Goal: Task Accomplishment & Management: Use online tool/utility

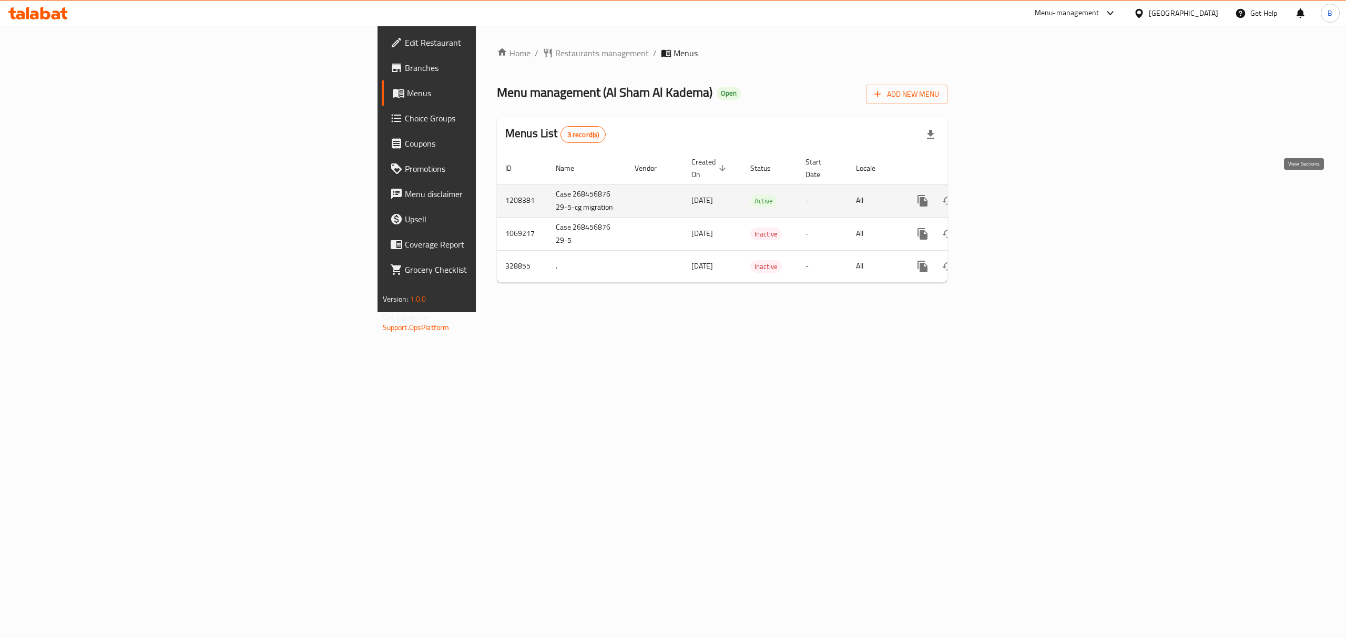
click at [1011, 192] on link "enhanced table" at bounding box center [998, 200] width 25 height 25
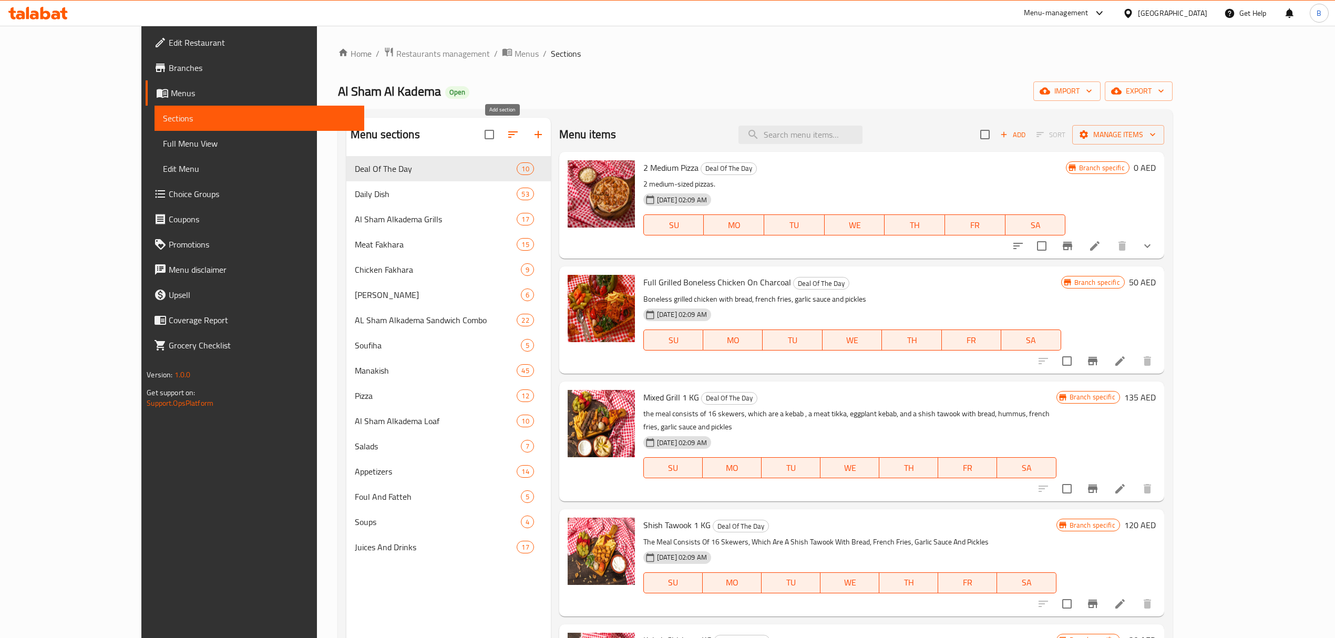
click at [532, 135] on icon "button" at bounding box center [538, 134] width 13 height 13
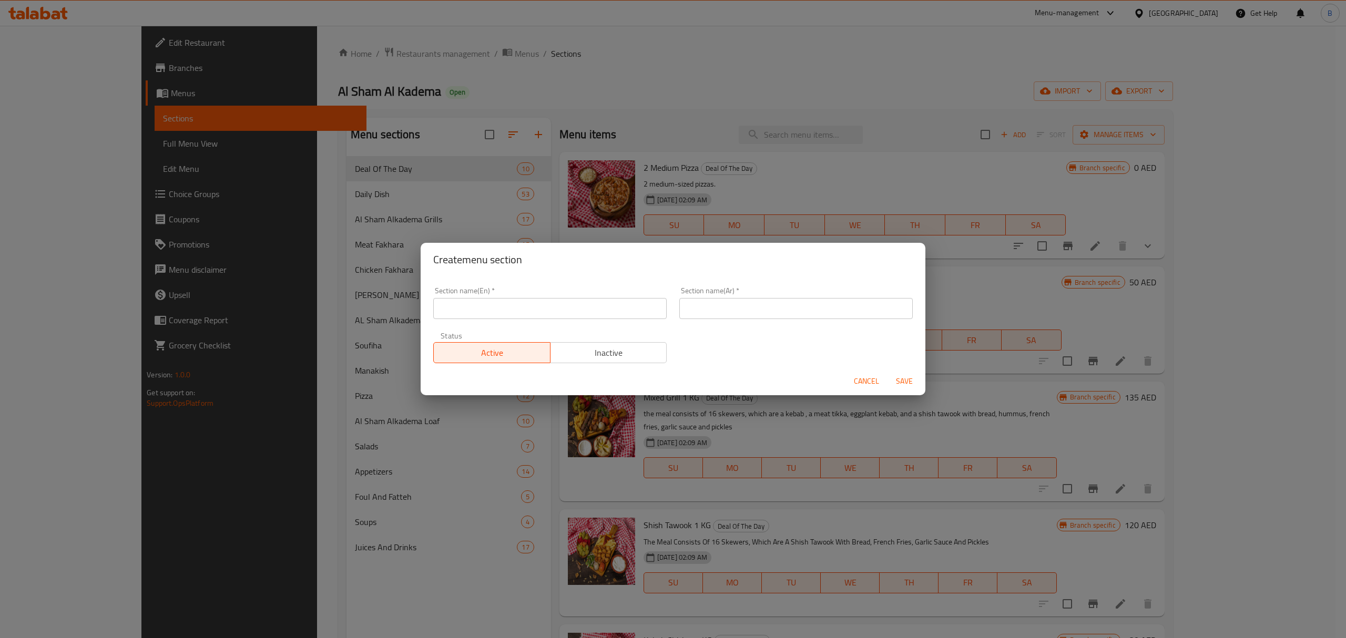
click at [516, 310] on input "text" at bounding box center [549, 308] width 233 height 21
type input "M41"
click at [724, 306] on input "text" at bounding box center [795, 308] width 233 height 21
type input "م41"
click at [907, 382] on span "Save" at bounding box center [903, 381] width 25 height 13
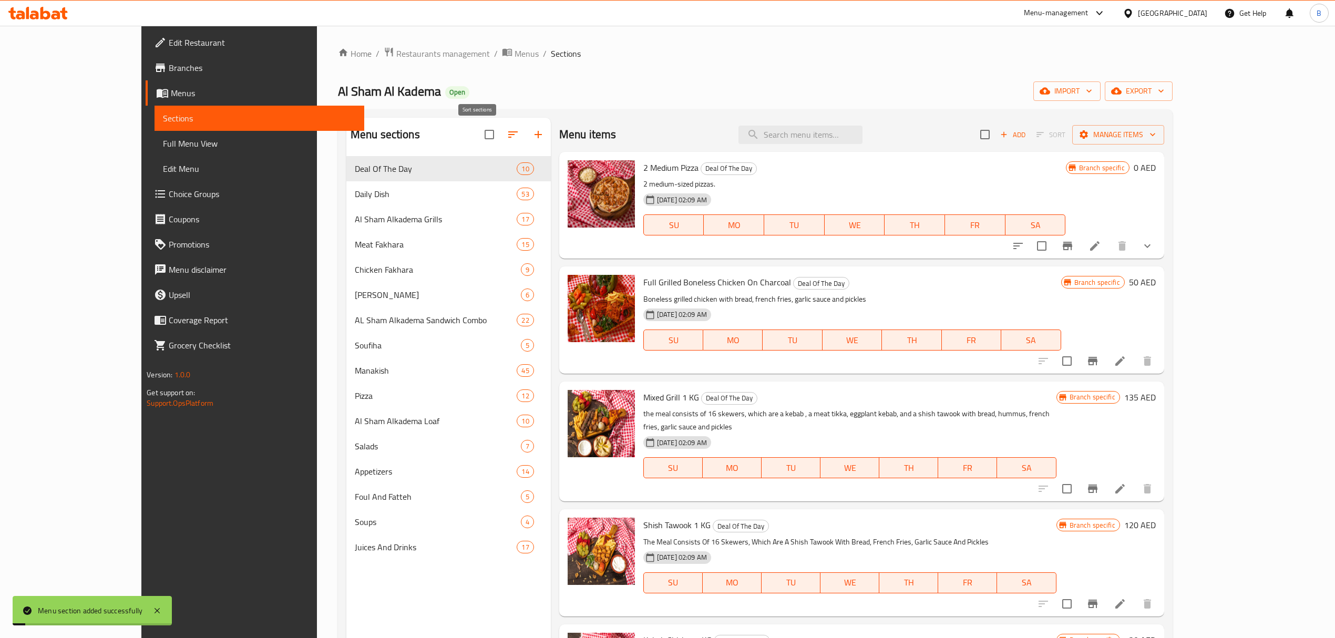
click at [507, 134] on icon "button" at bounding box center [513, 134] width 13 height 13
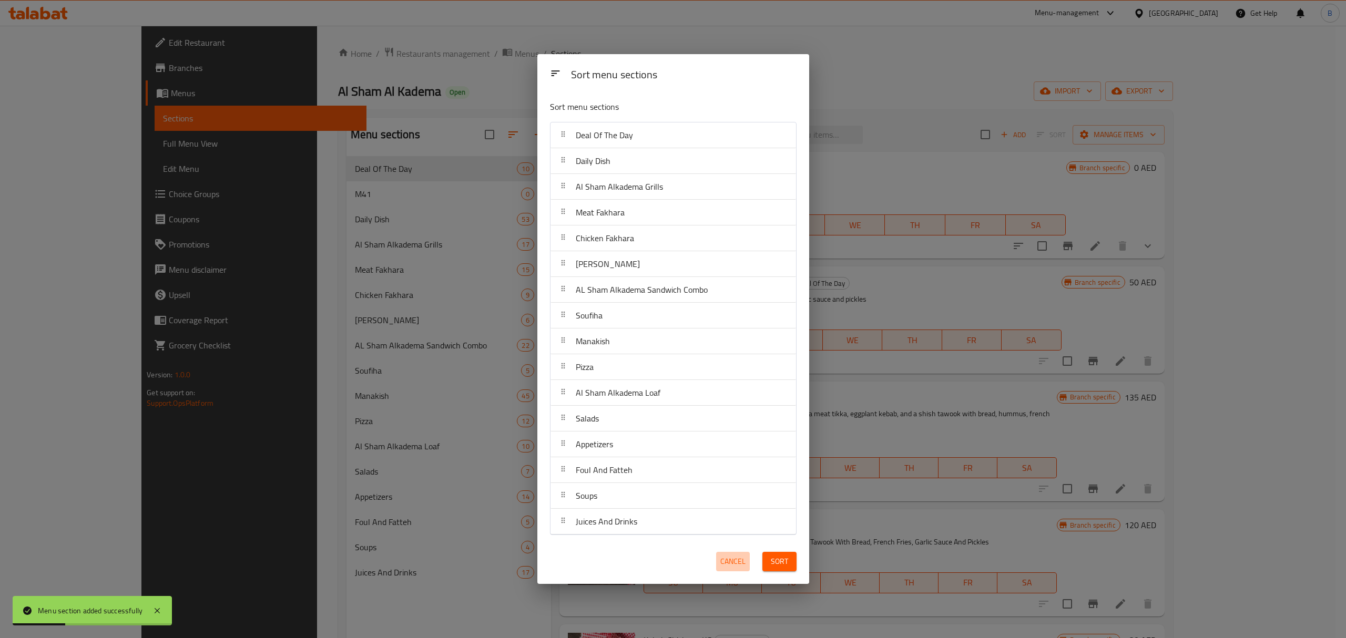
click at [722, 567] on span "Cancel" at bounding box center [732, 561] width 25 height 13
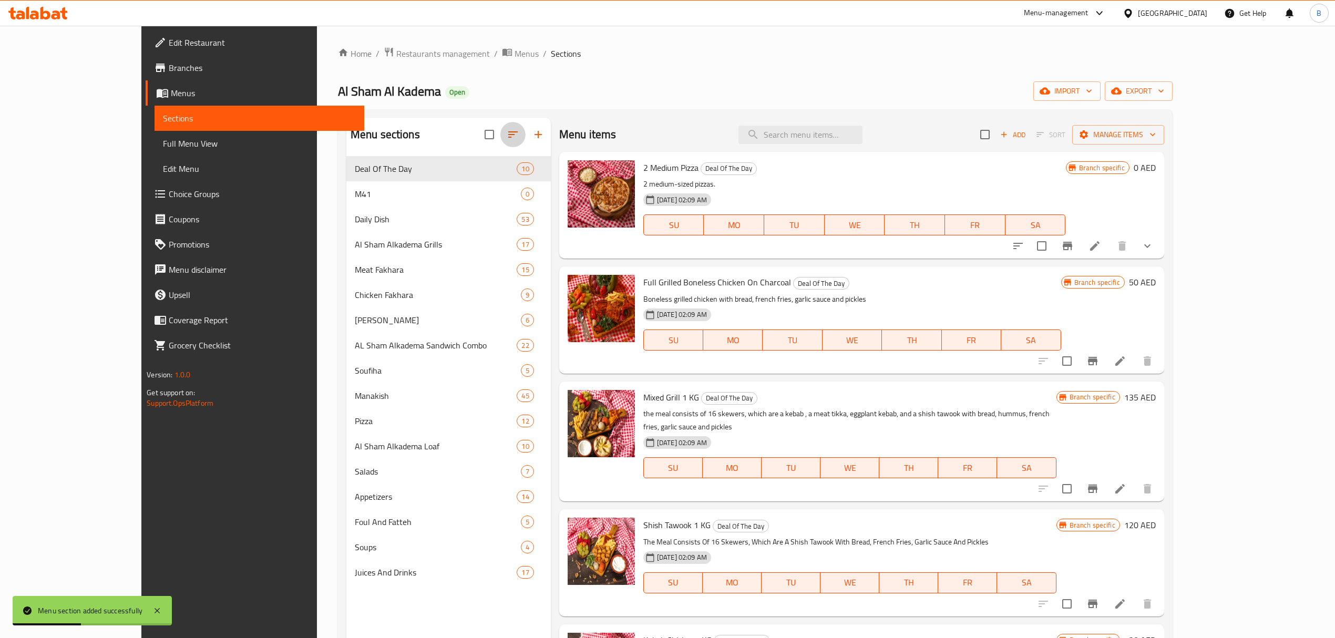
click at [508, 135] on icon "button" at bounding box center [512, 134] width 9 height 6
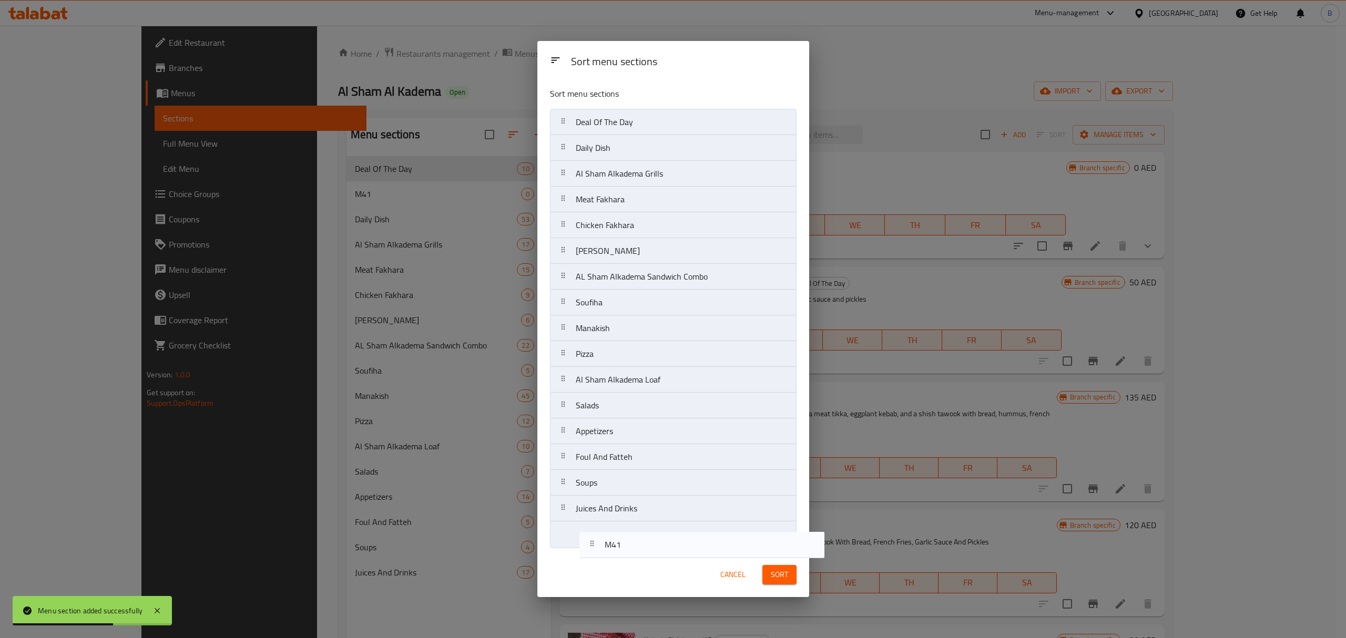
drag, startPoint x: 624, startPoint y: 143, endPoint x: 654, endPoint y: 545, distance: 402.7
click at [654, 545] on nav "Deal Of The Day M41 Daily Dish Al Sham Alkadema Grills Meat Fakhara Chicken Fak…" at bounding box center [673, 328] width 247 height 439
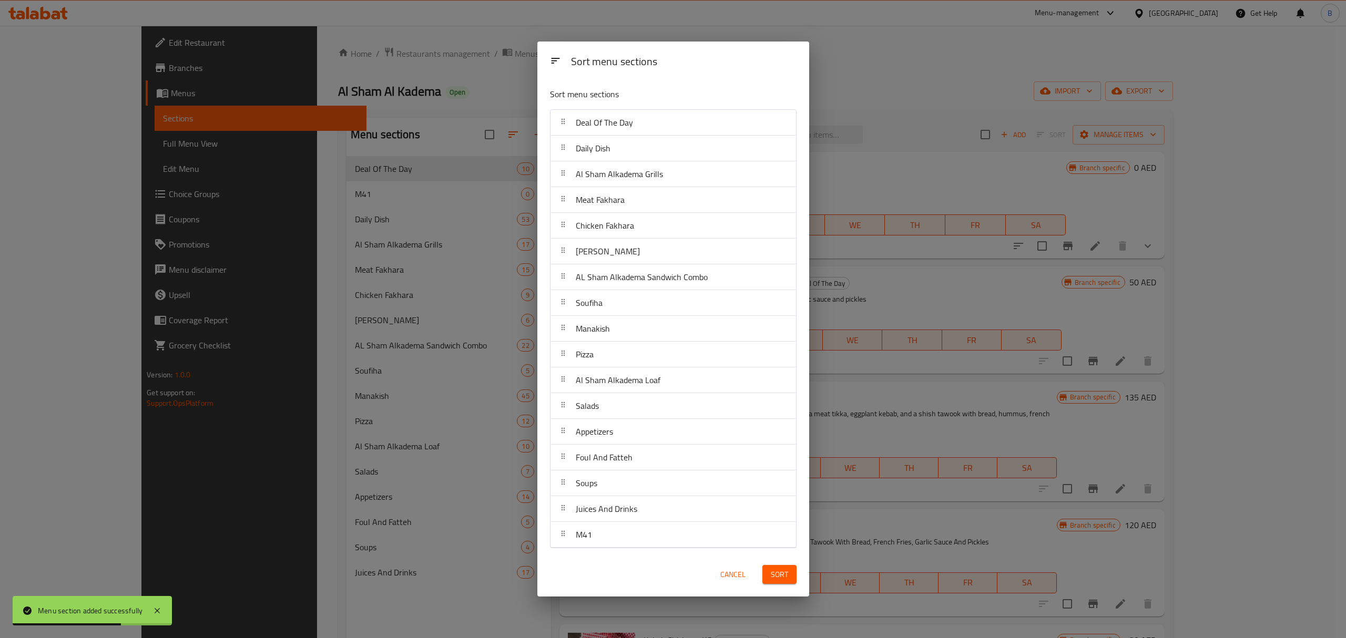
click at [781, 576] on span "Sort" at bounding box center [779, 574] width 17 height 13
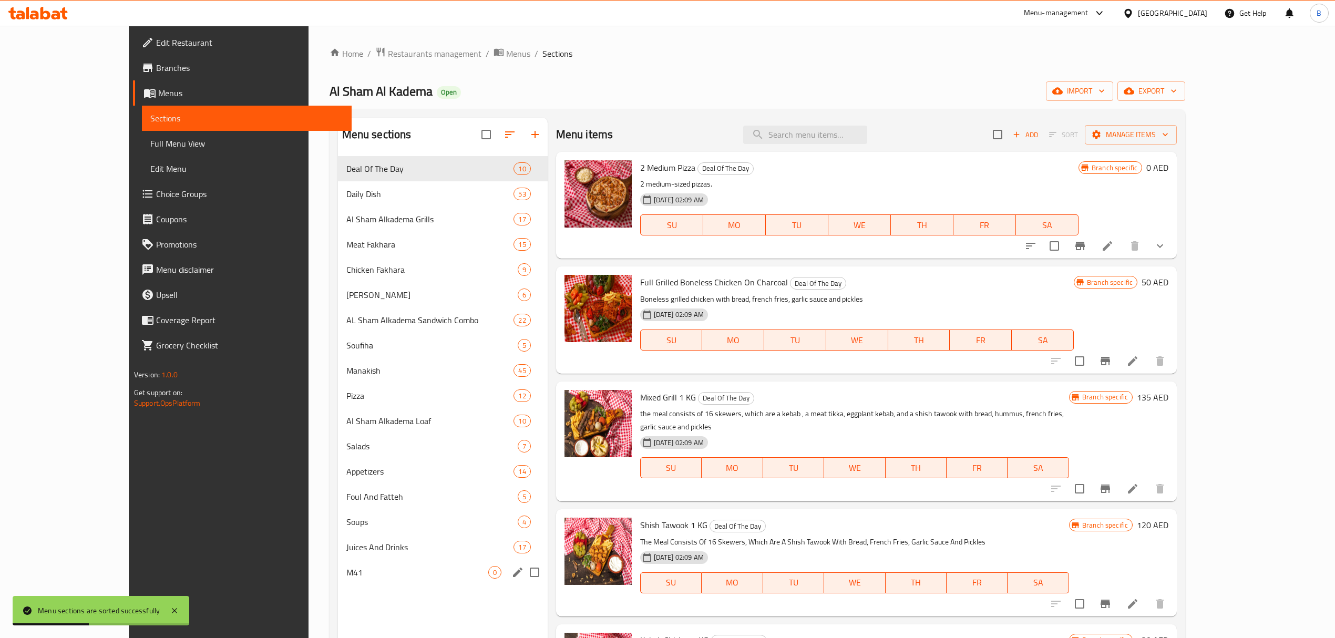
click at [373, 583] on div "M41 0" at bounding box center [443, 572] width 210 height 25
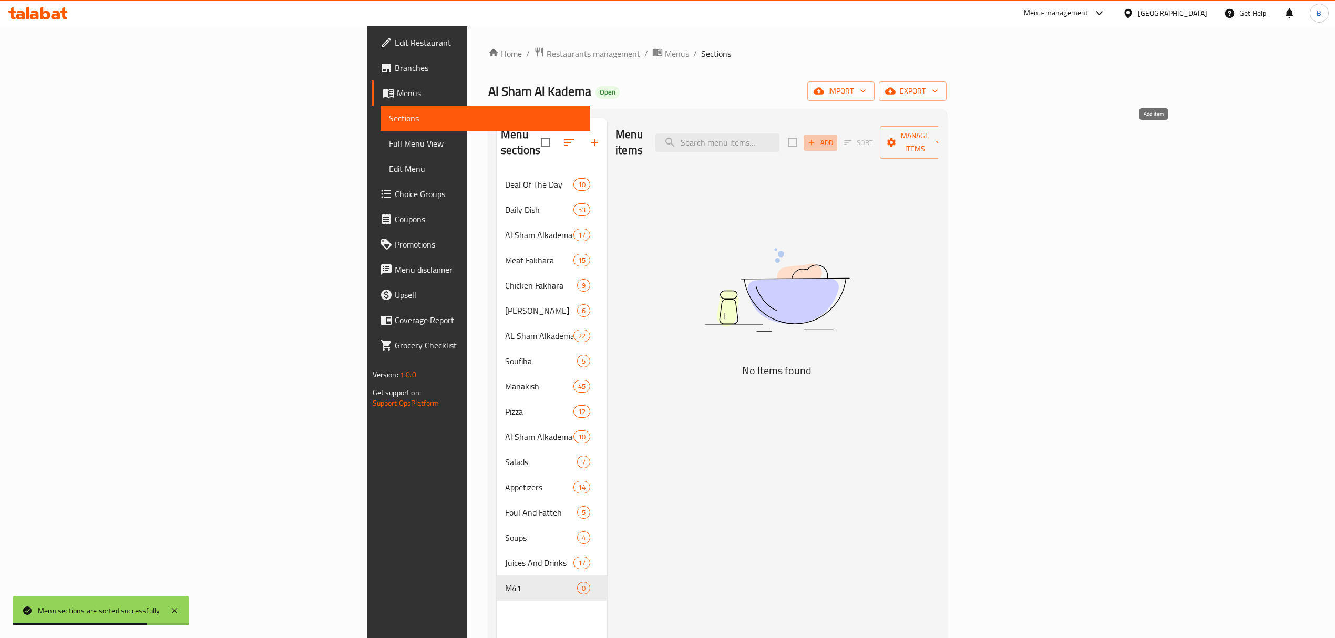
click at [816, 138] on icon "button" at bounding box center [811, 142] width 9 height 9
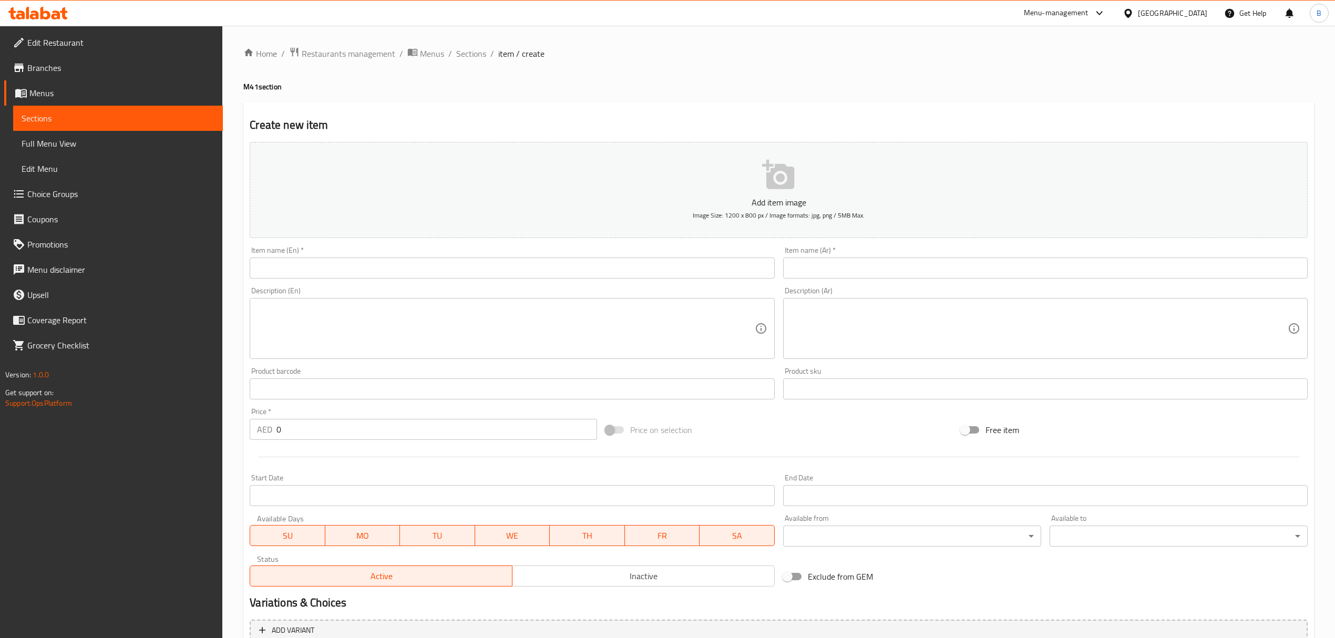
click at [430, 270] on input "text" at bounding box center [512, 268] width 525 height 21
paste input "Half Charcoal Grilled Chicken"
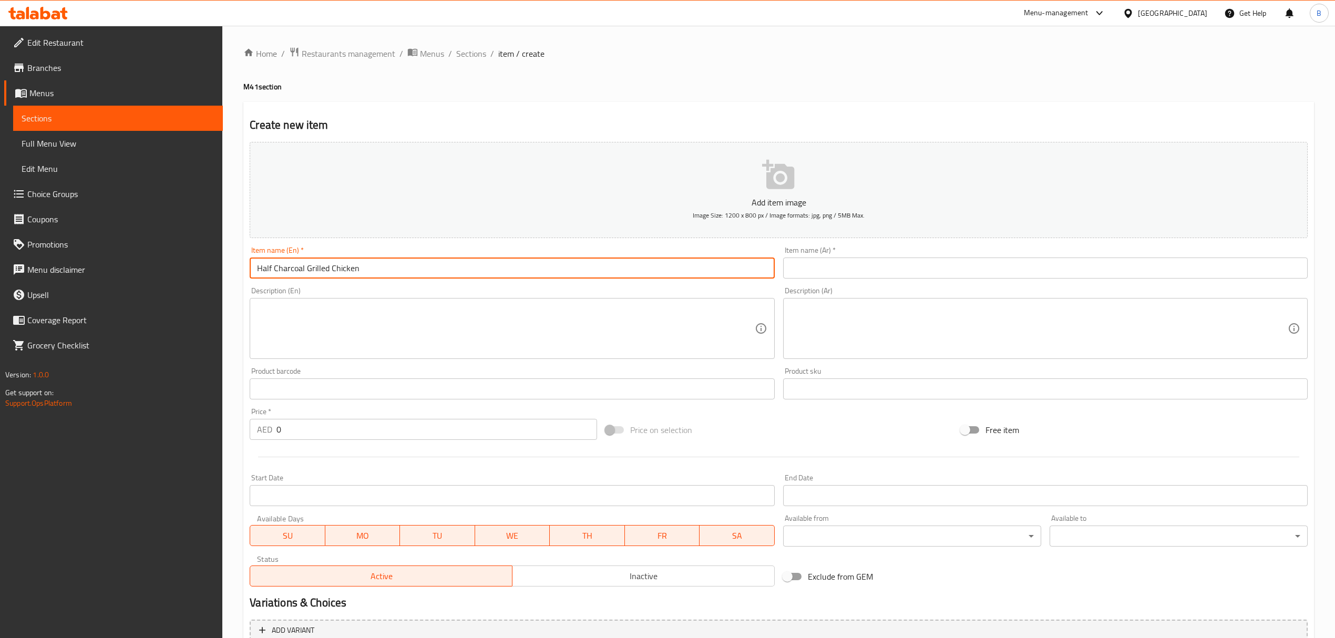
type input "Half Charcoal Grilled Chicken"
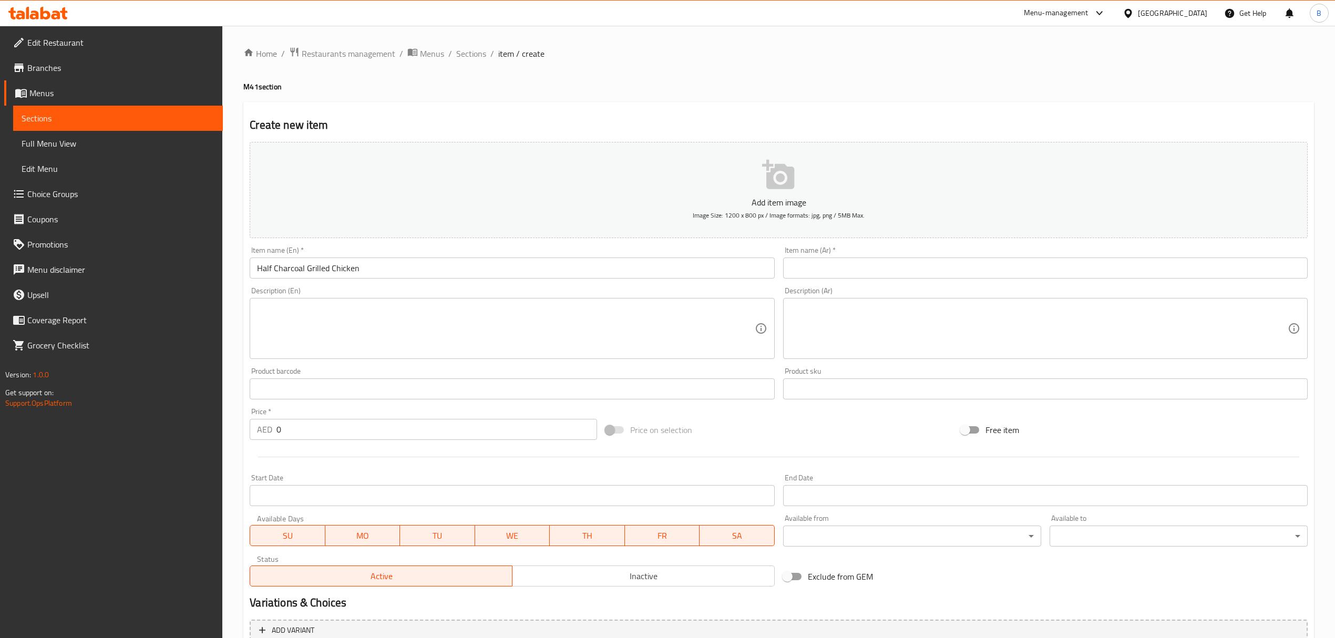
click at [832, 265] on input "text" at bounding box center [1045, 268] width 525 height 21
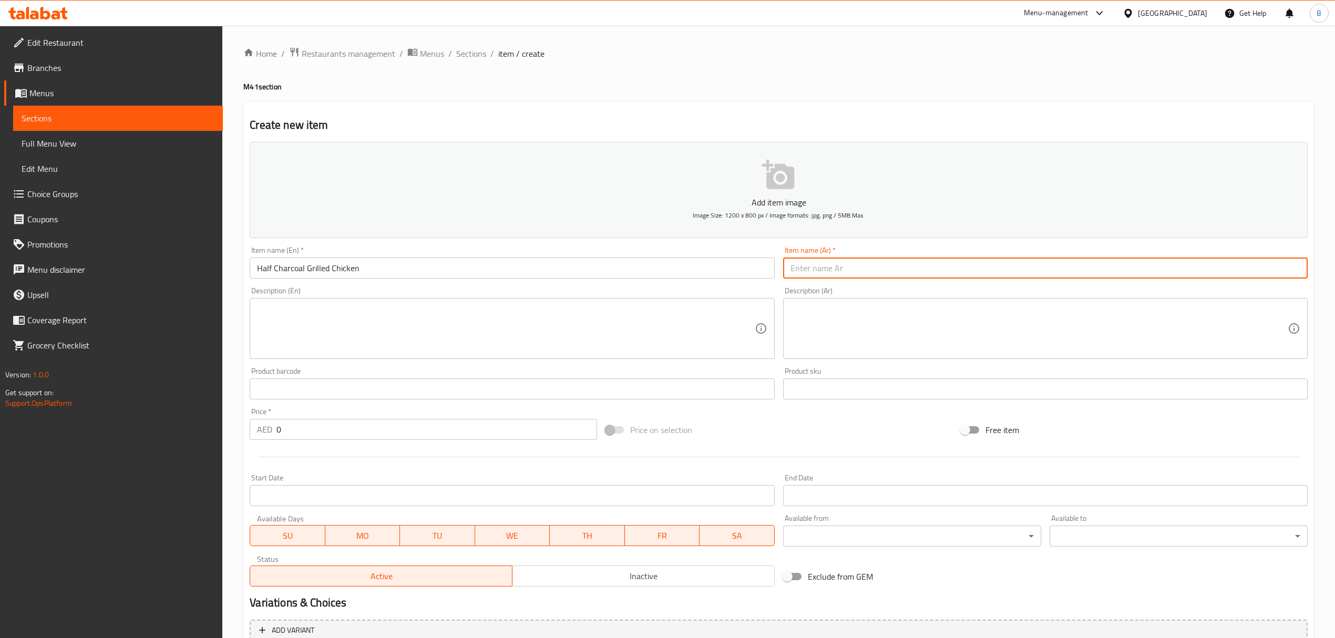
paste input "صف دجاجة مشوية على الفحم"
type input "صف دجاجة مشوية على الفحم"
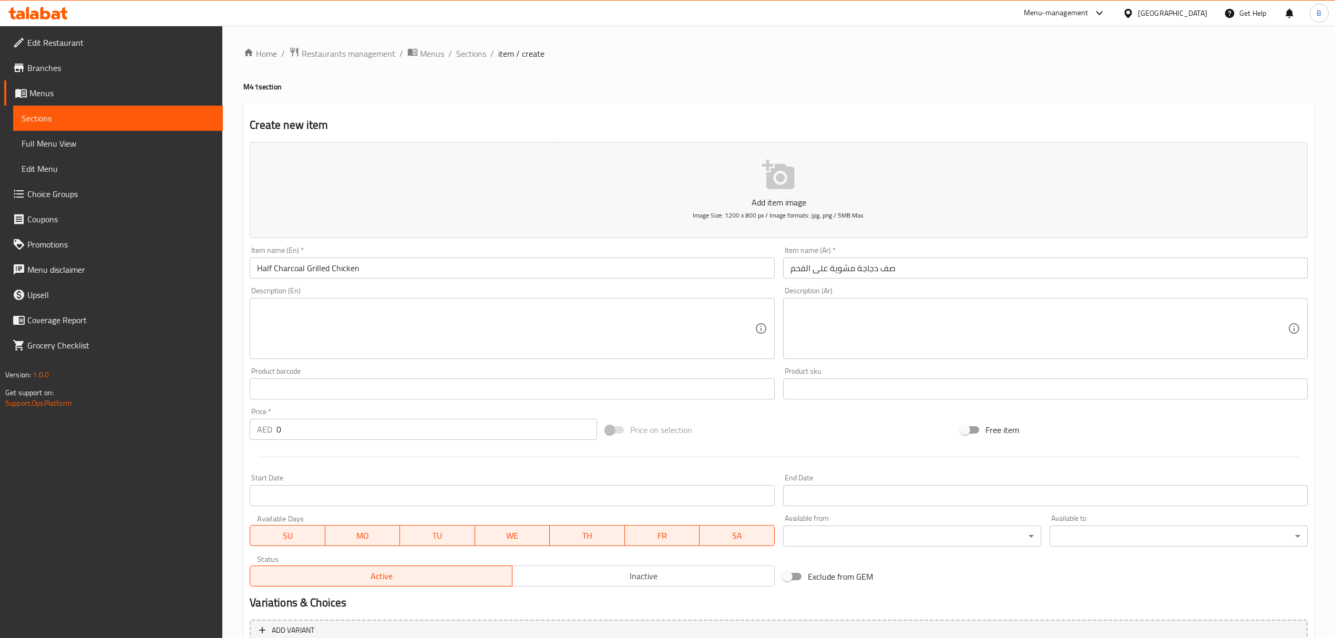
click at [385, 343] on textarea at bounding box center [505, 329] width 497 height 50
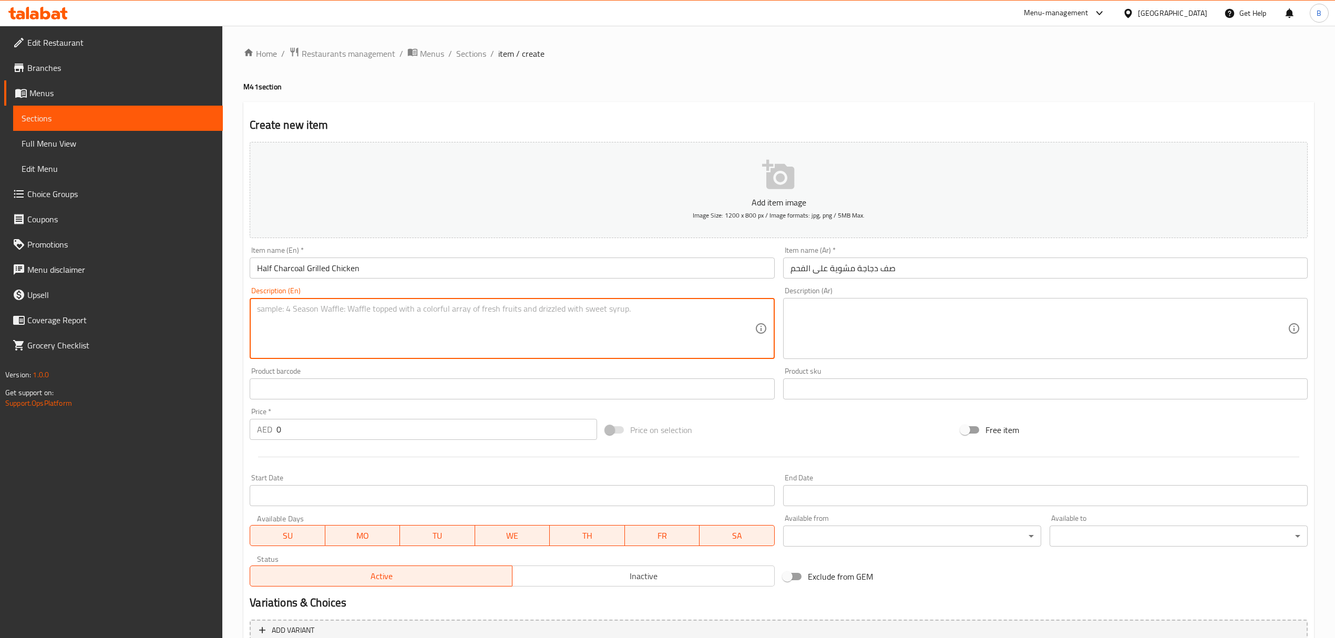
paste textarea "Half Charcoal Grilled Chicken with Bread, French Fries, Garlic Sauce and Pickles"
type textarea "Half Charcoal Grilled Chicken with Bread, French Fries, Garlic Sauce and Pickles"
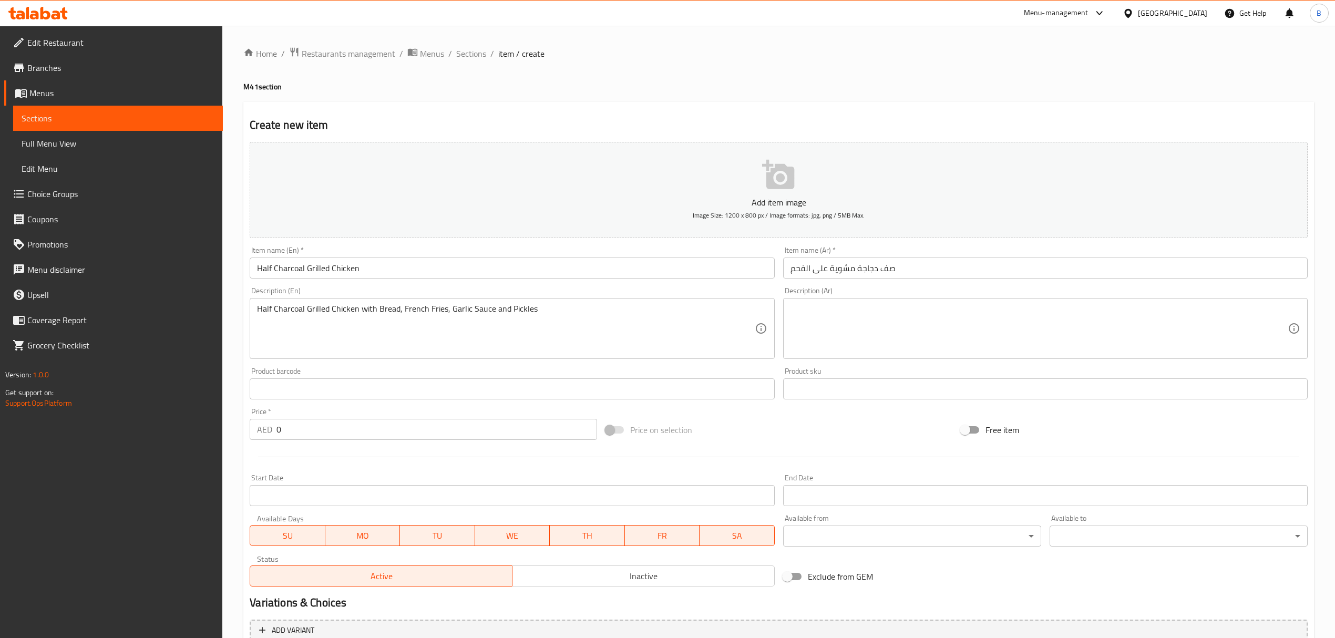
click at [928, 331] on textarea at bounding box center [1039, 329] width 497 height 50
paste textarea "نصف دجاج مشوي على الفحم مع الخبز، البطاطس المقلية، صلصة الثوم والمخللات"
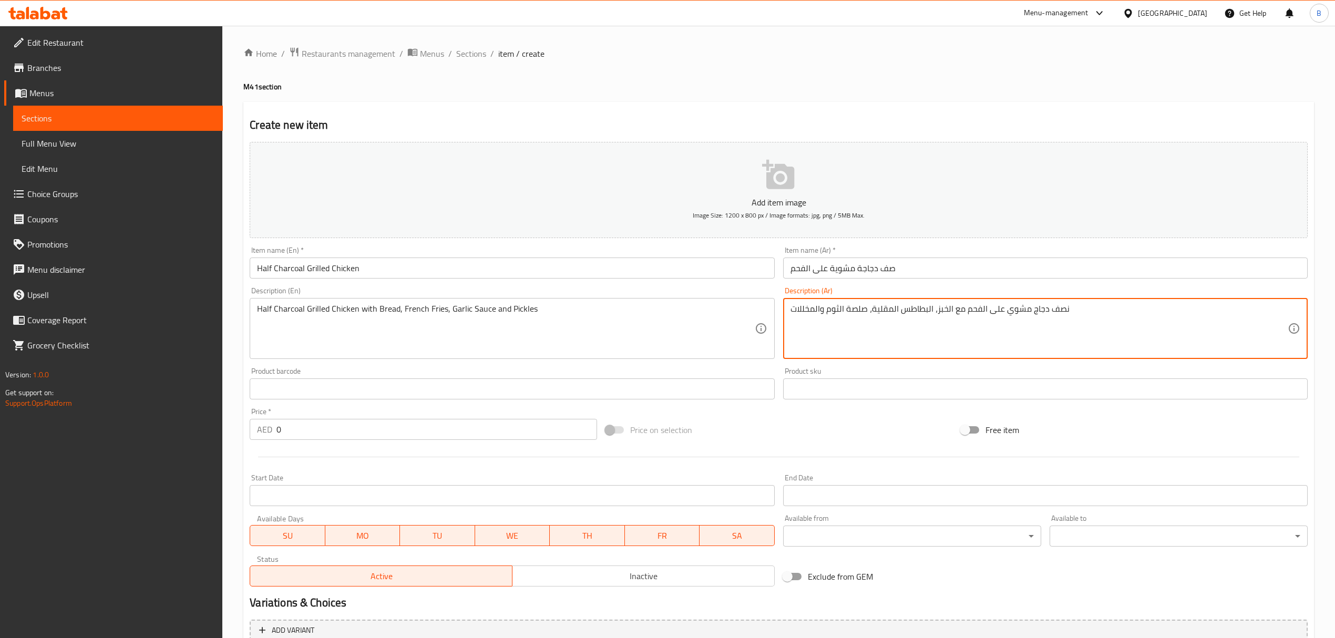
type textarea "نصف دجاج مشوي على الفحم مع الخبز، البطاطس المقلية، صلصة الثوم والمخللات"
click at [316, 437] on input "0" at bounding box center [436, 429] width 320 height 21
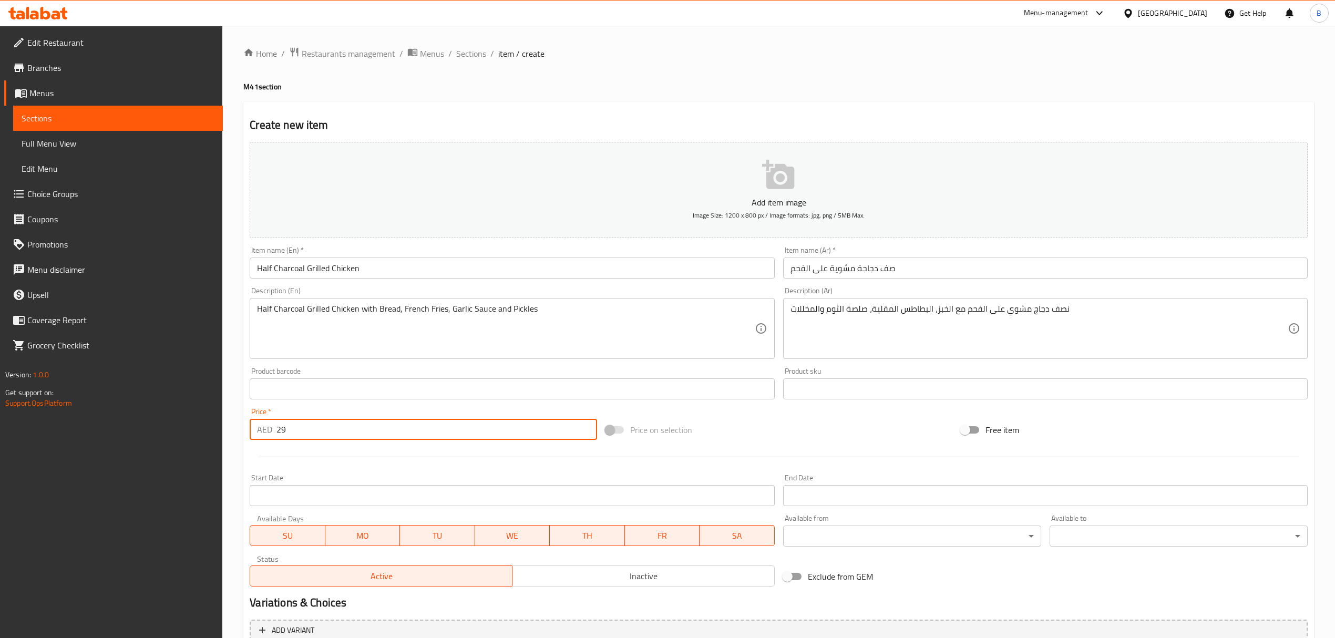
type input "29"
click at [795, 426] on div "Price on selection" at bounding box center [778, 430] width 355 height 28
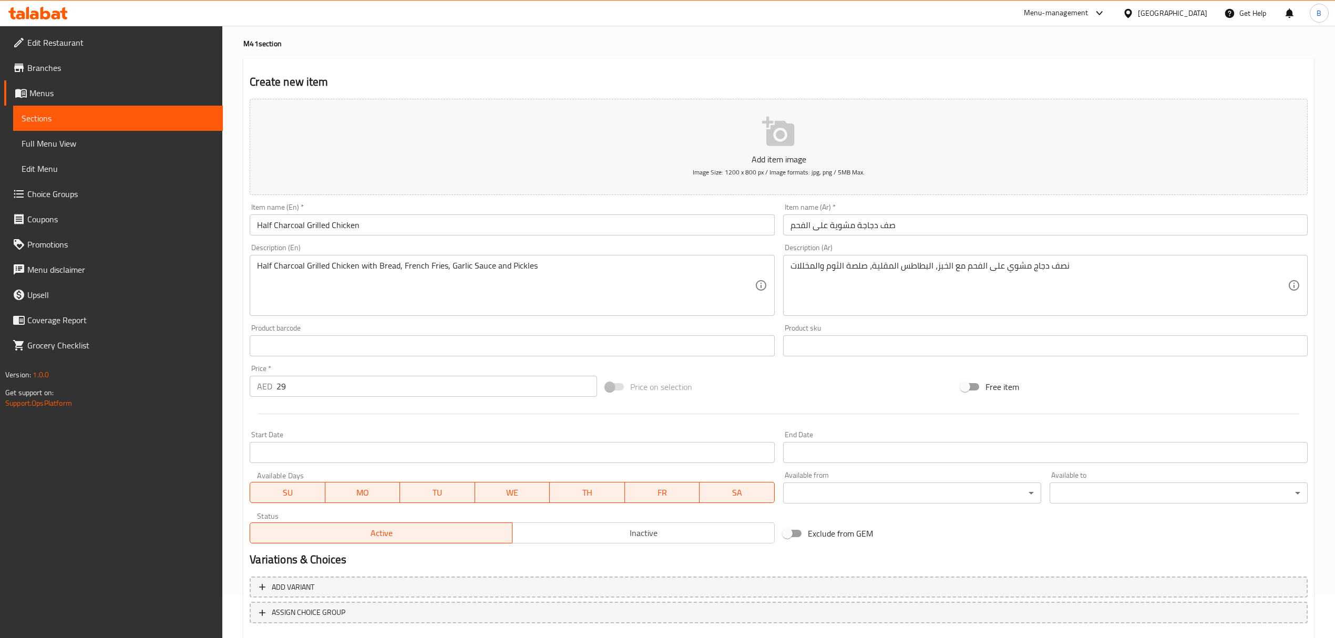
scroll to position [104, 0]
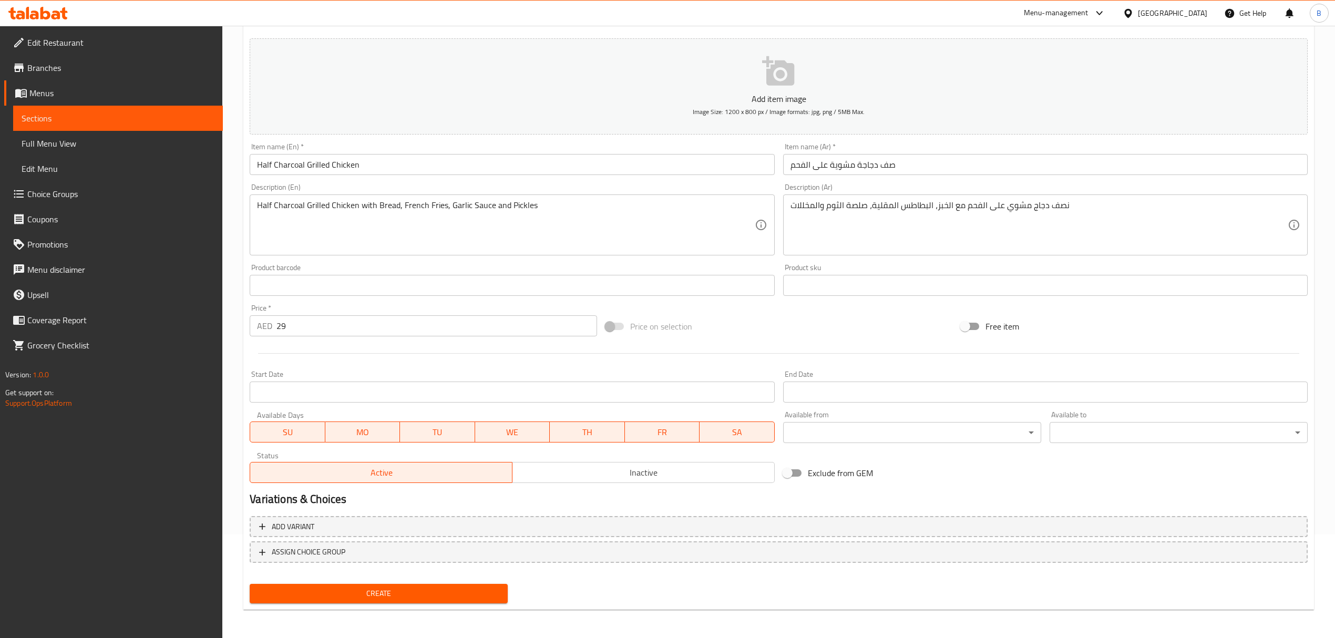
click at [422, 591] on span "Create" at bounding box center [378, 593] width 241 height 13
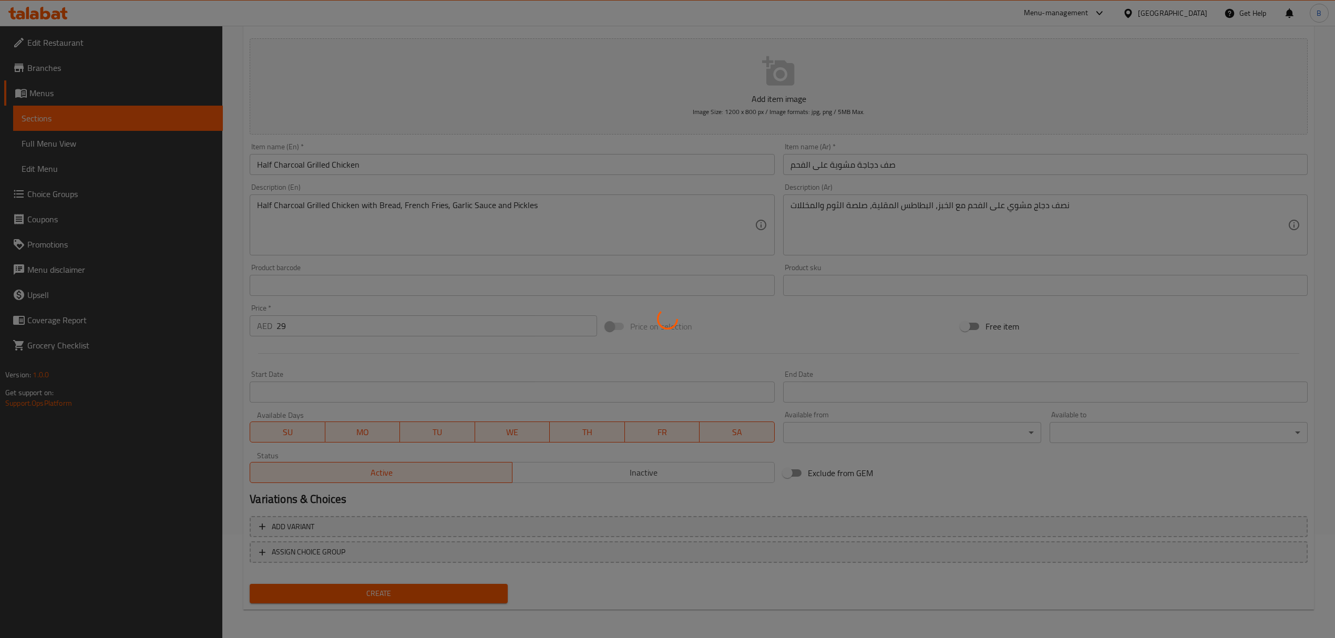
type input "0"
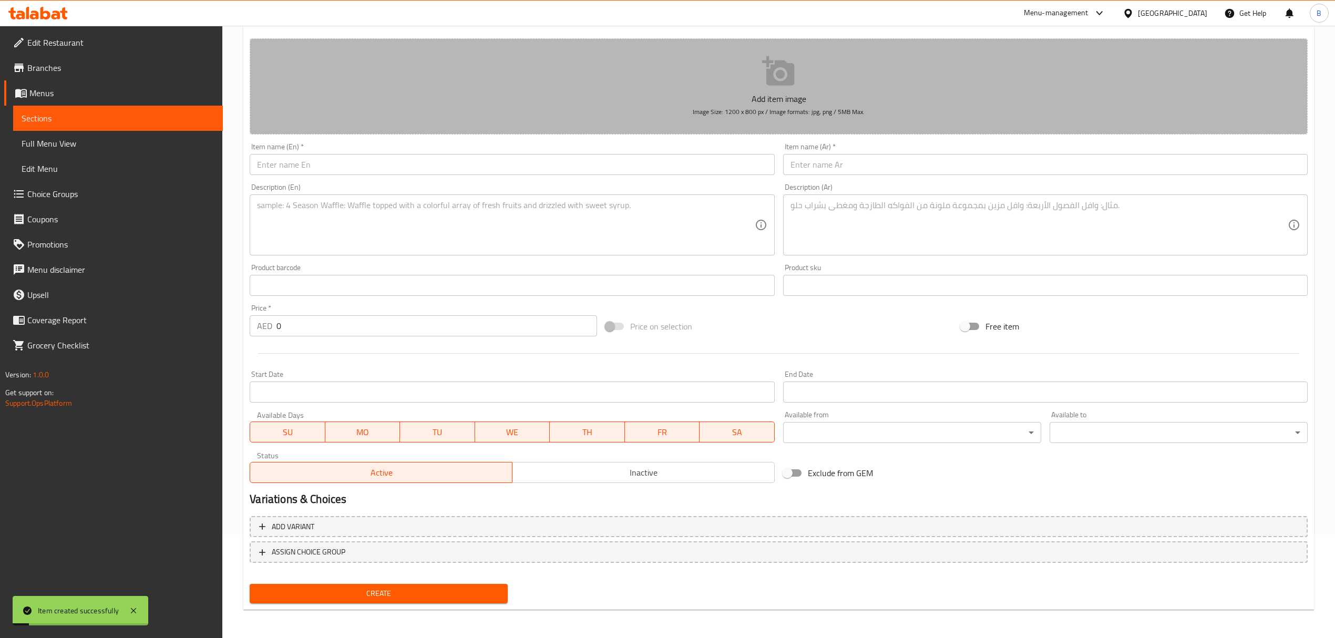
click at [780, 85] on icon "button" at bounding box center [778, 70] width 32 height 29
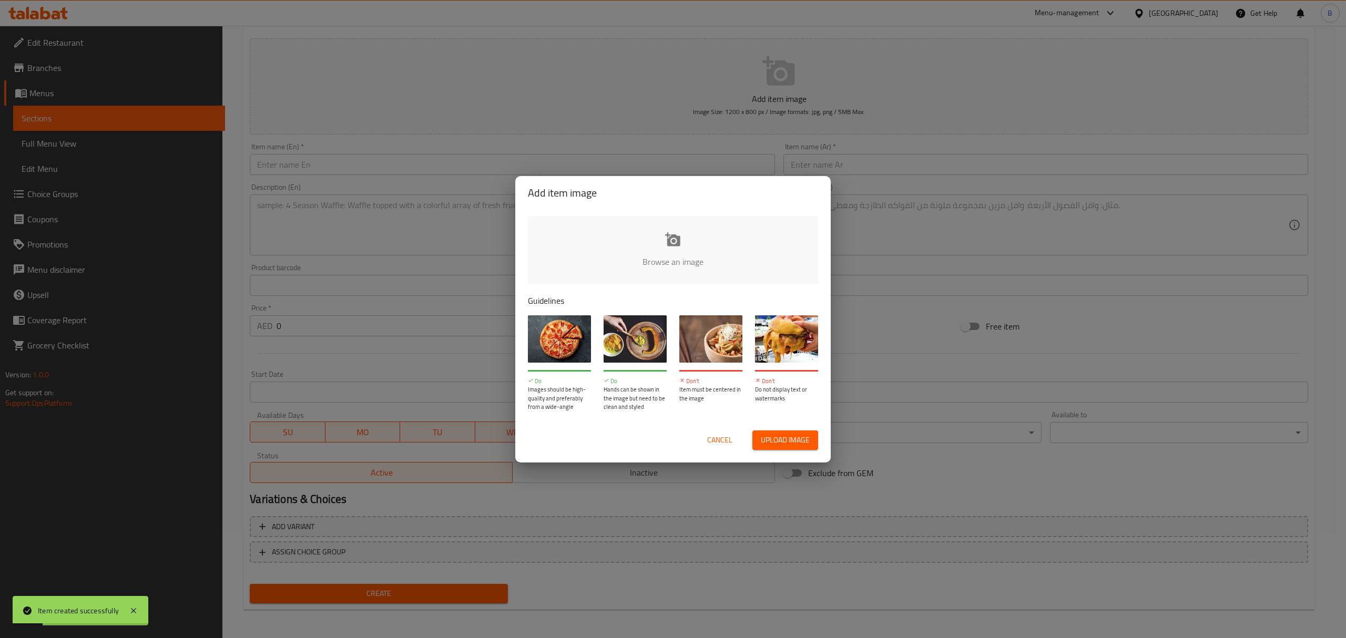
click at [690, 250] on input "file" at bounding box center [1028, 265] width 1001 height 98
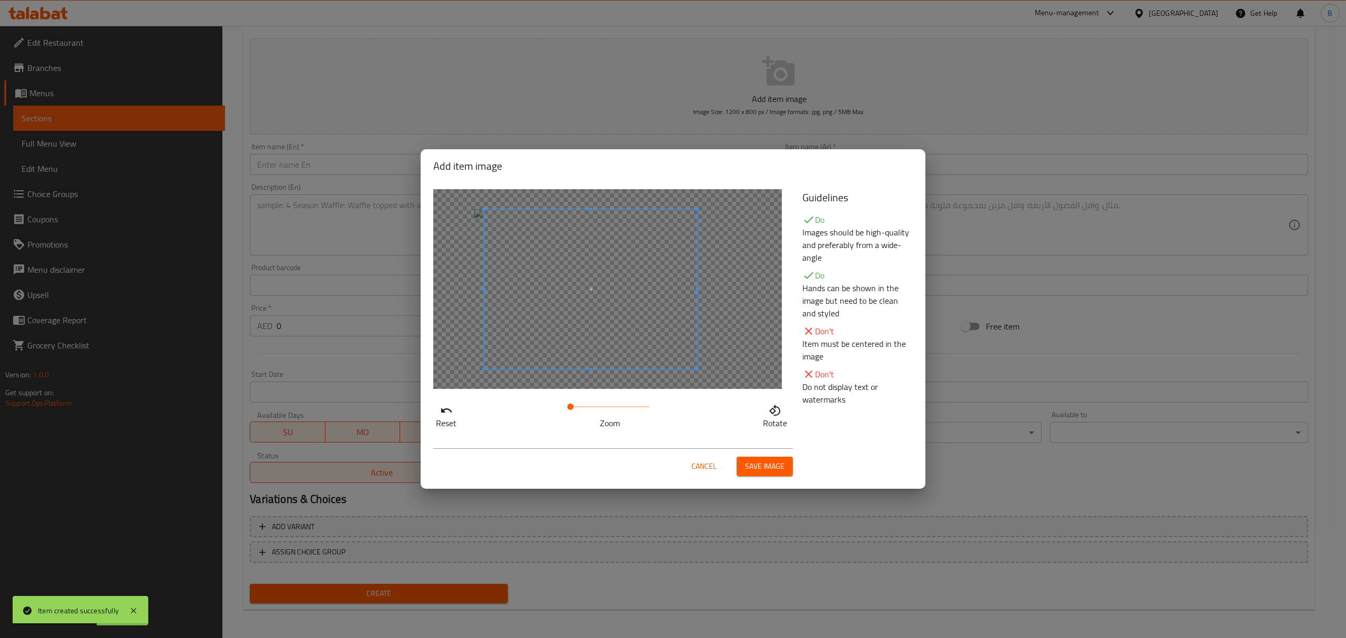
click at [631, 312] on span at bounding box center [590, 289] width 213 height 160
click at [768, 469] on span "Save image" at bounding box center [764, 466] width 39 height 13
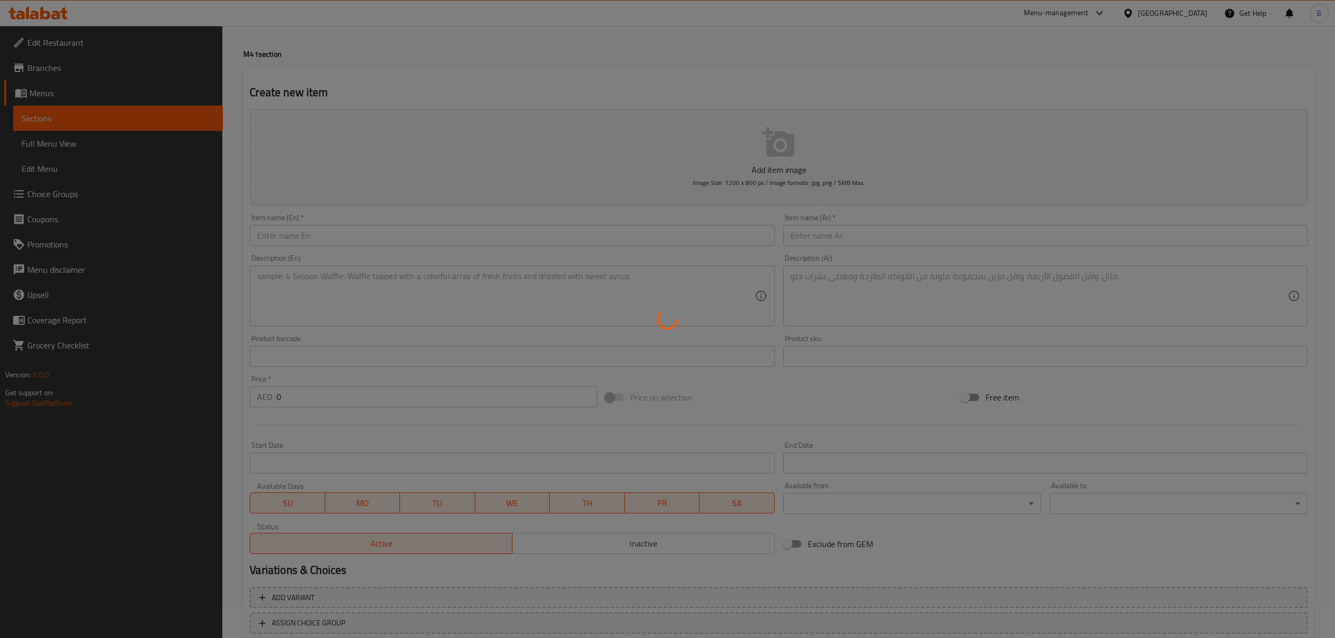
scroll to position [0, 0]
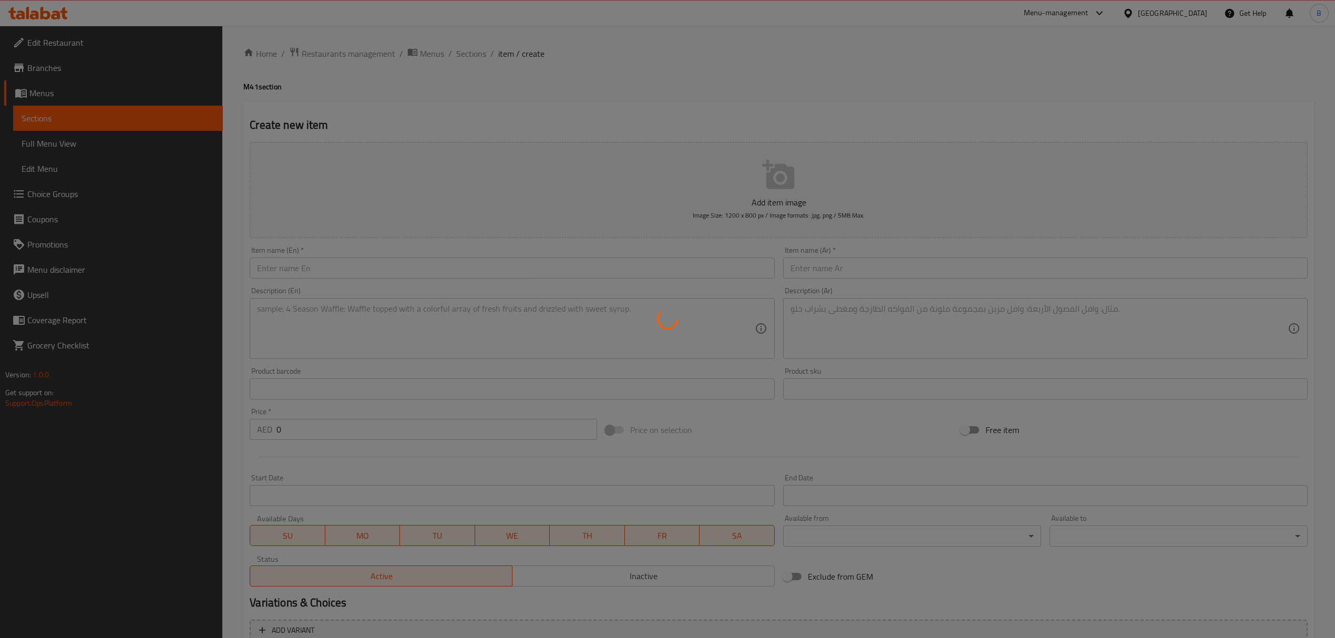
click at [469, 56] on div at bounding box center [667, 319] width 1335 height 638
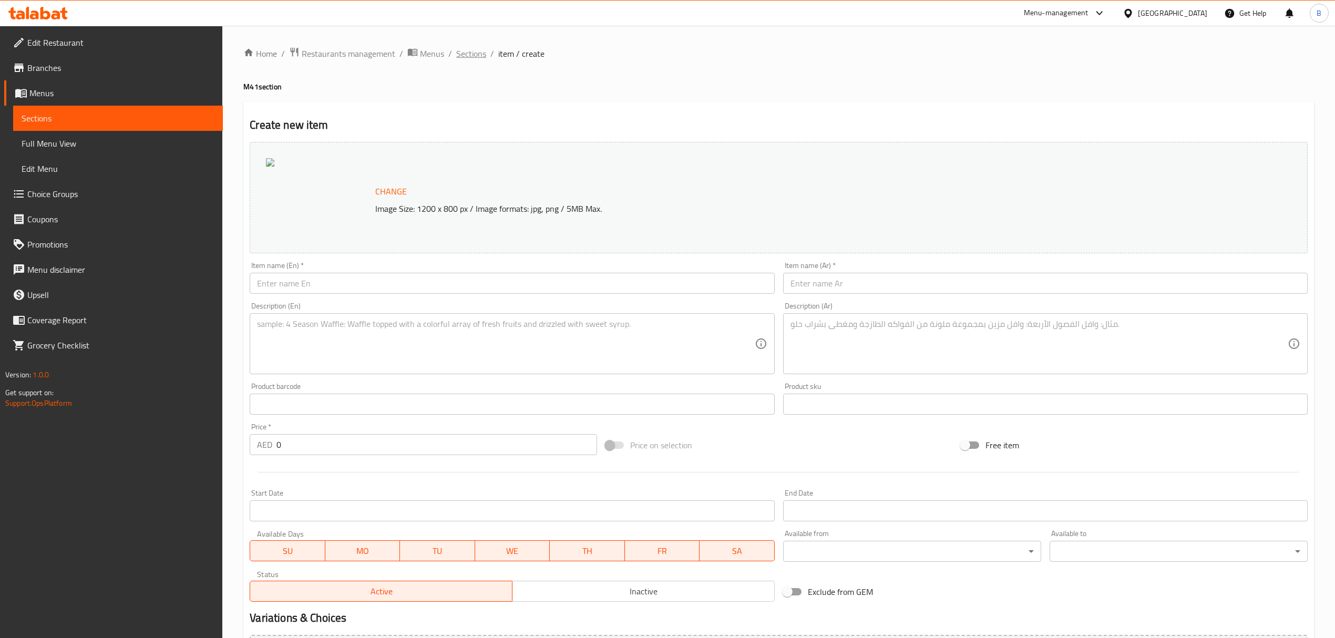
click at [474, 52] on span "Sections" at bounding box center [471, 53] width 30 height 13
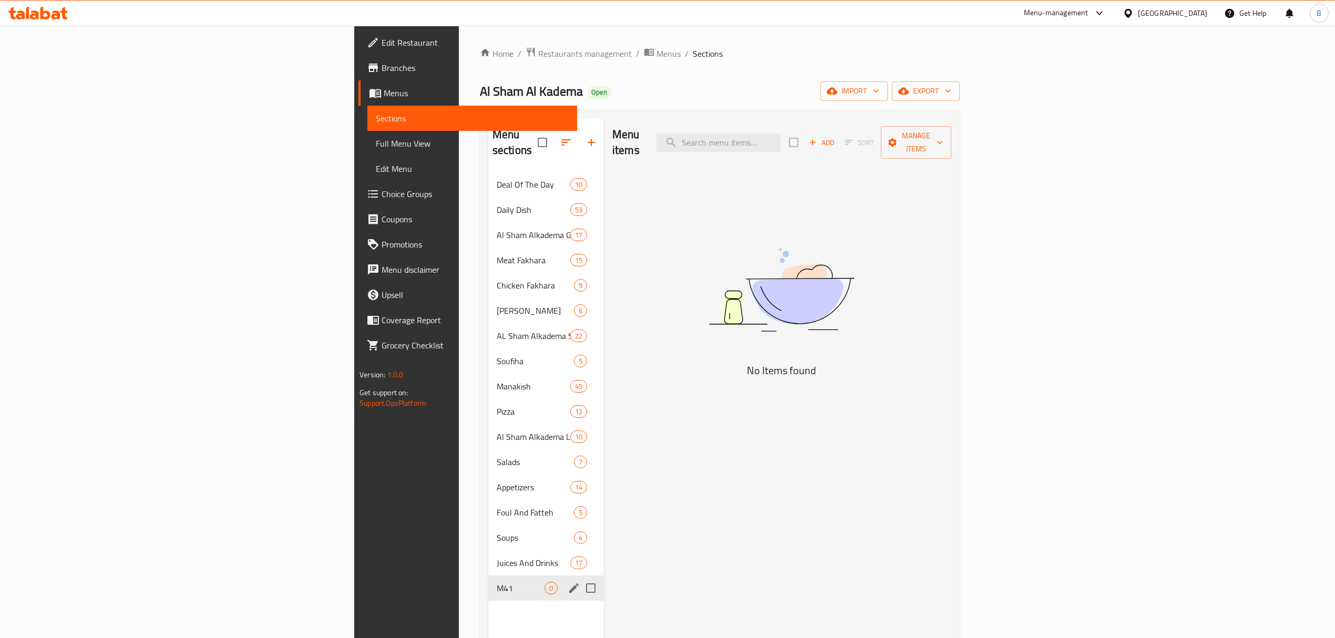
click at [488, 576] on div "M41 0" at bounding box center [546, 588] width 116 height 25
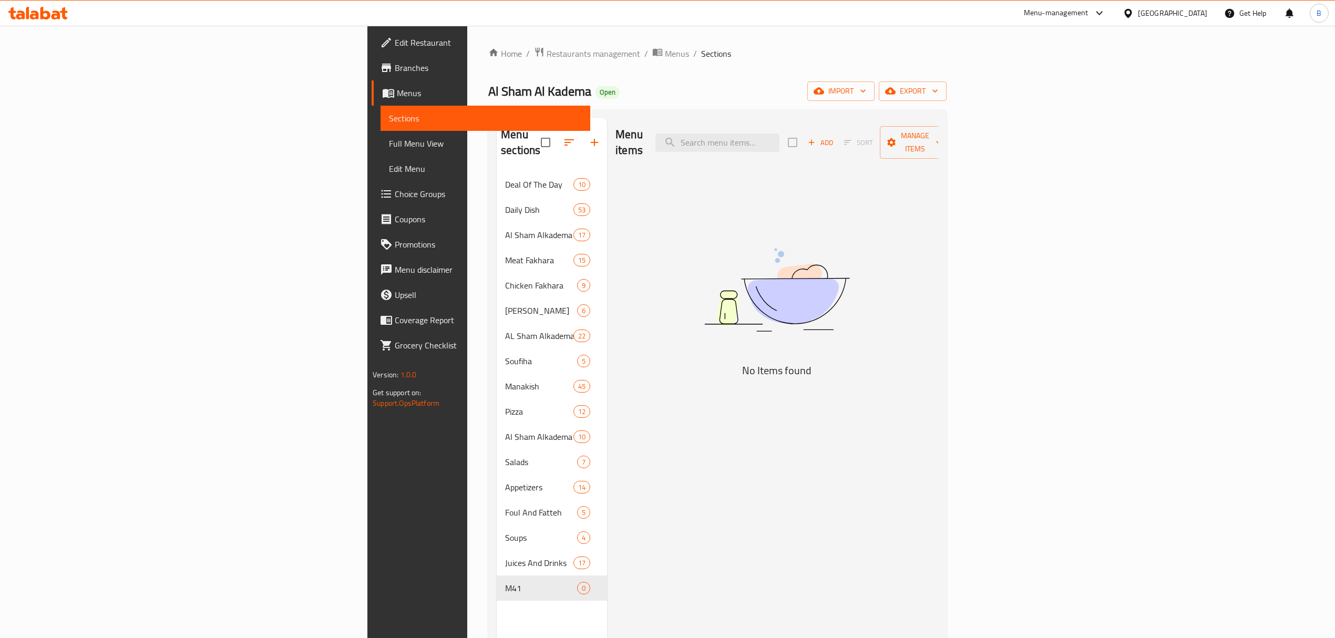
click at [707, 453] on div "Menu items Add Sort Manage items No Items found" at bounding box center [772, 437] width 331 height 638
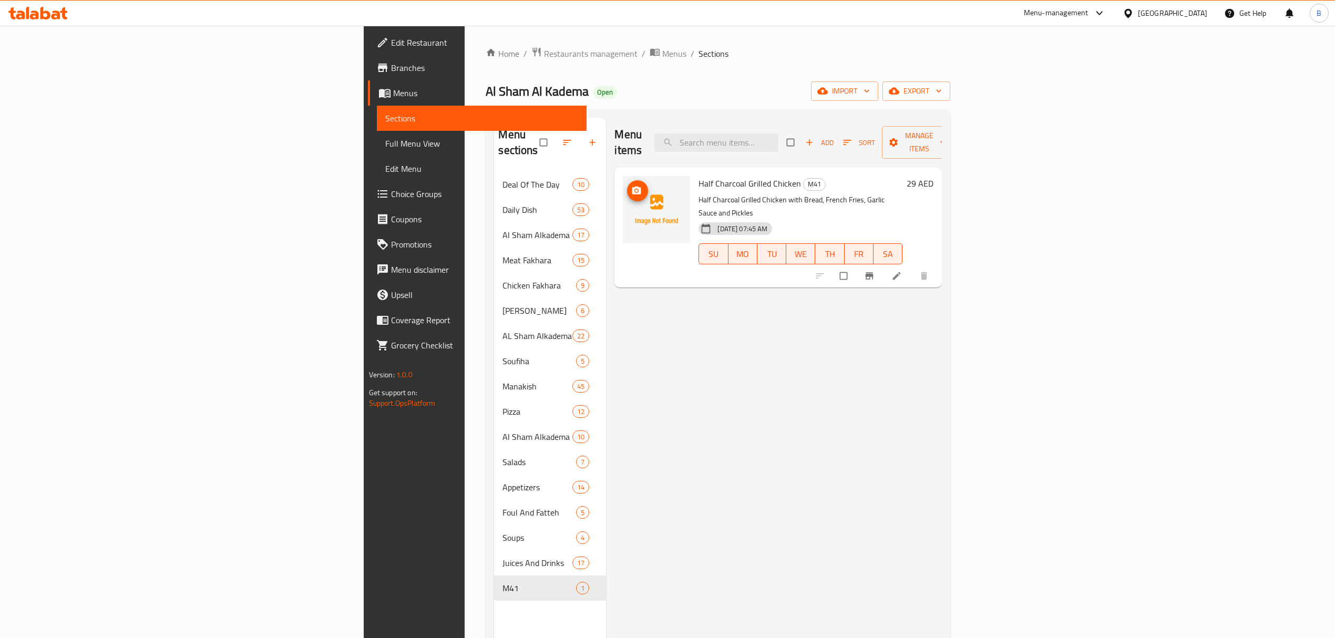
click at [627, 186] on span "upload picture" at bounding box center [637, 191] width 21 height 11
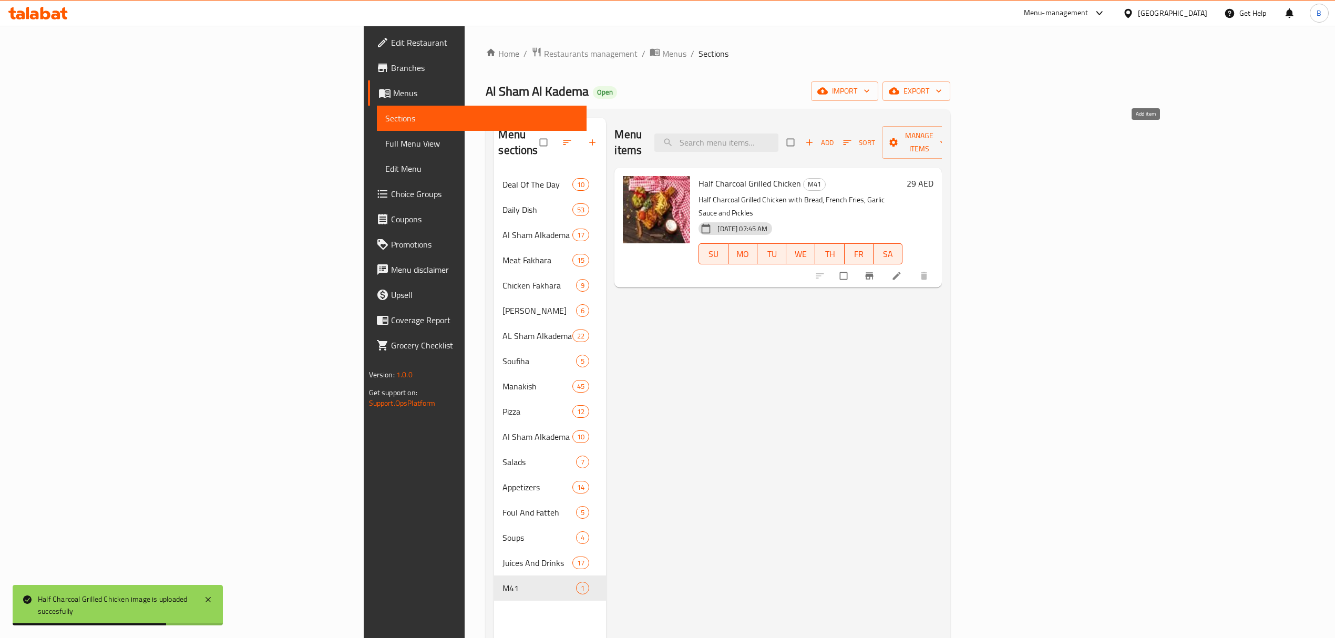
click at [815, 138] on icon "button" at bounding box center [809, 142] width 11 height 11
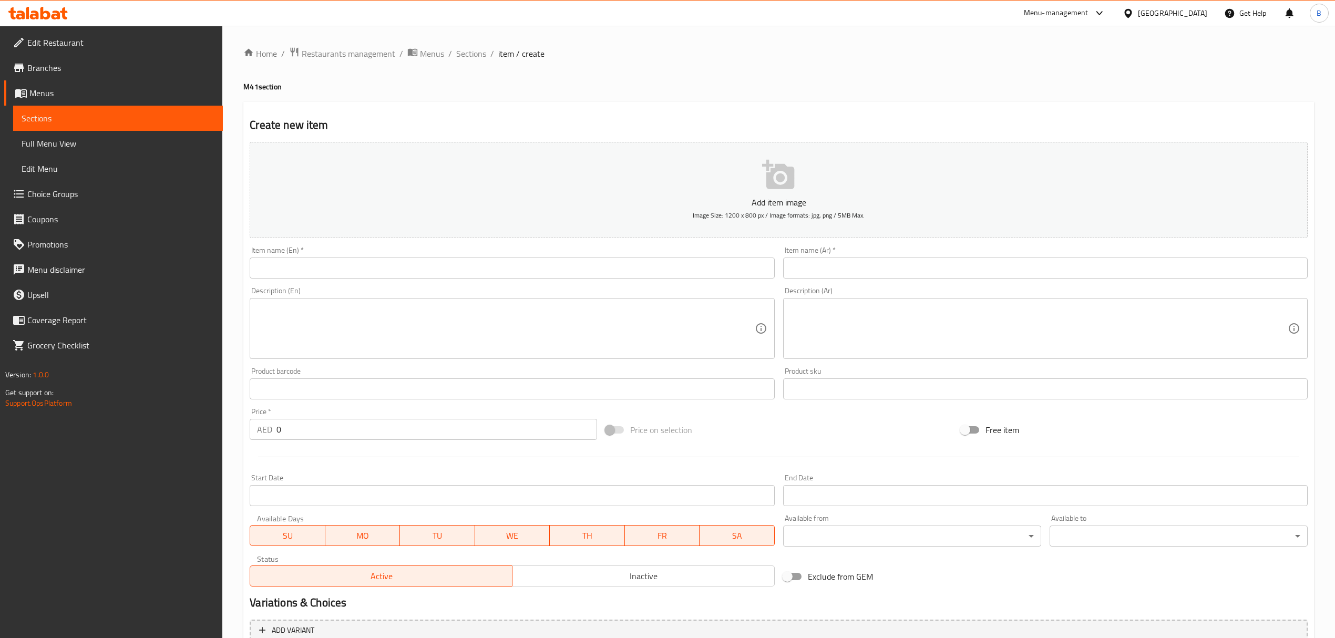
click at [371, 253] on div "Item name (En)   * Item name (En) *" at bounding box center [512, 263] width 525 height 32
drag, startPoint x: 386, startPoint y: 269, endPoint x: 740, endPoint y: 320, distance: 357.9
click at [386, 269] on input "text" at bounding box center [512, 268] width 525 height 21
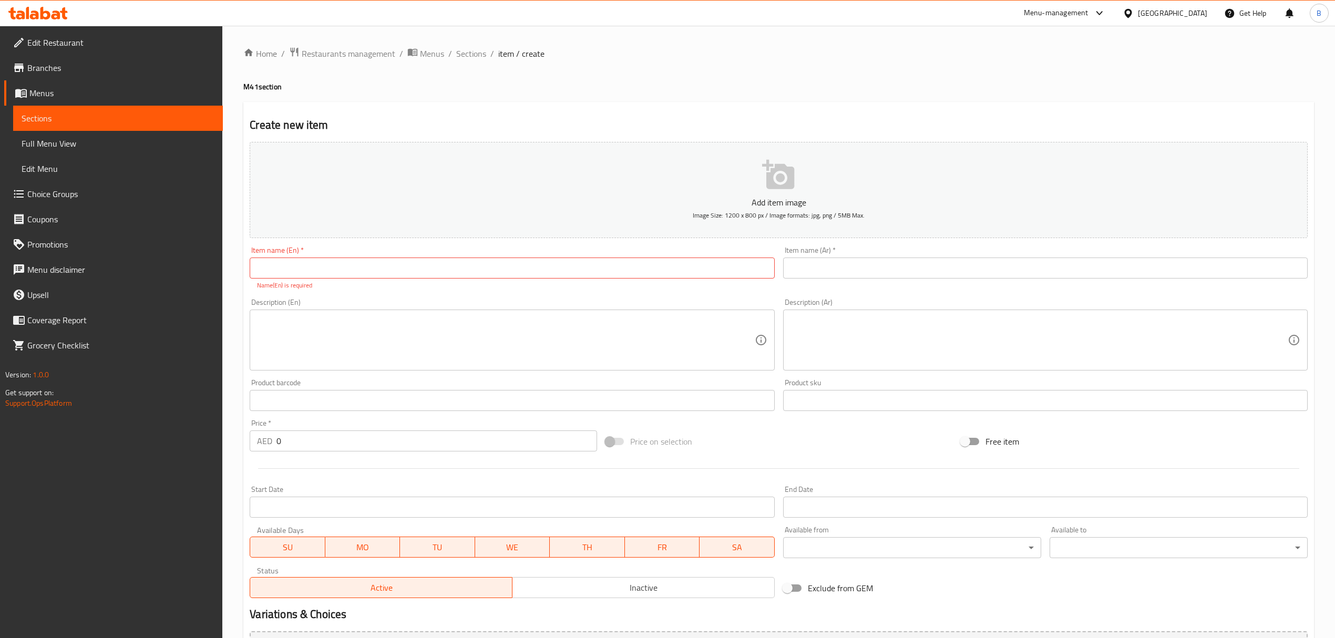
click at [338, 265] on input "text" at bounding box center [512, 268] width 525 height 21
paste input "Kabab Halabi"
type input "Kabab Halabi"
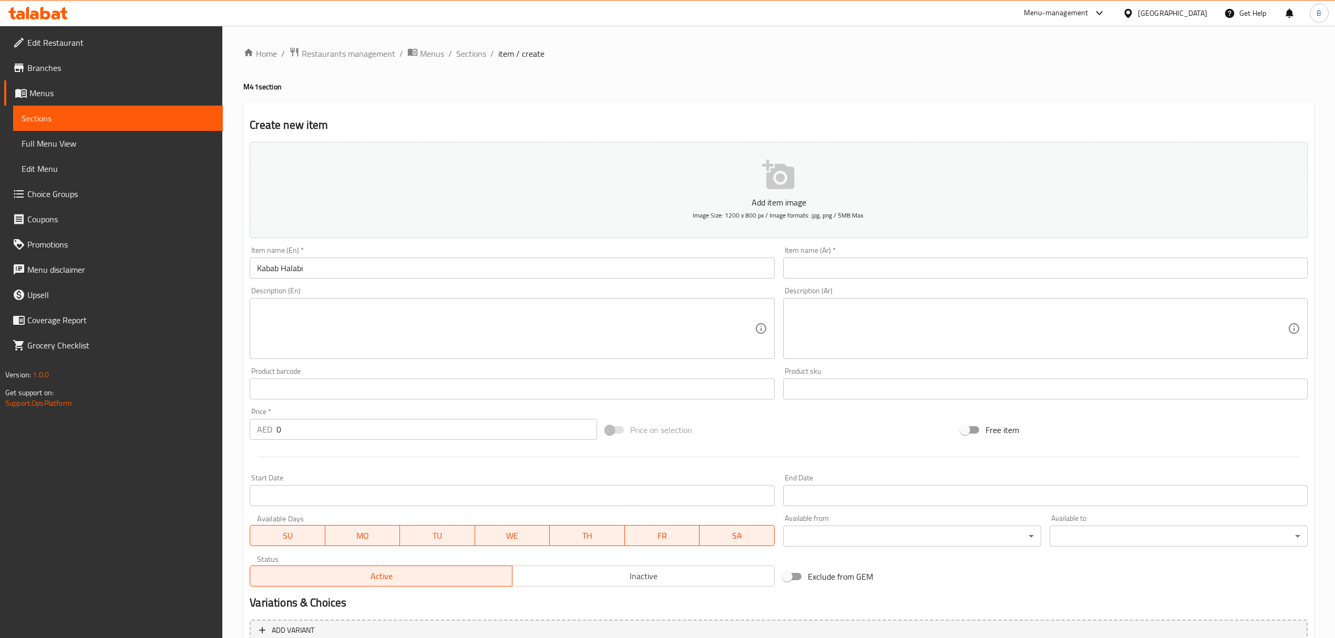
click at [832, 268] on input "text" at bounding box center [1045, 268] width 525 height 21
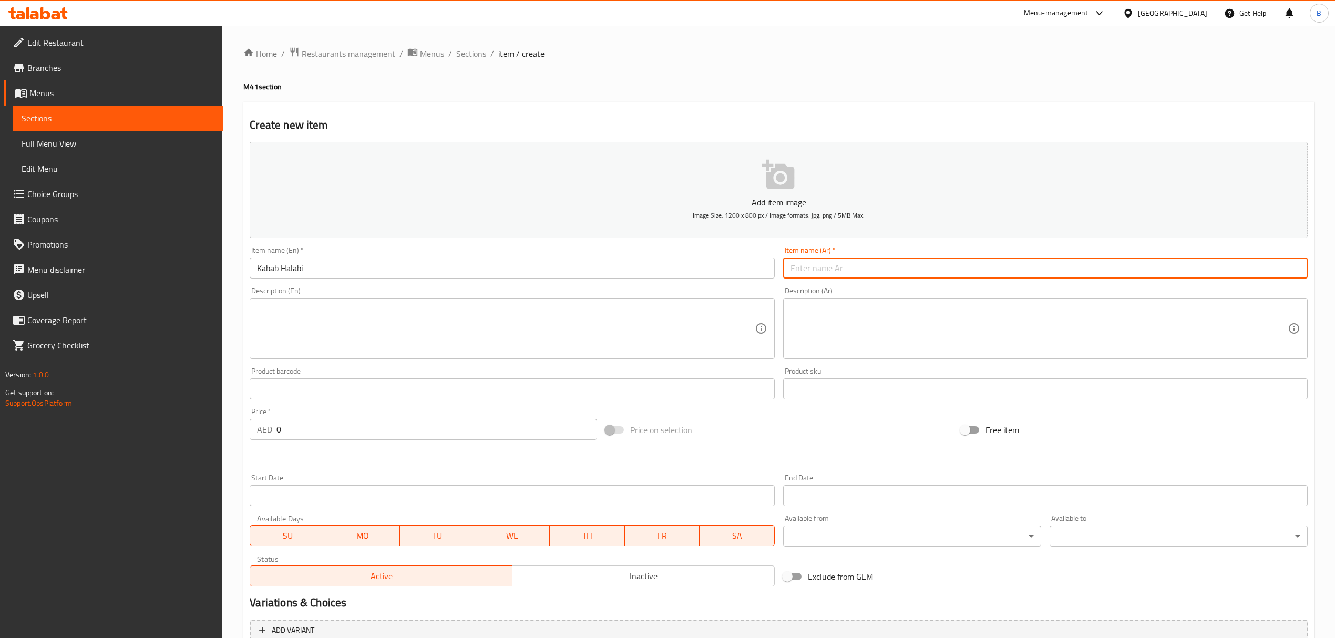
paste input "كباب حلبي"
type input "كباب حلبي"
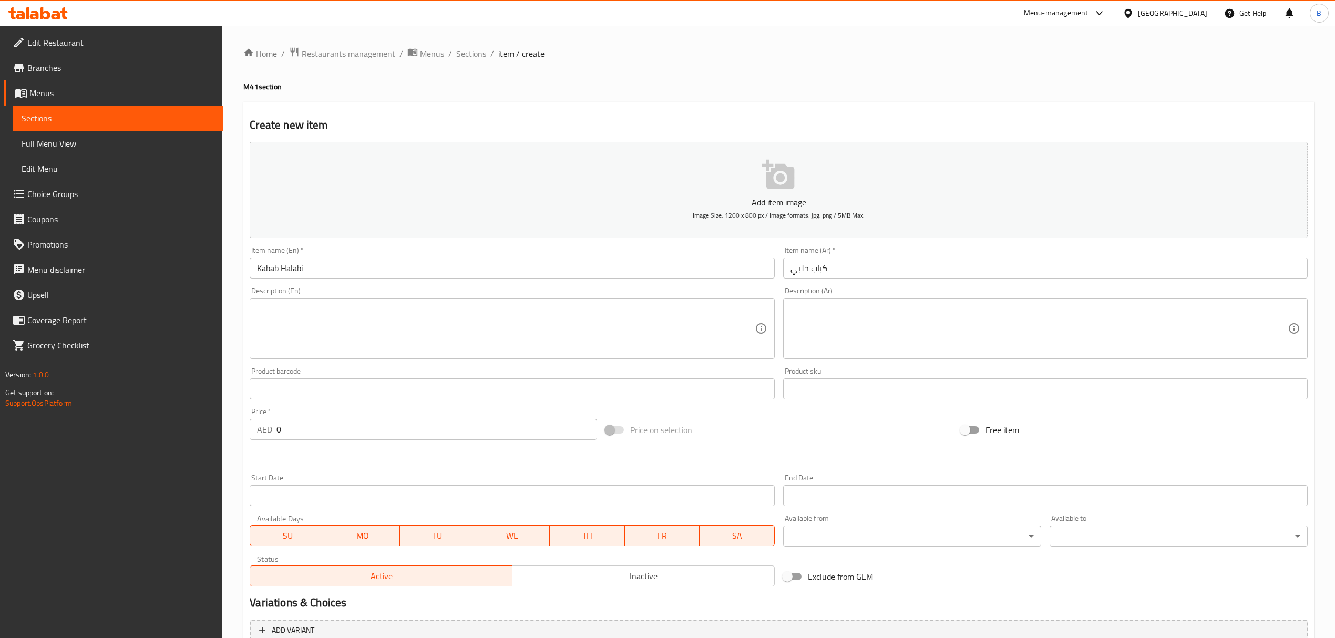
click at [760, 179] on button "Add item image Image Size: 1200 x 800 px / Image formats: jpg, png / 5MB Max." at bounding box center [779, 190] width 1058 height 96
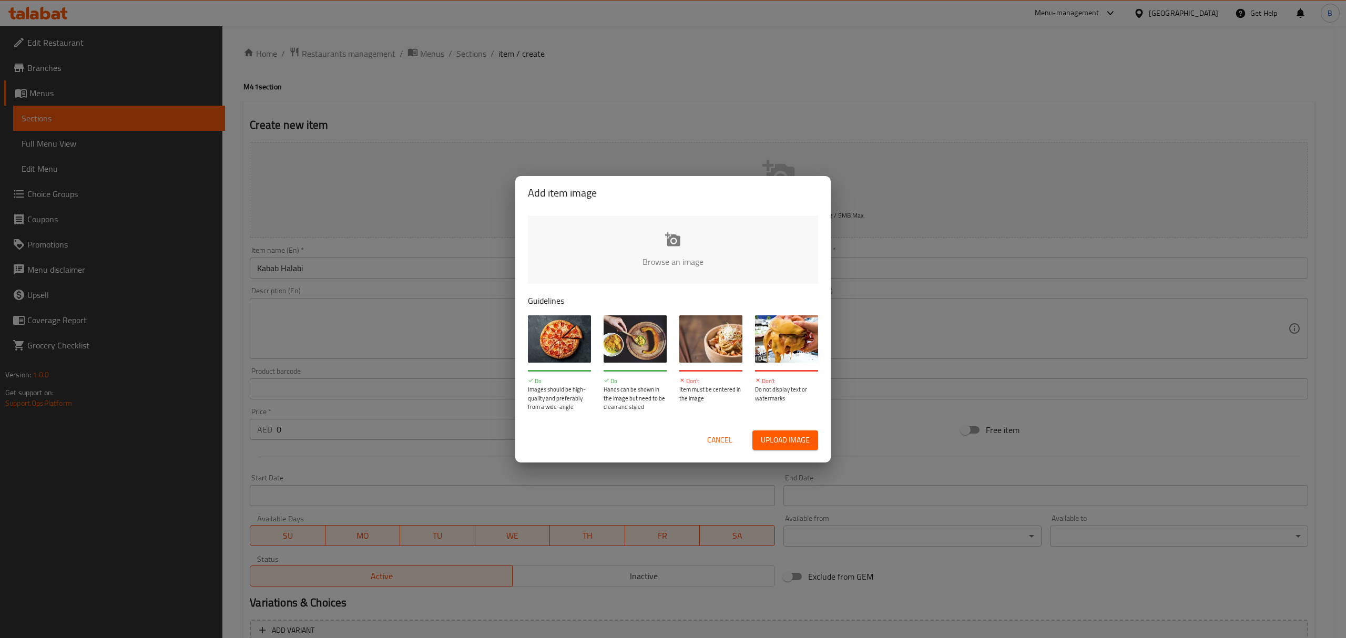
click at [686, 255] on input "file" at bounding box center [1028, 265] width 1001 height 98
type input "C:\fakepath\WhatsApp Image 2025-10-05 at 19.14.08.jpeg"
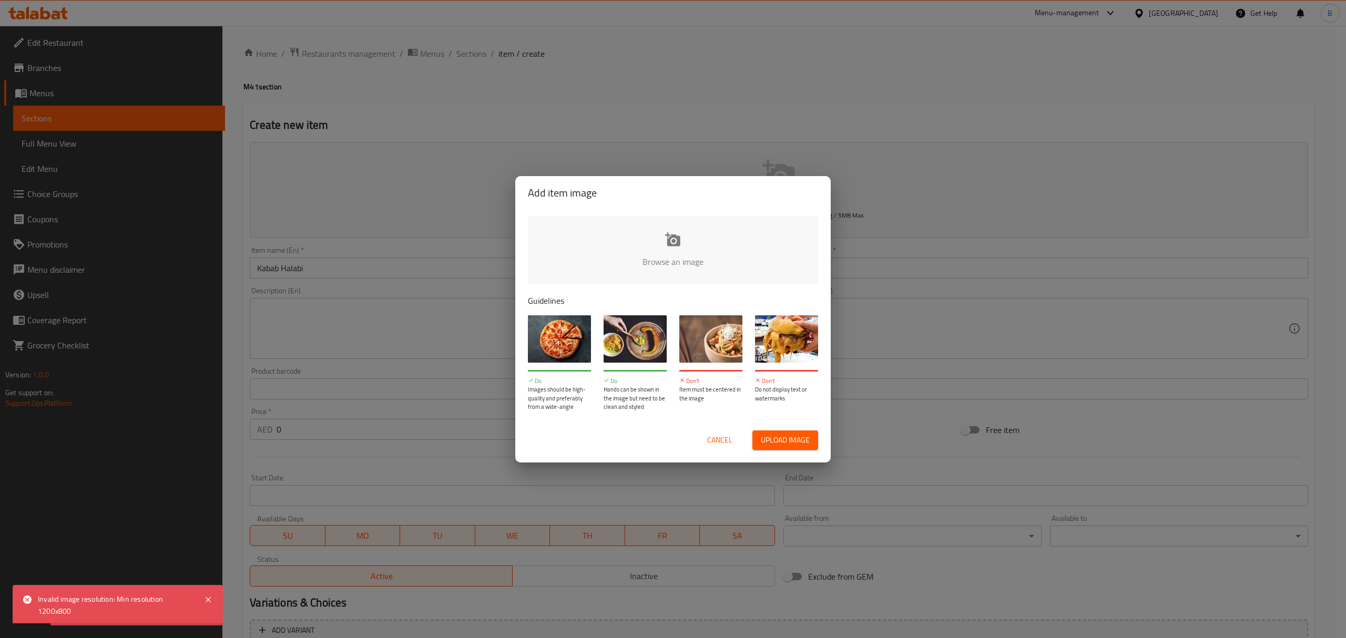
click at [657, 225] on input "file" at bounding box center [1028, 265] width 1001 height 98
click at [720, 445] on span "Cancel" at bounding box center [719, 440] width 25 height 13
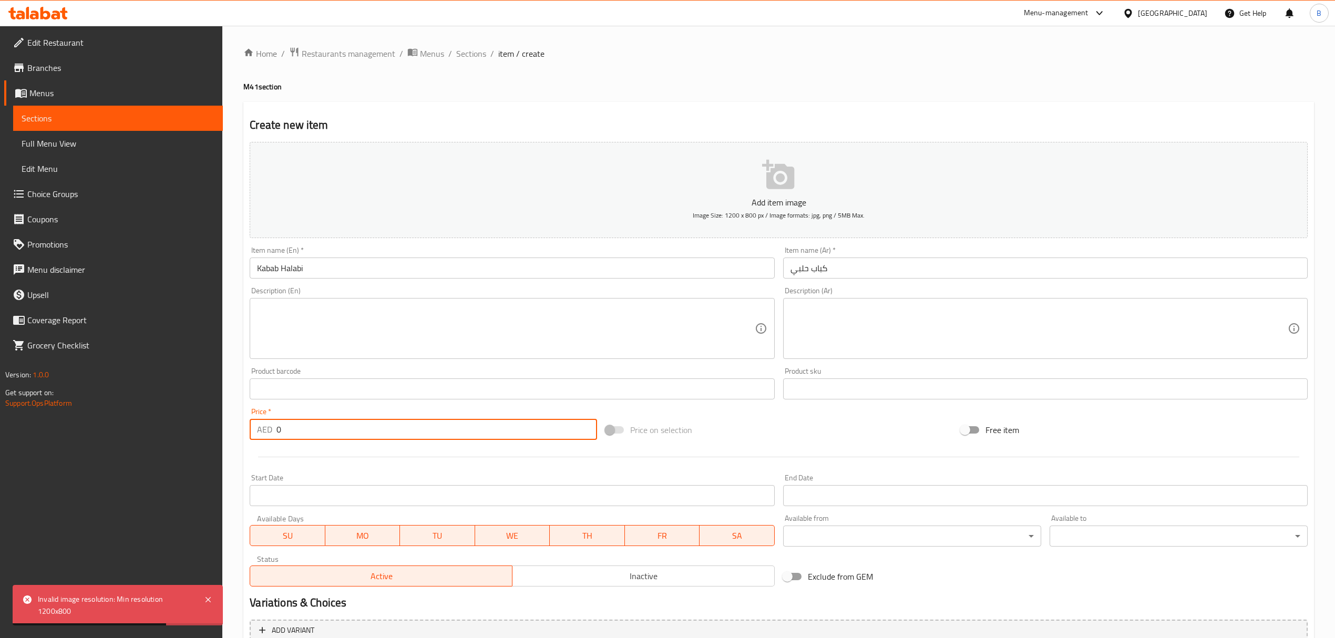
click at [364, 431] on input "0" at bounding box center [436, 429] width 320 height 21
type input "29"
click at [870, 102] on div "Create new item Add item image Image Size: 1200 x 800 px / Image formats: jpg, …" at bounding box center [778, 408] width 1071 height 612
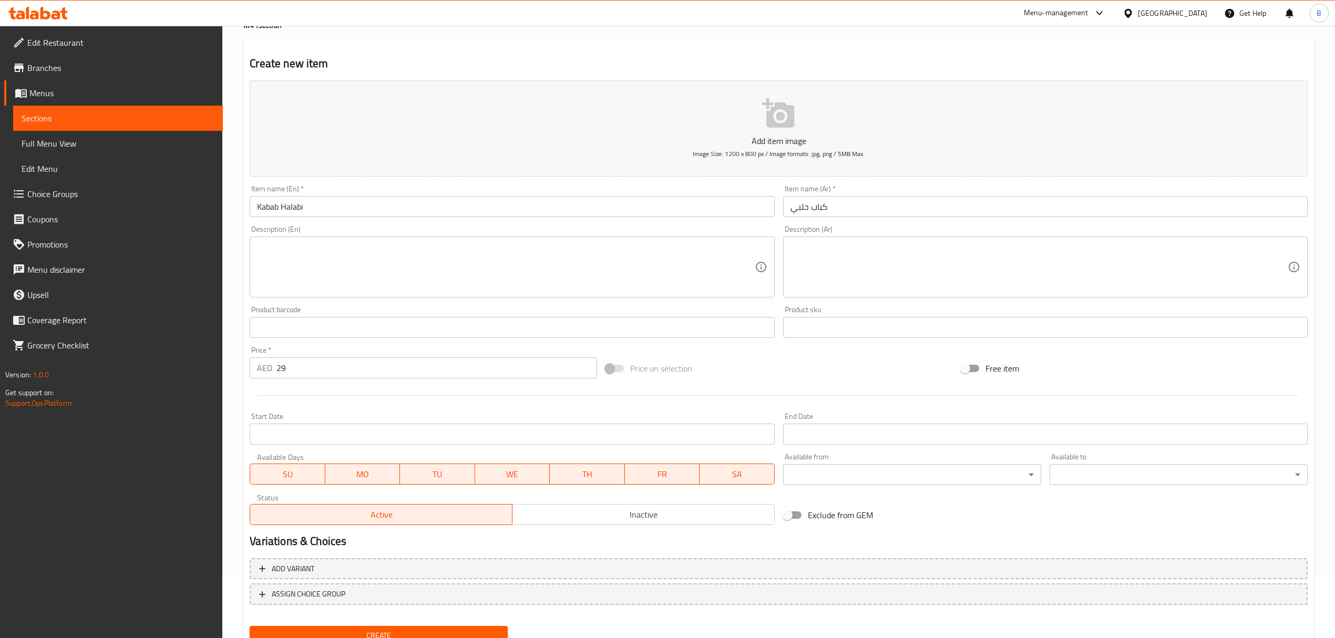
scroll to position [104, 0]
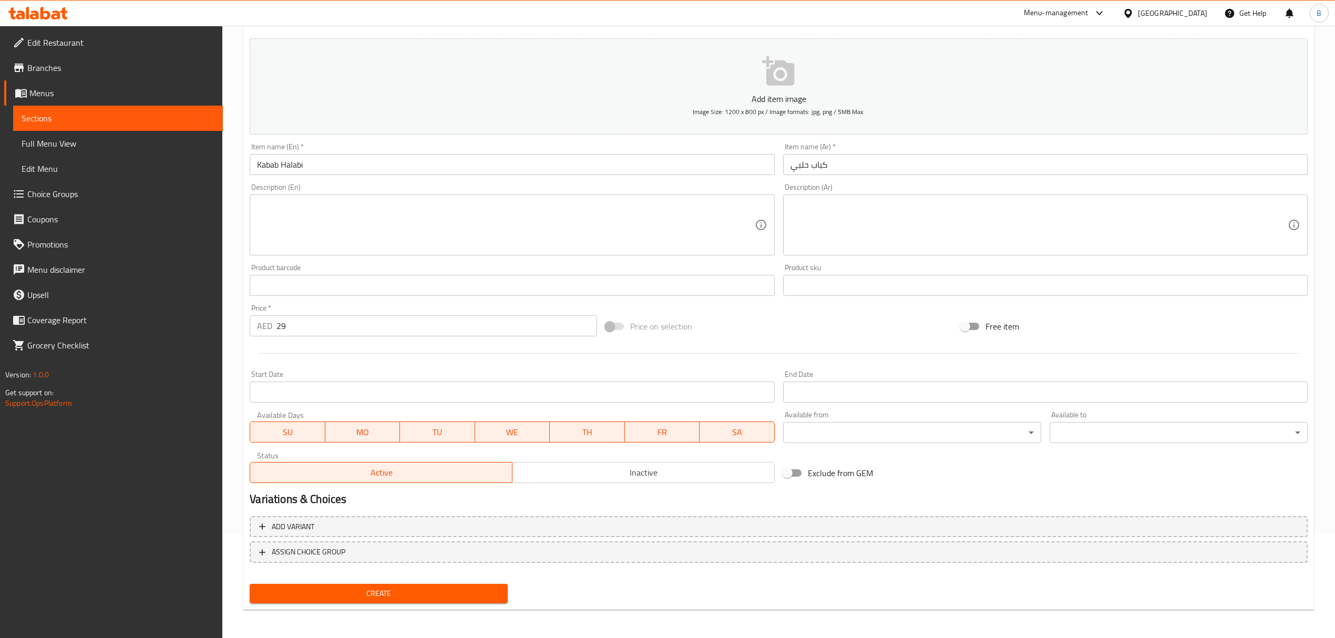
click at [307, 233] on textarea at bounding box center [505, 225] width 497 height 50
paste textarea "The Meal Consists of four Skewers, Which Are a Kebab with Bread, Hummus"
click at [615, 222] on textarea "The Meal Consists of four Skewers, Which Are a Kebab with Bread, Hummus" at bounding box center [505, 225] width 497 height 50
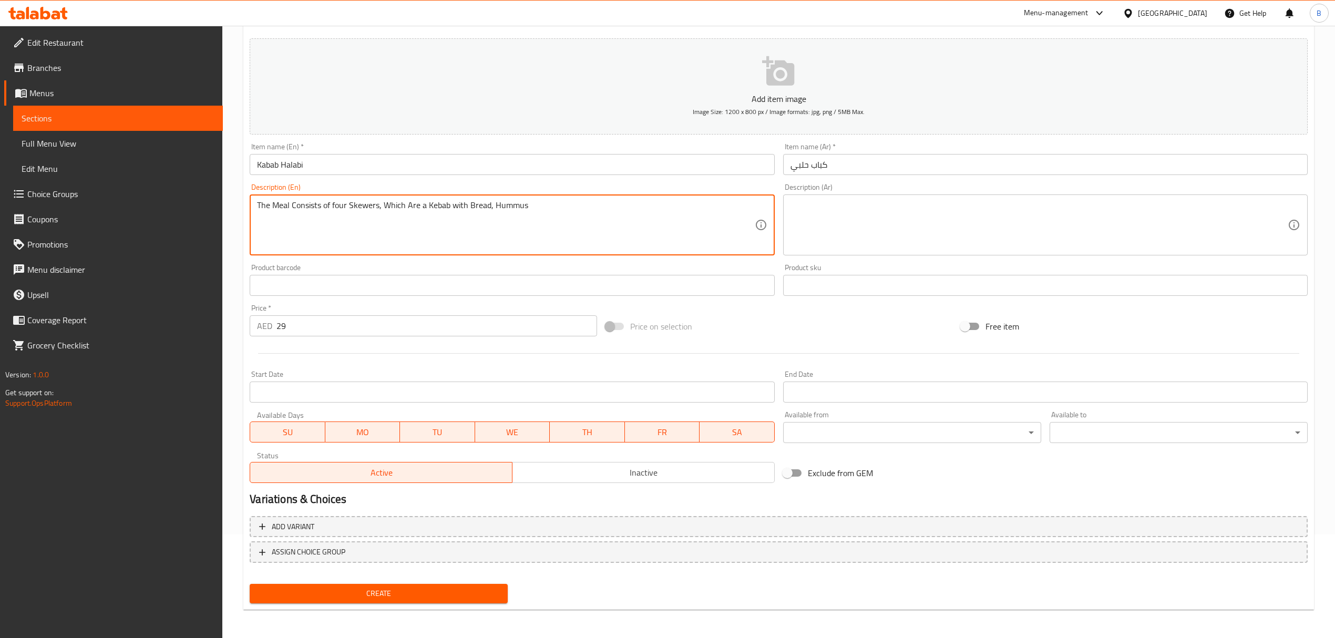
paste textarea "French Fries and Pickle"
type textarea "The Meal Consists of four Skewers, Which Are a Kebab with Bread, Hummus French …"
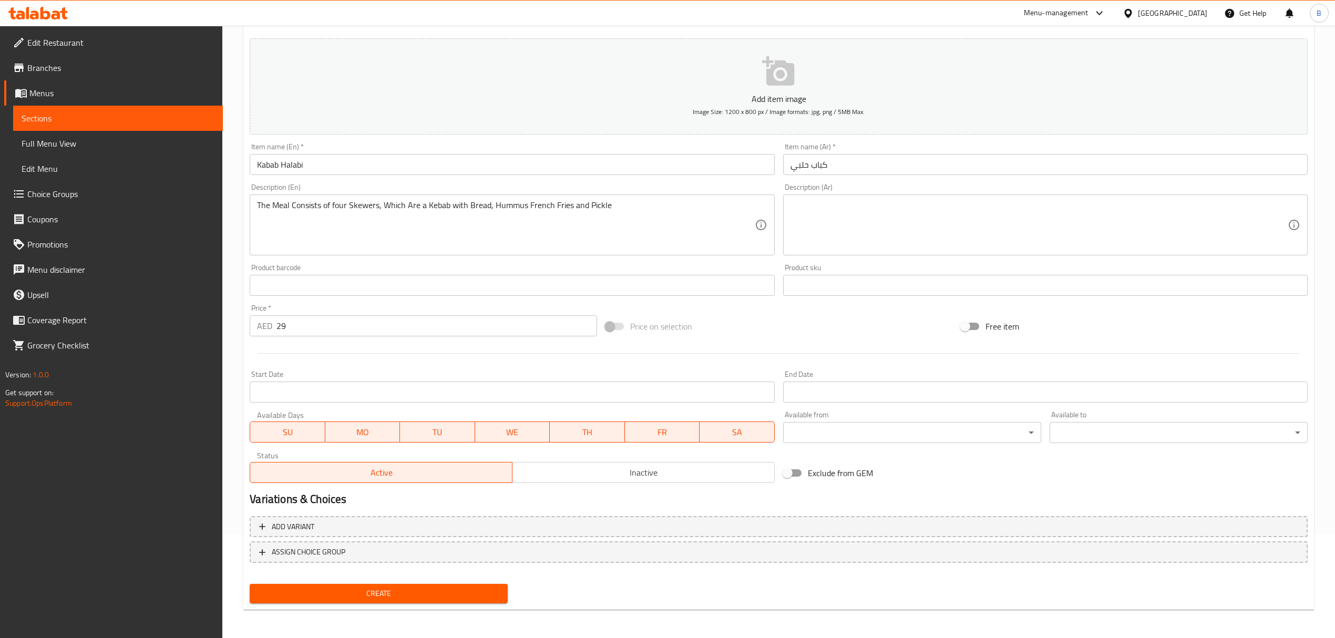
click at [877, 238] on textarea at bounding box center [1039, 225] width 497 height 50
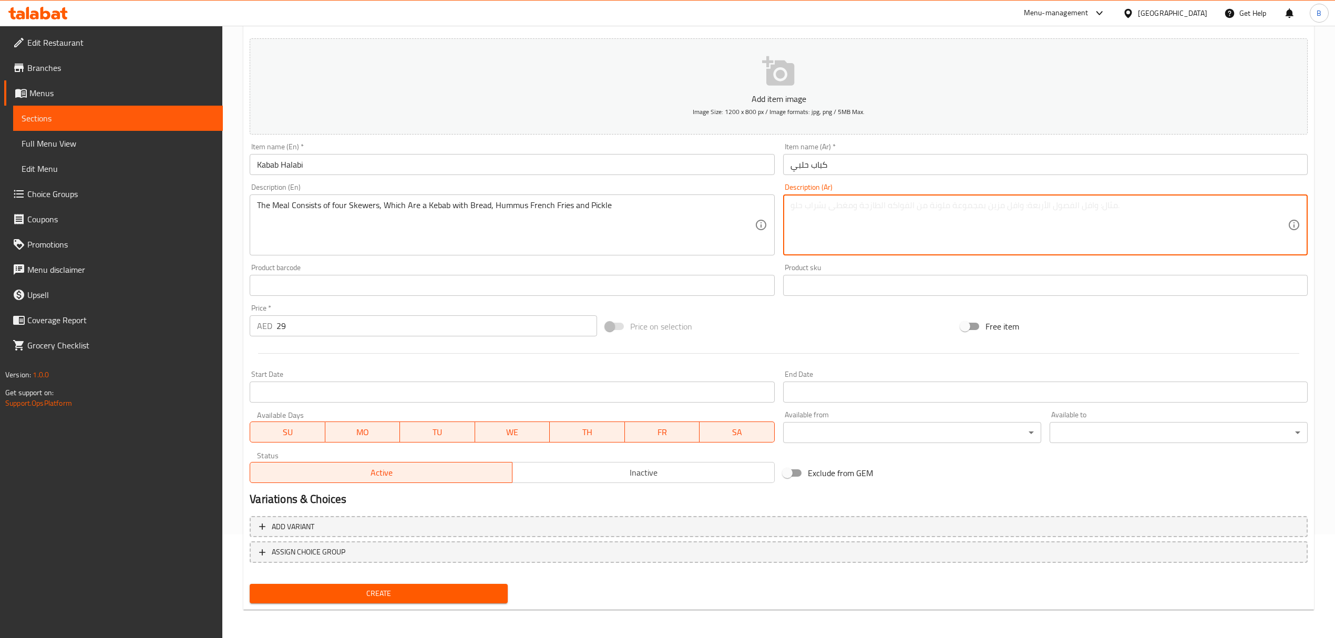
paste textarea "تتكون الوجبة من أربعة أسياخ وهي عبارة عن كباب مع خبز وحمص وبطاطس مقلية ومخلل"
type textarea "تتكون الوجبة من أربعة أسياخ وهي عبارة عن كباب مع خبز وحمص وبطاطس مقلية ومخلل"
click at [467, 587] on span "Create" at bounding box center [378, 593] width 241 height 13
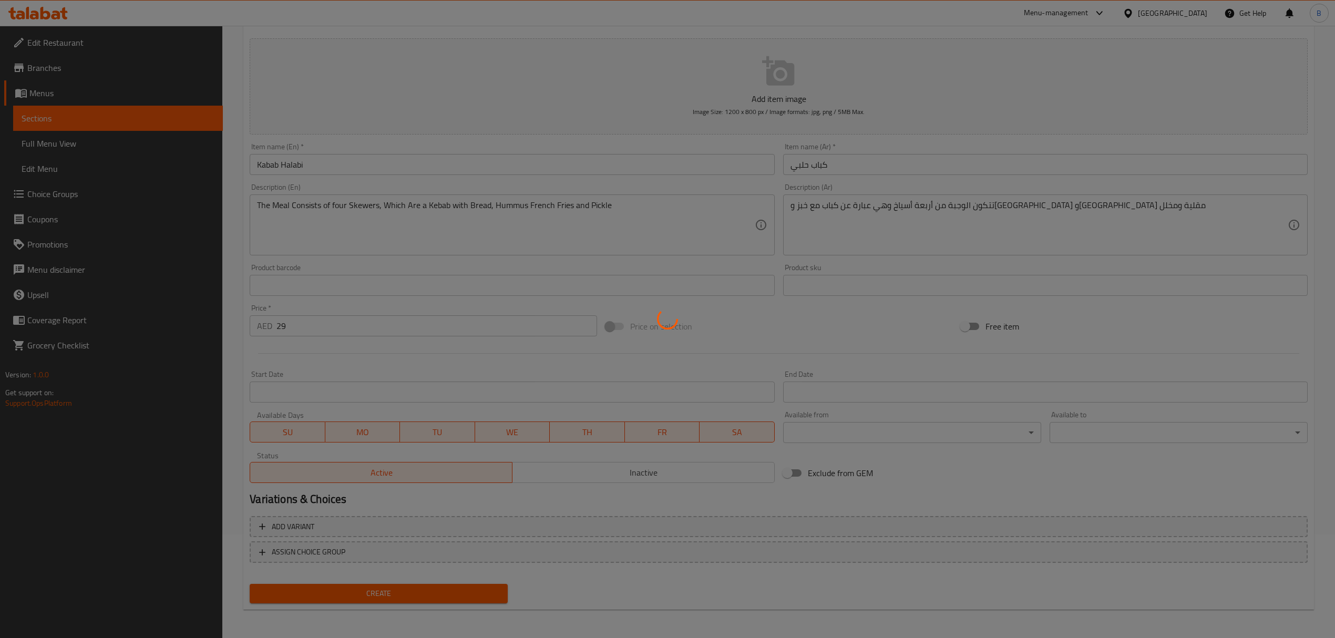
scroll to position [0, 0]
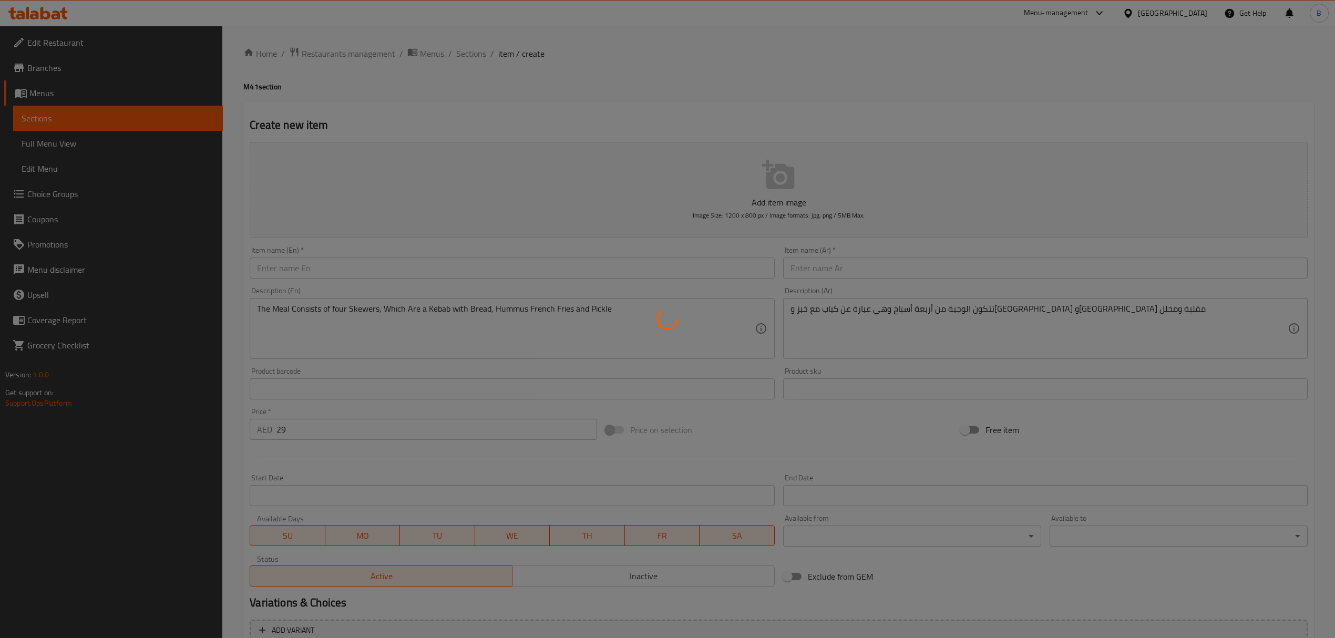
type input "0"
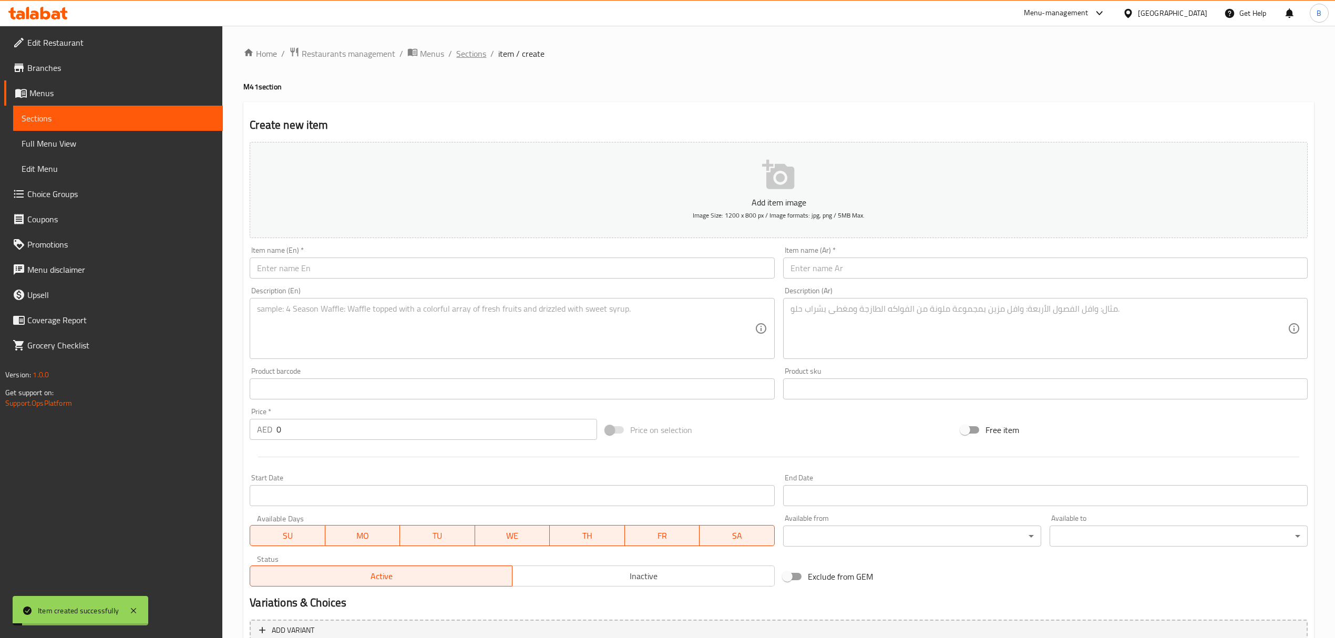
click at [466, 53] on span "Sections" at bounding box center [471, 53] width 30 height 13
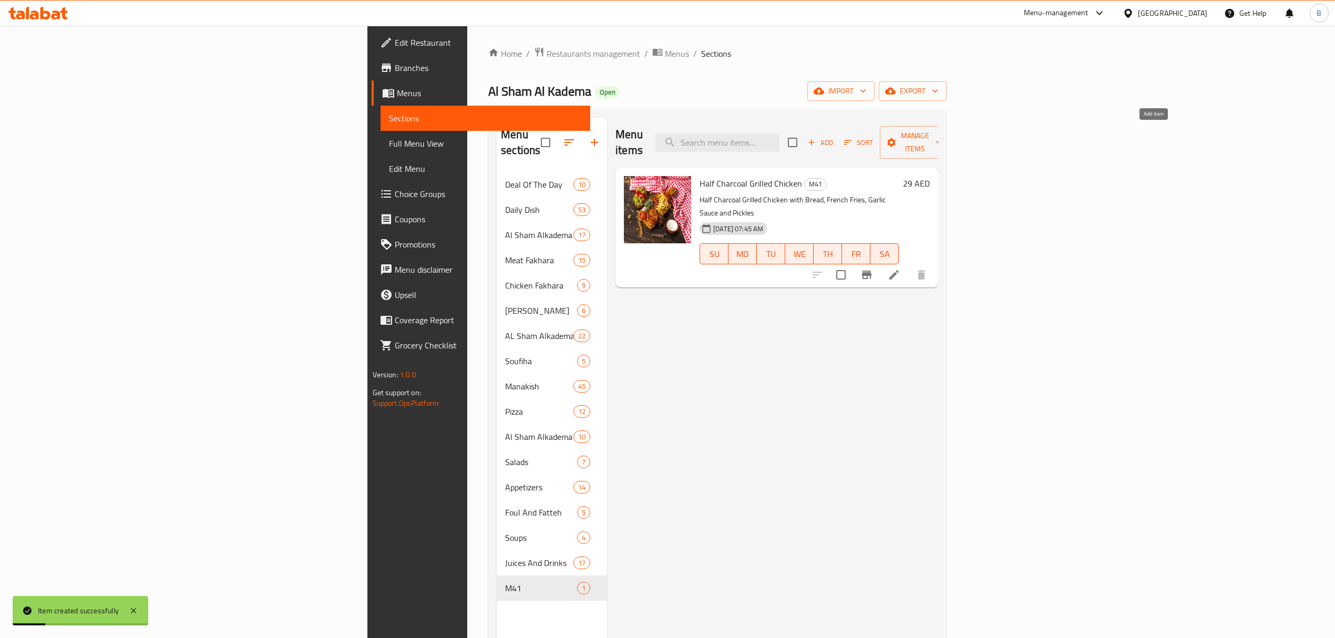
click at [816, 139] on icon "button" at bounding box center [811, 142] width 9 height 9
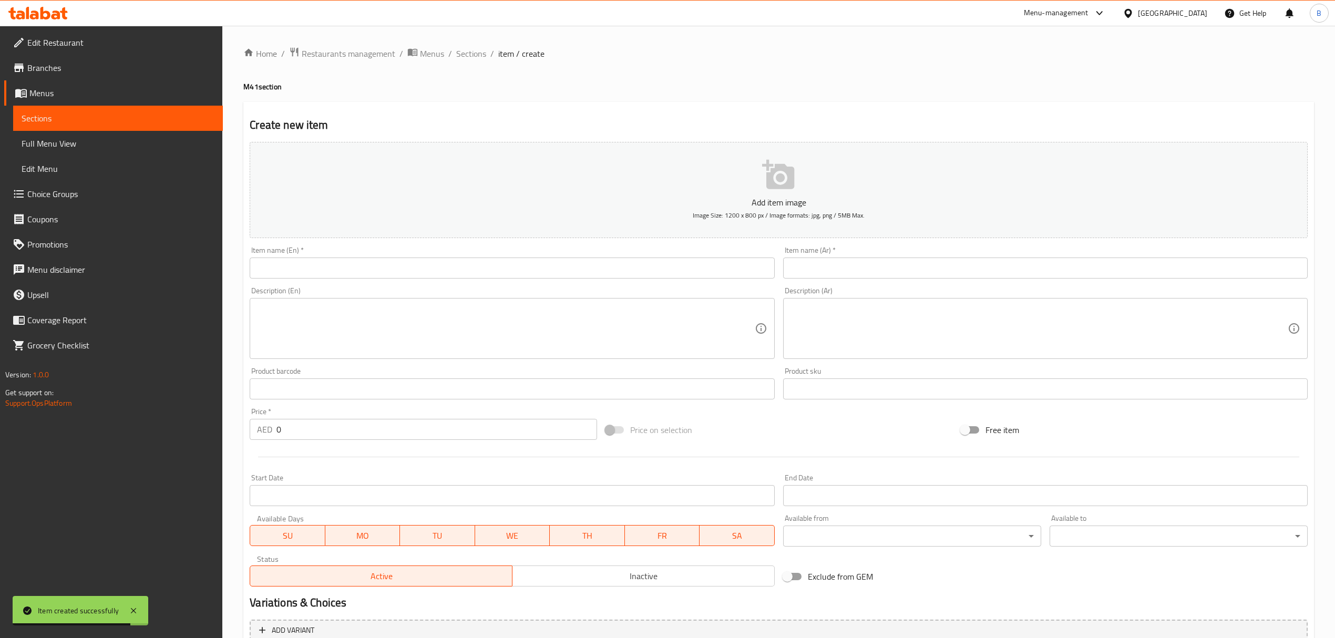
click at [421, 266] on input "text" at bounding box center [512, 268] width 525 height 21
paste input "[PERSON_NAME]"
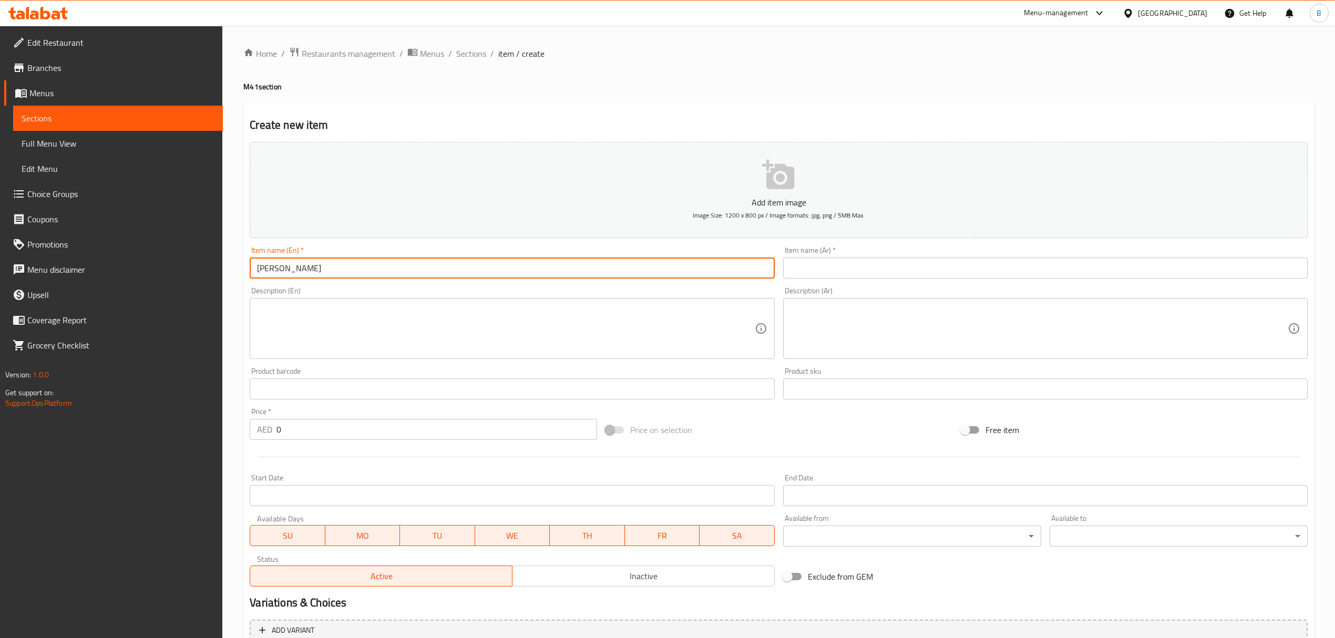
type input "[PERSON_NAME]"
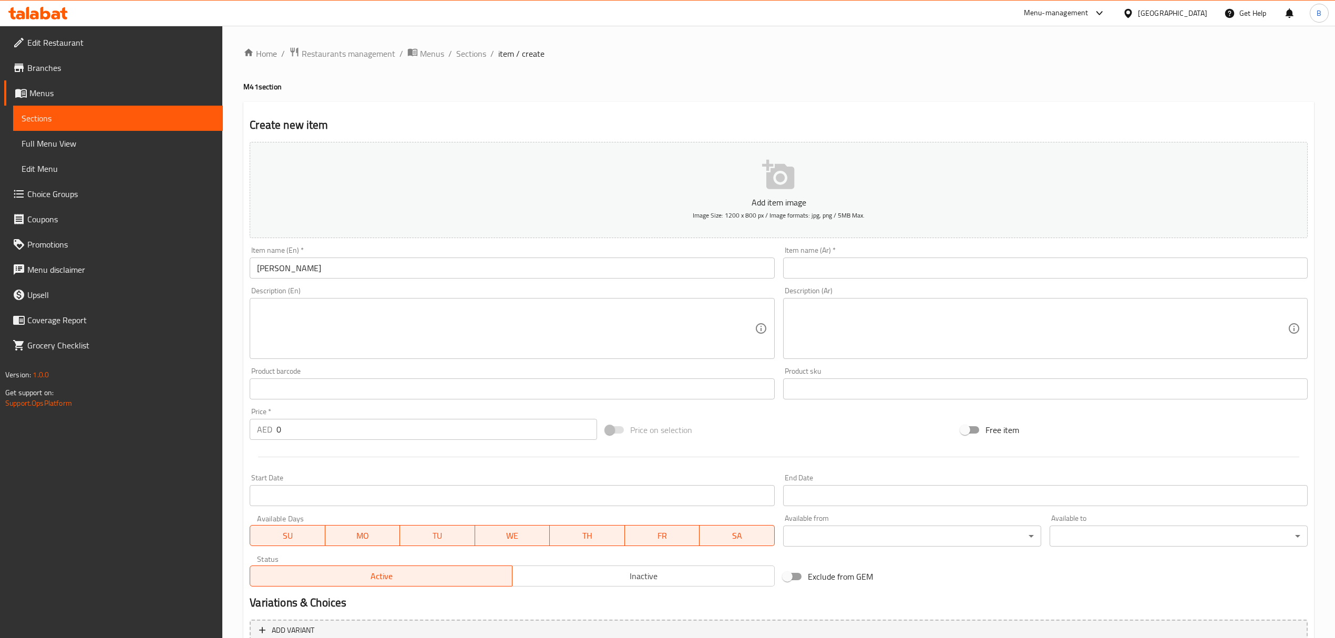
click at [825, 320] on textarea at bounding box center [1039, 329] width 497 height 50
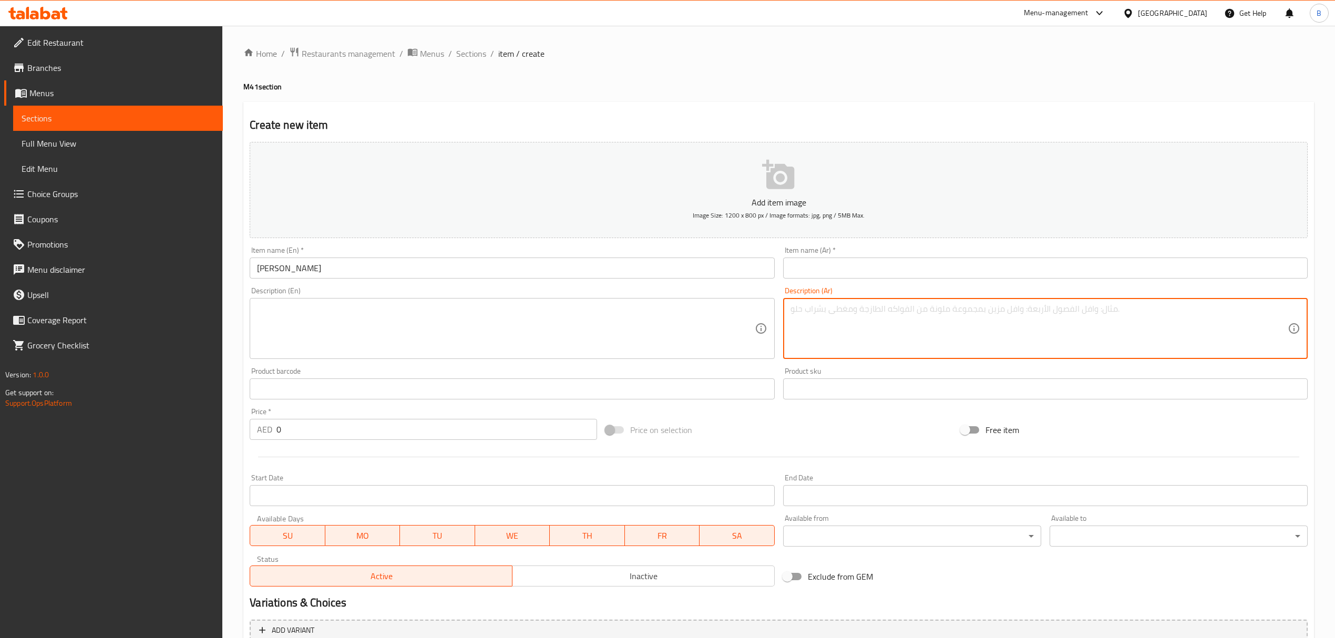
paste textarea "شيش طاووق"
type textarea "شيش طاووق"
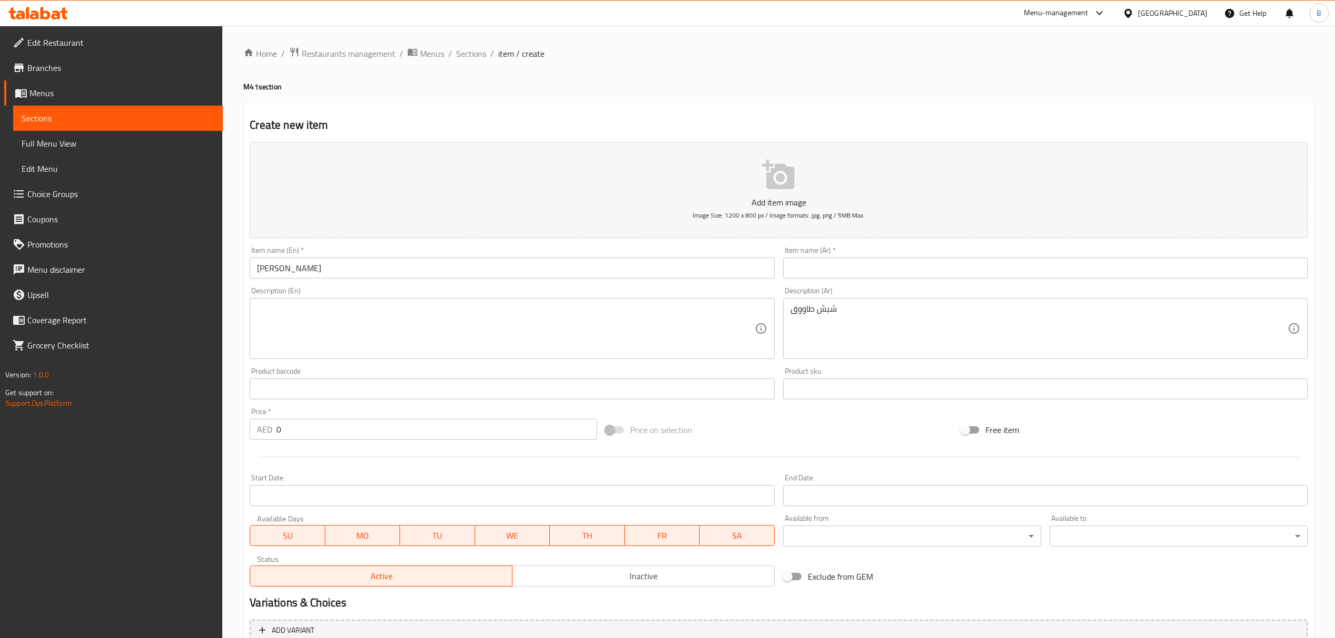
click at [500, 325] on textarea at bounding box center [505, 329] width 497 height 50
paste textarea "The Meal Consists of four Skewers, Which Are a Shish Tawook with Bread, French …"
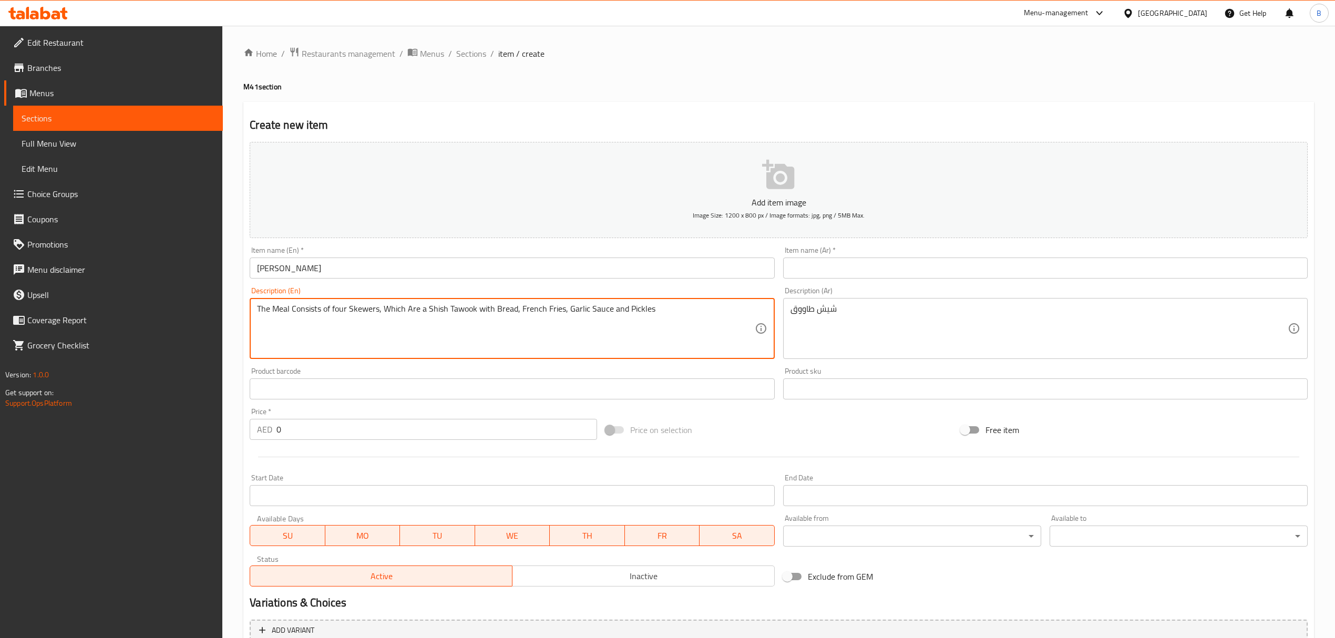
type textarea "The Meal Consists of four Skewers, Which Are a Shish Tawook with Bread, French …"
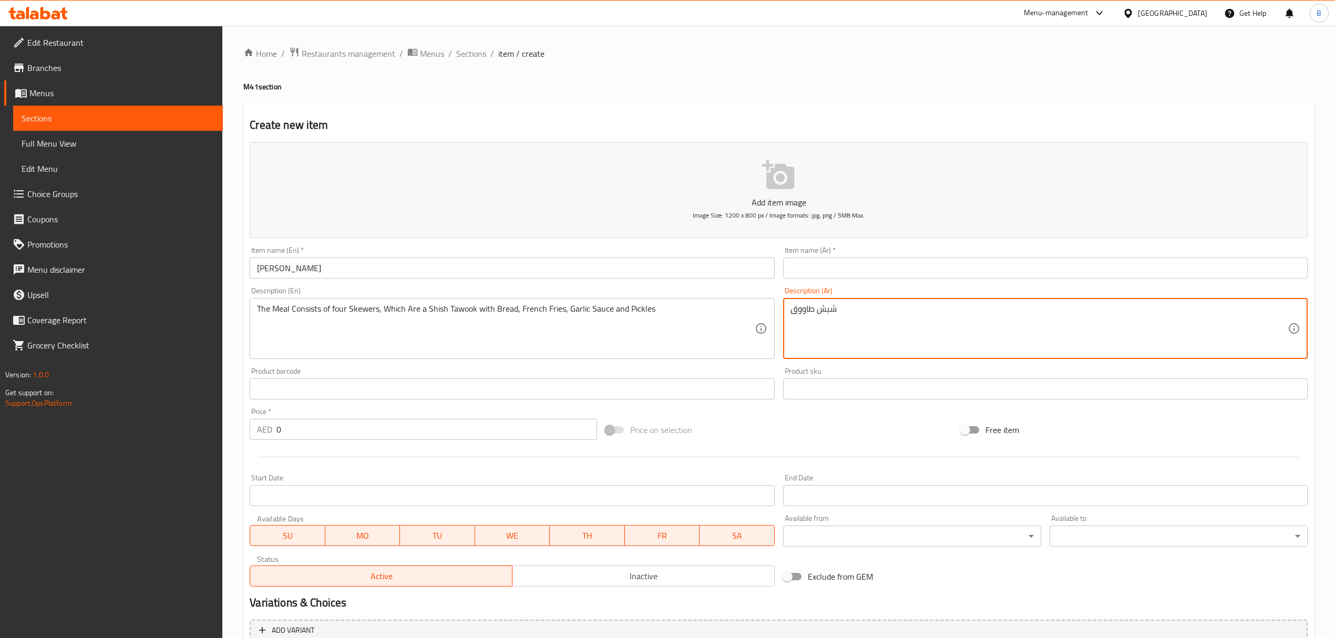
paste textarea "تتكون الوجبة من أربعة أسياخ وهي عبارة عن شيش طاووق مع خبز وبطاطس مقلية وصلصة ثو…"
paste textarea "تكون الوجبة من أربعة أسياخ وهي عبارة عن شيش طاووق مع خبز وبطاطس مقلية وصلصة ثوم…"
type textarea "تتكون الوجبة من أربعة أسياخ وهي عبارة عن شيش طاووق مع خبز وبطاطس مقلية وصلصة ثو…"
click at [820, 274] on input "text" at bounding box center [1045, 268] width 525 height 21
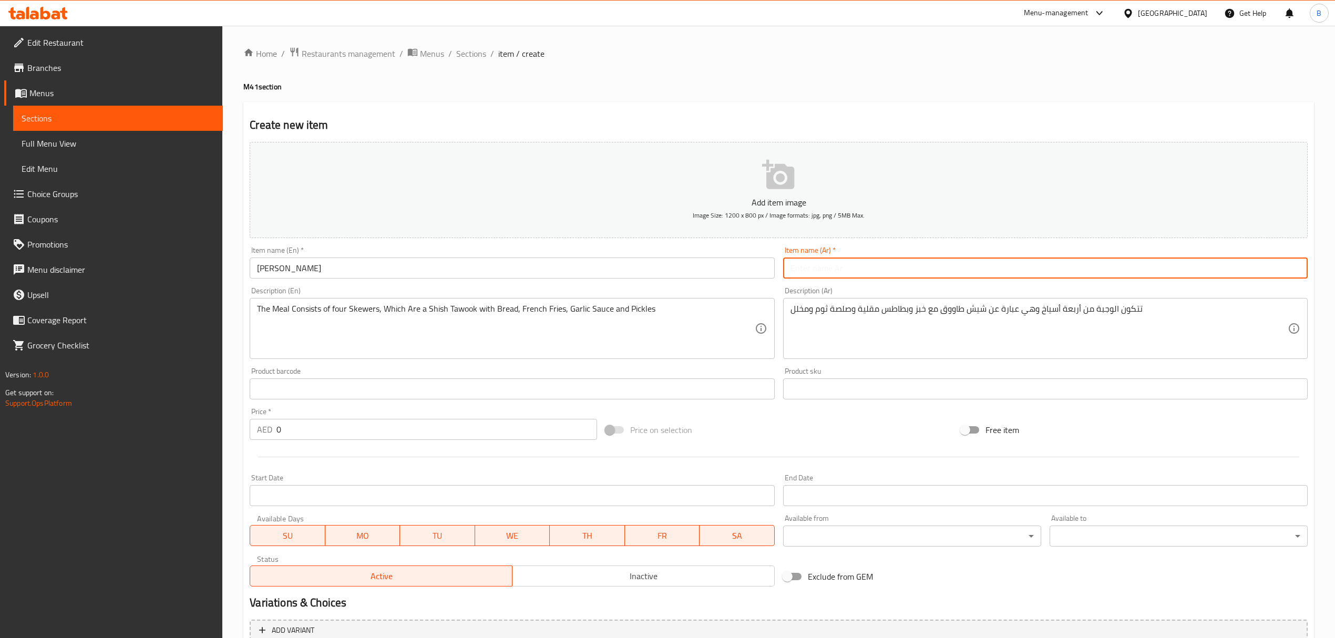
paste input "شيش طاووق"
type input "شيش طاووق"
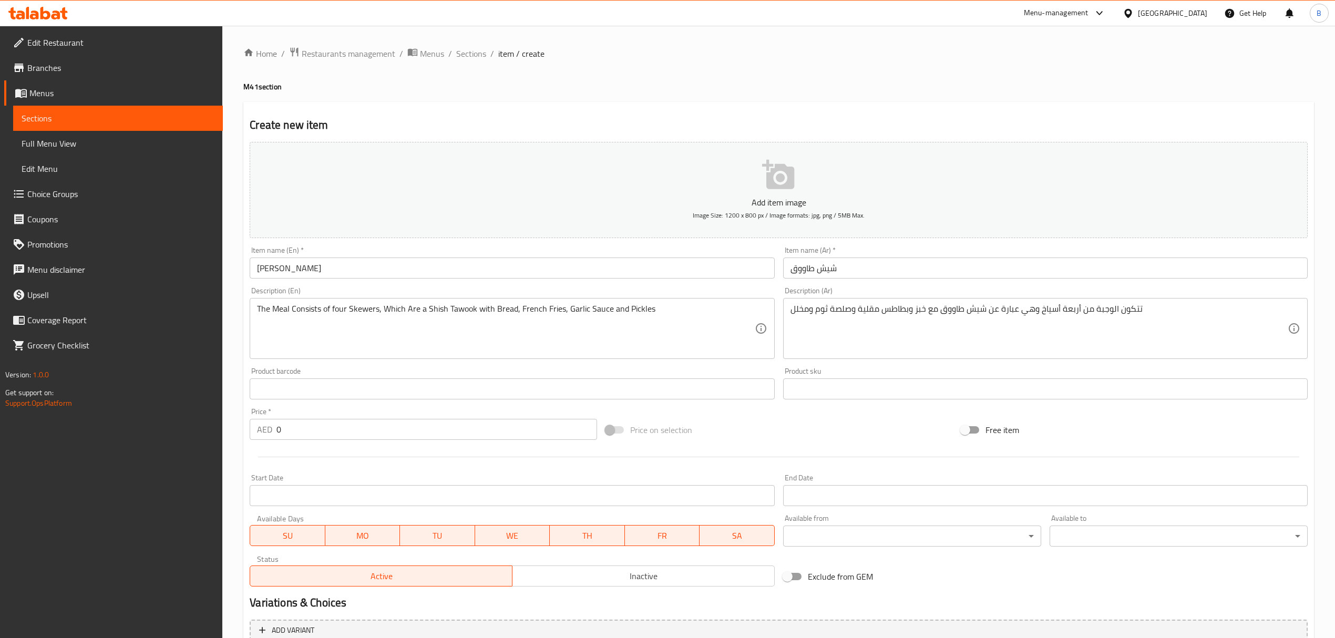
click at [682, 108] on div "Create new item Add item image Image Size: 1200 x 800 px / Image formats: jpg, …" at bounding box center [778, 408] width 1071 height 612
click at [777, 183] on icon "button" at bounding box center [779, 175] width 34 height 34
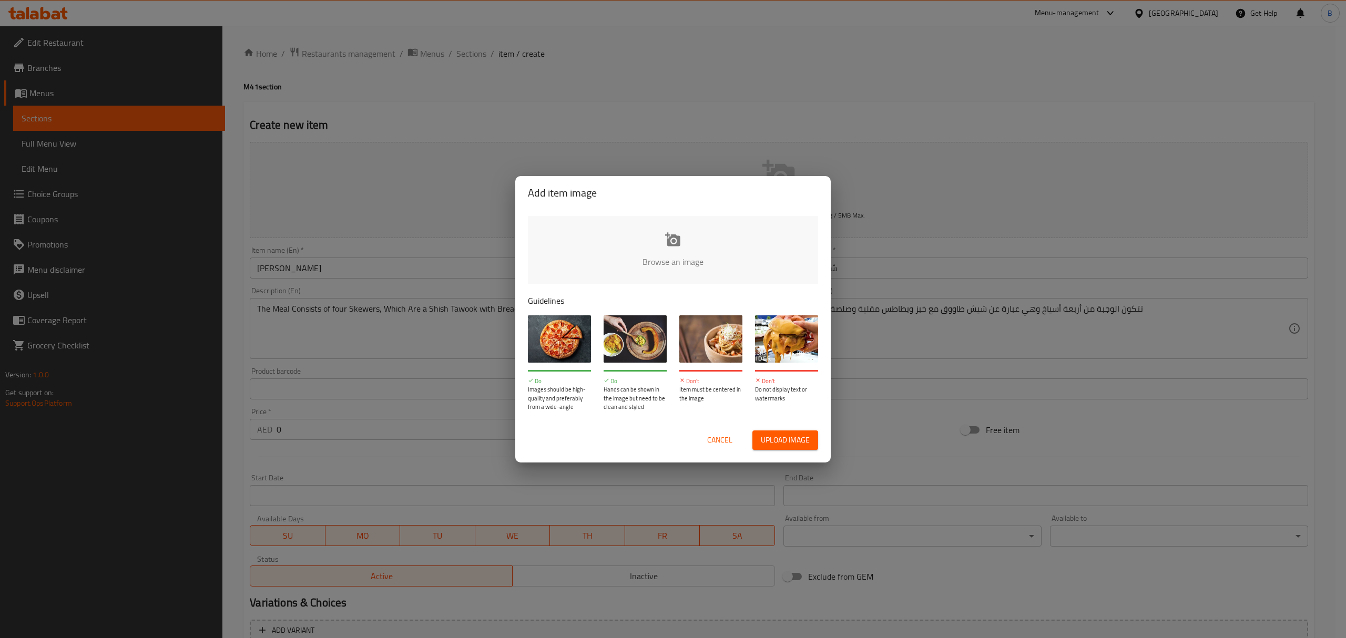
click at [671, 241] on input "file" at bounding box center [1028, 265] width 1001 height 98
click at [666, 246] on input "file" at bounding box center [1028, 265] width 1001 height 98
type input "C:\fakepath\WhatsApp Image 2025-10-05 at 19.15.03.jpeg"
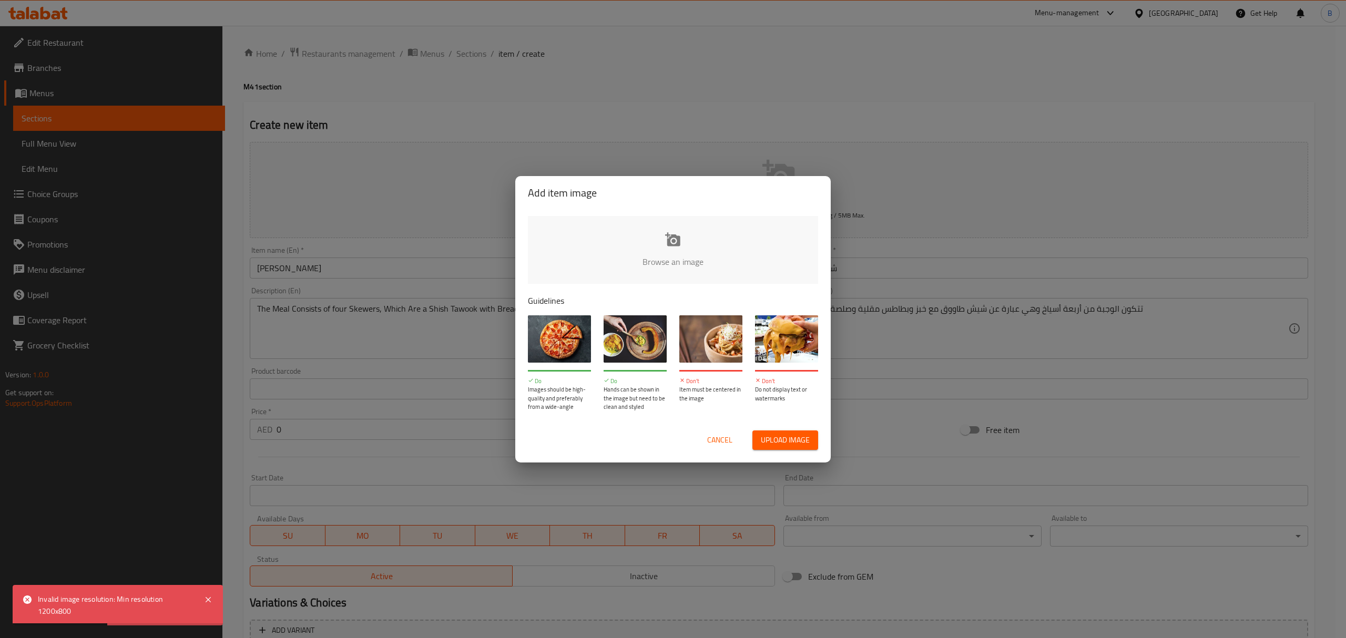
click at [711, 443] on span "Cancel" at bounding box center [719, 440] width 25 height 13
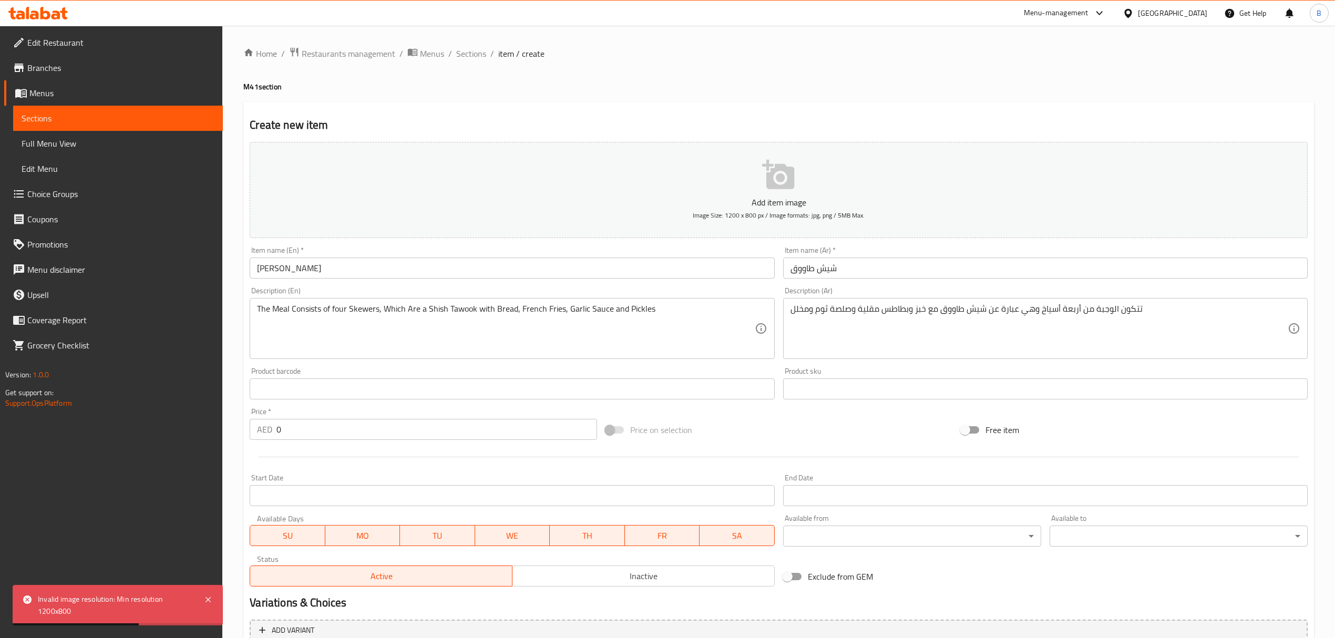
scroll to position [104, 0]
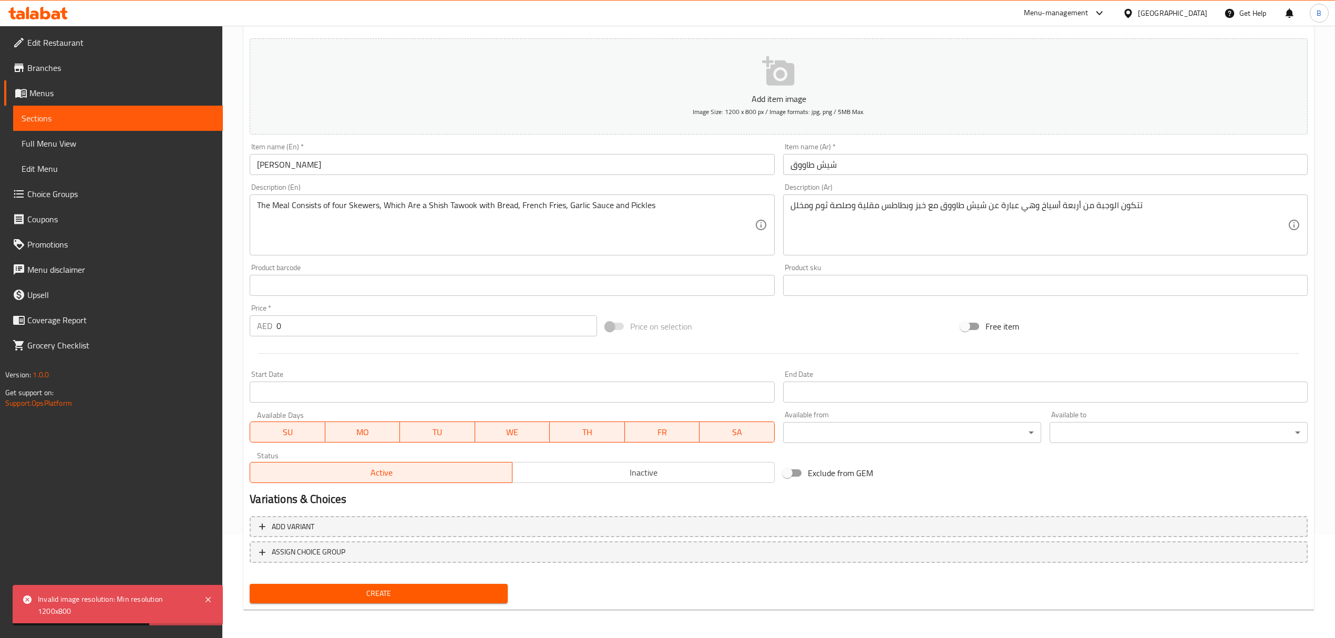
click at [362, 307] on div "Price   * AED 0 Price *" at bounding box center [423, 320] width 347 height 32
click at [362, 314] on div "Price   * AED 0 Price *" at bounding box center [423, 320] width 347 height 32
click at [361, 332] on input "0" at bounding box center [436, 325] width 320 height 21
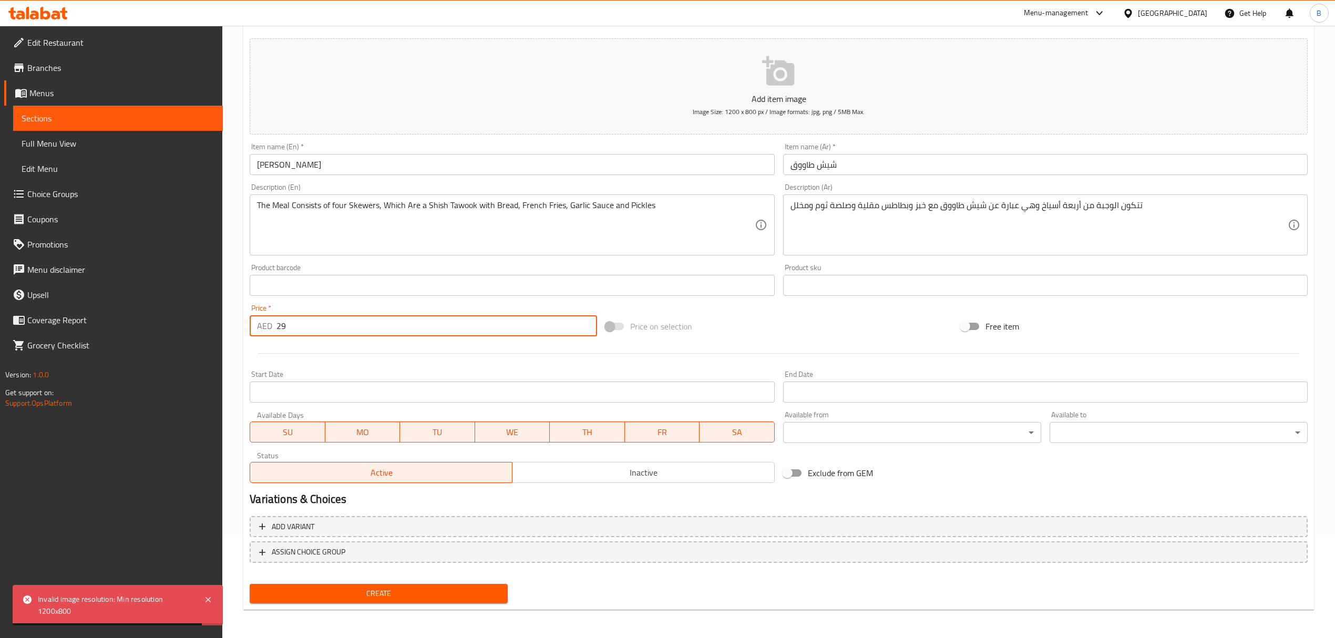
type input "29"
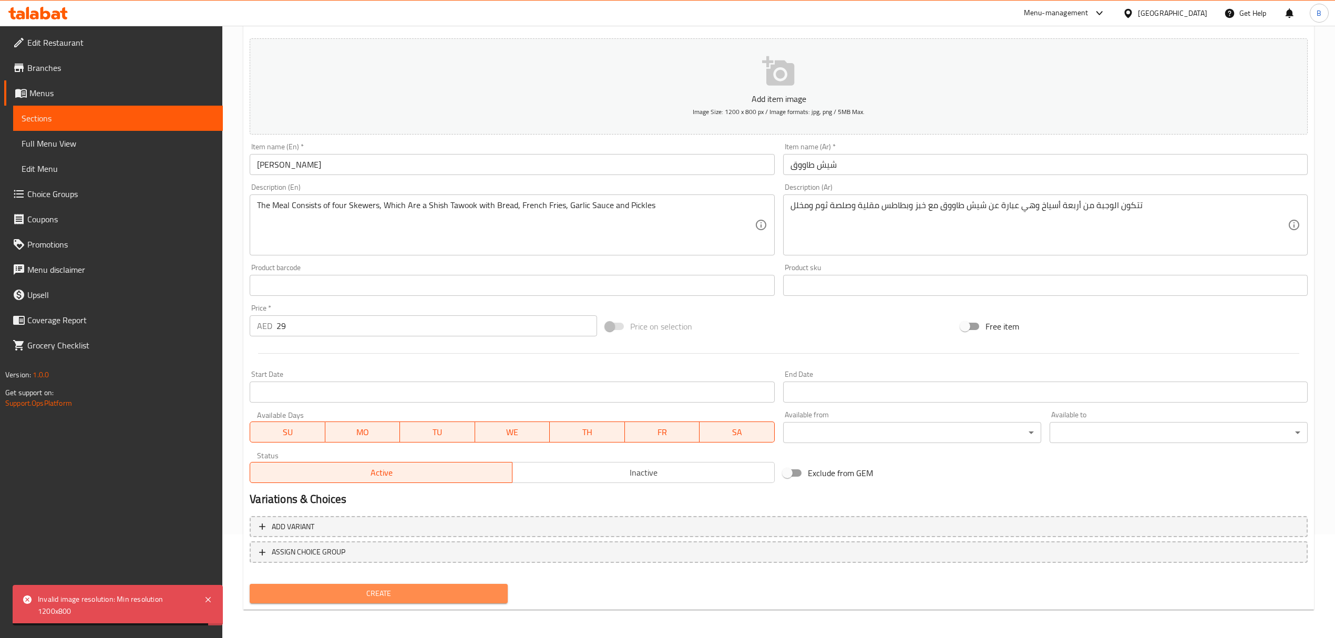
click at [399, 602] on button "Create" at bounding box center [379, 593] width 258 height 19
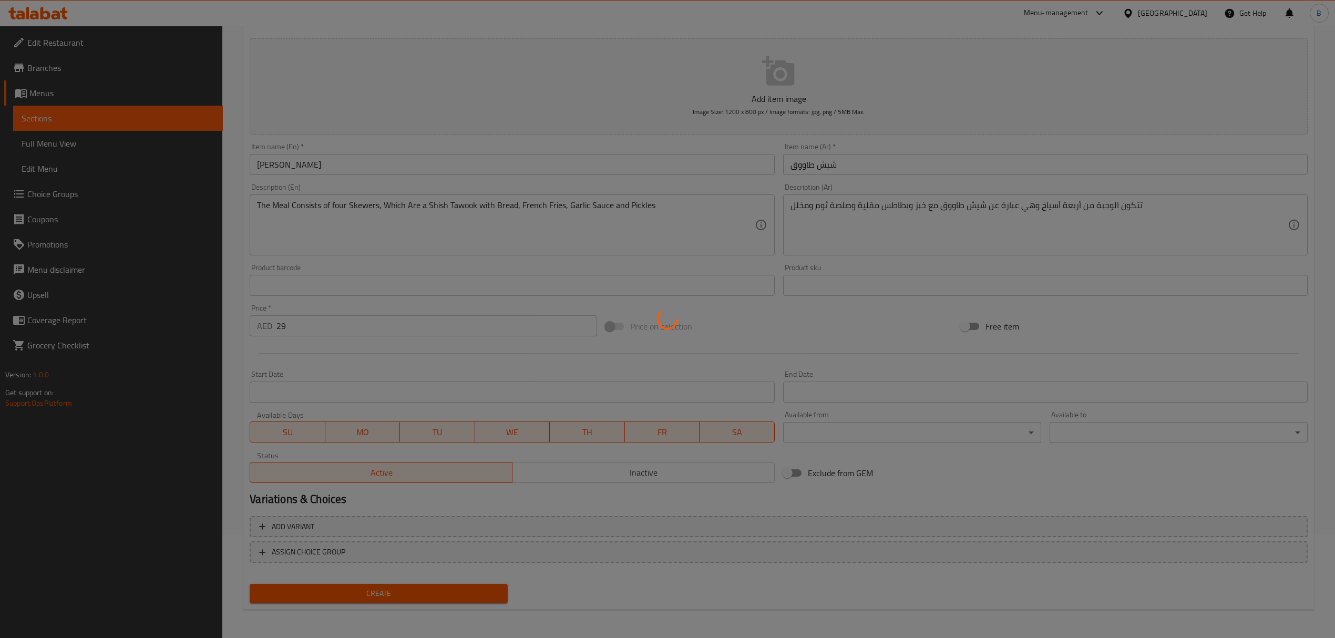
type input "0"
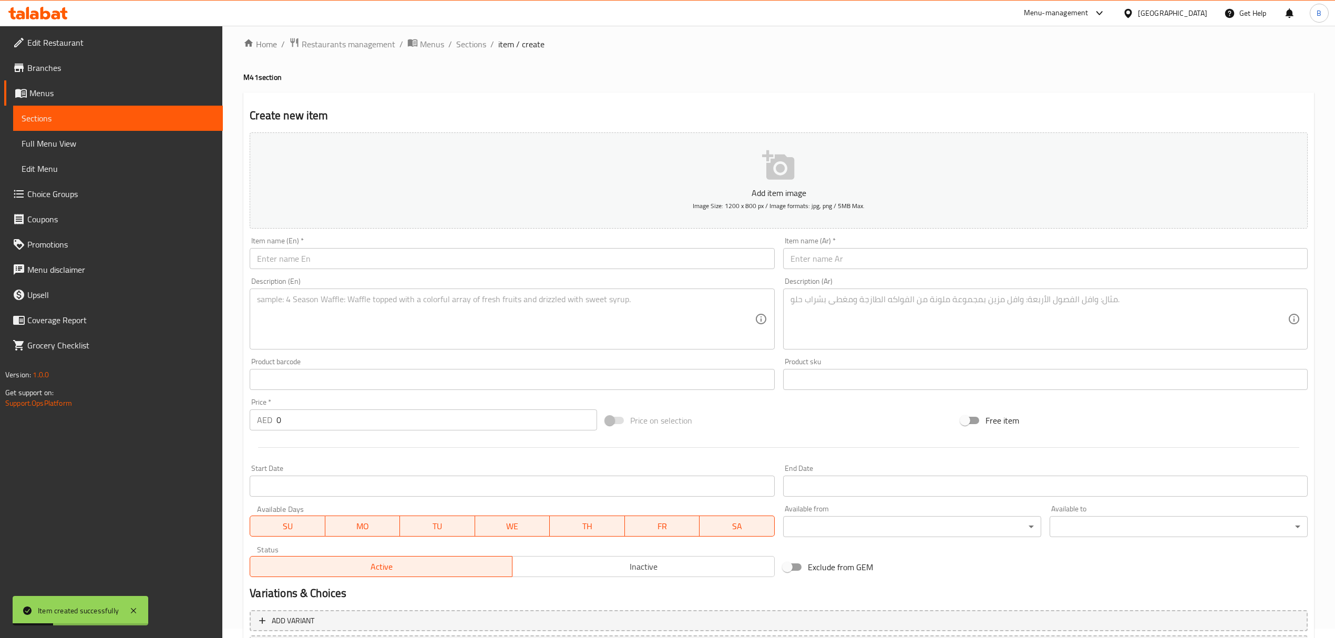
scroll to position [0, 0]
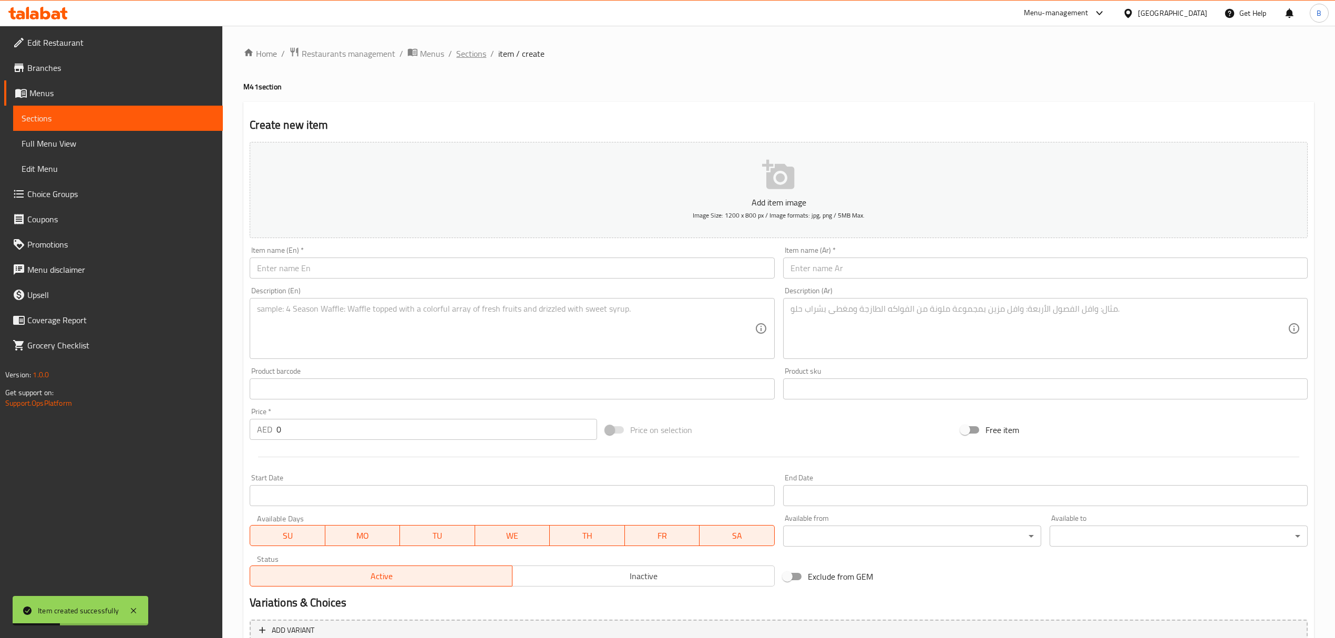
click at [471, 59] on span "Sections" at bounding box center [471, 53] width 30 height 13
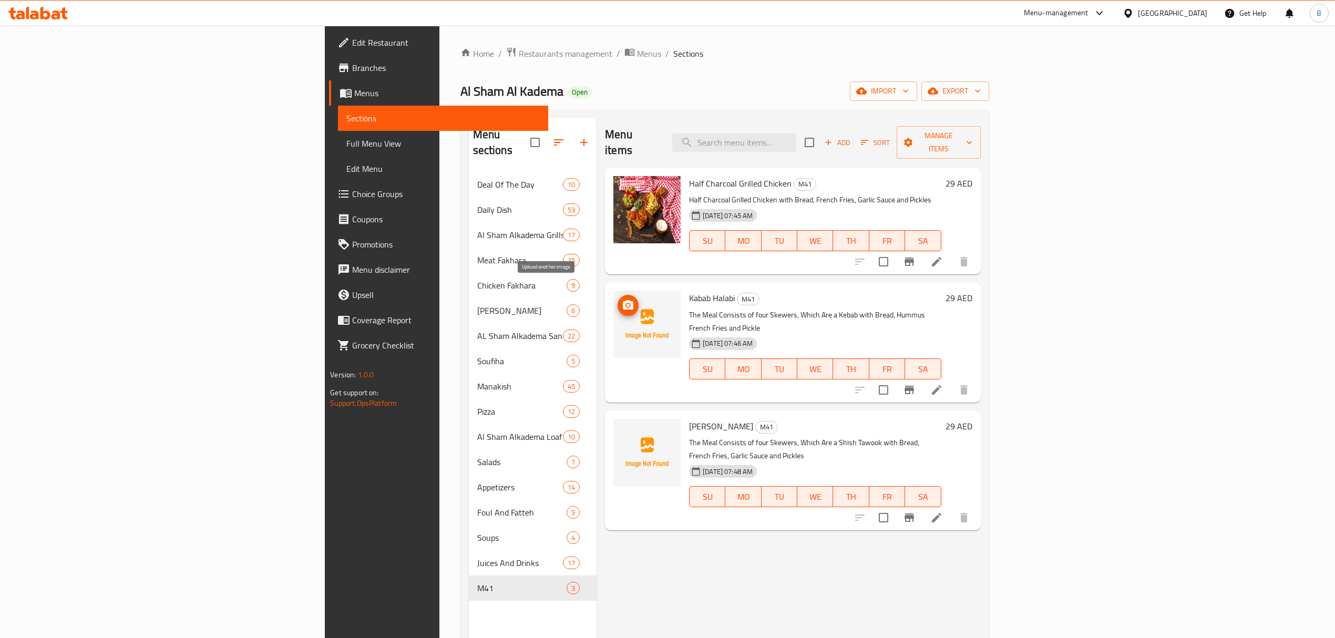
click at [623, 300] on icon "upload picture" at bounding box center [628, 304] width 11 height 9
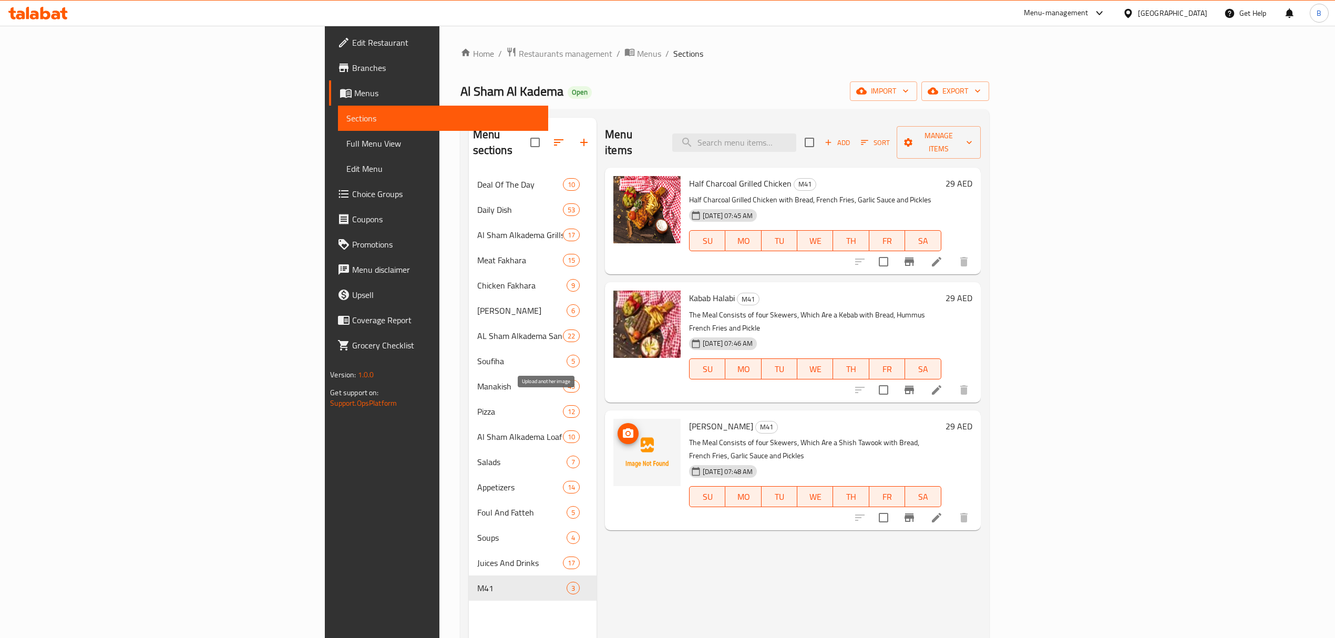
click at [623, 428] on icon "upload picture" at bounding box center [628, 432] width 11 height 9
click at [833, 138] on icon "button" at bounding box center [828, 142] width 9 height 9
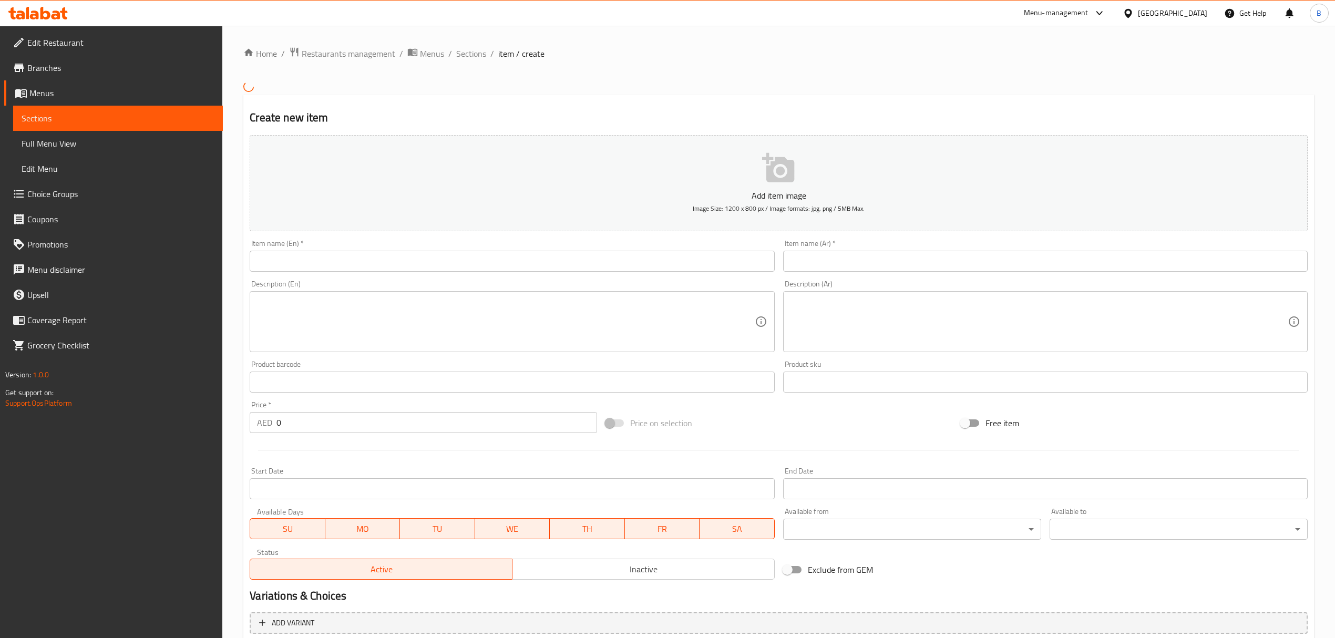
click at [360, 261] on input "text" at bounding box center [512, 261] width 525 height 21
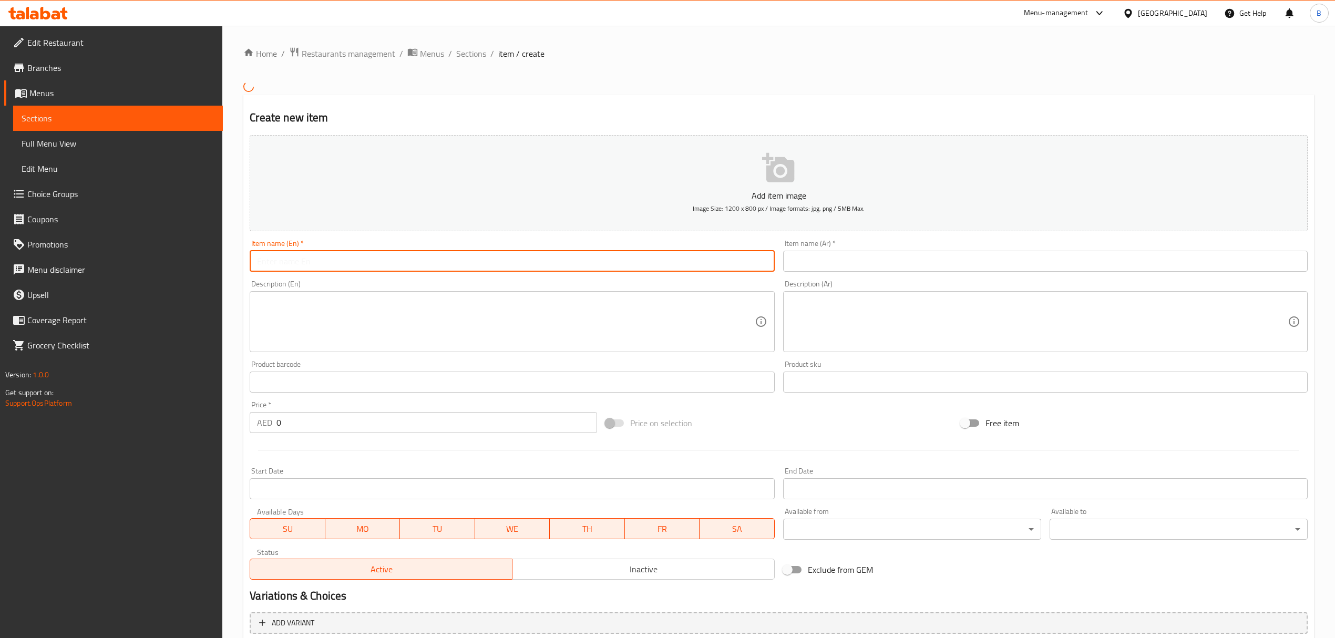
paste input "Pepperoni Pizza Medium Size"
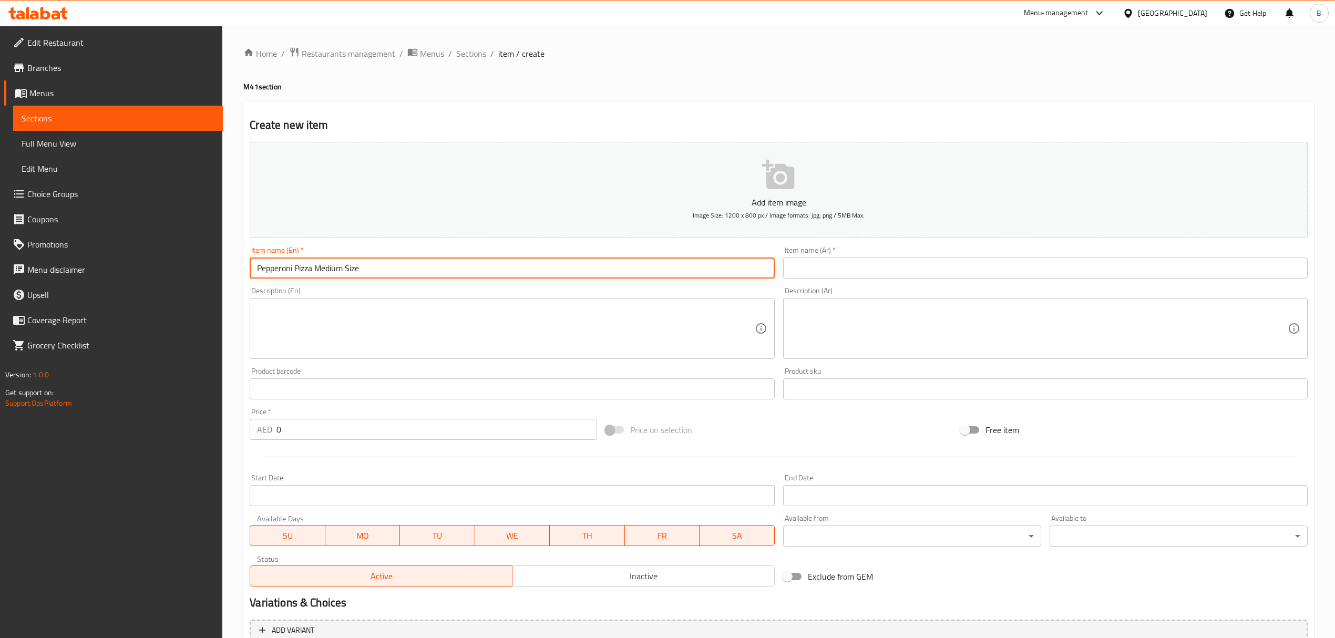
type input "Pepperoni Pizza Medium Size"
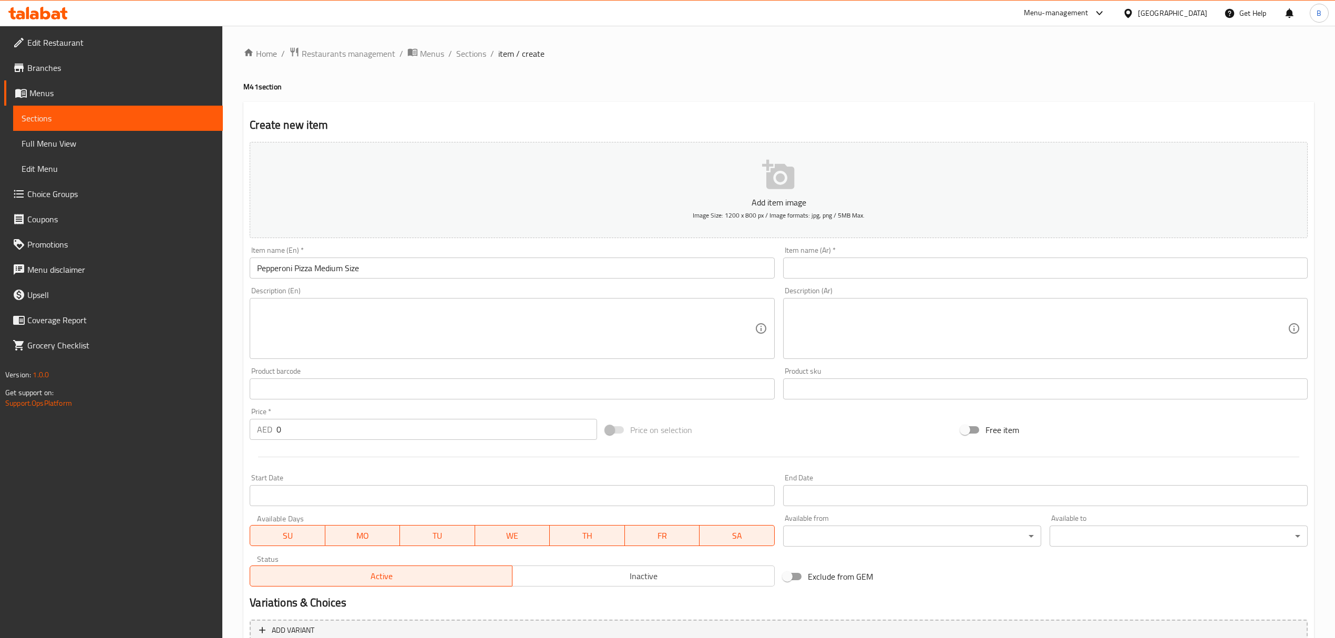
click at [874, 256] on div "Item name (Ar)   * Item name (Ar) *" at bounding box center [1045, 263] width 525 height 32
click at [874, 255] on div "Item name (Ar)   * Item name (Ar) *" at bounding box center [1045, 263] width 525 height 32
click at [873, 261] on input "text" at bounding box center [1045, 268] width 525 height 21
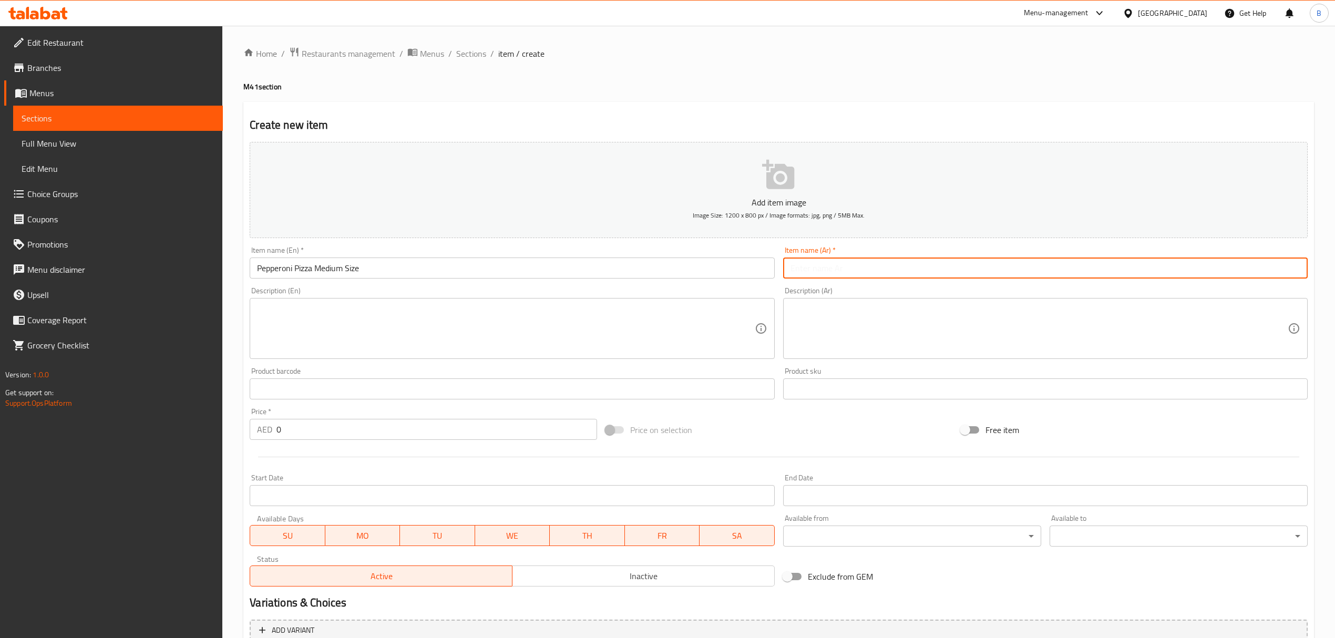
paste input "بيتزا بيبروني حجم متوسط"
type input "بيتزا بيبروني حجم متوسط"
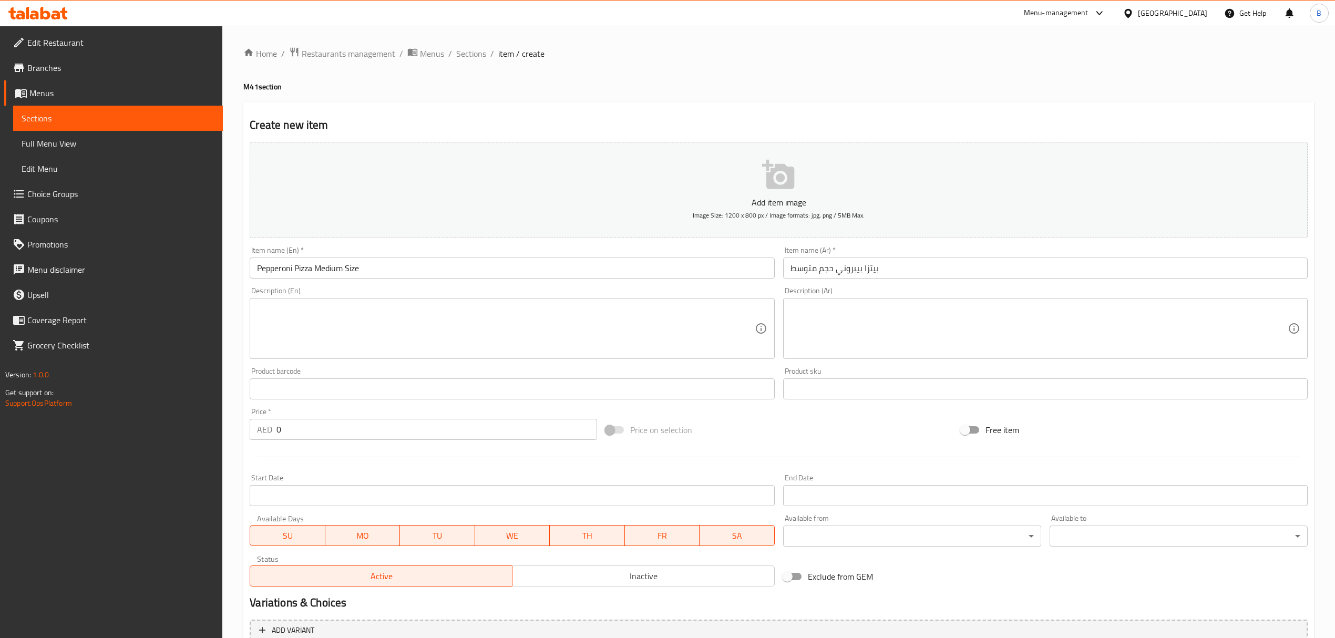
click at [589, 326] on textarea at bounding box center [505, 329] width 497 height 50
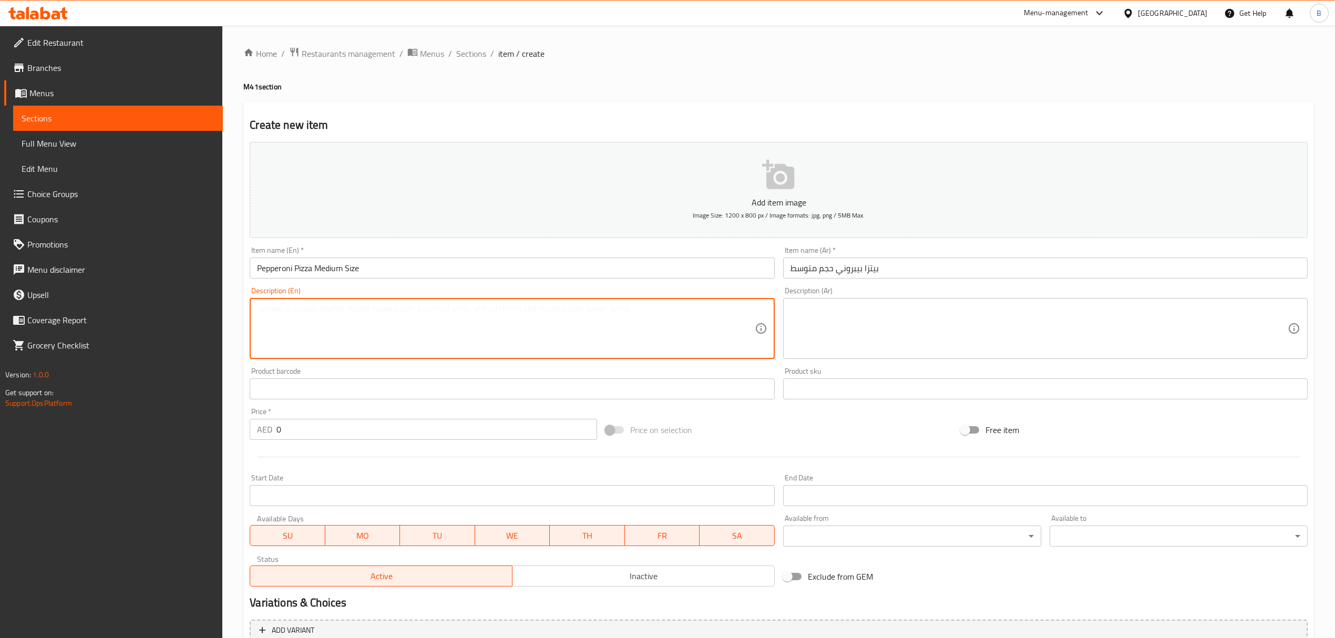
paste textarea "Medium sized pizza topped with delicious pepperoni and cheese"
type textarea "Medium sized pizza topped with delicious pepperoni and cheese"
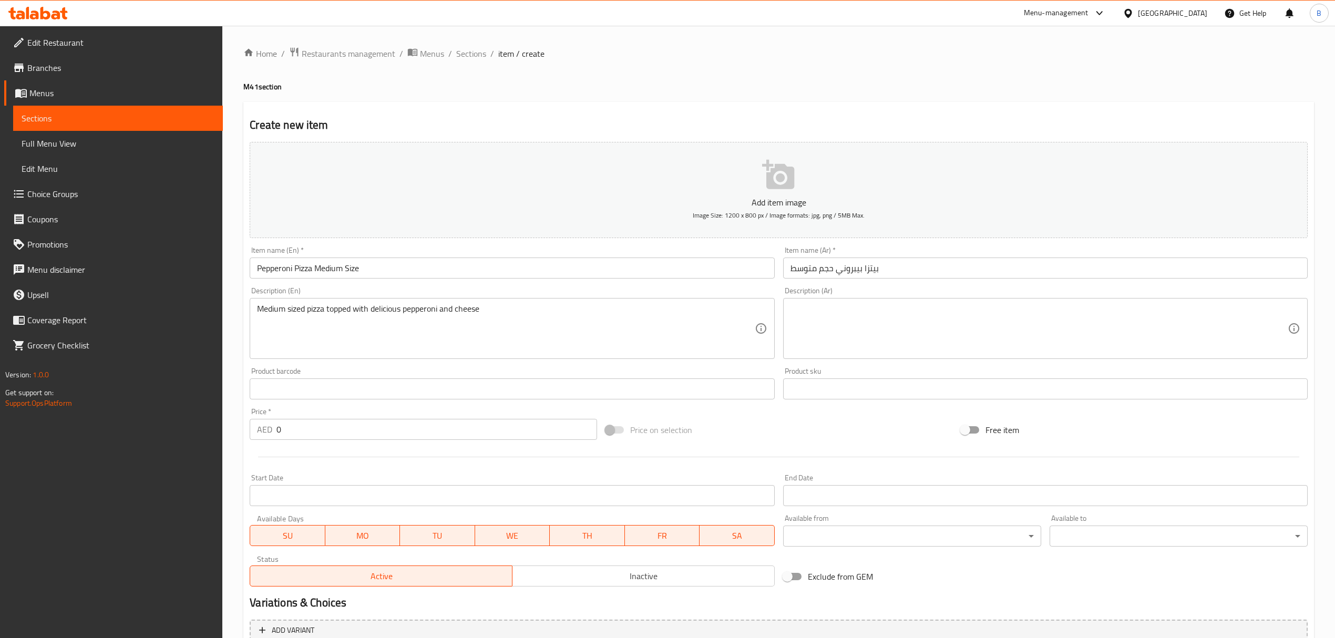
click at [892, 315] on textarea at bounding box center [1039, 329] width 497 height 50
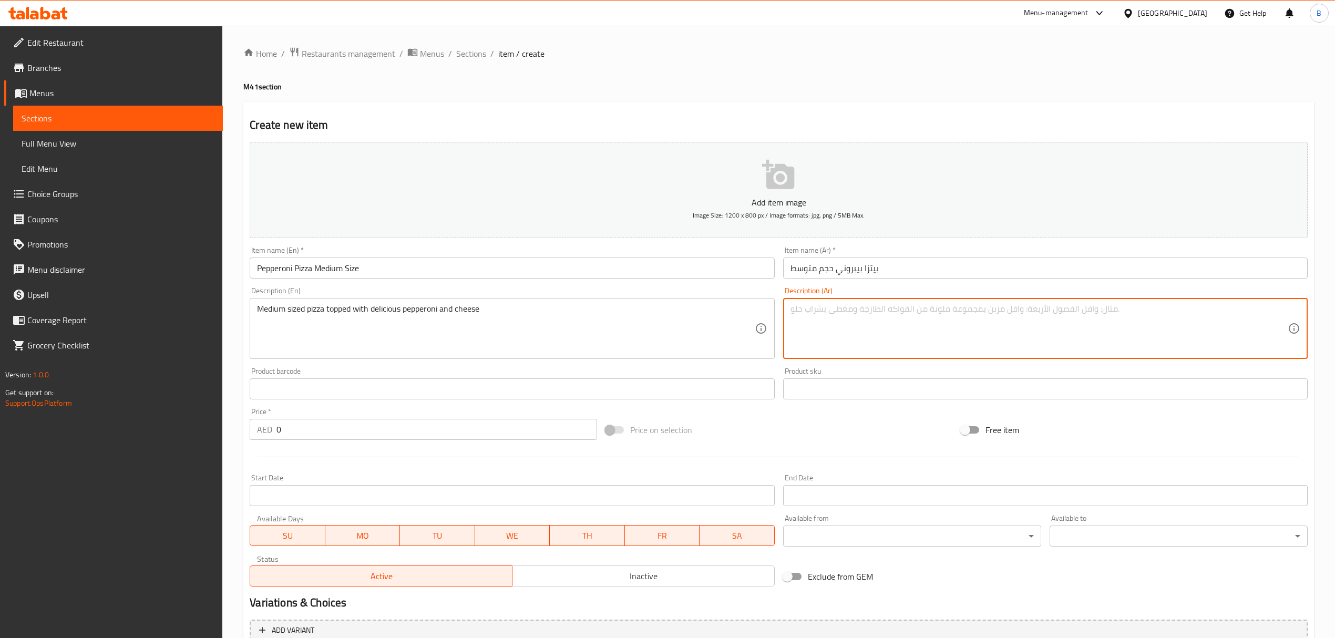
paste textarea "بيتزا متوسطة الحجم مغطاة بالبيبروني اللذيذ والجبن"
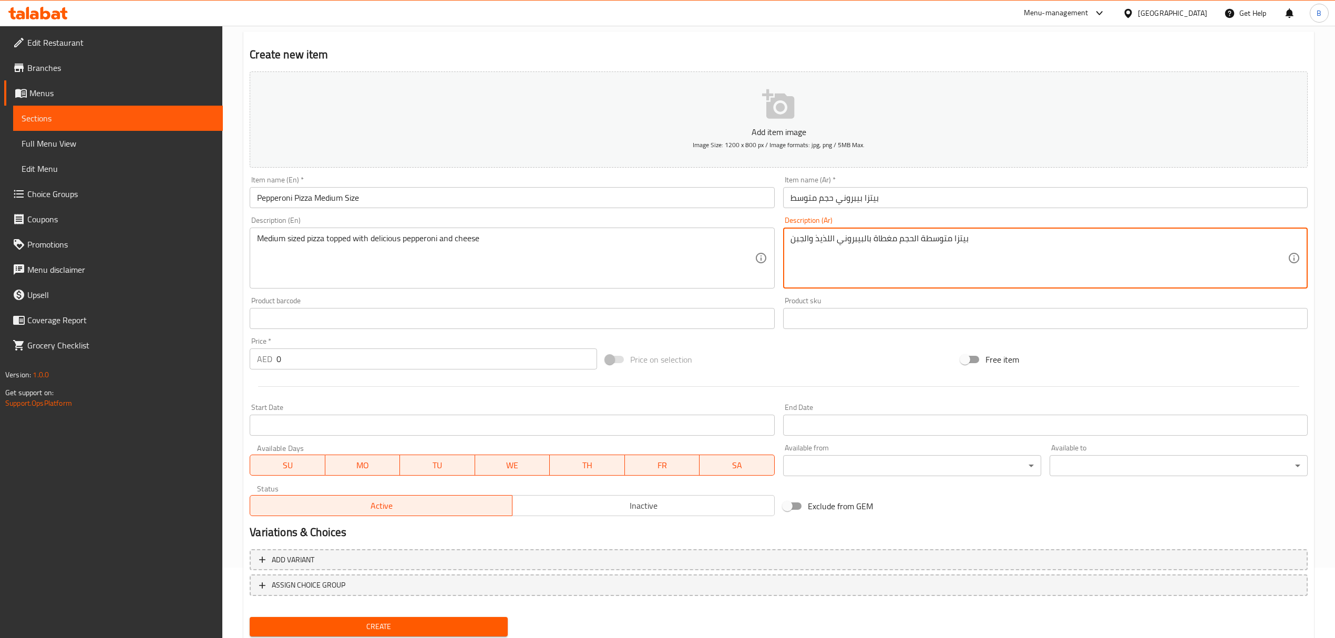
scroll to position [104, 0]
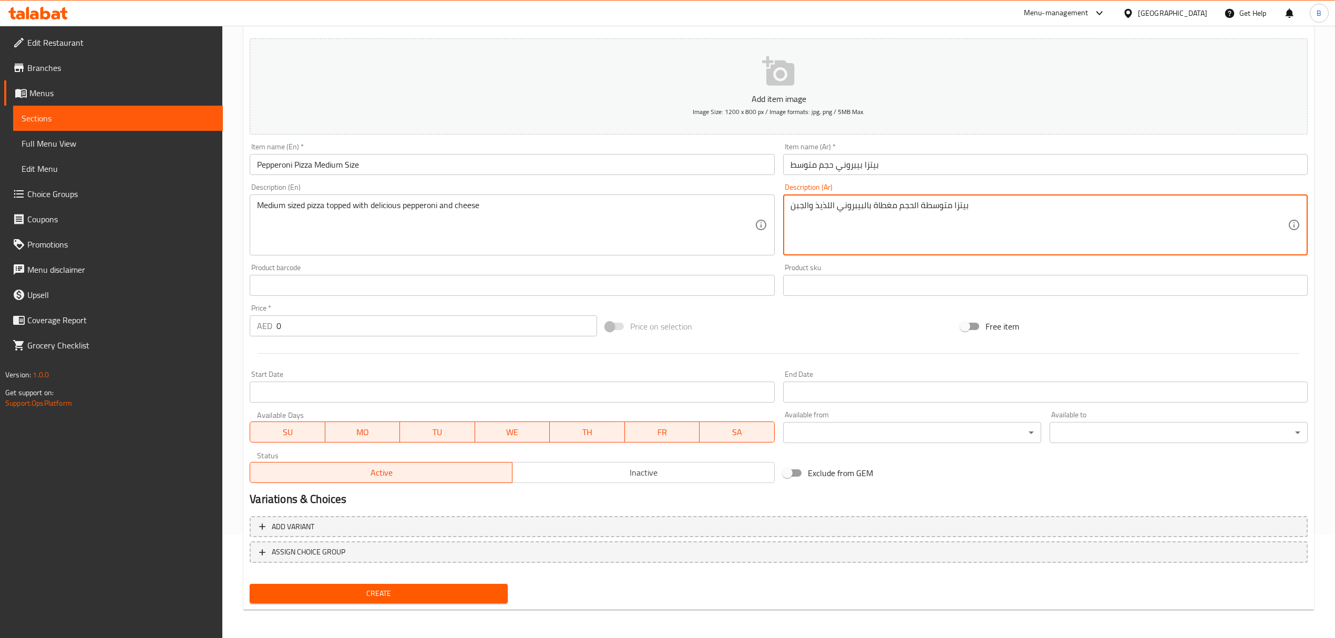
type textarea "بيتزا متوسطة الحجم مغطاة بالبيبروني اللذيذ والجبن"
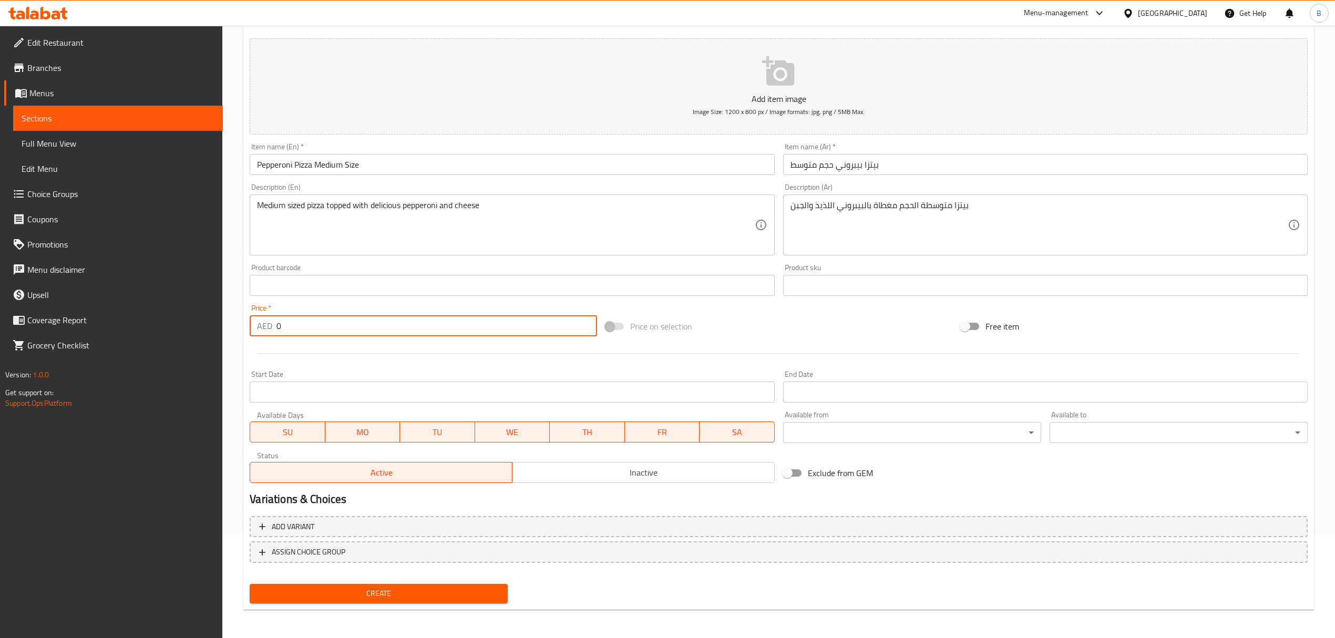
click at [330, 334] on input "0" at bounding box center [436, 325] width 320 height 21
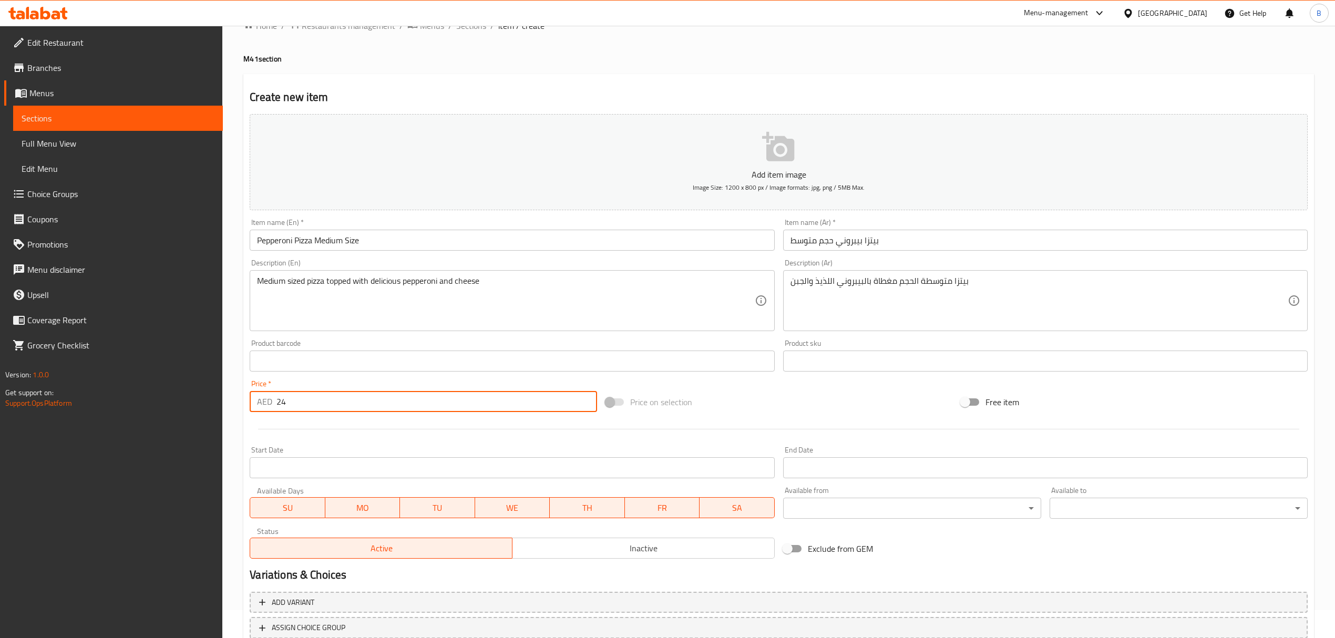
scroll to position [0, 0]
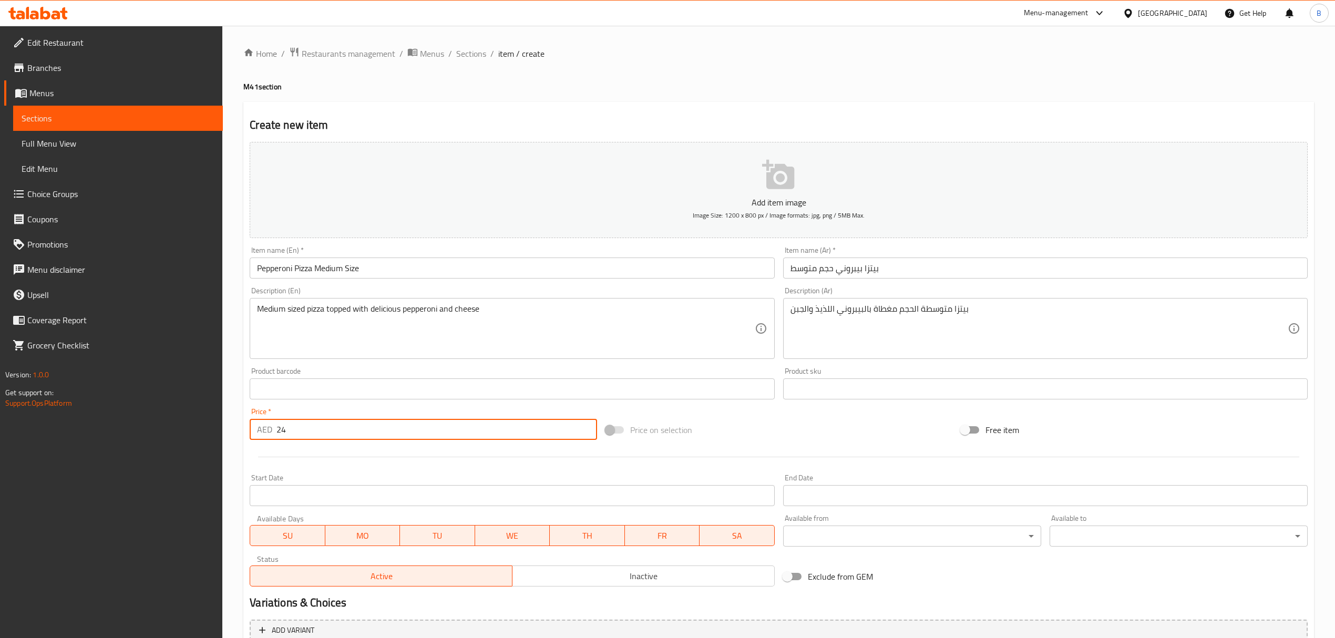
type input "24"
click at [803, 184] on button "Add item image Image Size: 1200 x 800 px / Image formats: jpg, png / 5MB Max." at bounding box center [779, 190] width 1058 height 96
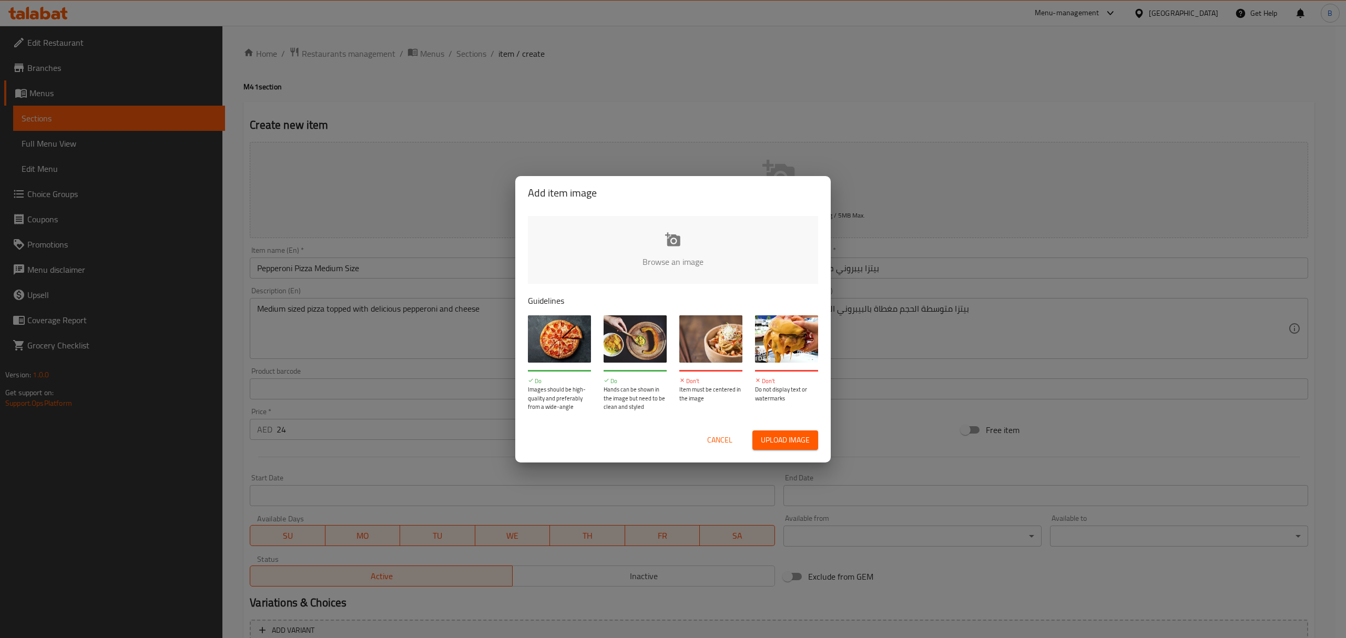
click at [686, 246] on input "file" at bounding box center [1028, 265] width 1001 height 98
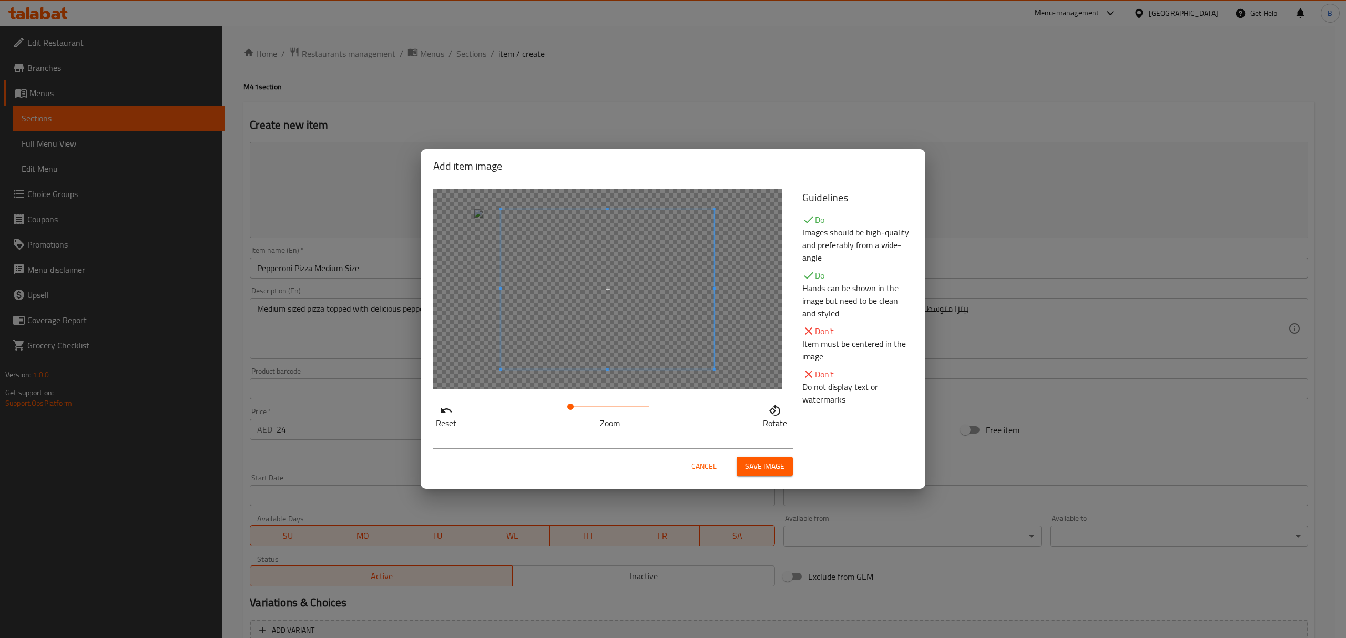
click at [671, 351] on span at bounding box center [607, 289] width 213 height 160
click at [785, 470] on button "Save image" at bounding box center [764, 466] width 56 height 19
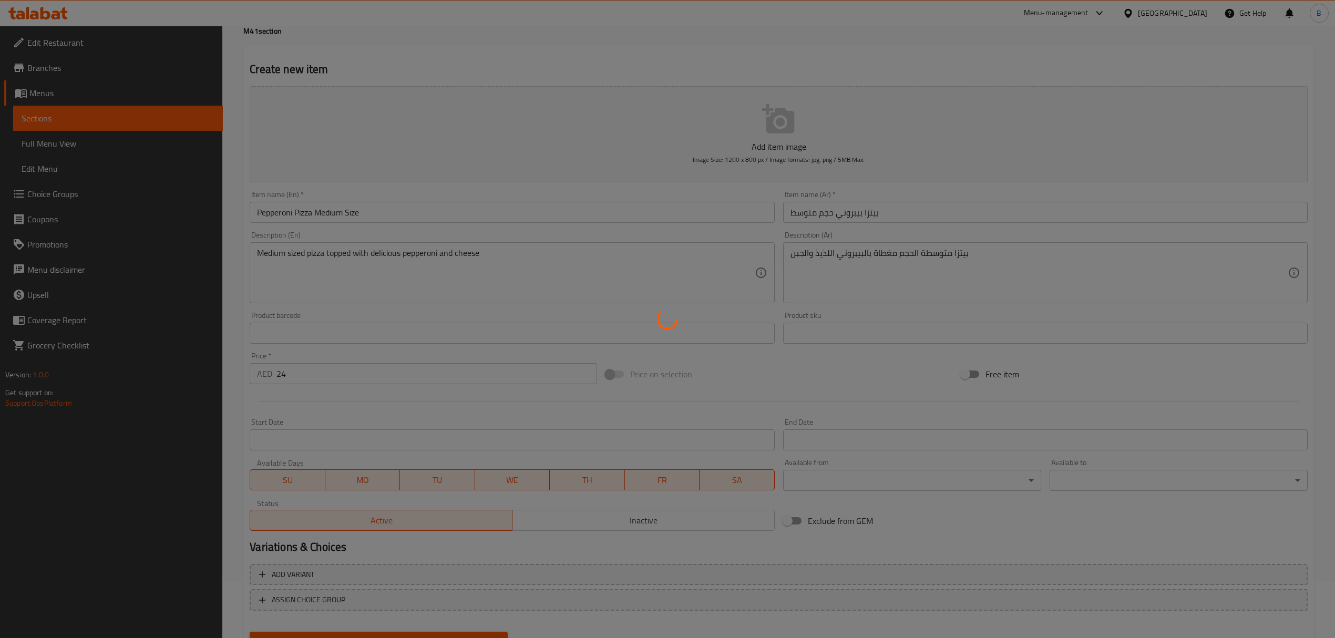
scroll to position [104, 0]
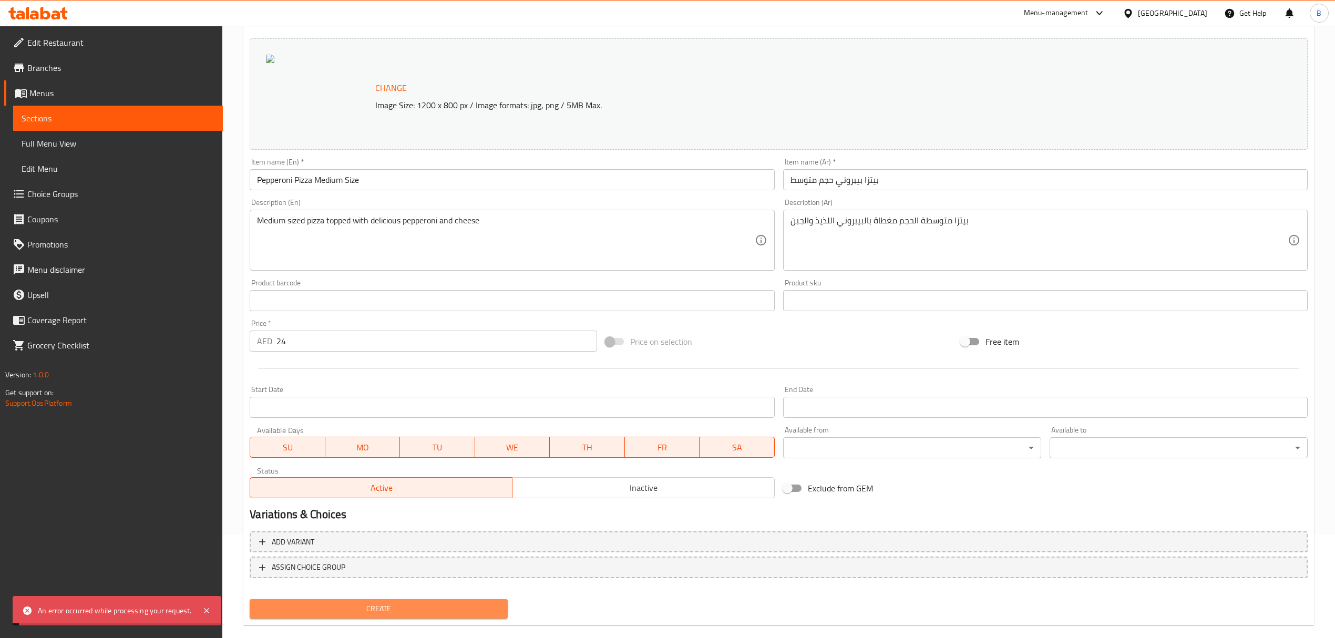
click at [419, 599] on button "Create" at bounding box center [379, 608] width 258 height 19
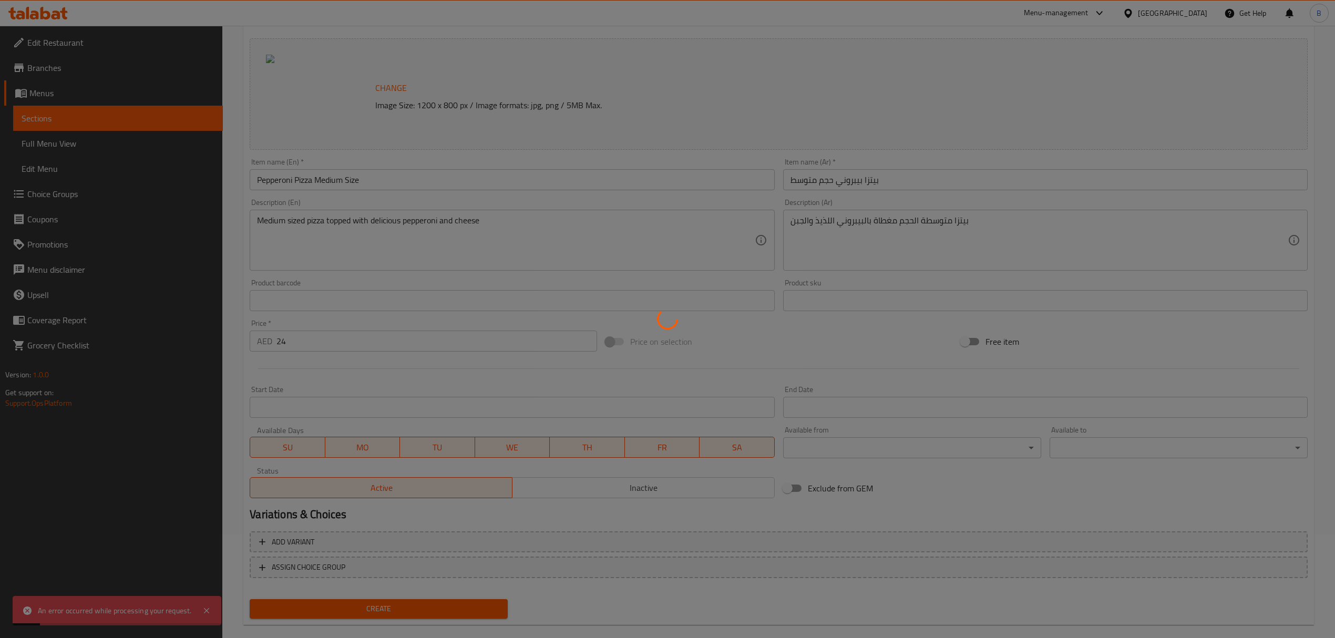
type input "0"
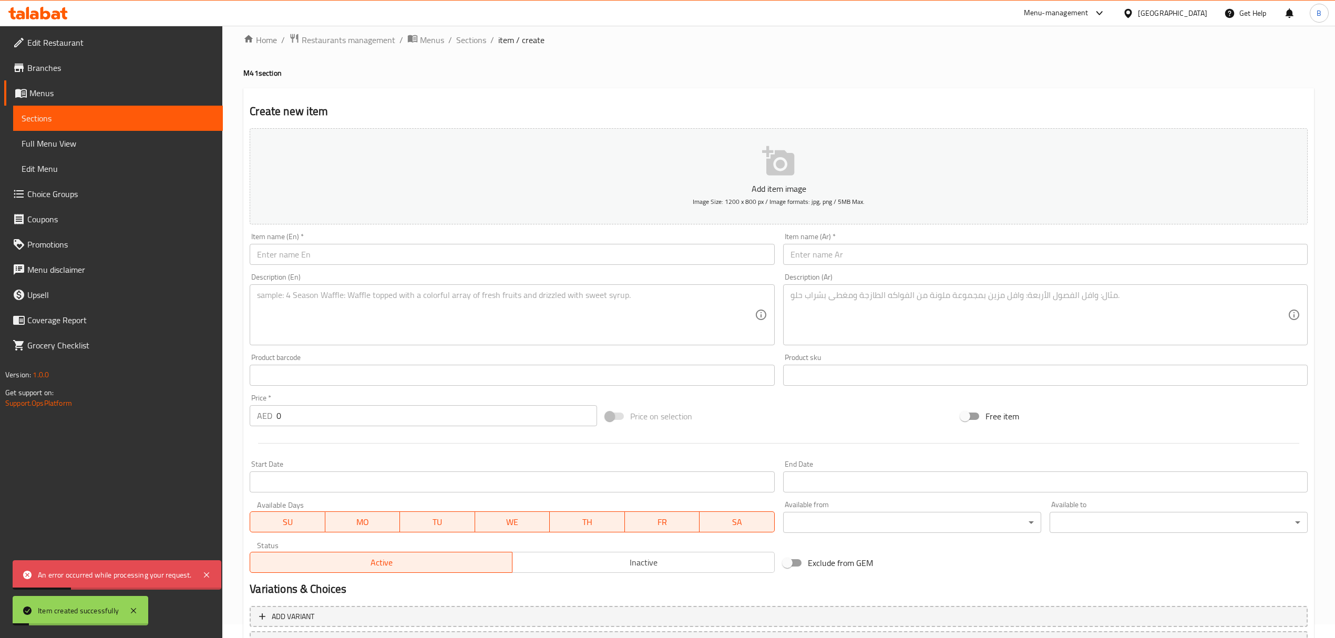
scroll to position [0, 0]
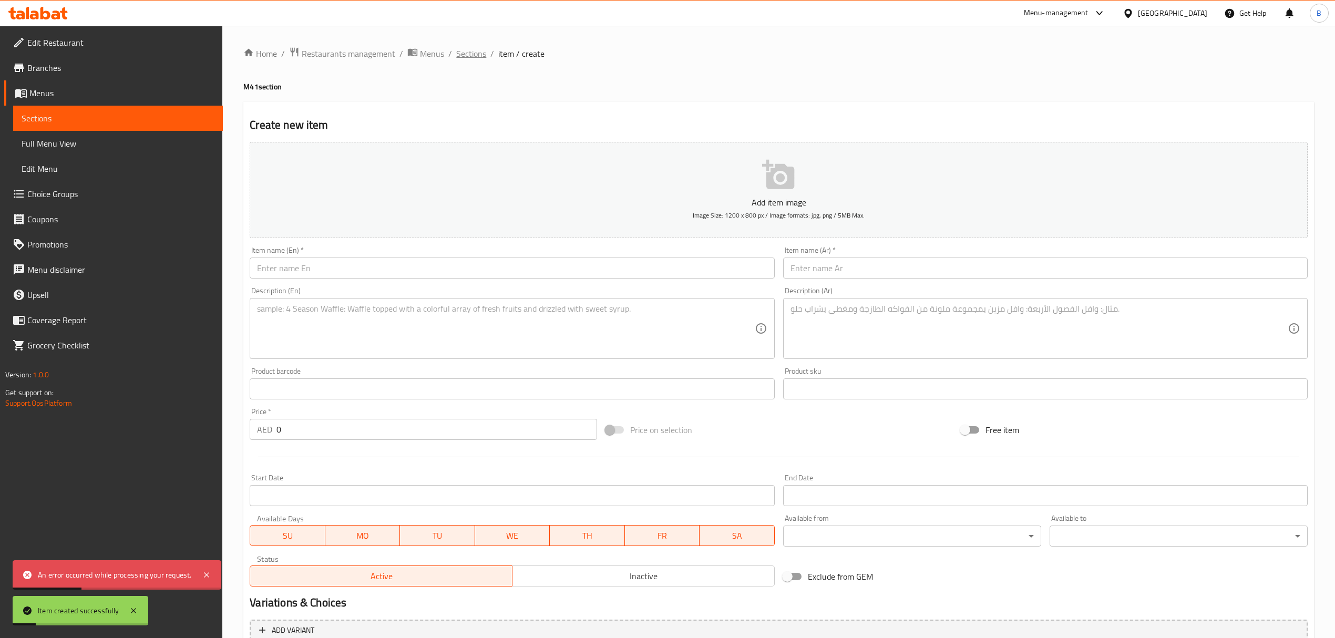
click at [474, 57] on span "Sections" at bounding box center [471, 53] width 30 height 13
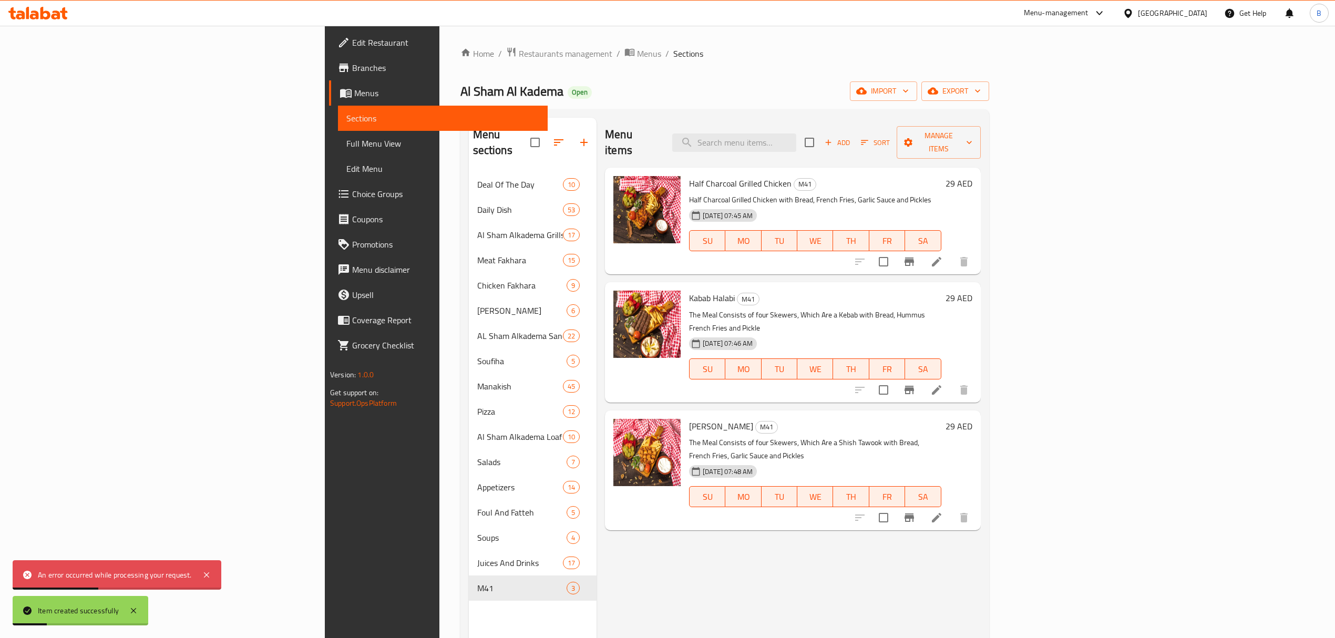
click at [753, 537] on div "Menu items Add Sort Manage items Half Charcoal Grilled Chicken M41 Half Charcoa…" at bounding box center [789, 437] width 384 height 638
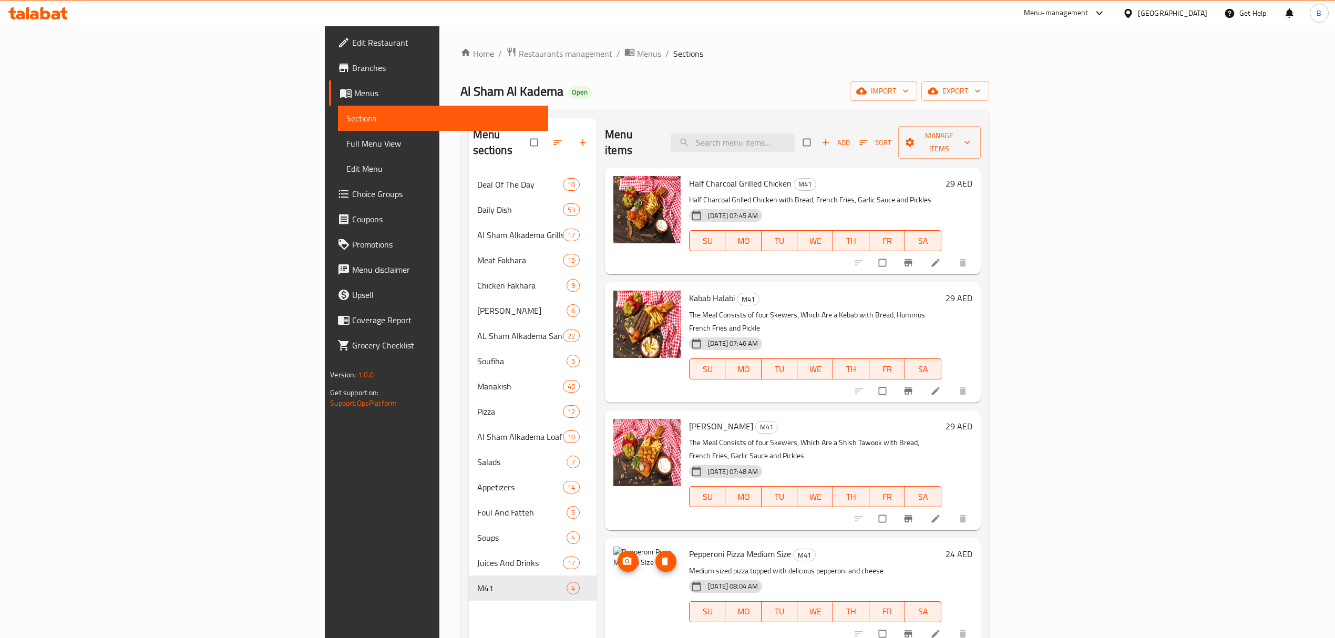
click at [623, 557] on icon "upload picture" at bounding box center [627, 561] width 9 height 8
click at [850, 137] on span "Add" at bounding box center [836, 143] width 28 height 12
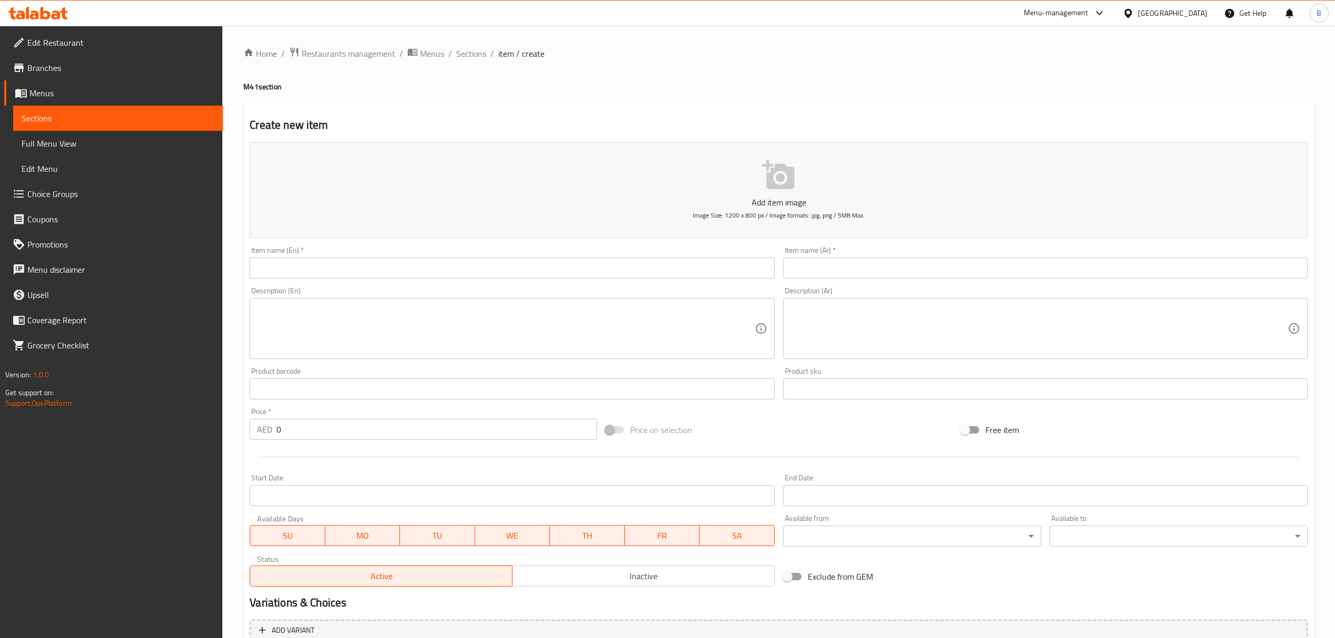
click at [318, 273] on input "text" at bounding box center [512, 268] width 525 height 21
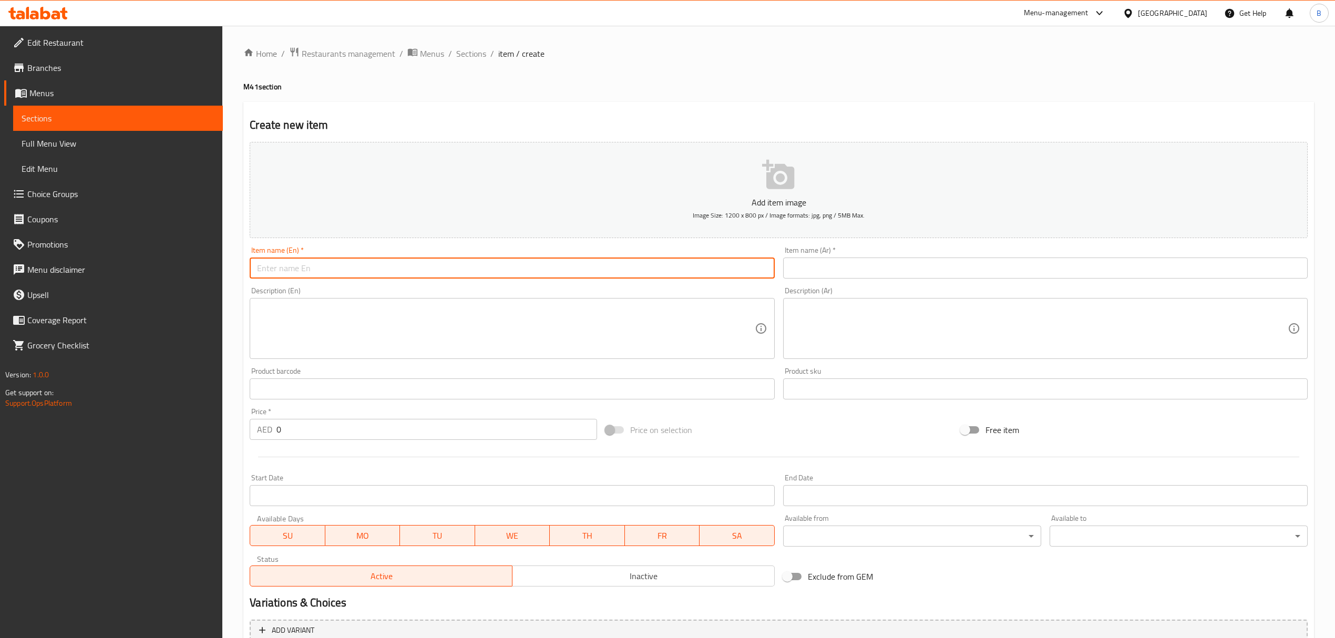
paste input "Vegetable Pizza Medium Size"
type input "Vegetable Pizza Medium Size"
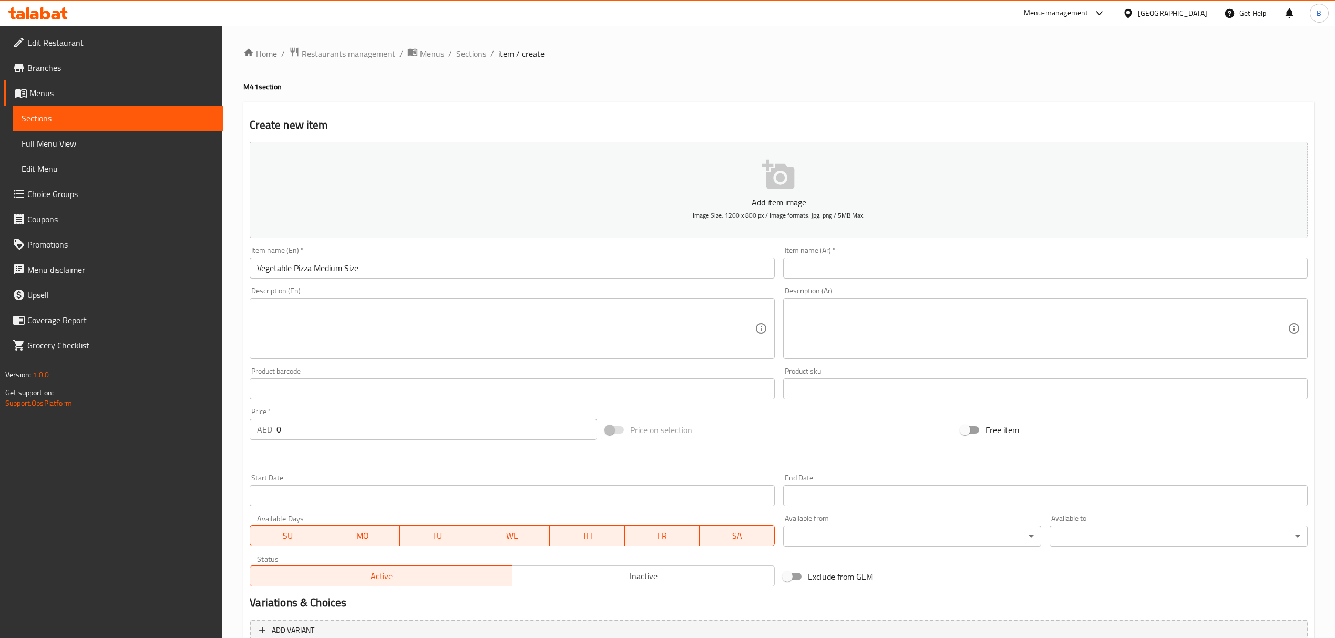
click at [862, 274] on input "text" at bounding box center [1045, 268] width 525 height 21
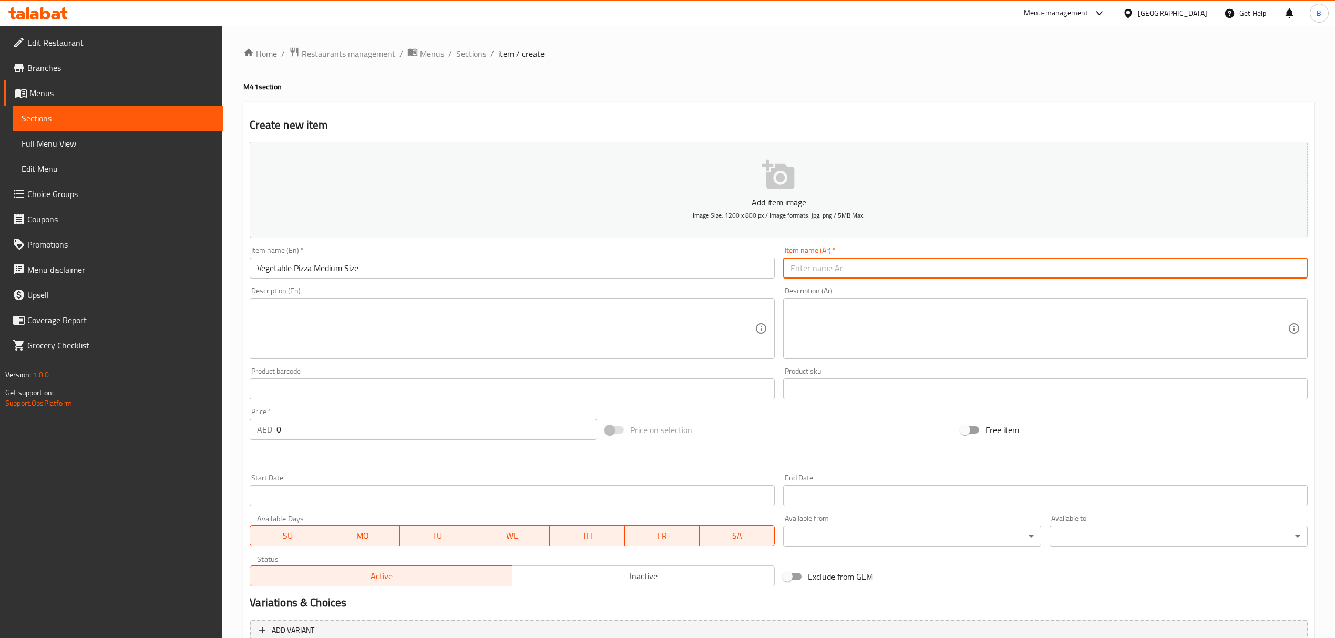
paste input "بيتزا خضار حجم متوسط"
type input "بيتزا خضار حجم متوسط"
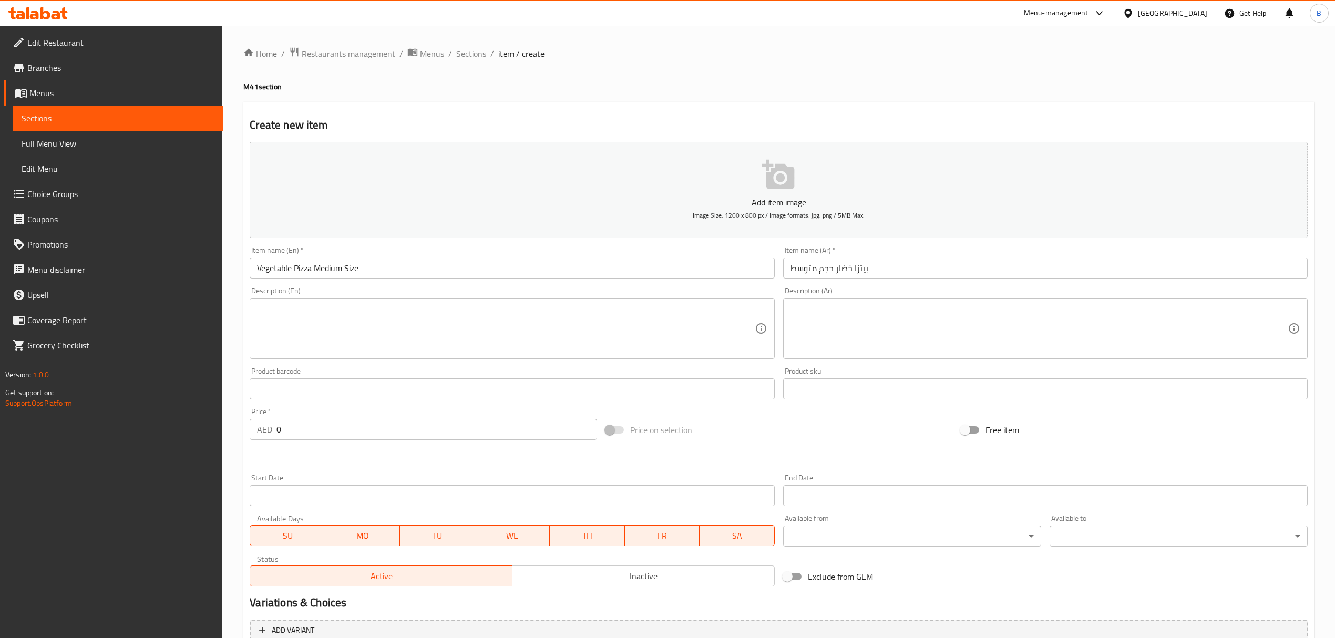
click at [873, 335] on textarea at bounding box center [1039, 329] width 497 height 50
paste textarea "بيتزا متوسطة الحجم مغطاة بمجموعة متنوعة من الخضروات مثل الفلفل الحلو والفطر وال…"
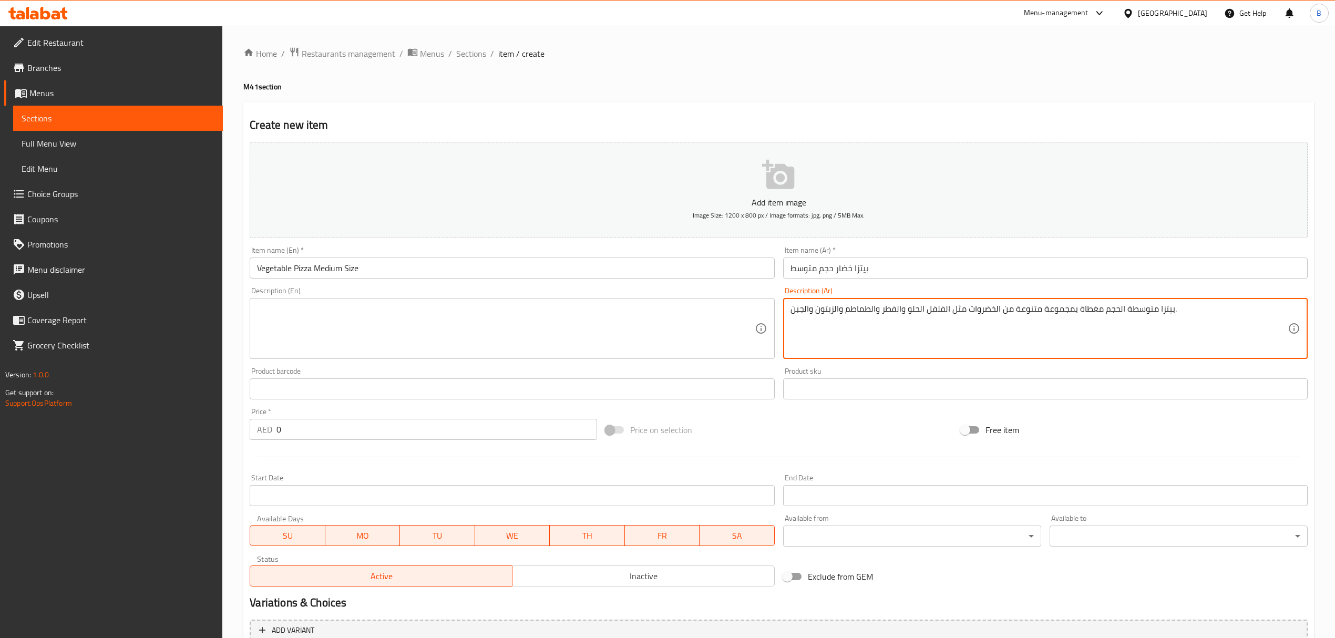
type textarea "بيتزا متوسطة الحجم مغطاة بمجموعة متنوعة من الخضروات مثل الفلفل الحلو والفطر وال…"
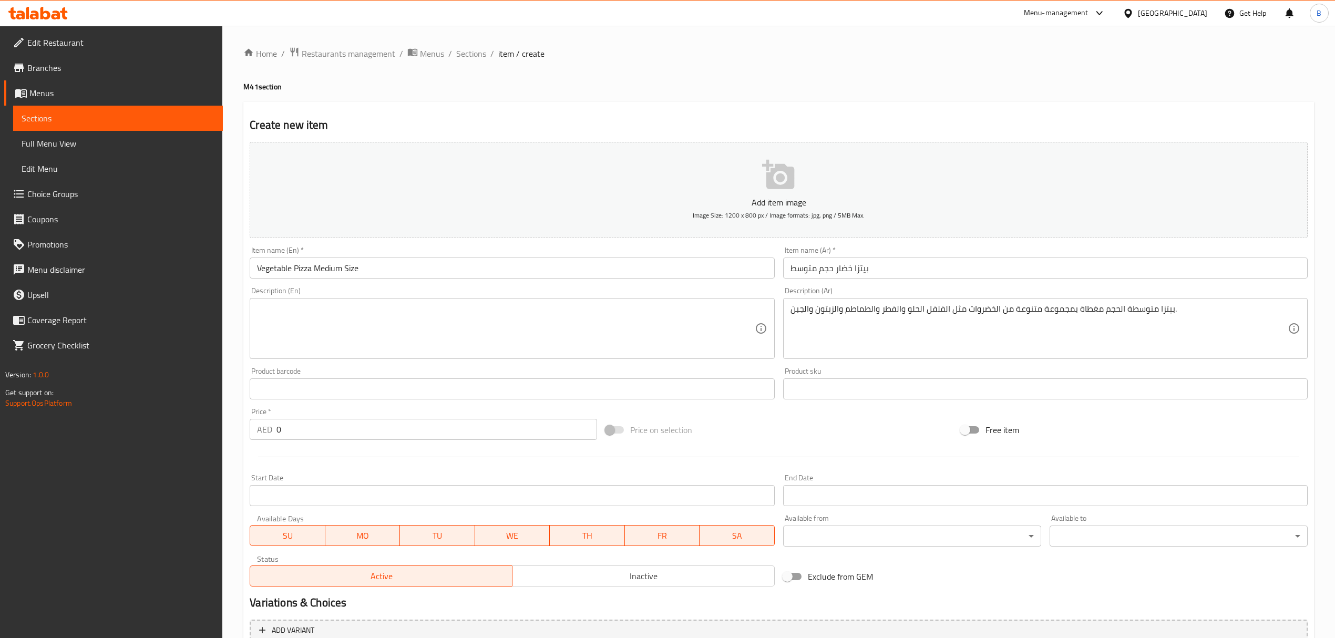
click at [538, 331] on textarea at bounding box center [505, 329] width 497 height 50
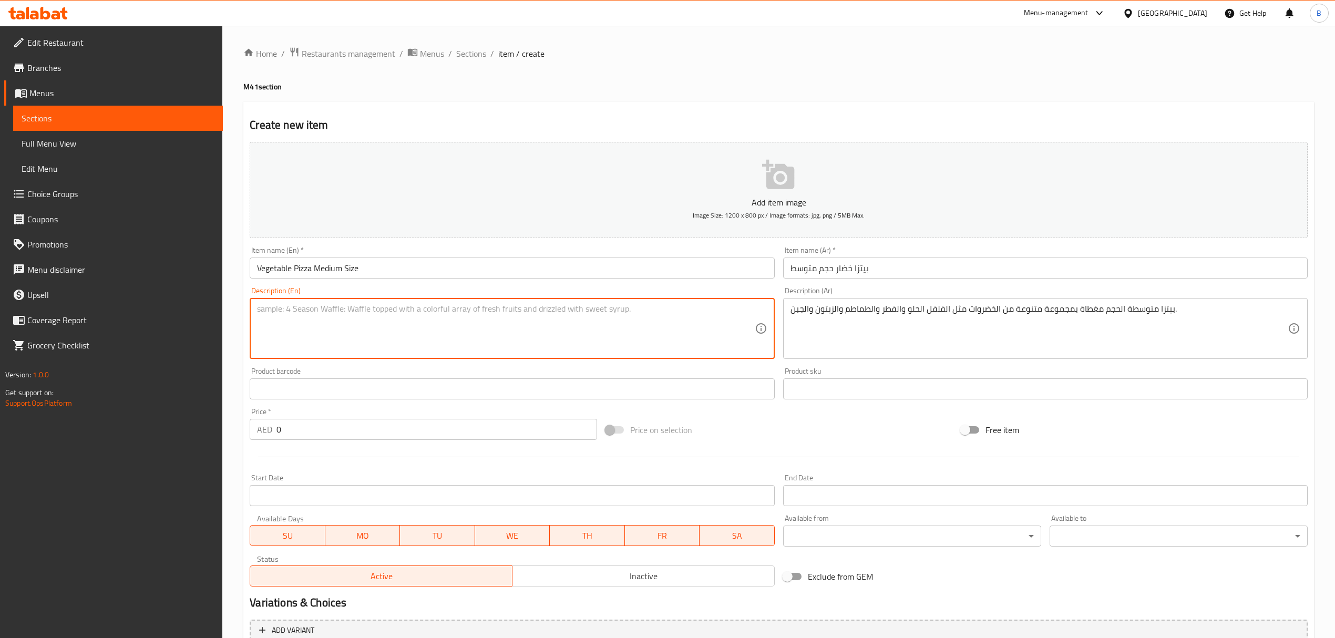
paste textarea "Medium pizza topped with a variety of vegetables such as sweet peppers, mushroo…"
type textarea "Medium pizza topped with a variety of vegetables such as sweet peppers, mushroo…"
click at [382, 433] on input "0" at bounding box center [436, 429] width 320 height 21
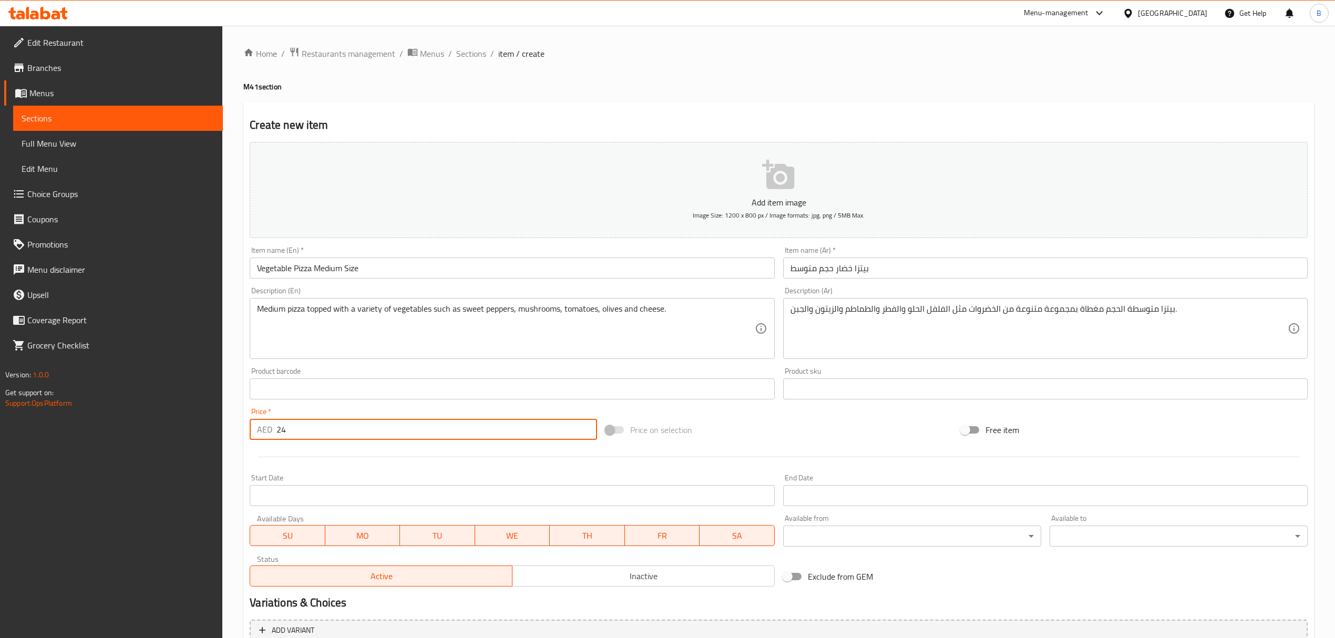
type input "24"
click at [942, 69] on div "Home / Restaurants management / Menus / Sections / item / create M41 section Cr…" at bounding box center [778, 384] width 1071 height 675
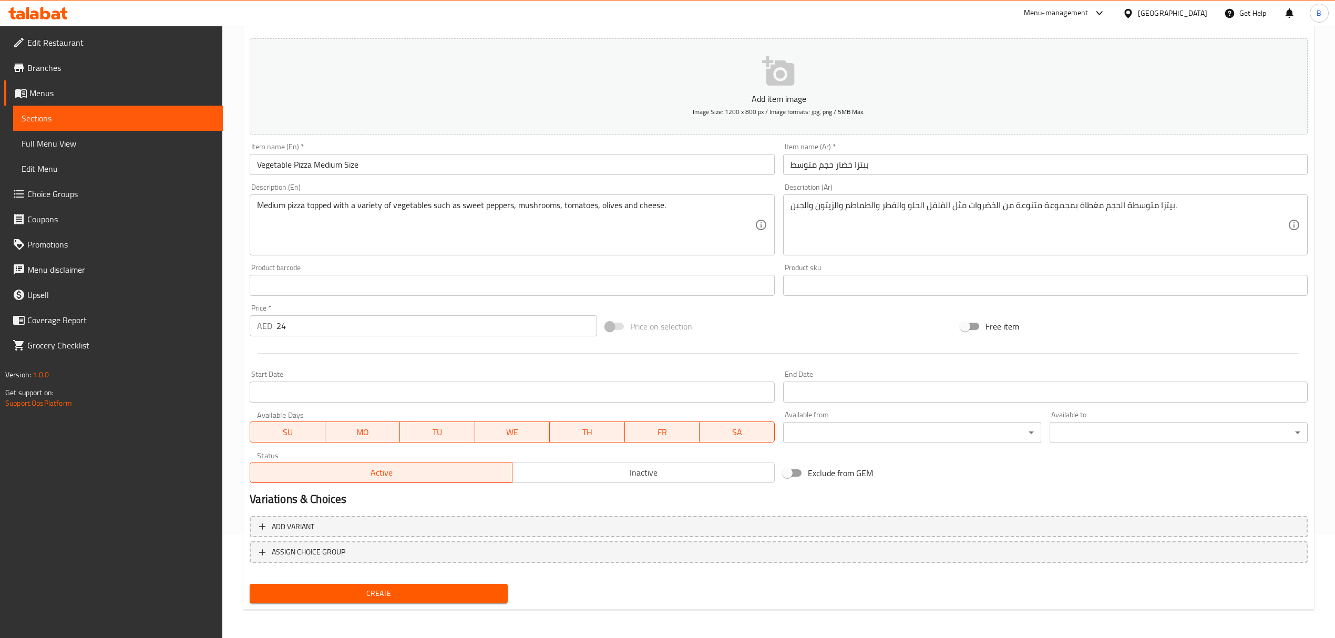
click at [450, 599] on span "Create" at bounding box center [378, 593] width 241 height 13
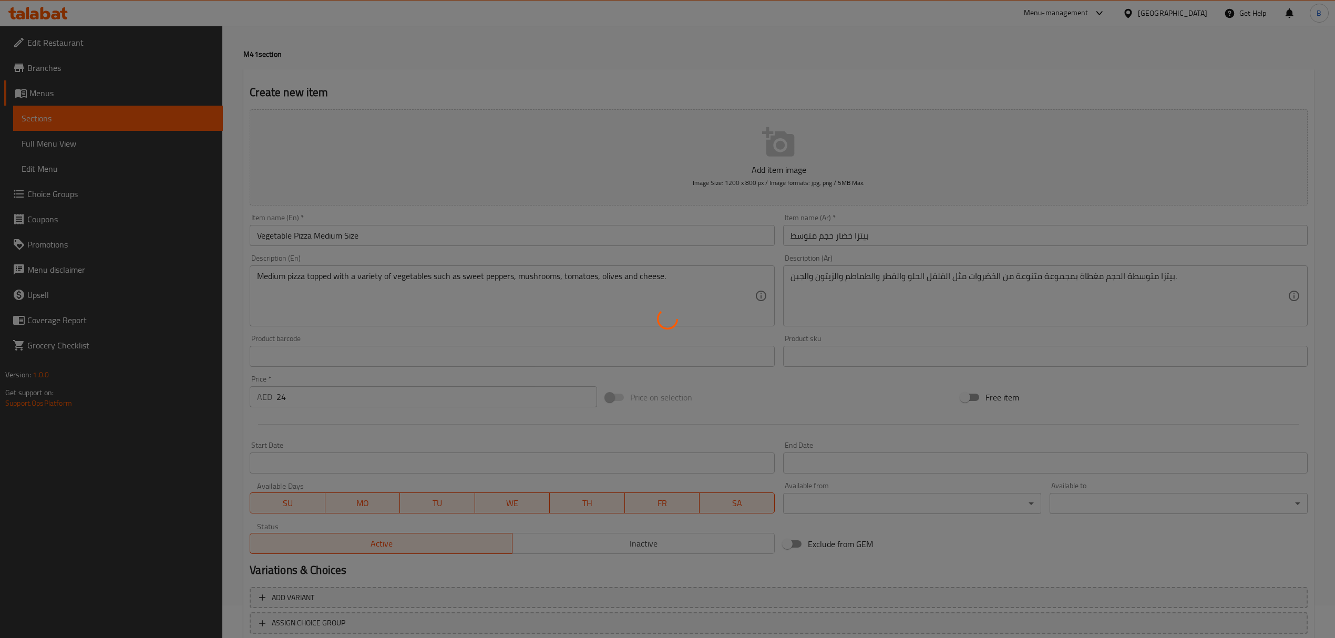
scroll to position [0, 0]
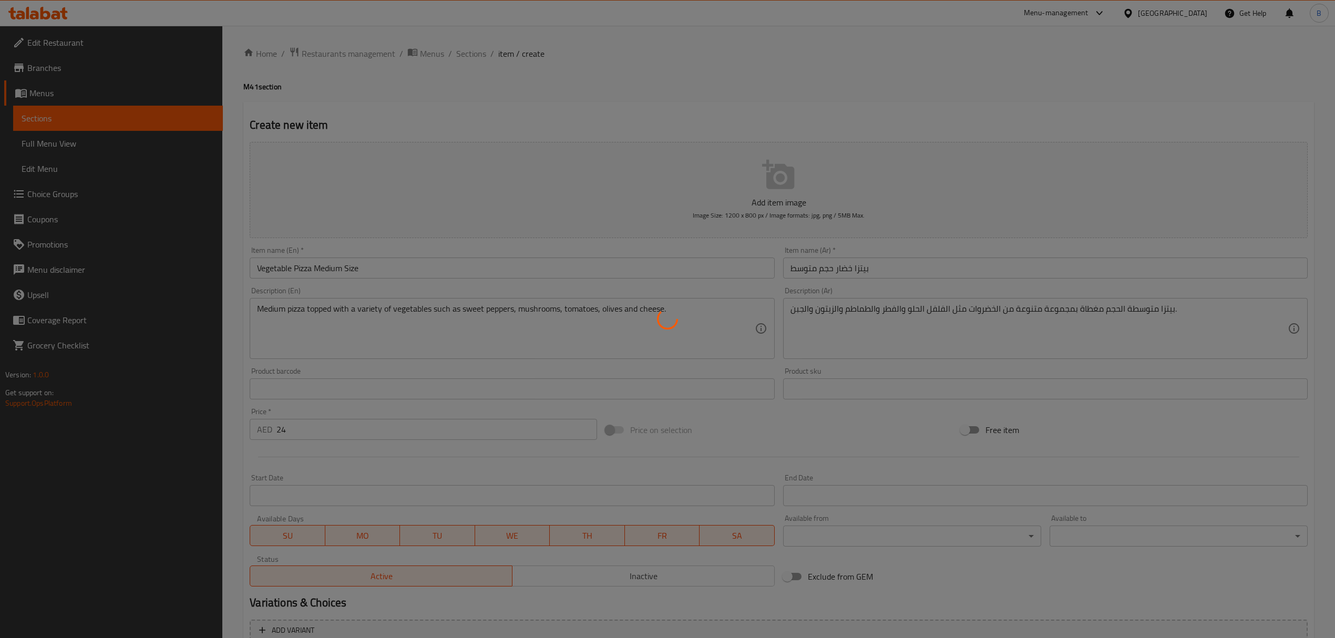
type input "0"
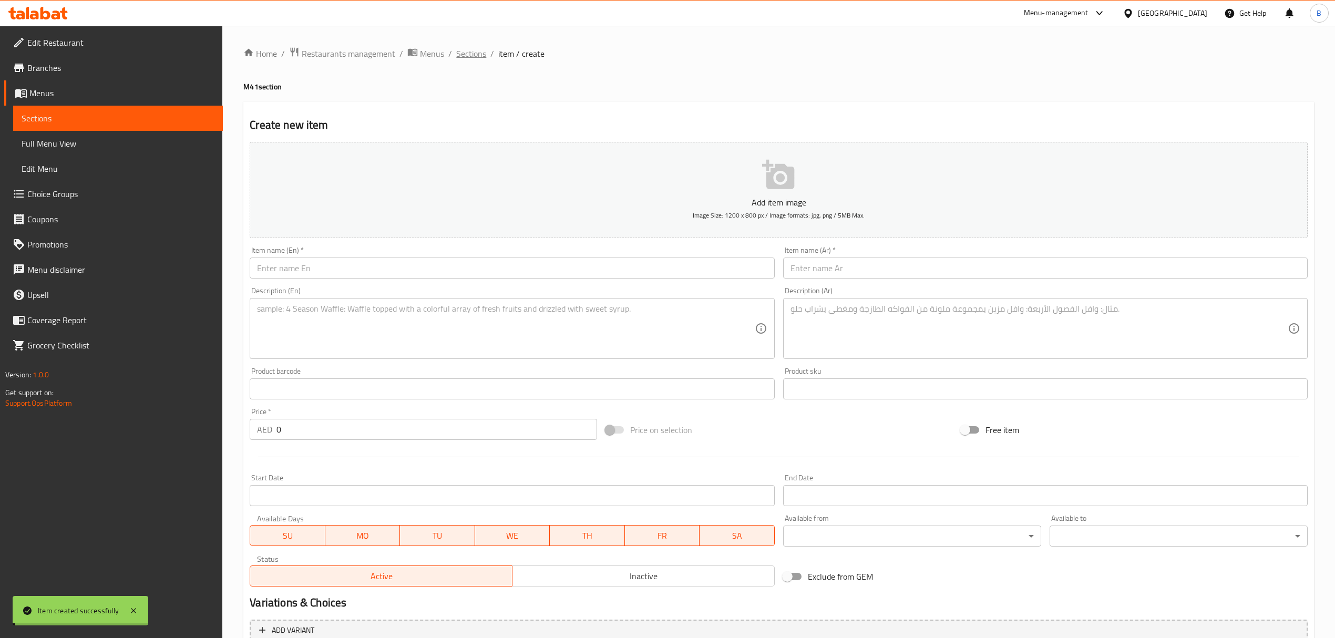
click at [468, 49] on span "Sections" at bounding box center [471, 53] width 30 height 13
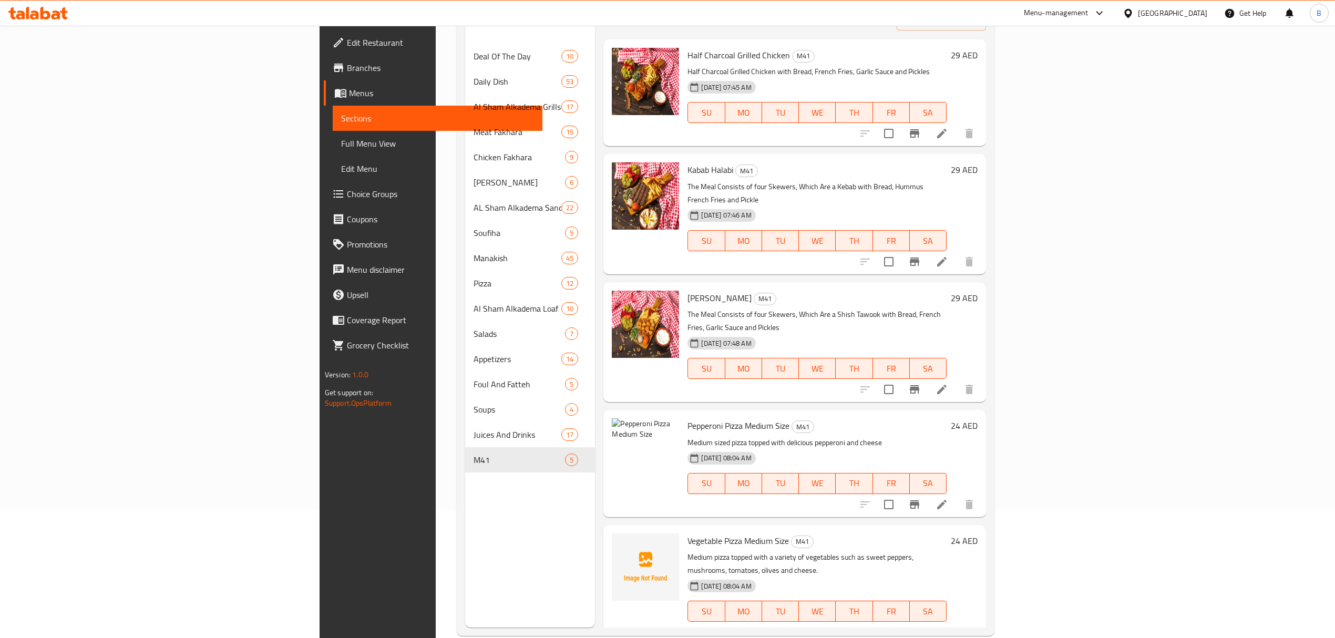
scroll to position [148, 0]
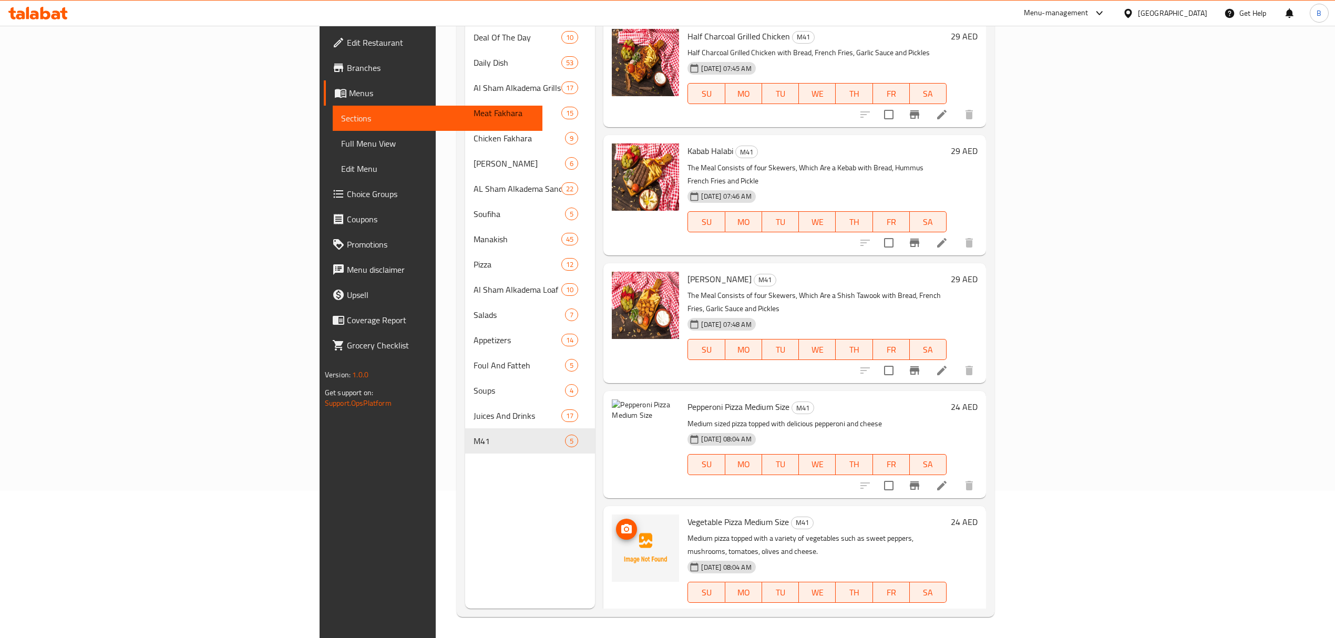
click at [620, 523] on icon "upload picture" at bounding box center [626, 529] width 13 height 13
click at [620, 408] on icon "upload picture" at bounding box center [626, 414] width 13 height 13
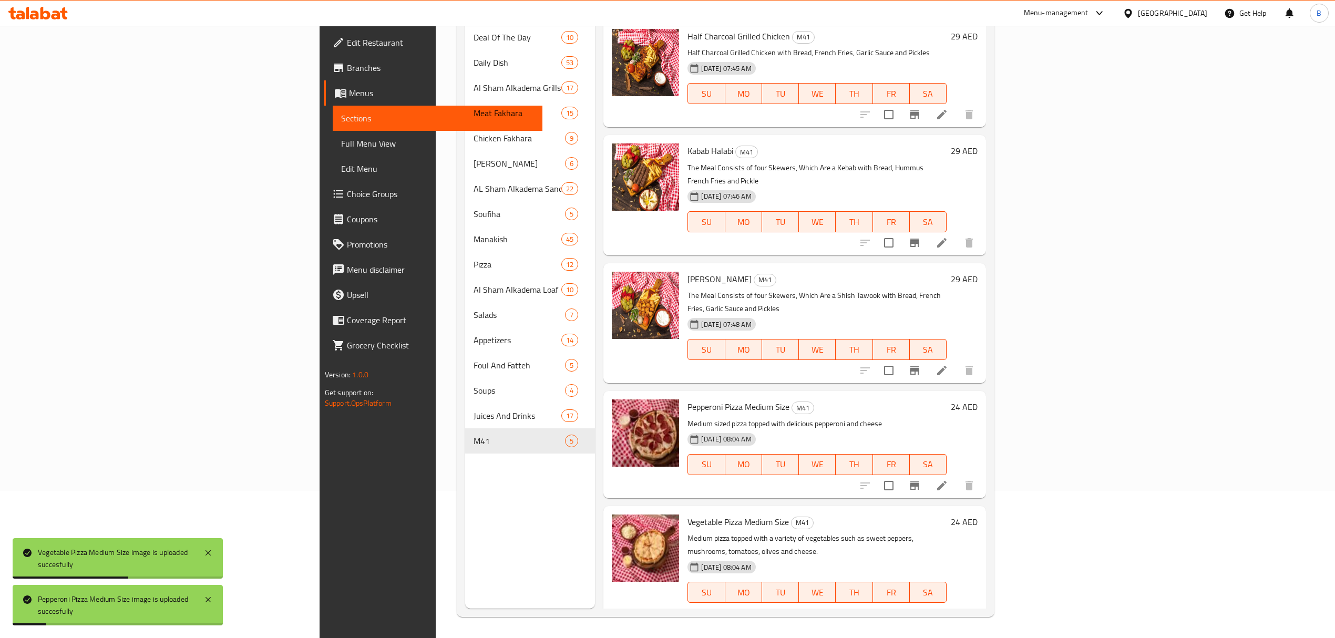
scroll to position [0, 0]
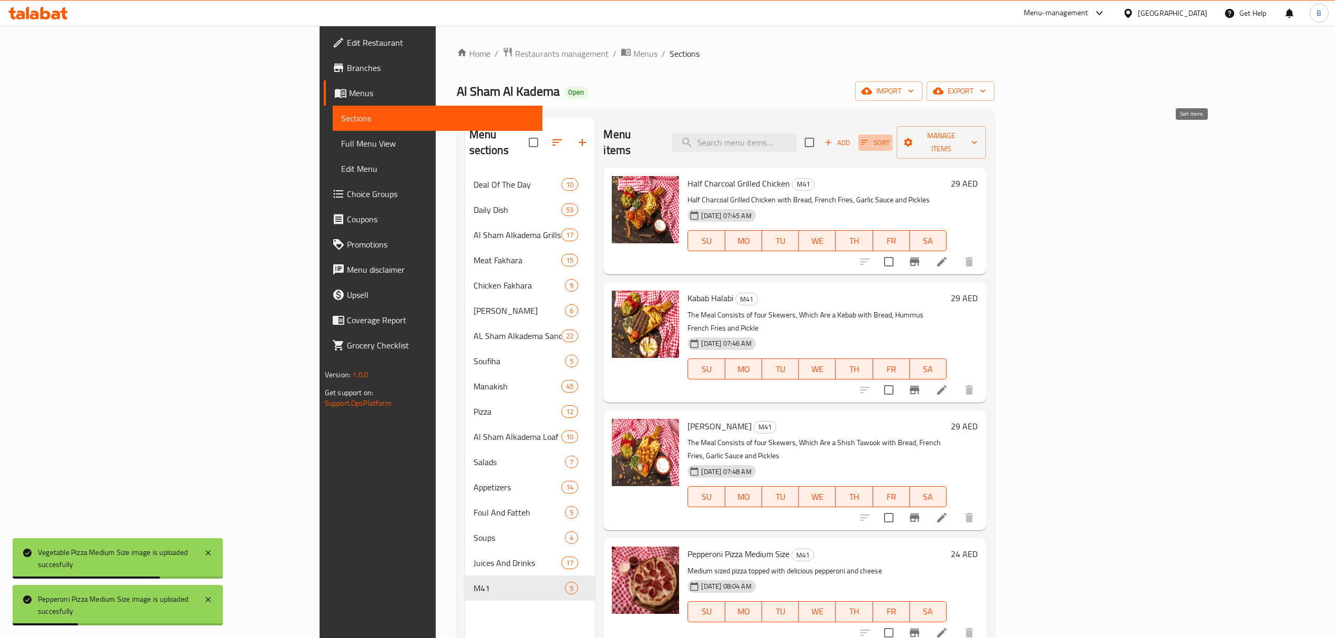
click at [890, 139] on span "Sort" at bounding box center [875, 143] width 29 height 12
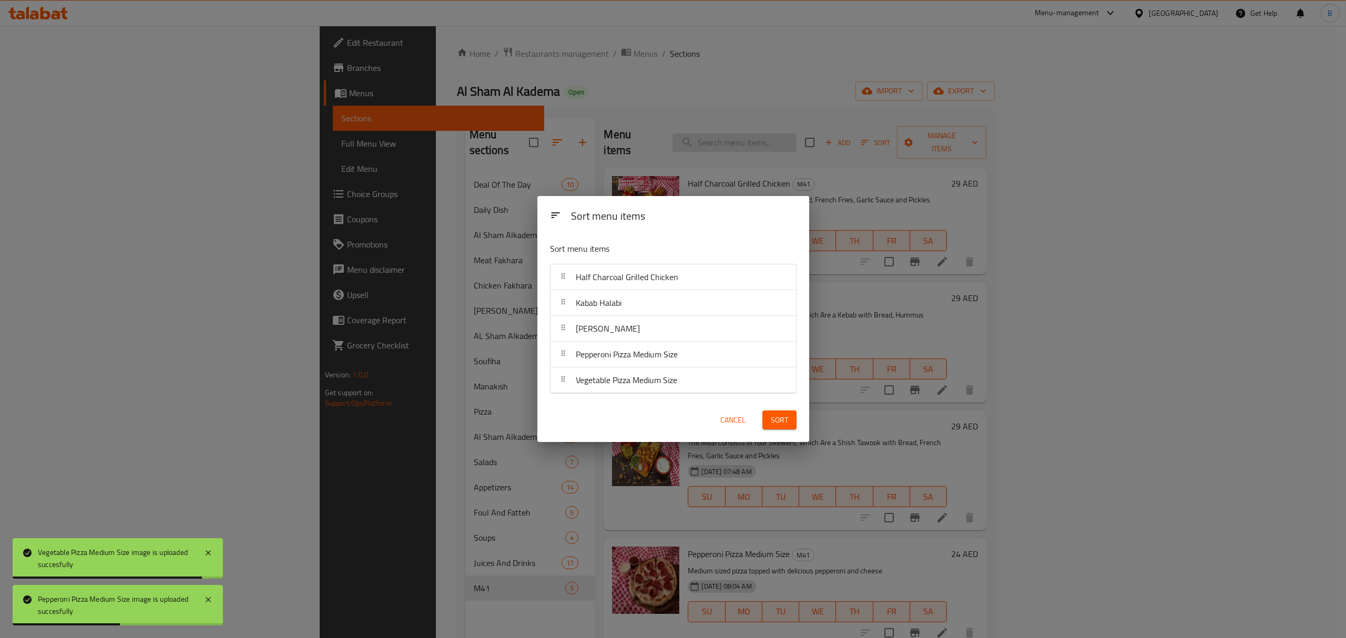
click at [848, 145] on div "Sort menu items Sort menu items Half Charcoal Grilled Chicken Kabab Halabi Shis…" at bounding box center [673, 319] width 1346 height 638
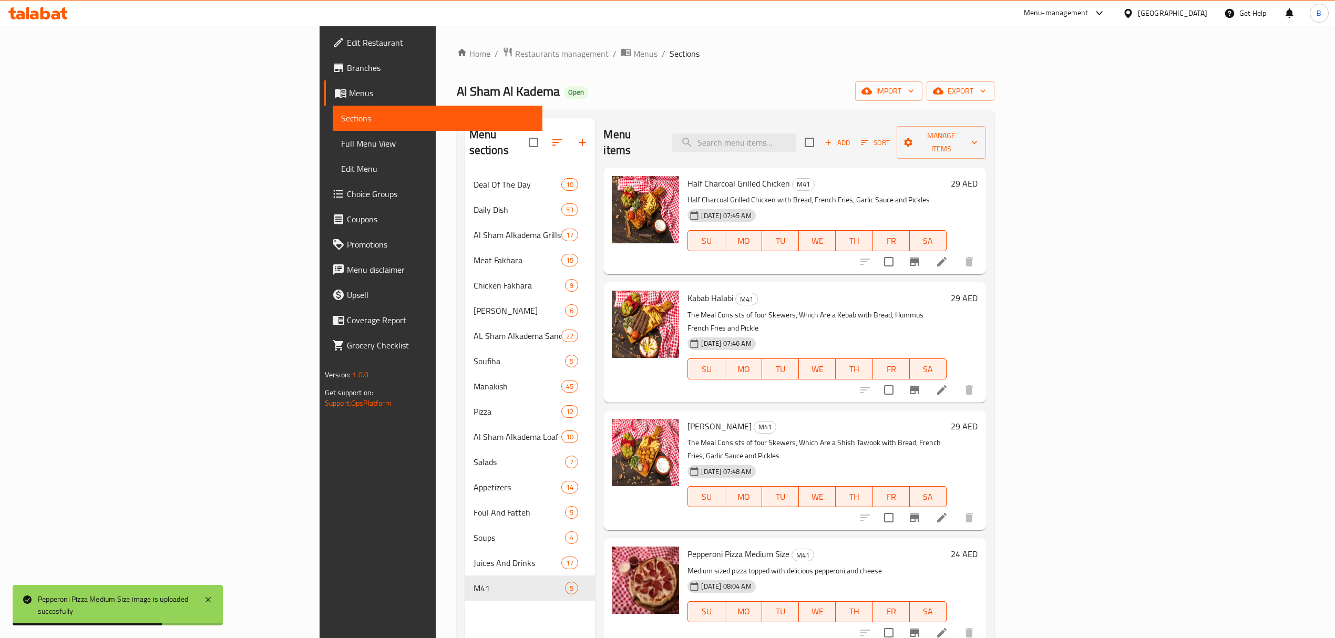
click at [851, 137] on span "Add" at bounding box center [837, 143] width 28 height 12
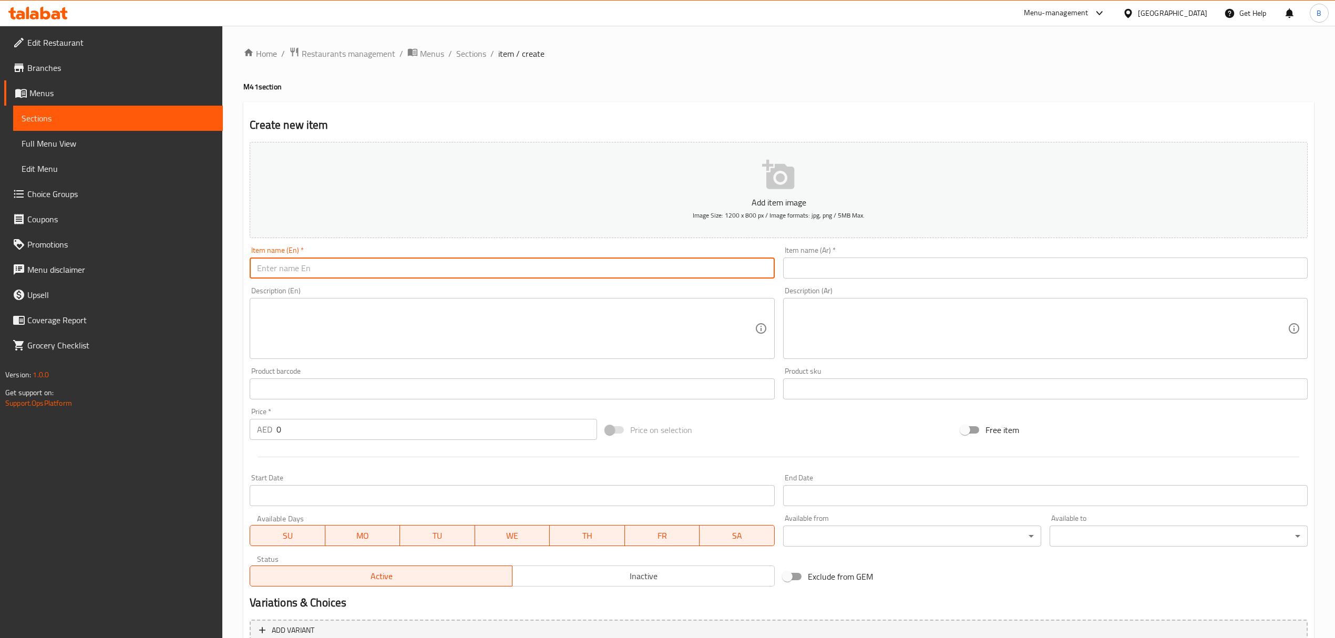
click at [465, 270] on input "text" at bounding box center [512, 268] width 525 height 21
paste input "[PERSON_NAME] Medium Size"
type input "[PERSON_NAME] Medium Size"
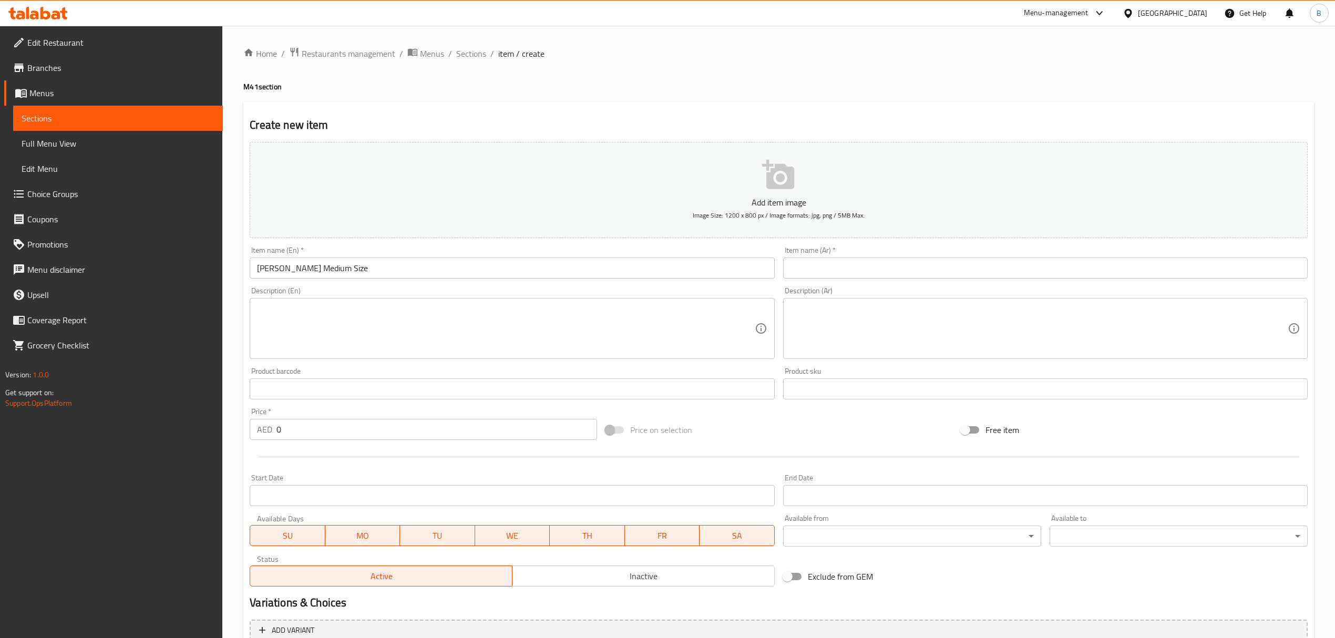
click at [829, 261] on input "text" at bounding box center [1045, 268] width 525 height 21
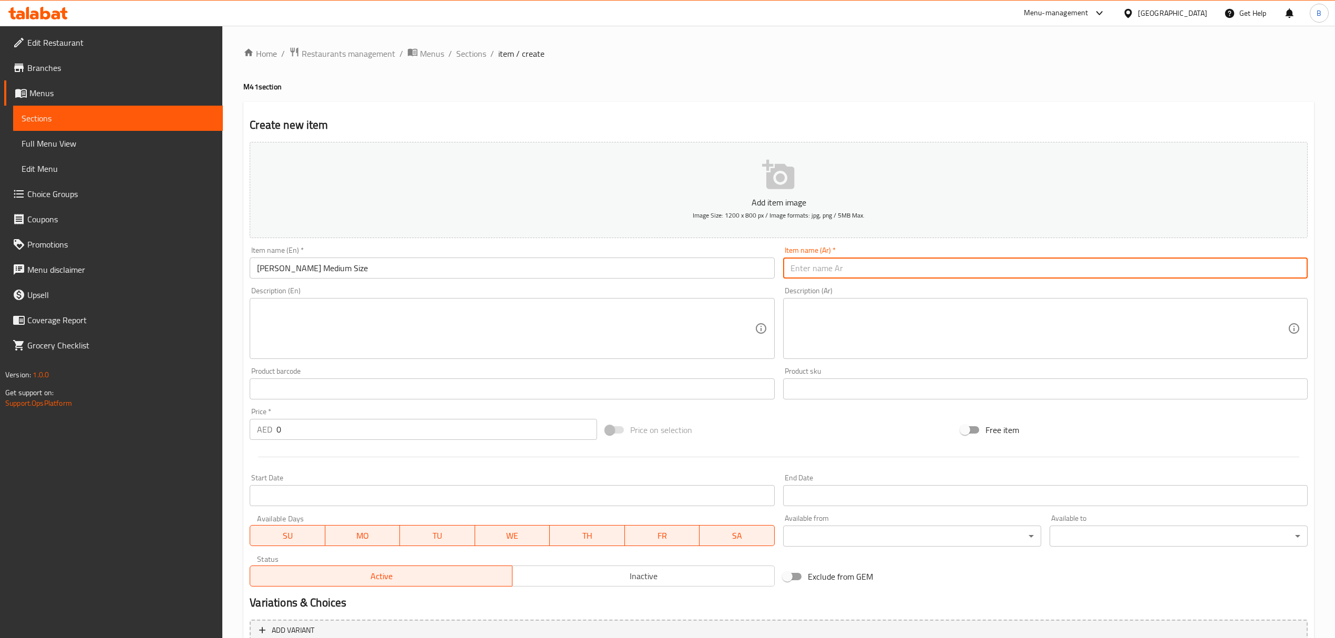
paste input "بيتزا مارغريتا حجم متوسط"
type input "بيتزا مارغريتا حجم متوسط"
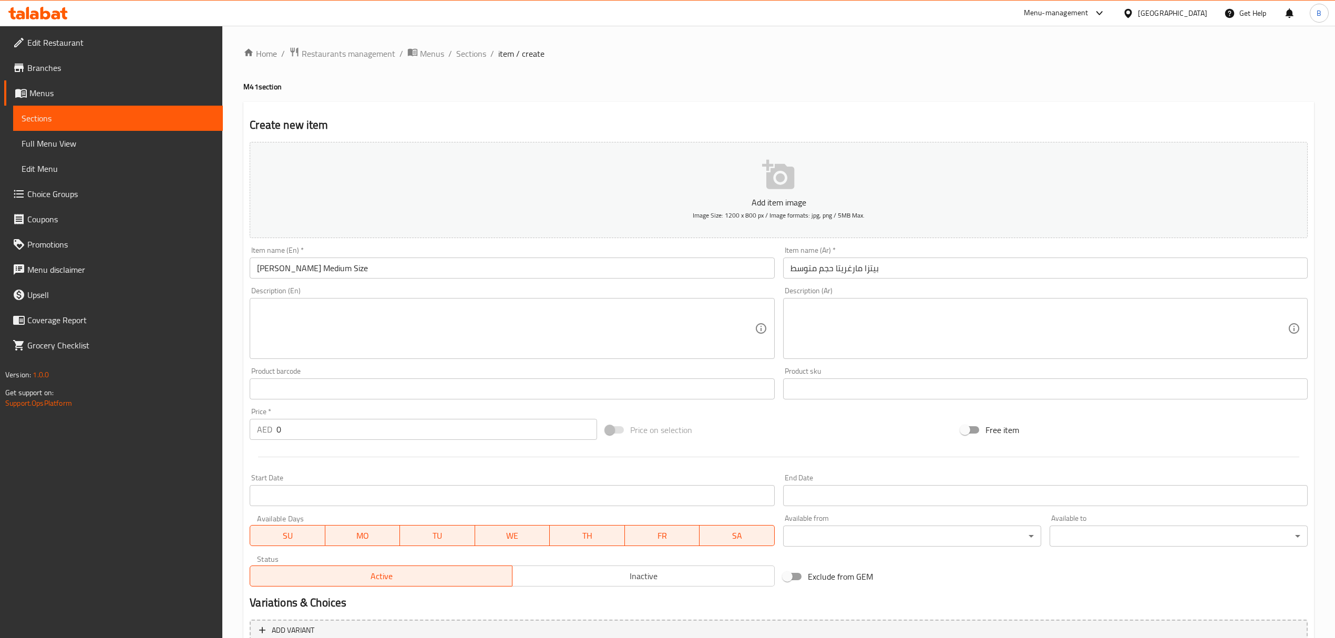
click at [814, 327] on textarea at bounding box center [1039, 329] width 497 height 50
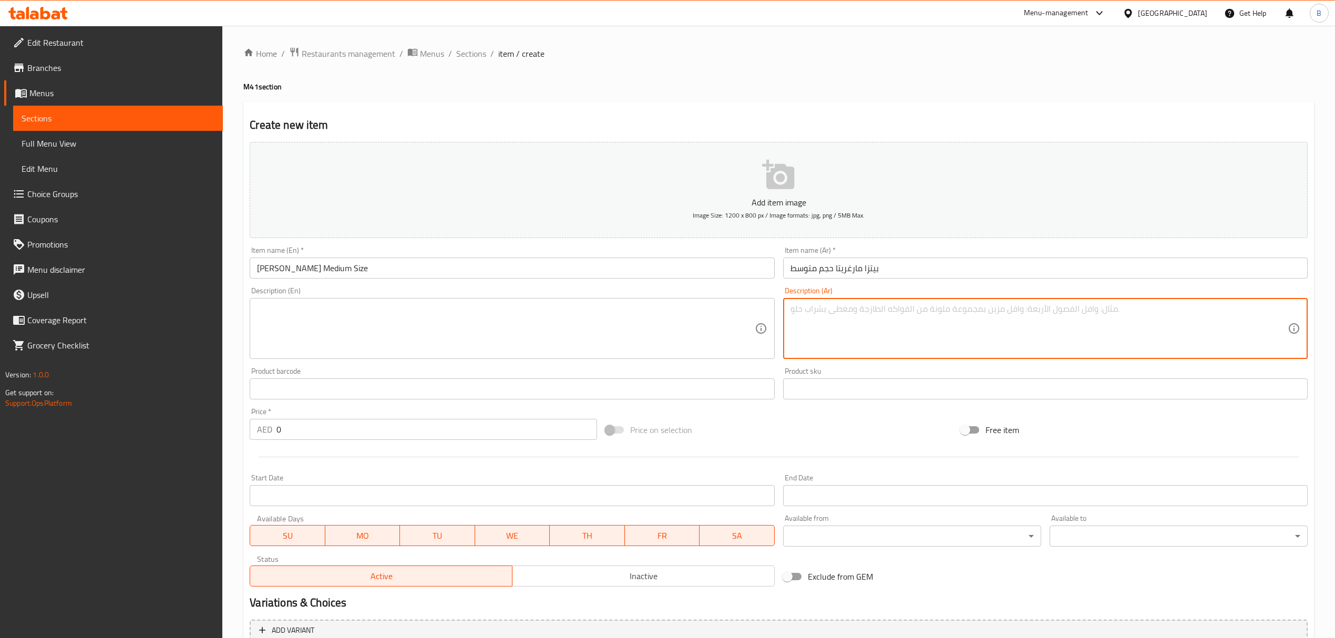
paste textarea "بيتزا كلاسيكية مغطاة بصلصة الطماطم وجبنة الموزاريلا"
type textarea "بيتزا كلاسيكية مغطاة بصلصة الطماطم وجبنة الموزاريلا"
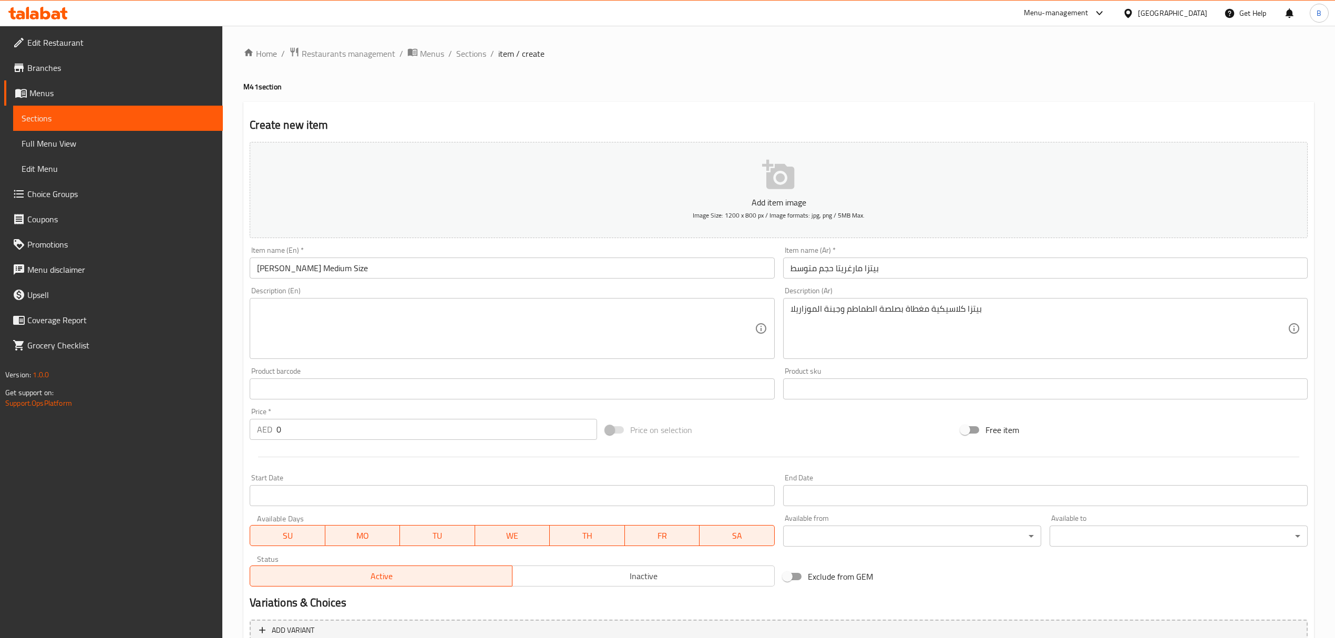
click at [543, 314] on textarea at bounding box center [505, 329] width 497 height 50
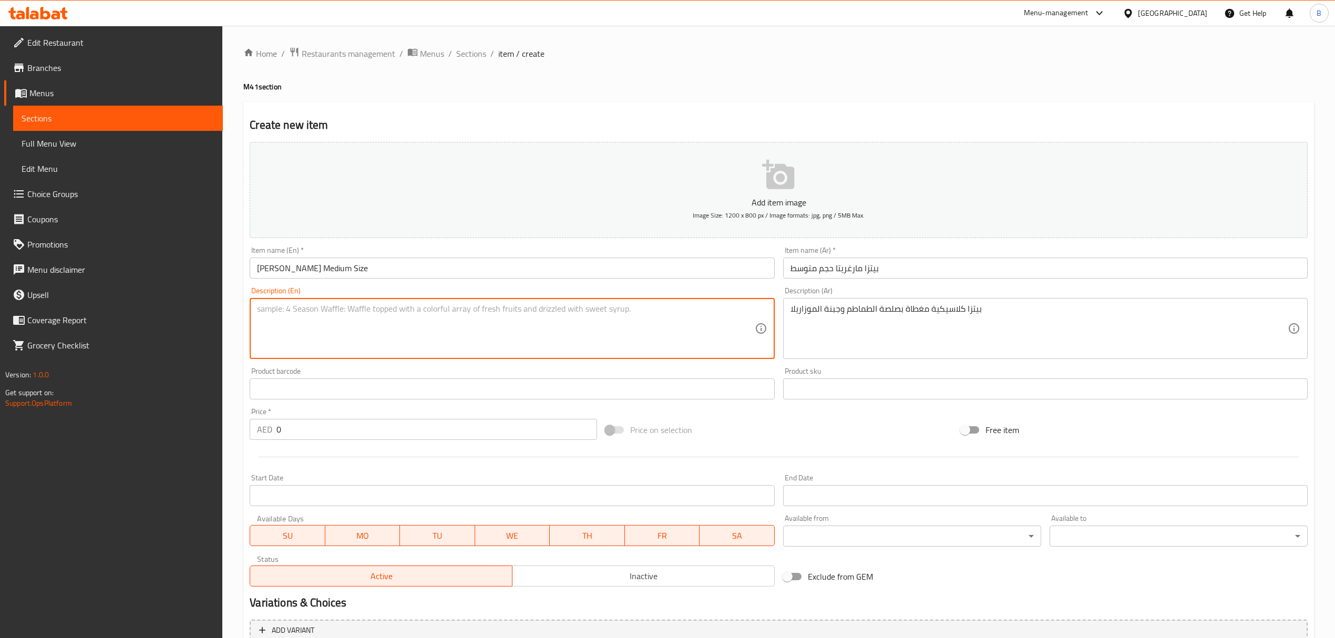
paste textarea "Classic Pizza Topped with Tomato Sauce and Mozzarella Cheese"
type textarea "Classic Pizza Topped with Tomato Sauce and Mozzarella Cheese"
click at [373, 435] on input "0" at bounding box center [436, 429] width 320 height 21
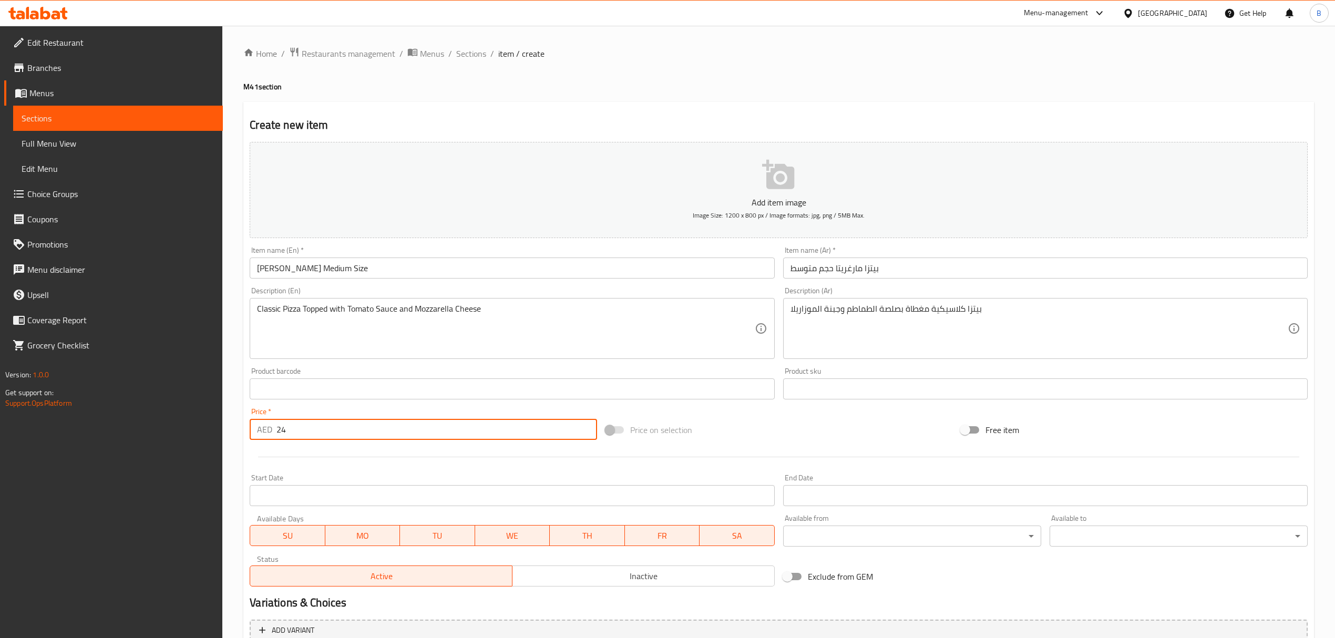
scroll to position [104, 0]
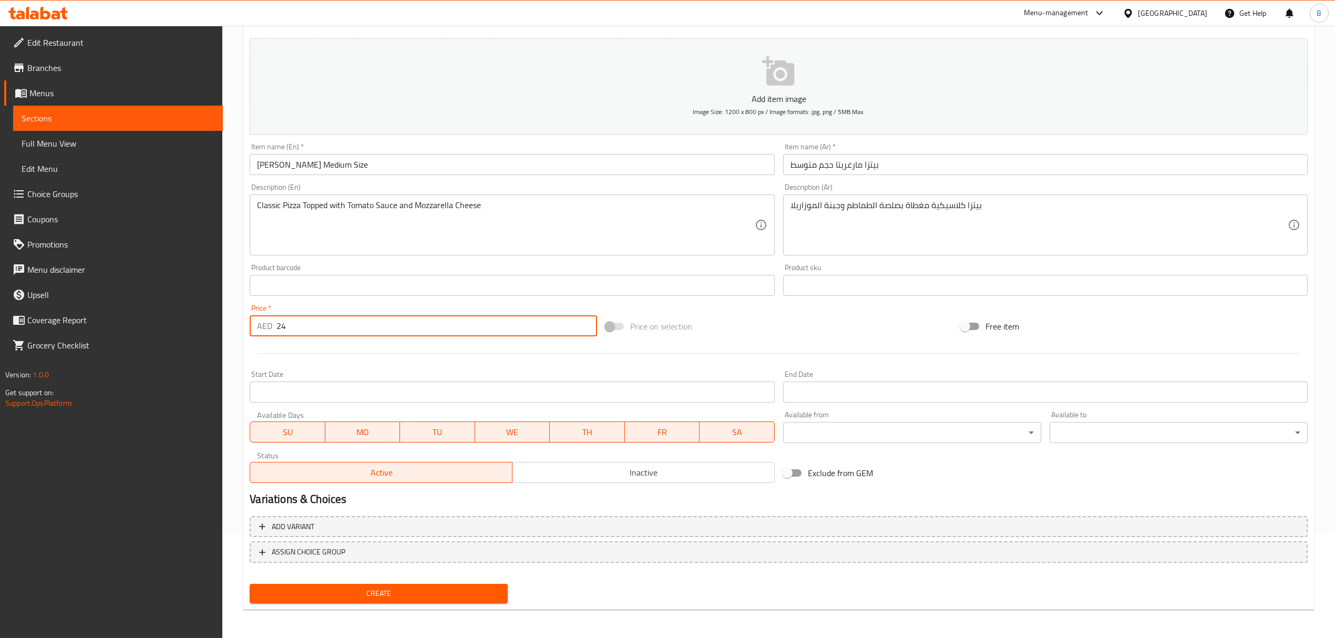
type input "24"
click at [450, 592] on span "Create" at bounding box center [378, 593] width 241 height 13
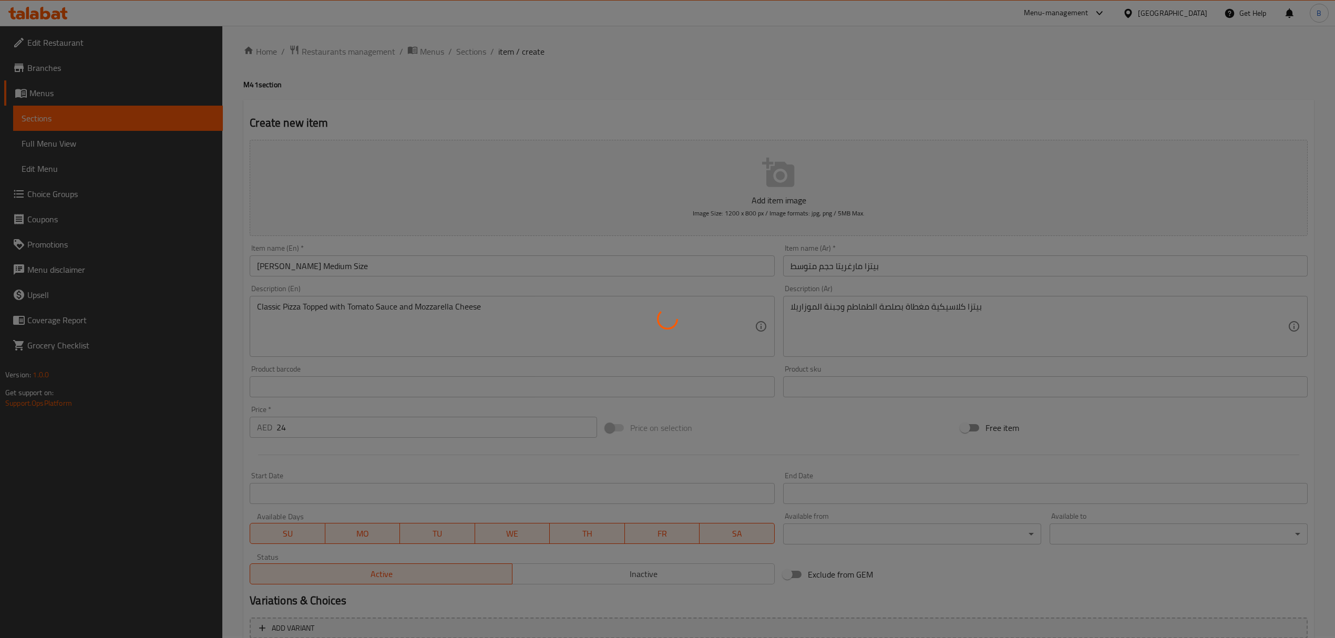
scroll to position [0, 0]
type input "0"
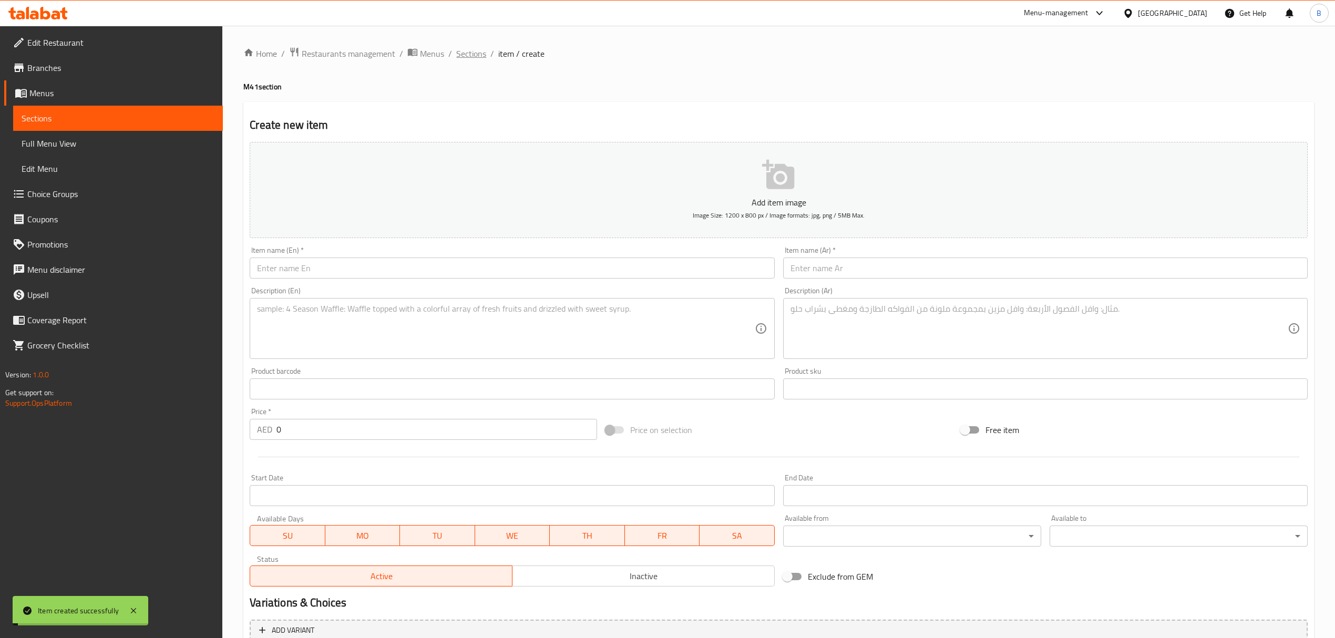
click at [472, 60] on span "Sections" at bounding box center [471, 53] width 30 height 13
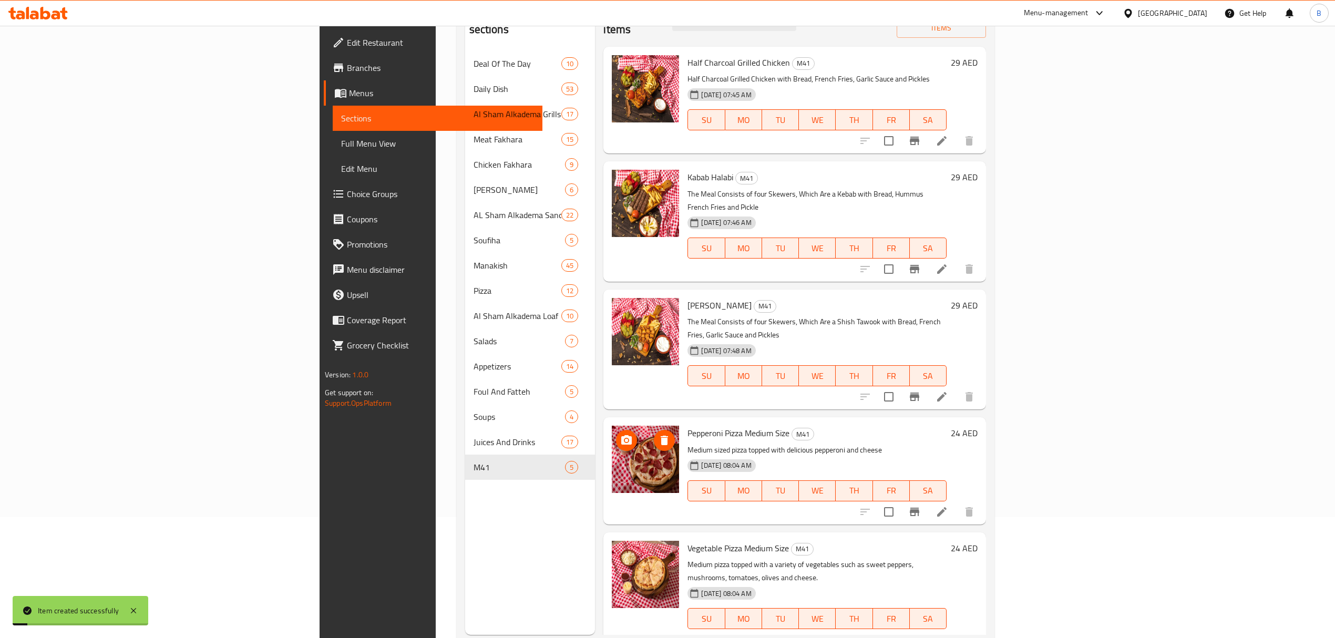
scroll to position [148, 0]
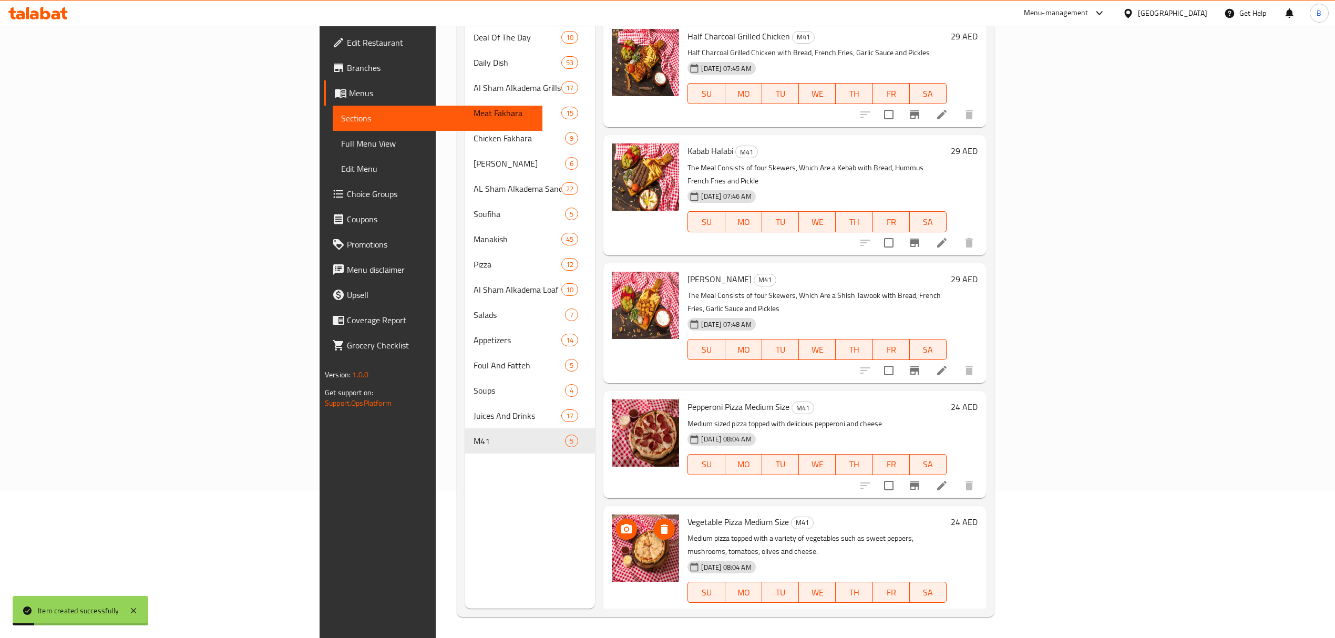
click at [620, 523] on icon "upload picture" at bounding box center [626, 529] width 13 height 13
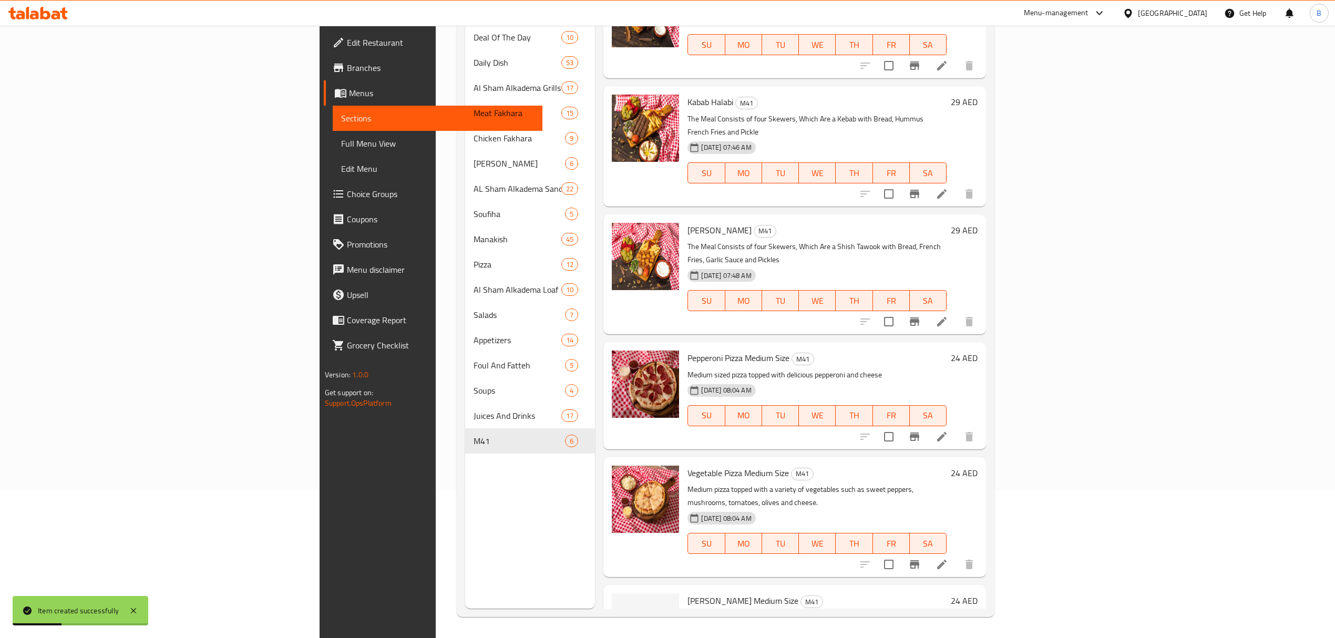
scroll to position [76, 0]
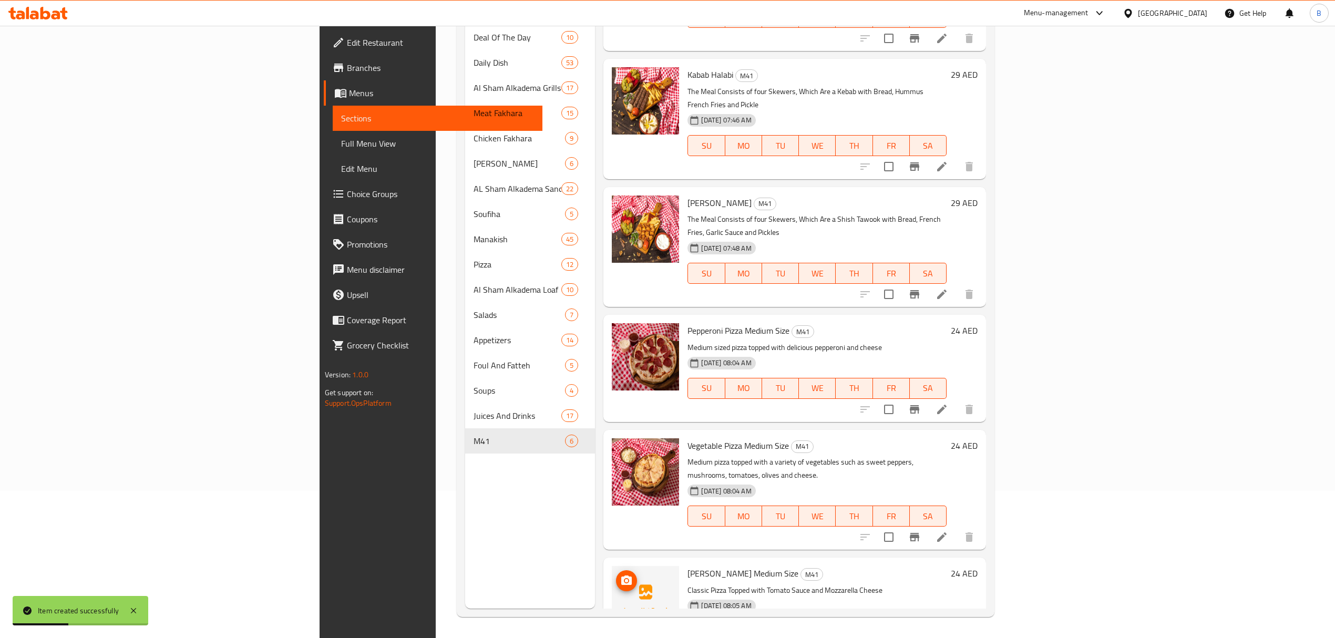
click at [620, 574] on icon "upload picture" at bounding box center [626, 580] width 13 height 13
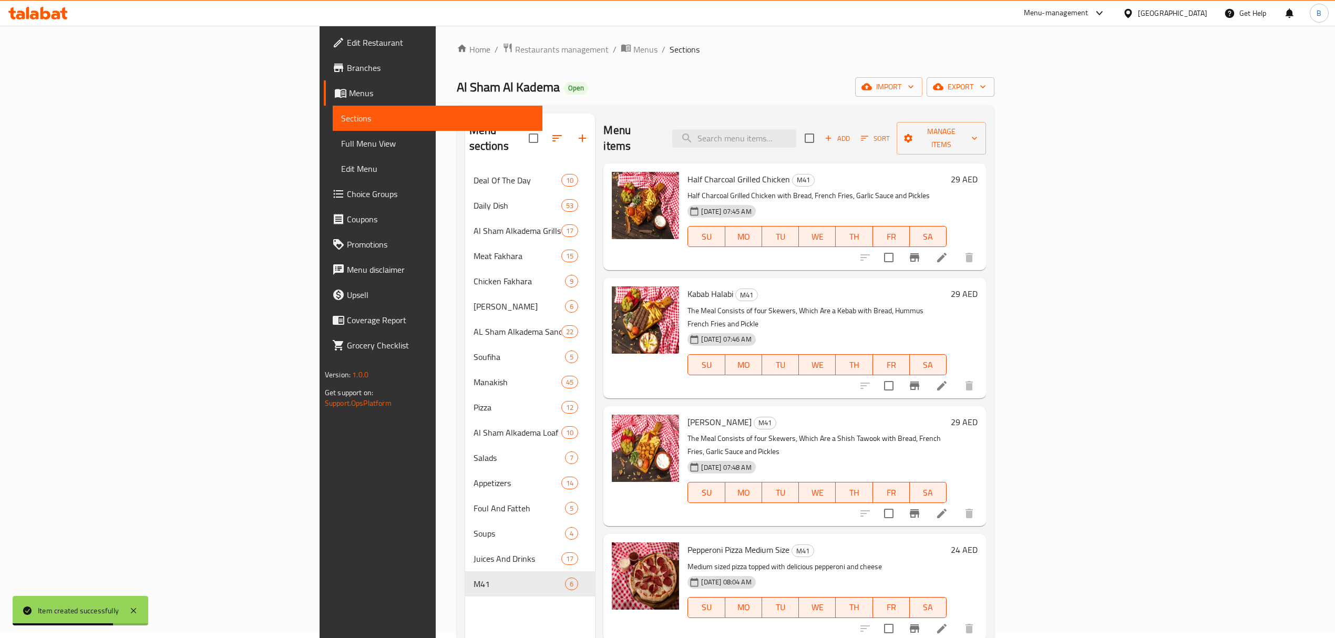
scroll to position [0, 0]
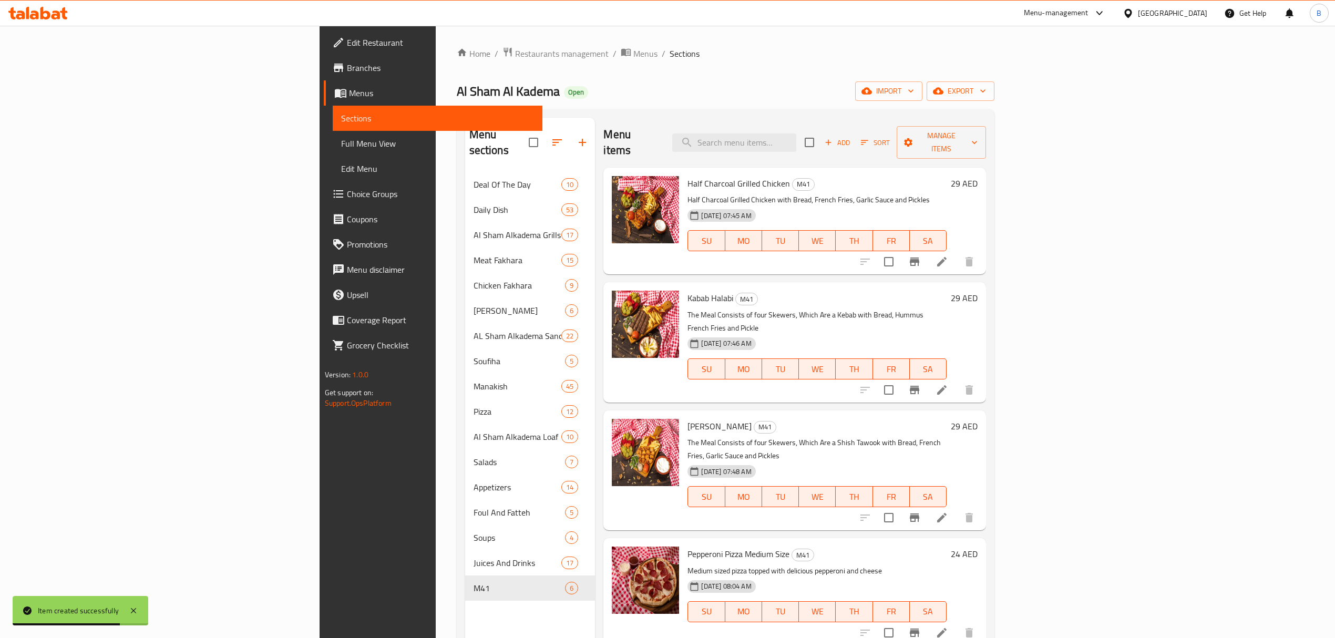
click at [851, 137] on span "Add" at bounding box center [837, 143] width 28 height 12
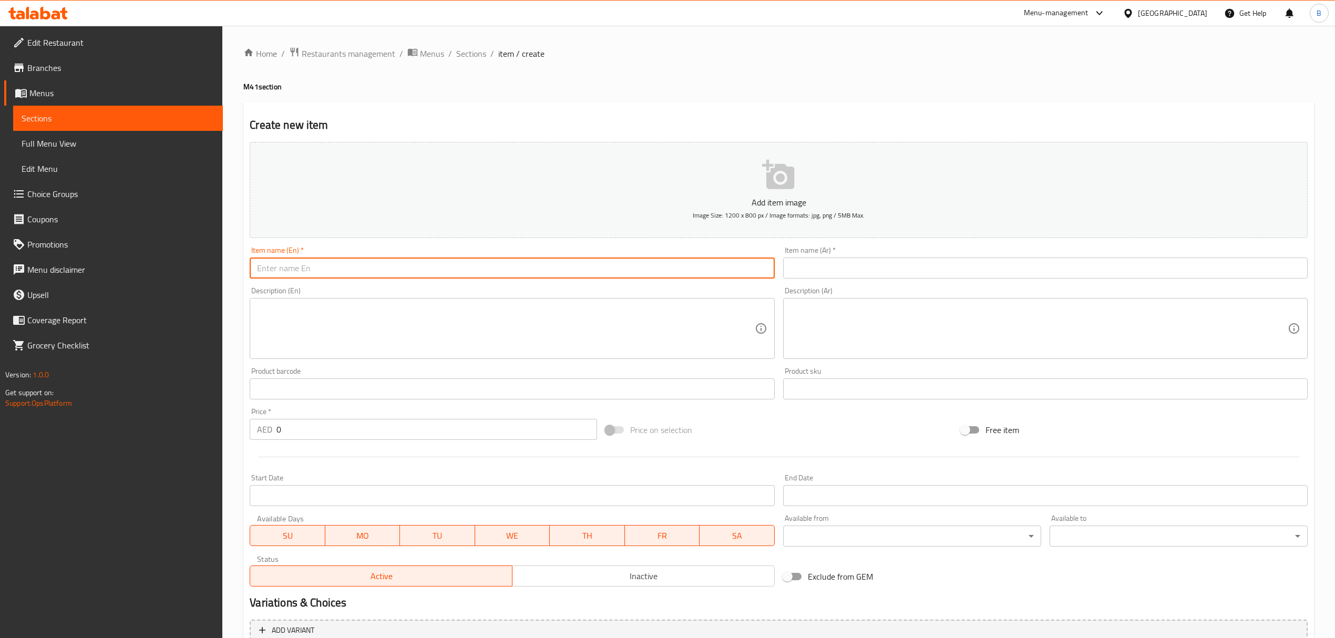
click at [447, 272] on input "text" at bounding box center [512, 268] width 525 height 21
paste input "Chicken Shawarma Combo Meal"
type input "Chicken Shawarma Combo Meal"
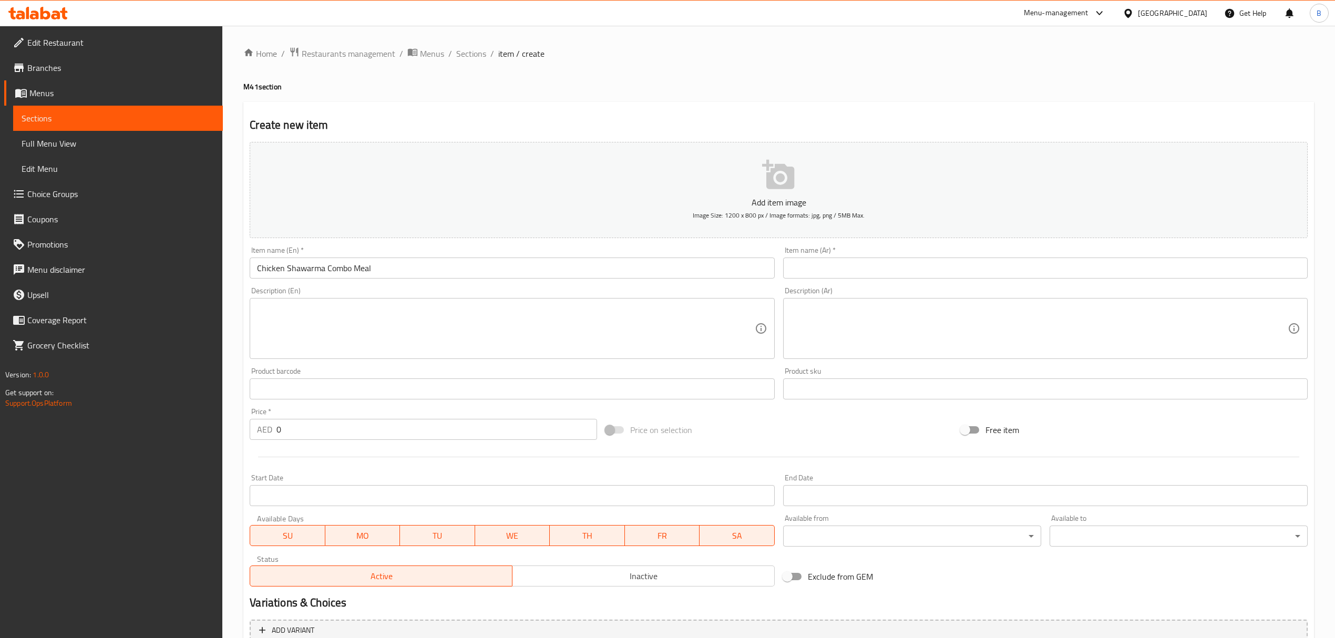
click at [907, 276] on input "text" at bounding box center [1045, 268] width 525 height 21
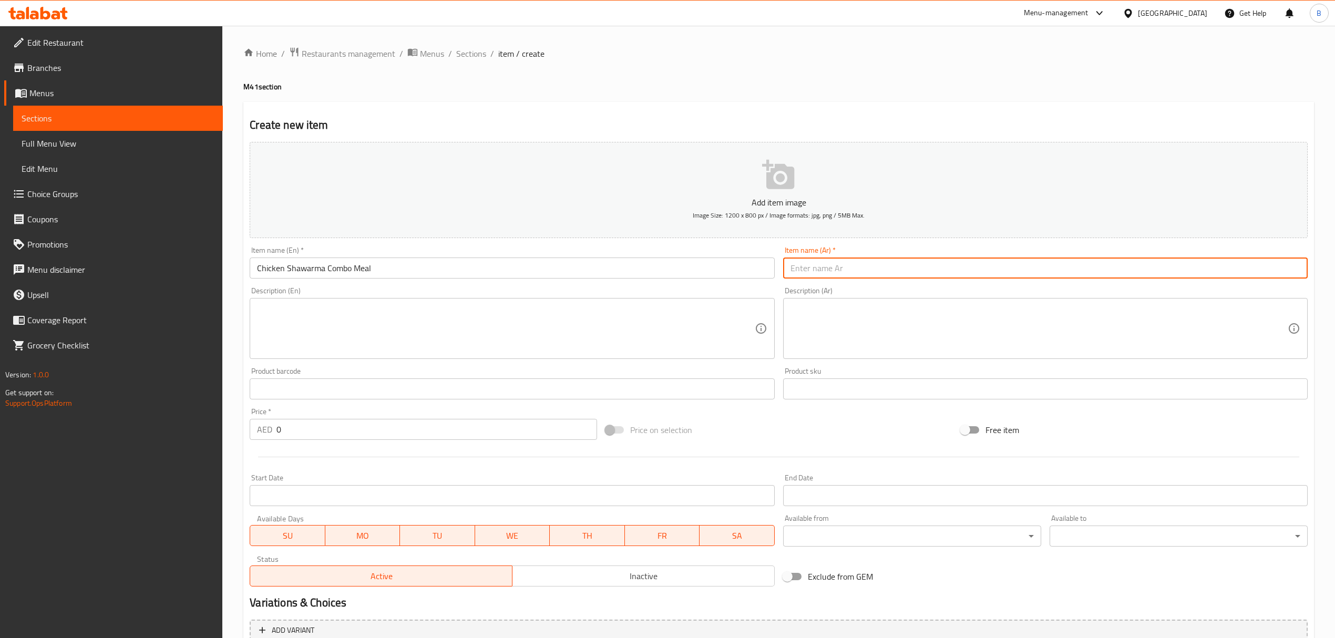
paste input "ساندويش شاورما دجاج كومبو"
type input "ساندويش شاورما دجاج كومبو"
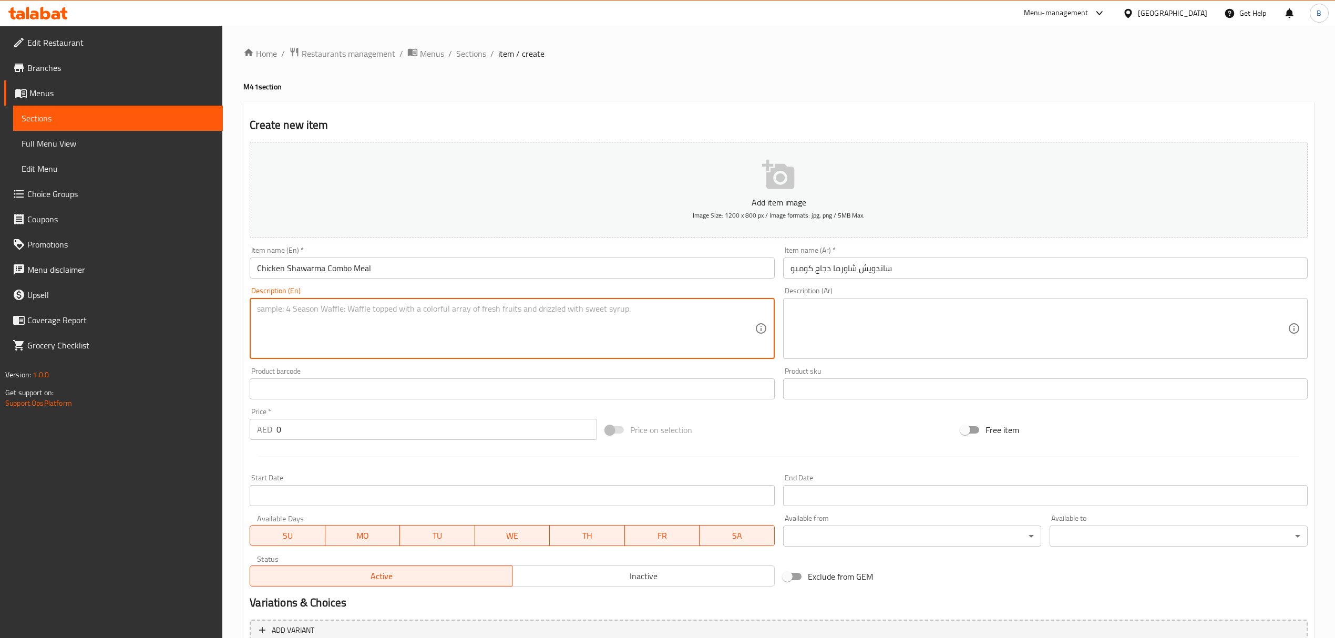
click at [574, 333] on textarea at bounding box center [505, 329] width 497 height 50
paste textarea "Oven Grilled Shawarma Slices with Garlic Sauce, Coleslaw Salad and Pickles"
type textarea "Oven Grilled Shawarma Slices with Garlic Sauce, Coleslaw Salad and Pickles"
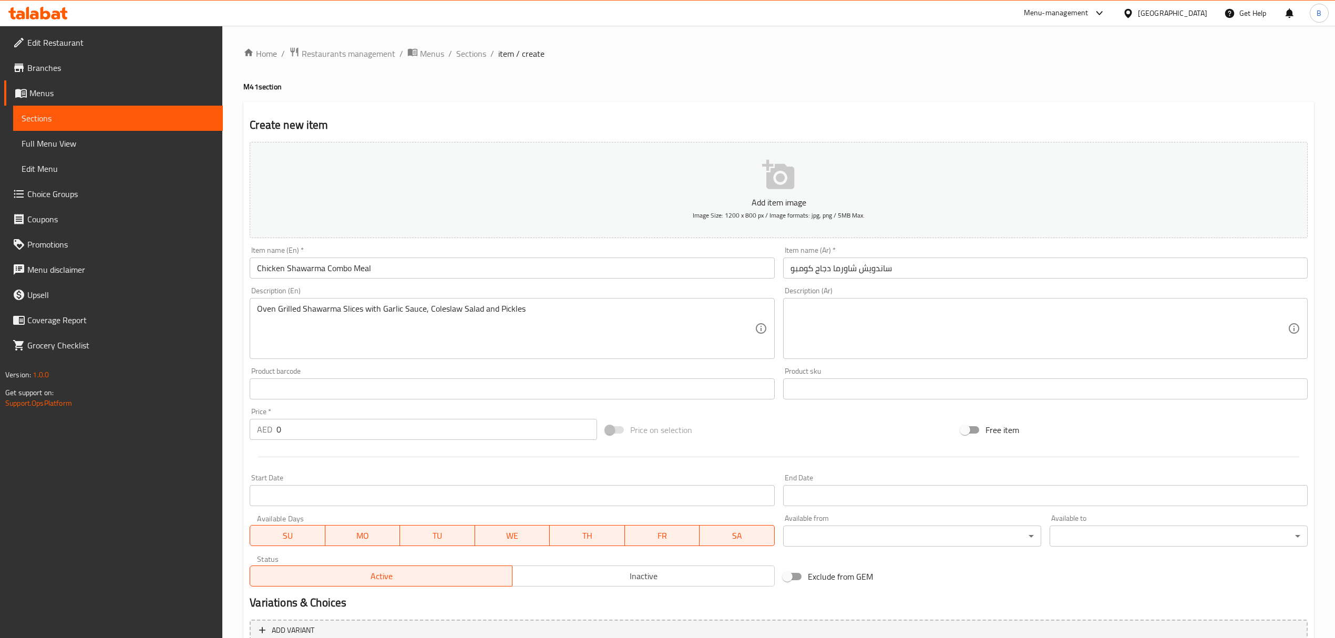
click at [892, 338] on textarea at bounding box center [1039, 329] width 497 height 50
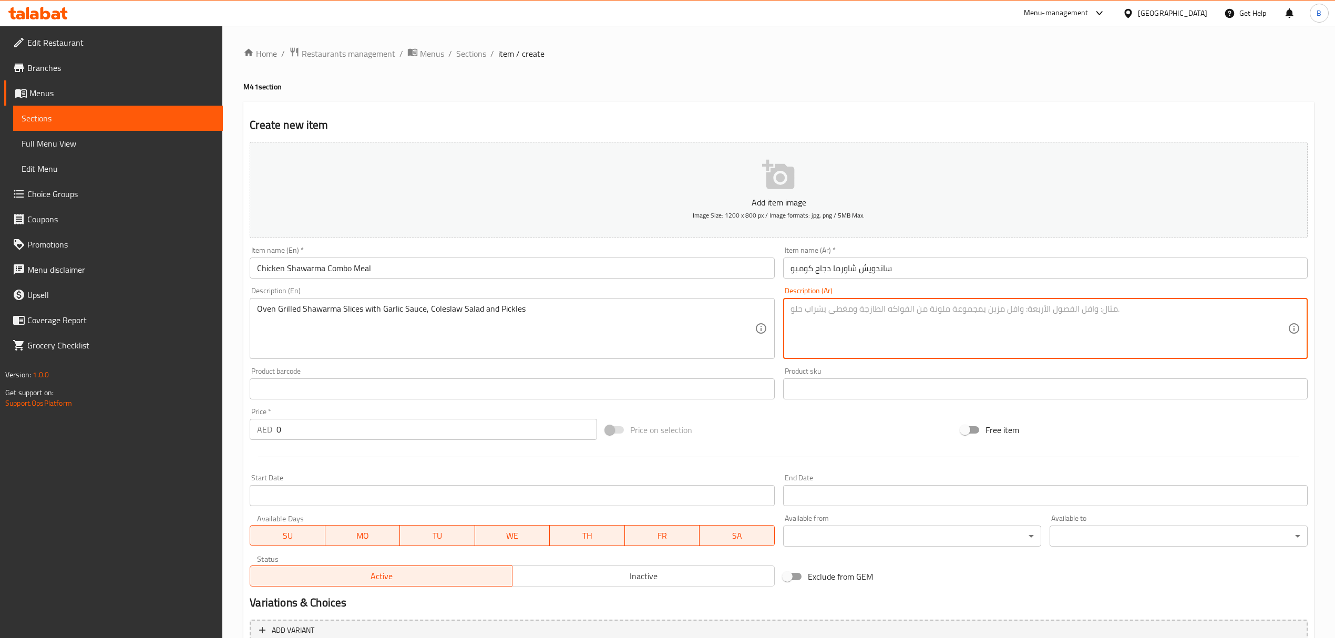
paste textarea "شرائح شاورما مشوية بالفرن مع صلصة الثوم وسلطة الكولسلو والمخللات"
type textarea "شرائح شاورما مشوية بالفرن مع صلصة الثوم وسلطة الكولسلو والمخللات"
click at [402, 429] on input "0" at bounding box center [436, 429] width 320 height 21
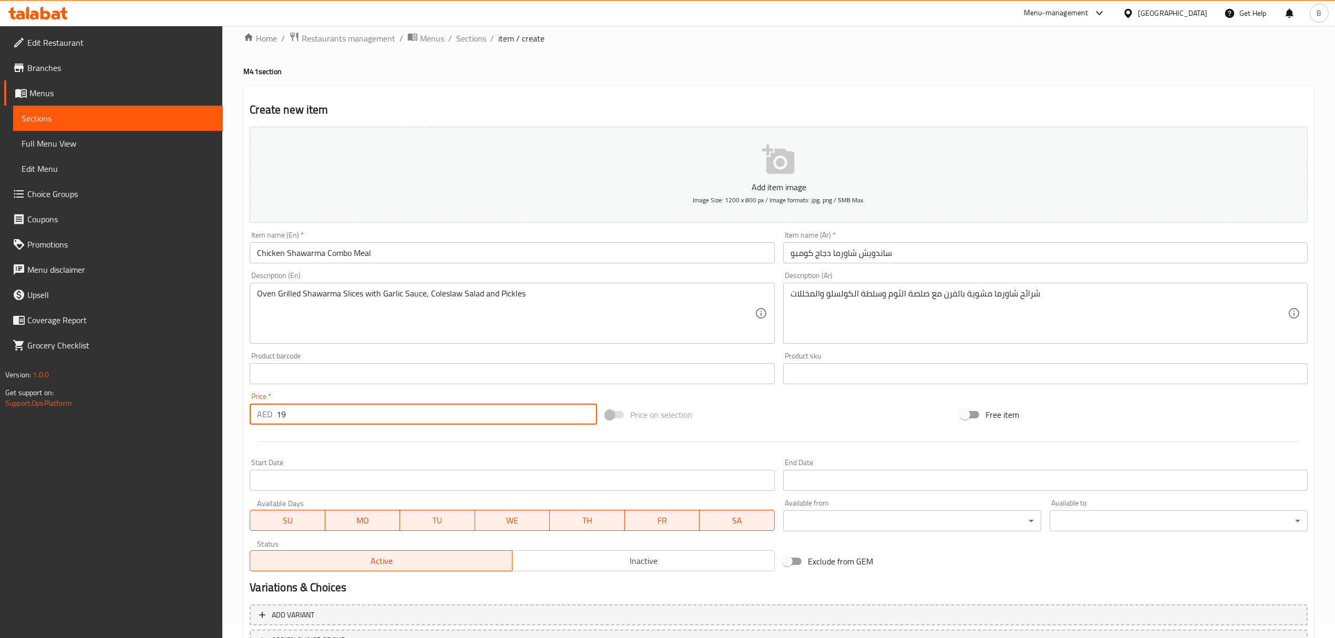
scroll to position [104, 0]
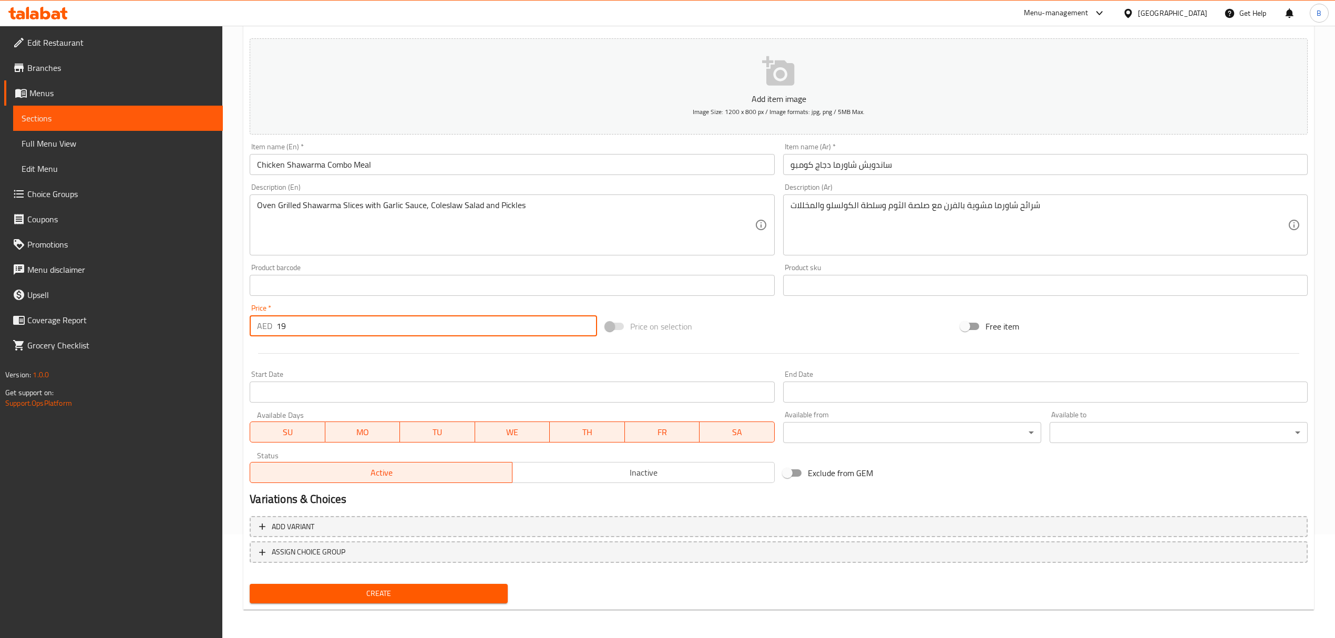
type input "19"
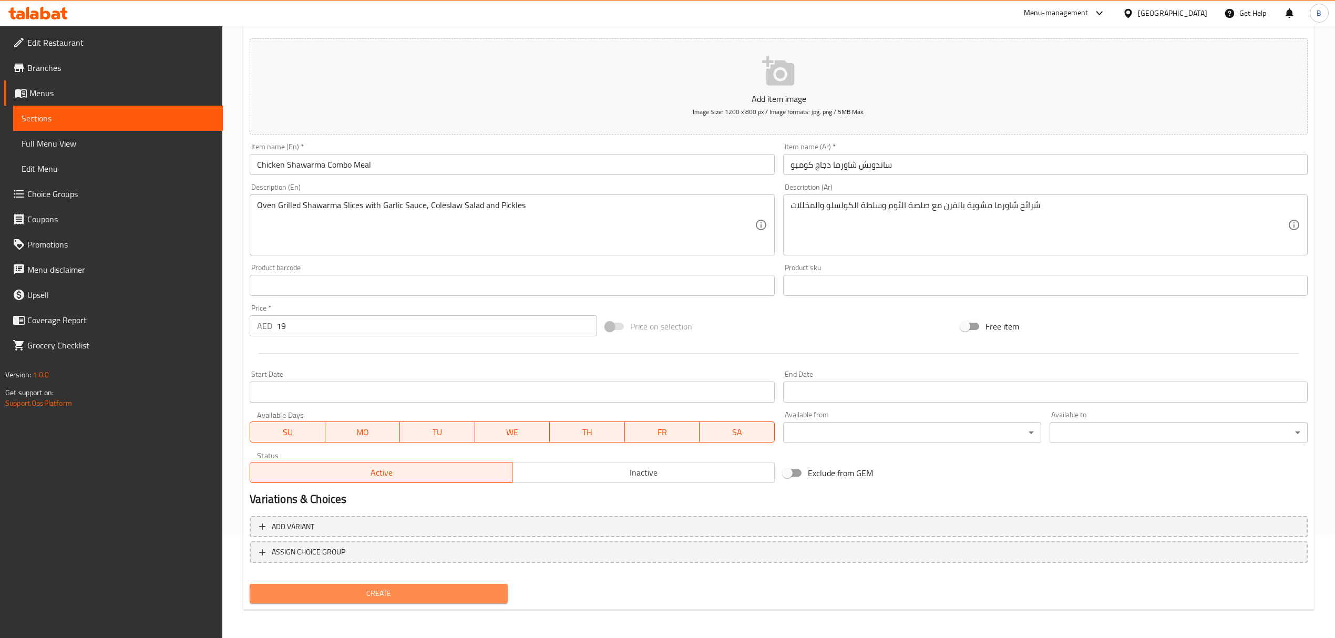
click at [408, 589] on span "Create" at bounding box center [378, 593] width 241 height 13
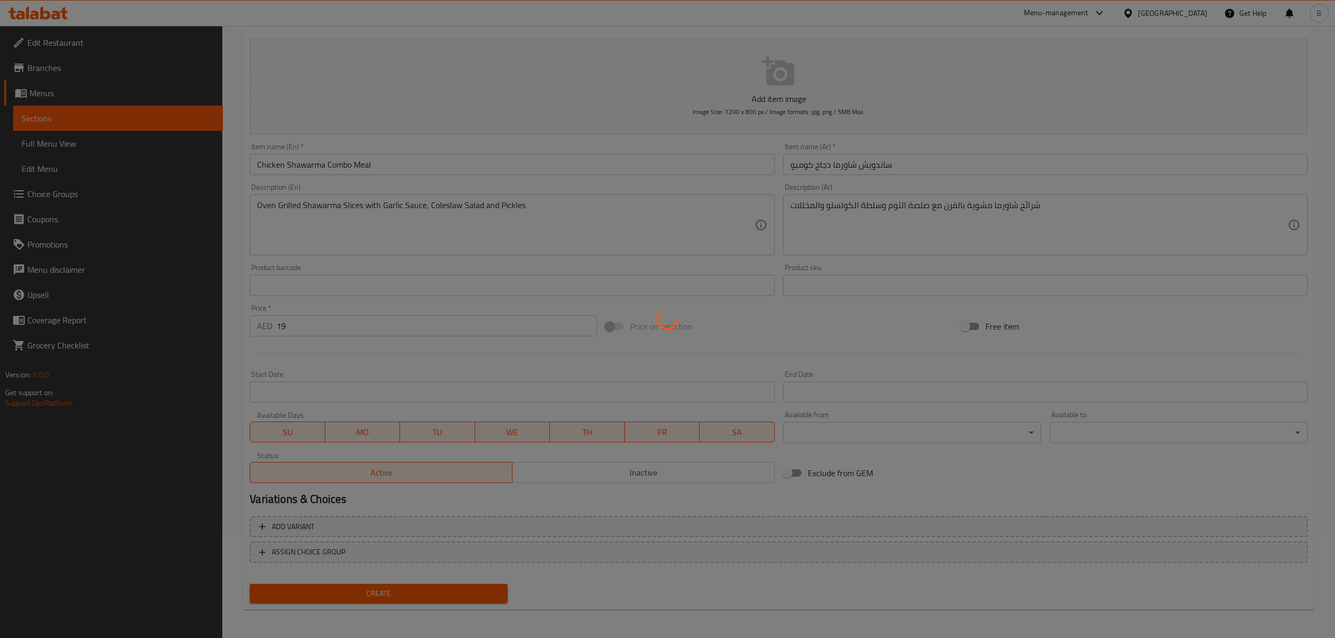
scroll to position [42, 0]
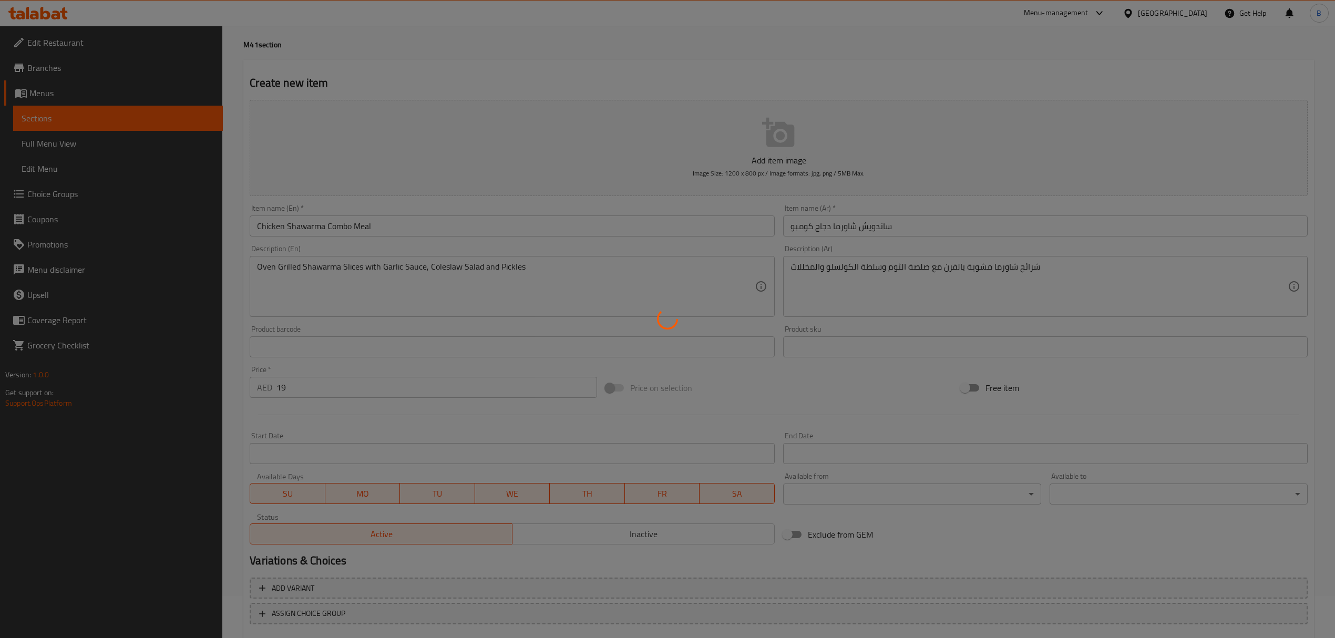
type input "0"
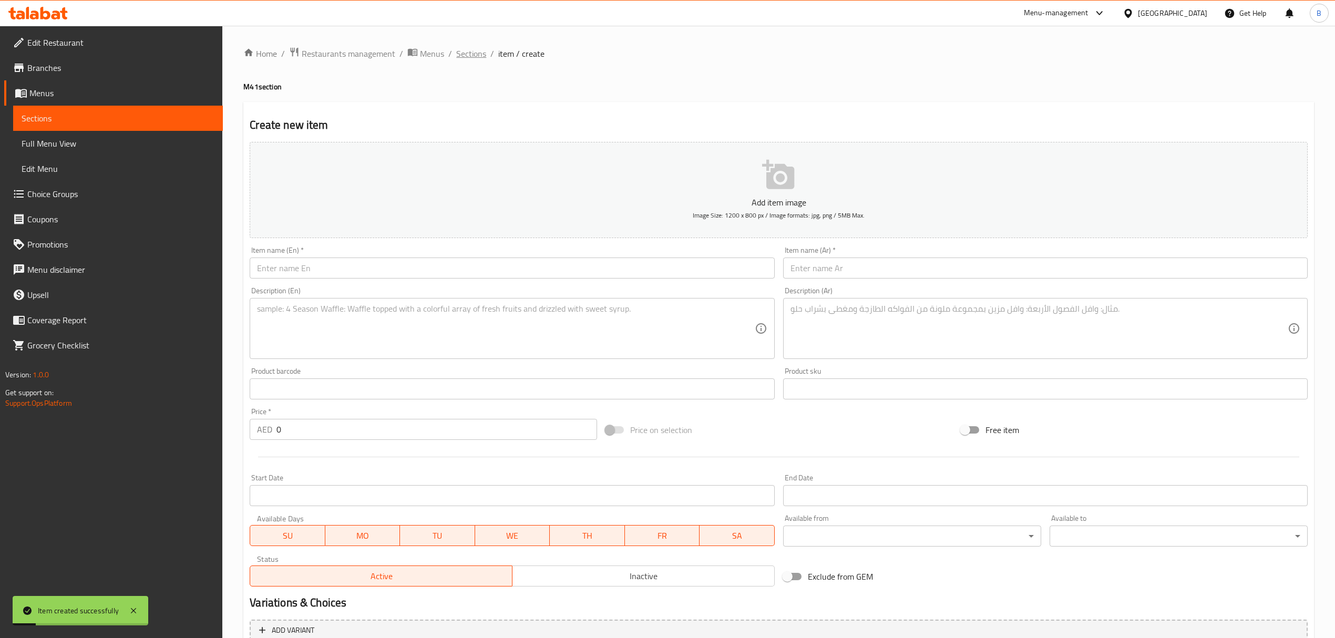
click at [467, 53] on span "Sections" at bounding box center [471, 53] width 30 height 13
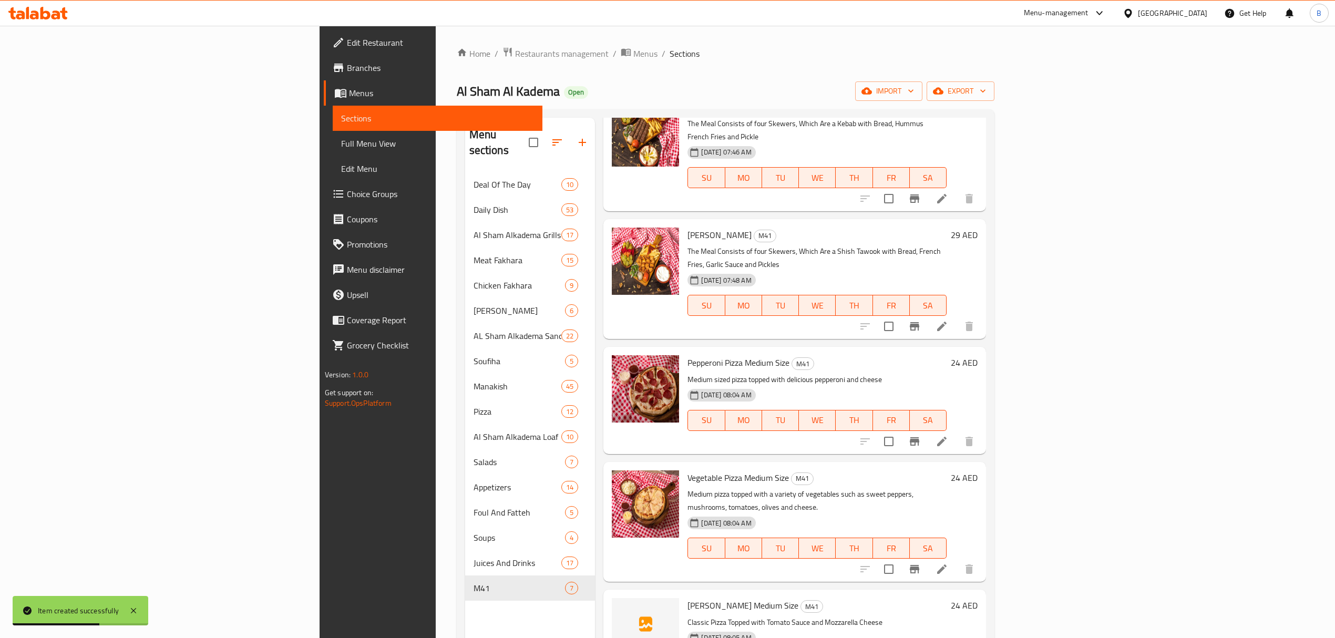
scroll to position [30, 0]
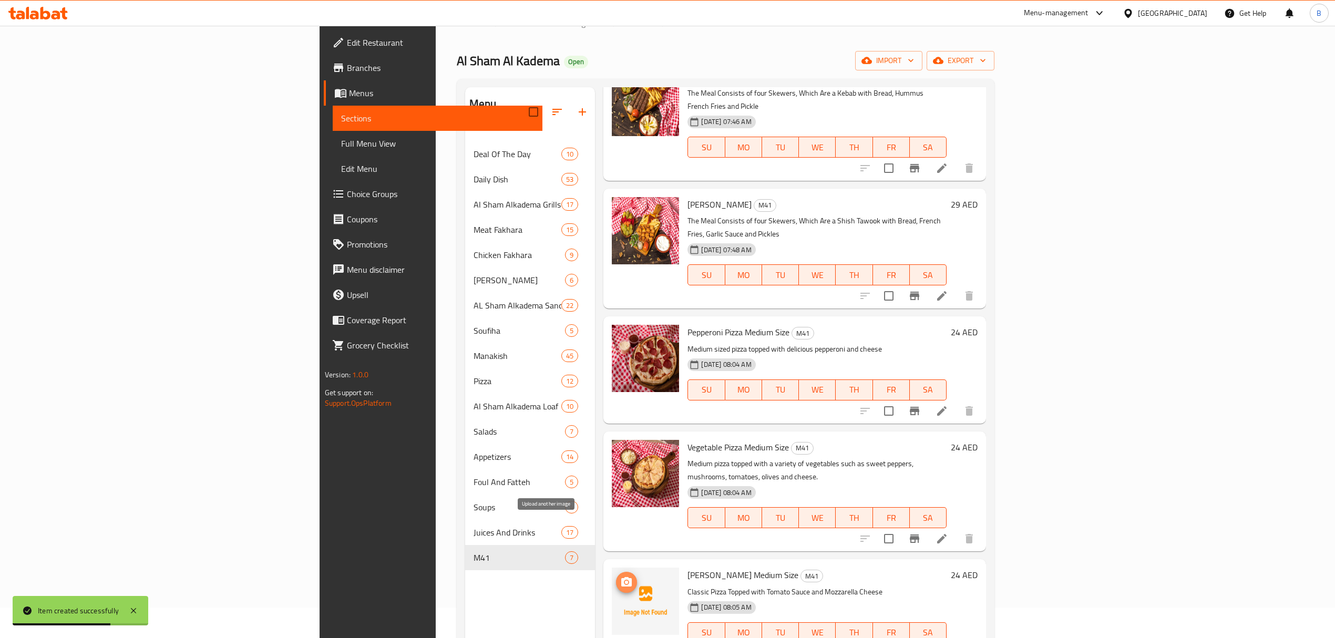
click at [616, 572] on button "upload picture" at bounding box center [626, 582] width 21 height 21
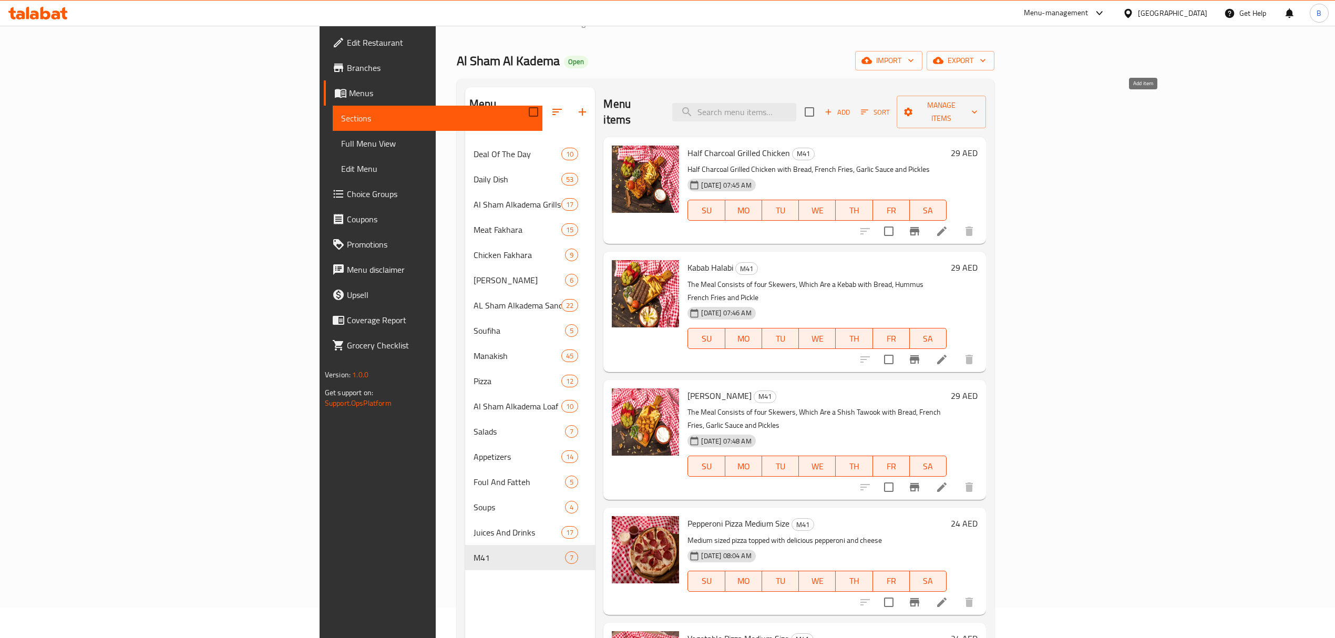
click at [851, 106] on span "Add" at bounding box center [837, 112] width 28 height 12
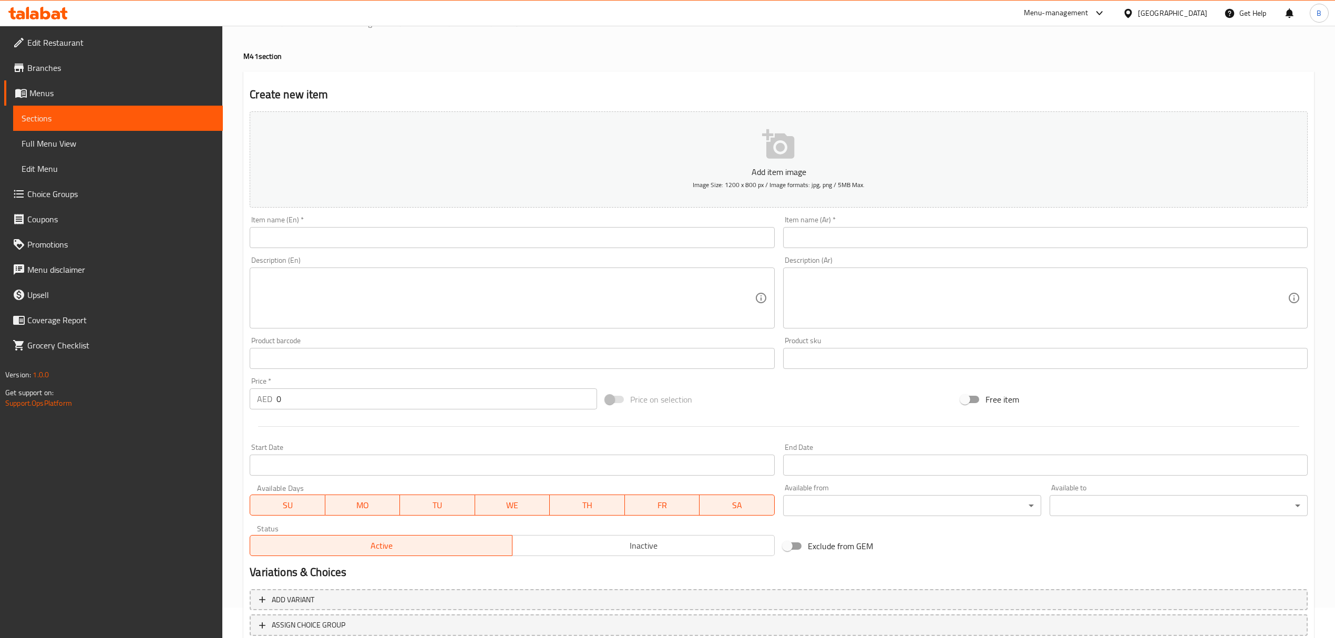
click at [606, 228] on input "text" at bounding box center [512, 237] width 525 height 21
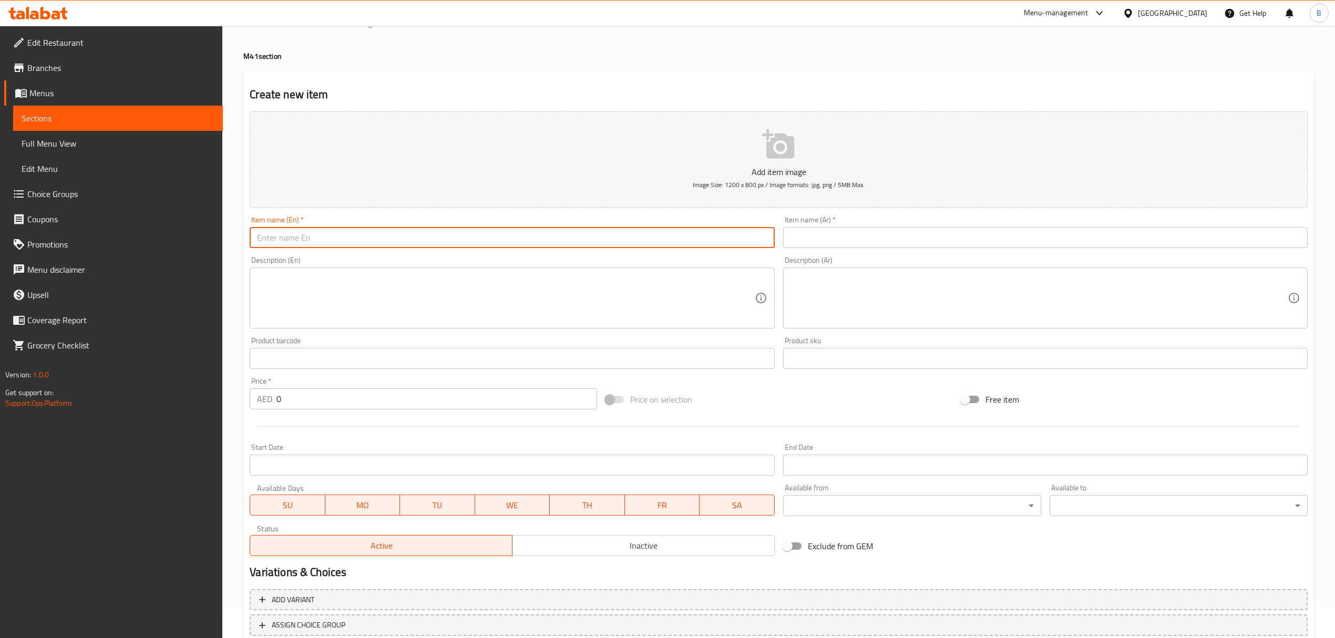
paste input "Kabab Charcoal Sandwich Combo"
type input "Kabab Charcoal Sandwich Combo"
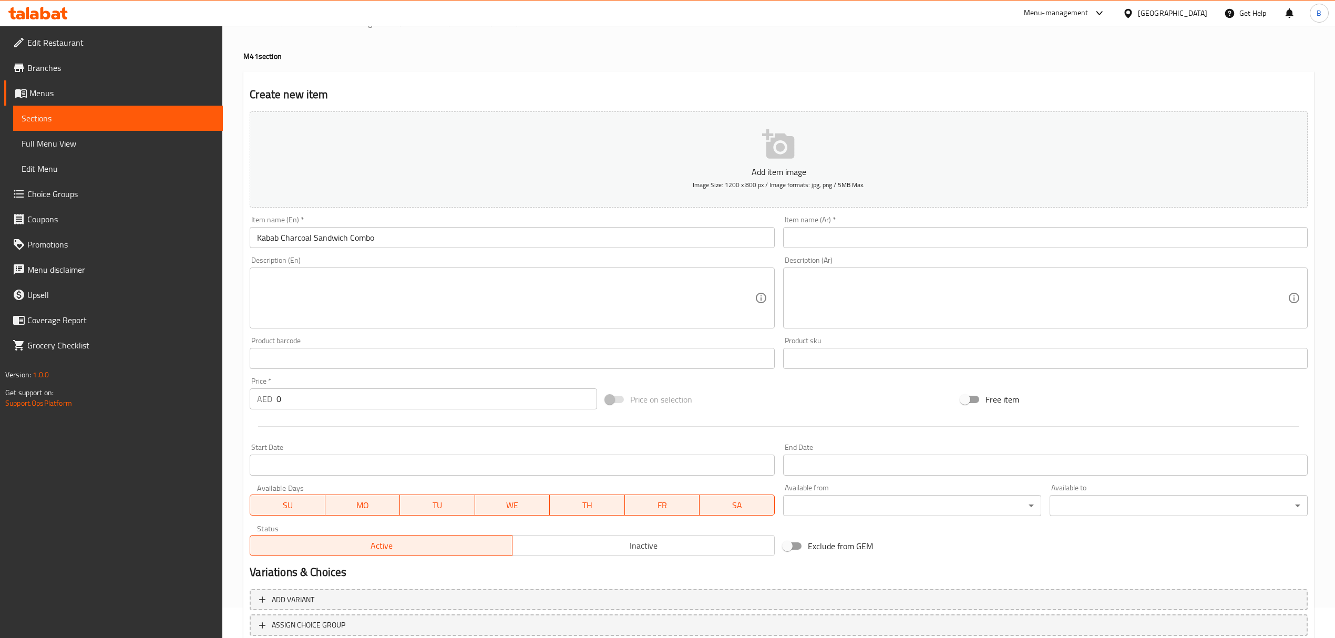
click at [856, 235] on input "text" at bounding box center [1045, 237] width 525 height 21
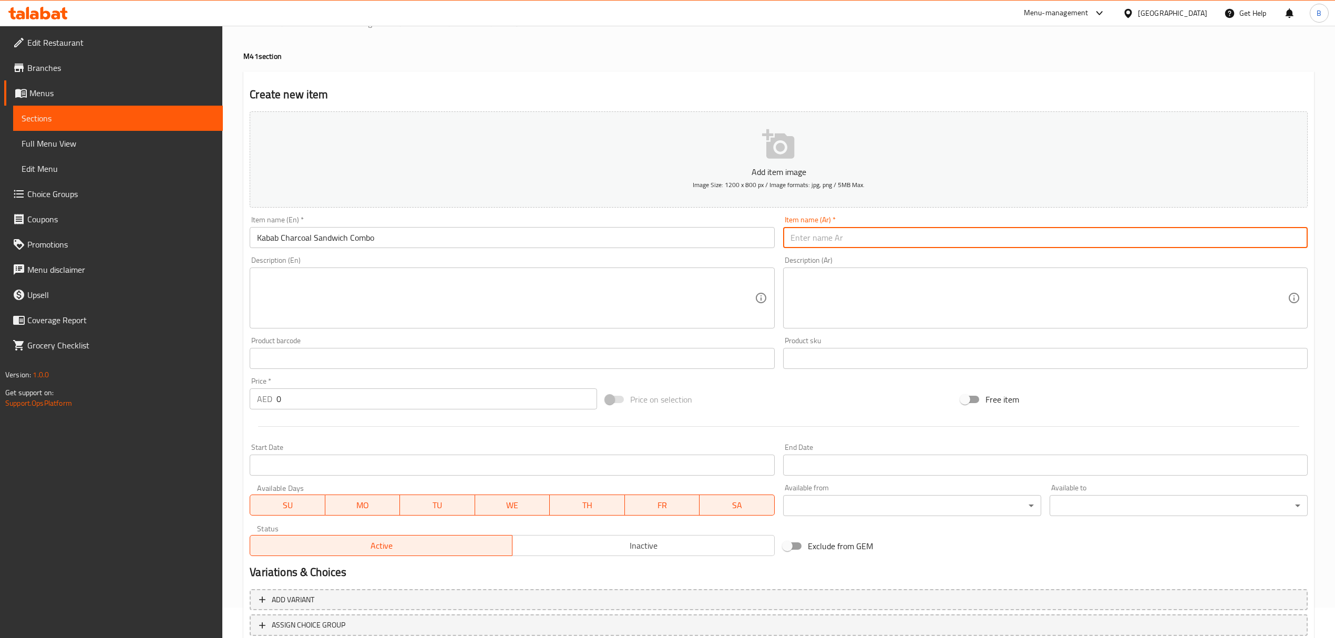
paste input "كومبو سندويتش كباب على الفح"
type input "كومبو سندويتش كباب على الفح"
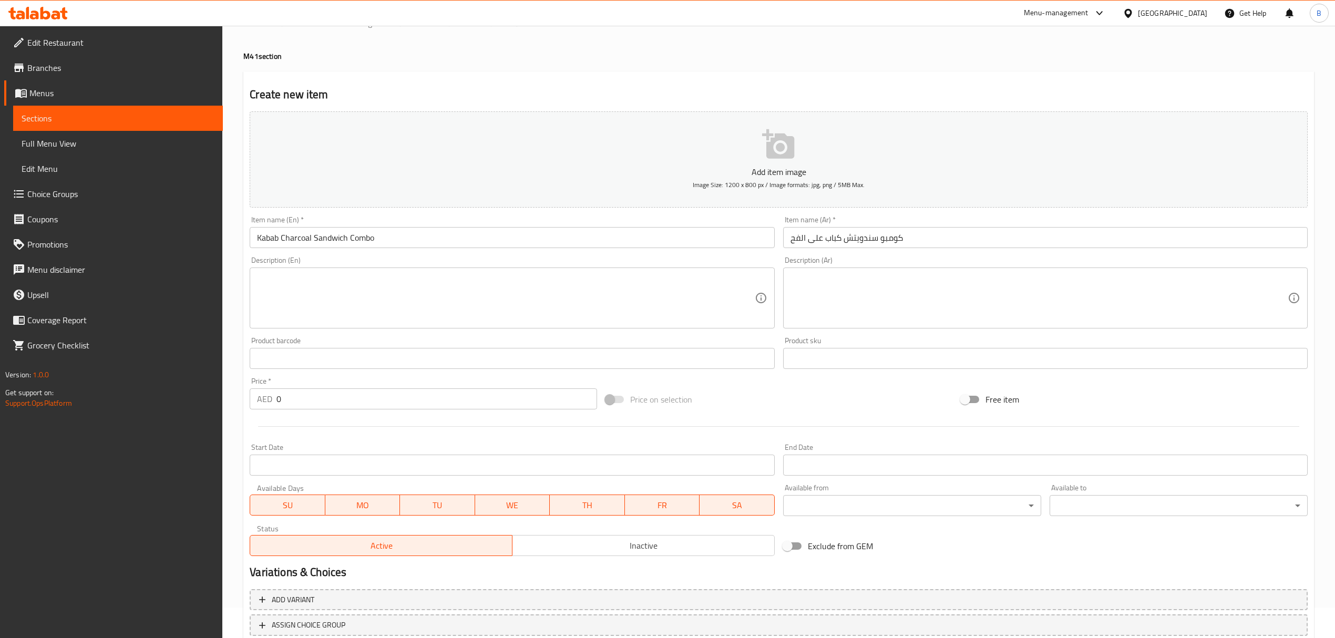
click at [559, 319] on textarea at bounding box center [505, 298] width 497 height 50
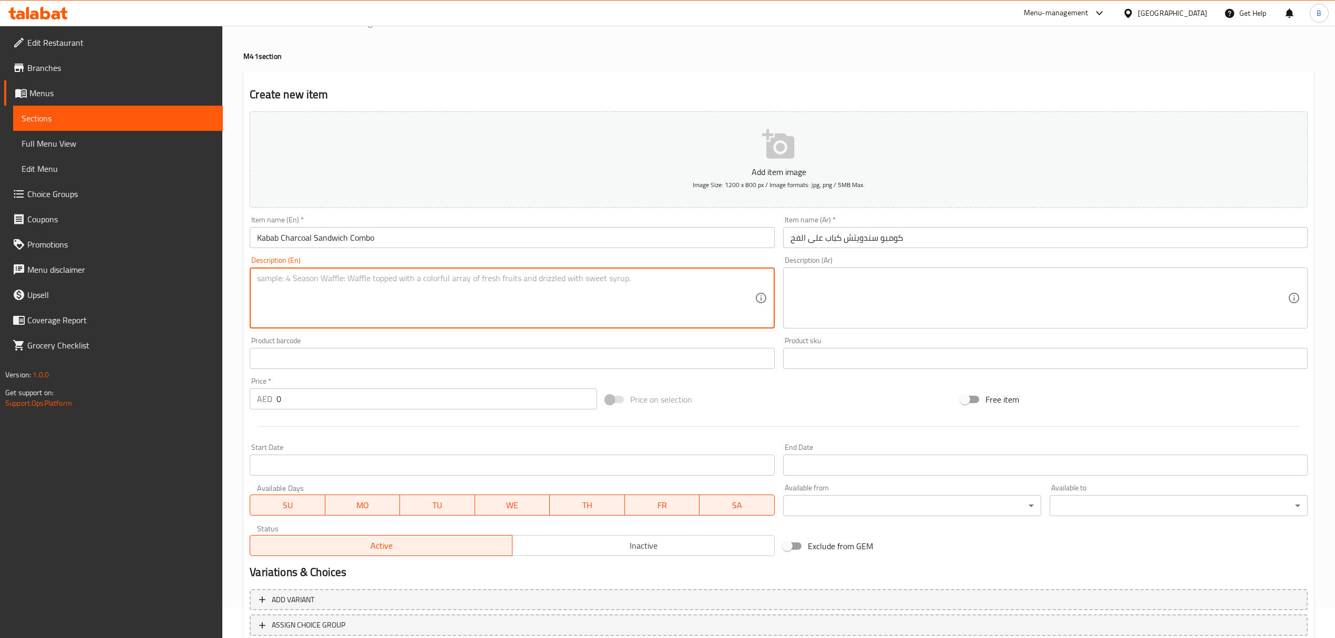
paste textarea "Charcoal Grilled Meat Kebab with Hummus, Tomato and Pickles parsley, and onions."
type textarea "Charcoal Grilled Meat Kebab with Hummus, Tomato and Pickles parsley, and onions."
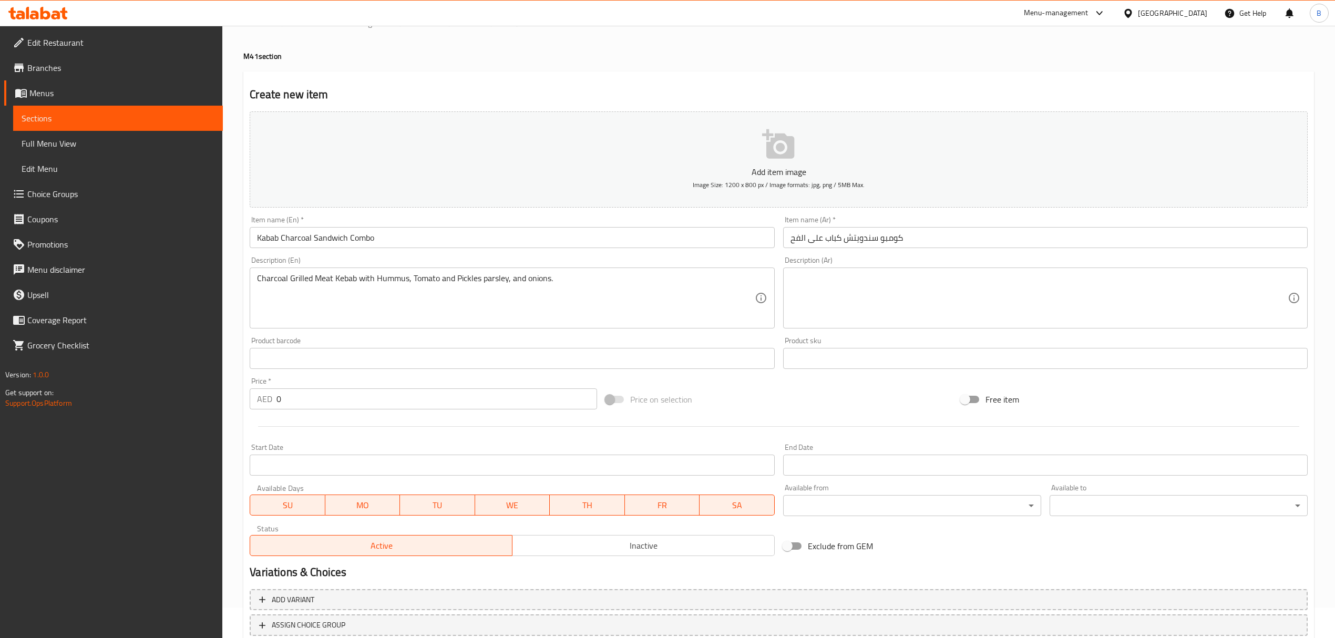
click at [886, 282] on textarea at bounding box center [1039, 298] width 497 height 50
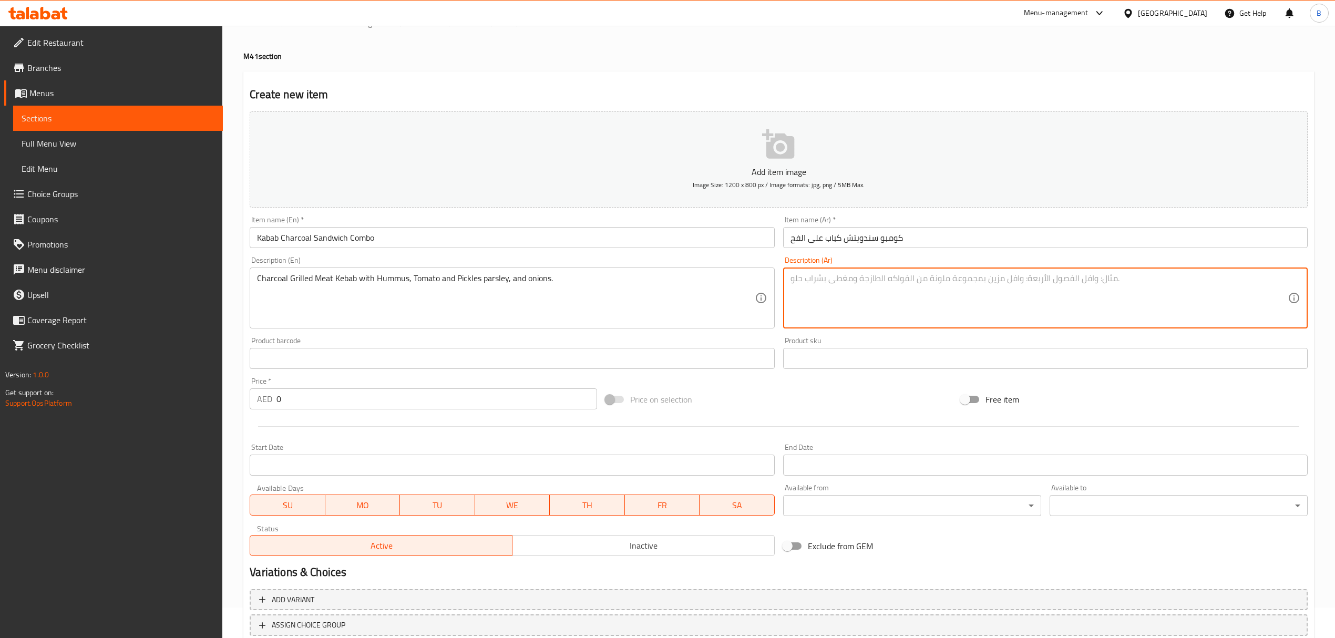
paste textarea "كباب لحم مشوي على الفحم مع الحمص والطماطم والمخلل والبقدونس والبصل"
type textarea "كباب لحم مشوي على الفحم مع الحمص والطماطم والمخلل والبقدونس والبصل"
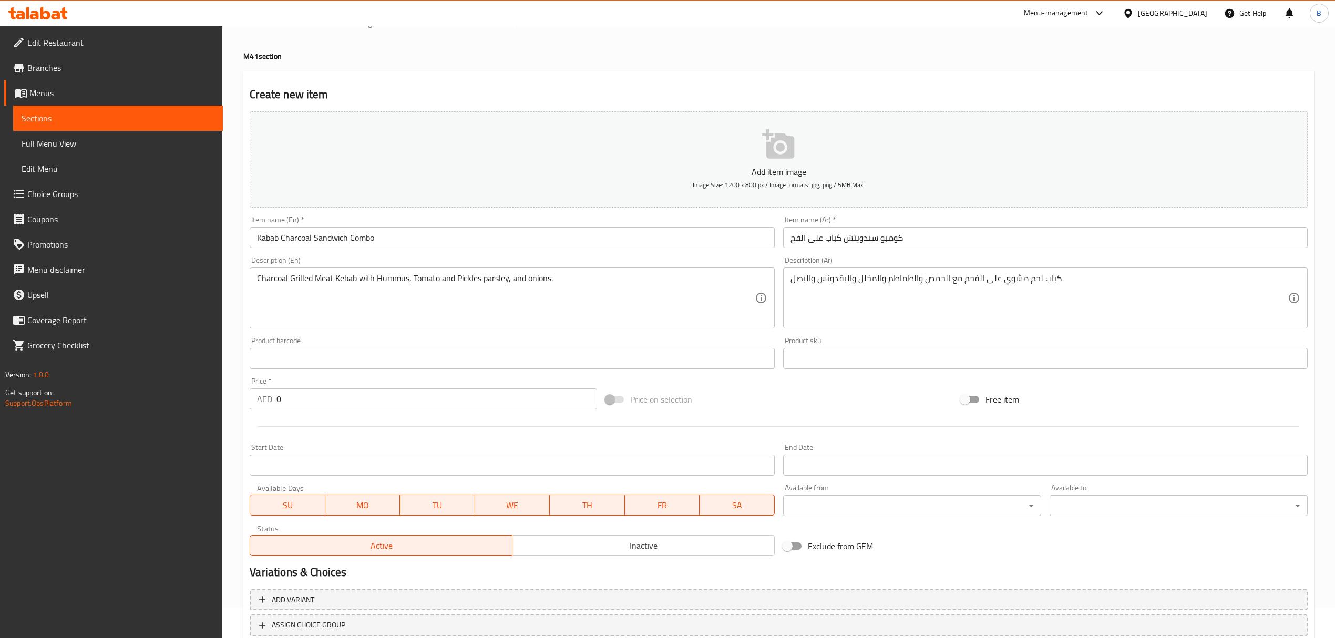
click at [329, 411] on div "Price   * AED 0 Price *" at bounding box center [422, 393] width 355 height 40
click at [345, 411] on div "Price   * AED 0 Price *" at bounding box center [422, 393] width 355 height 40
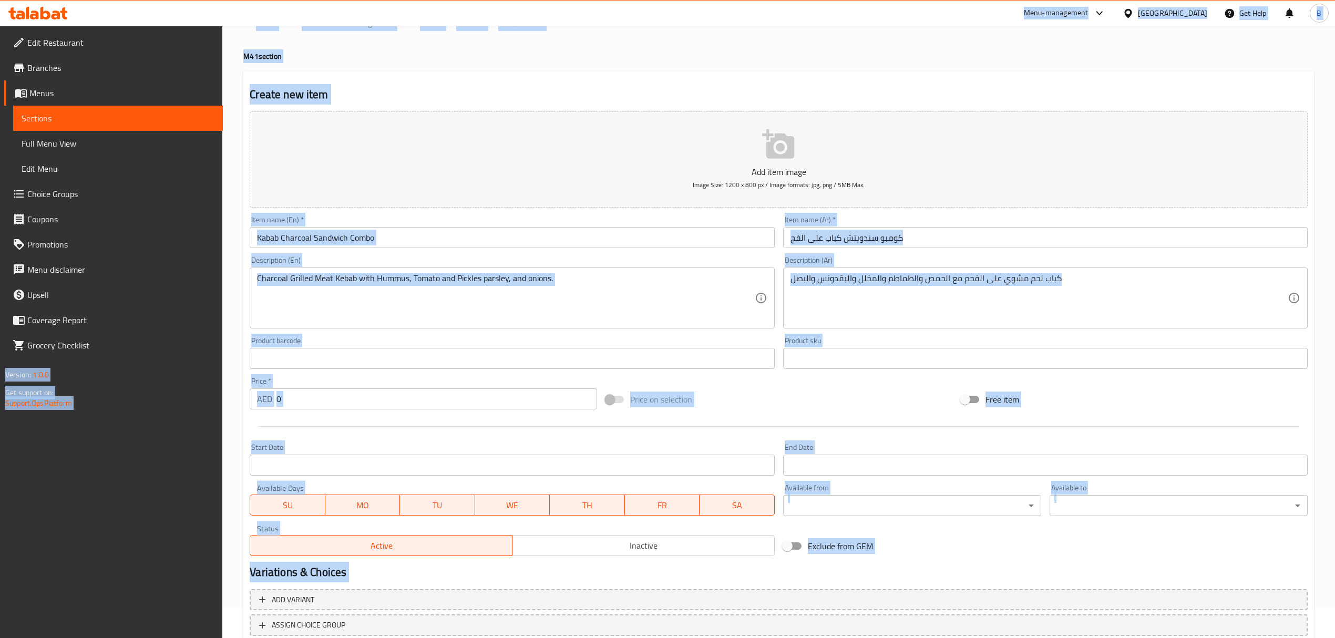
click at [358, 404] on input "0" at bounding box center [436, 398] width 320 height 21
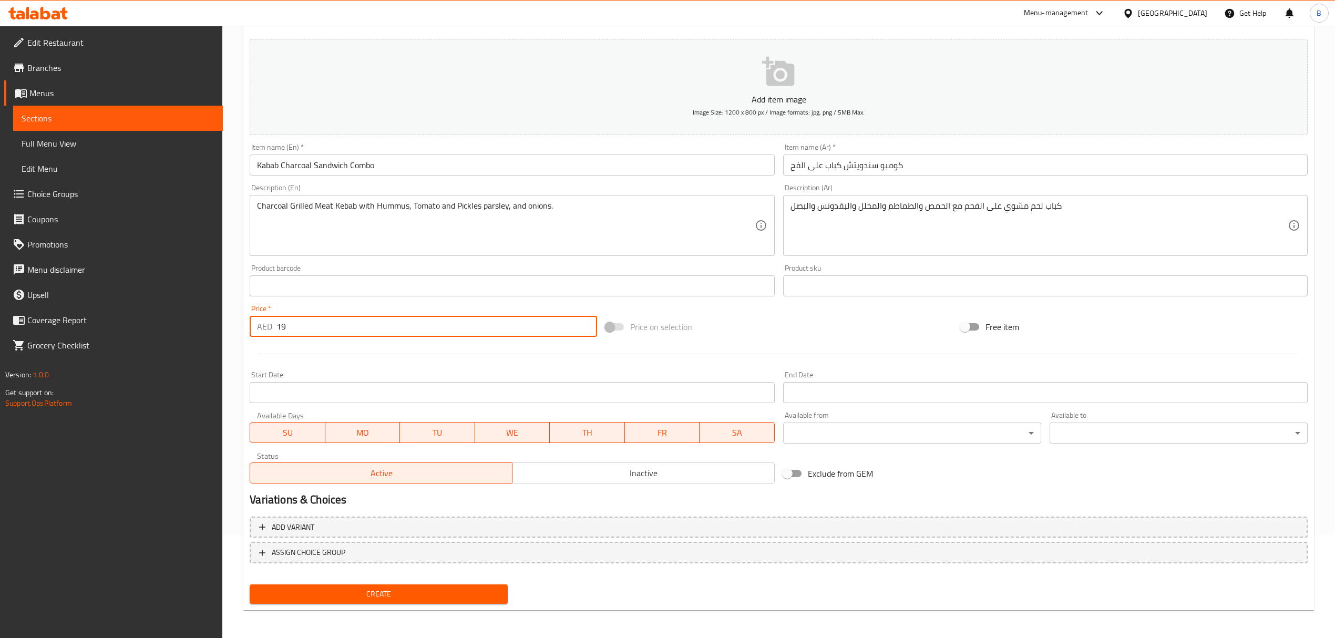
scroll to position [104, 0]
type input "19"
click at [445, 594] on span "Create" at bounding box center [378, 593] width 241 height 13
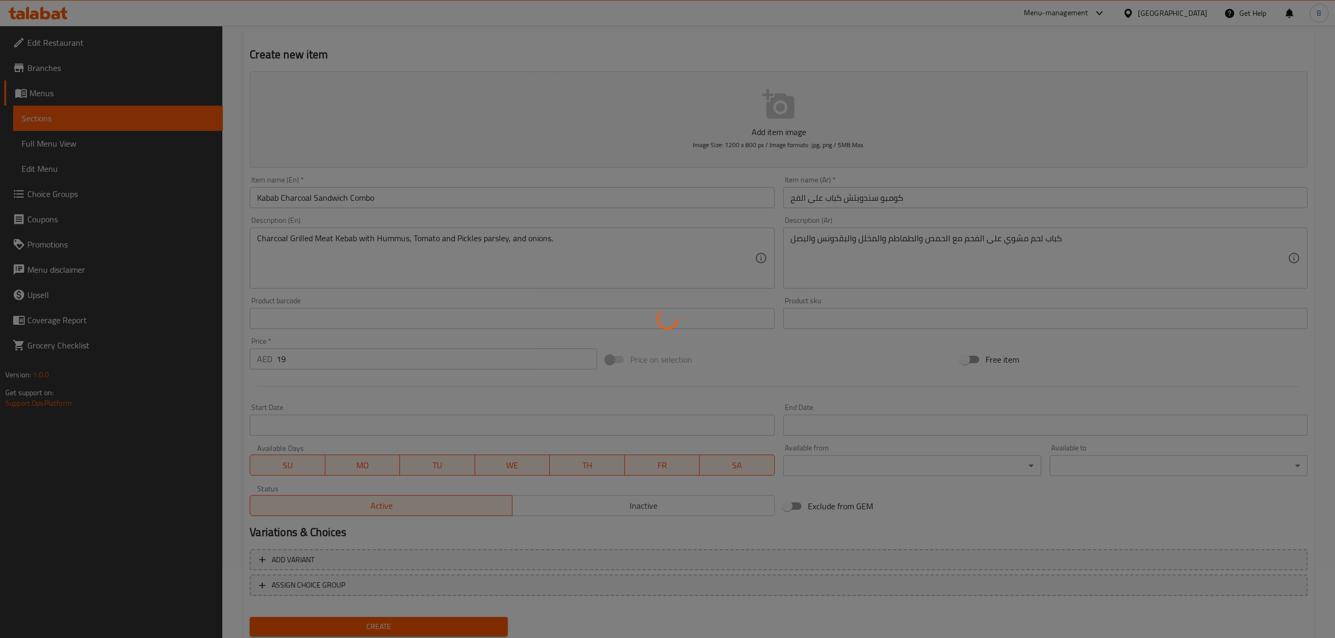
scroll to position [8, 0]
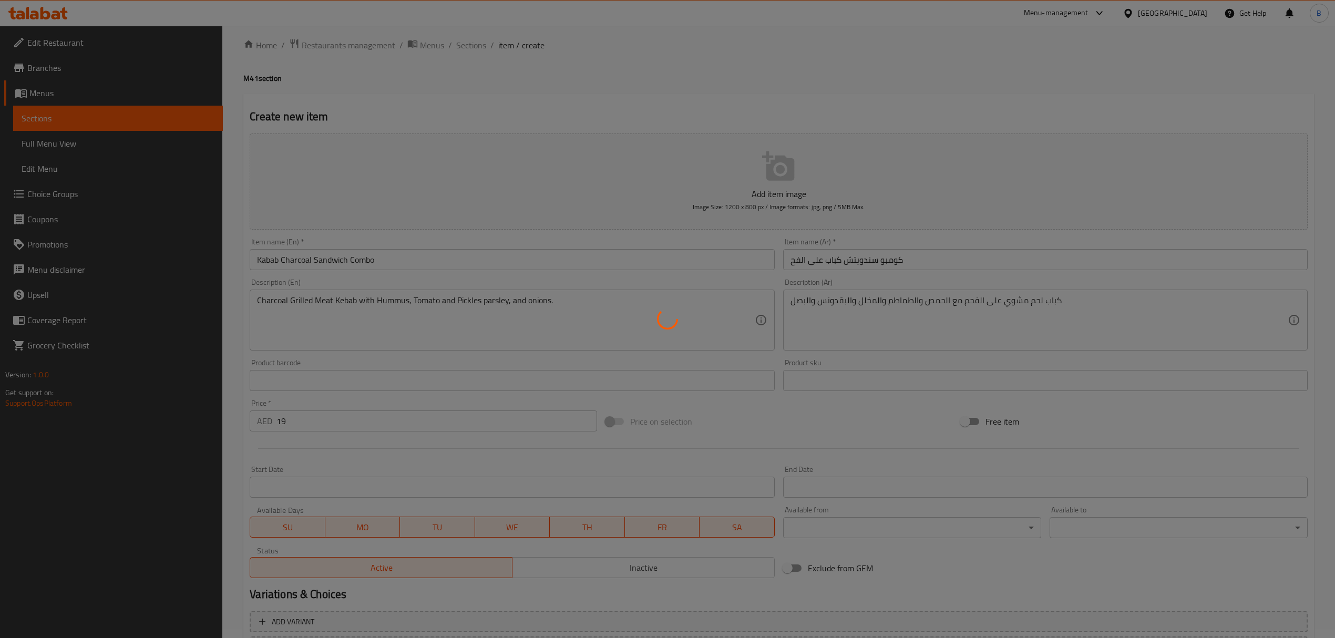
type input "0"
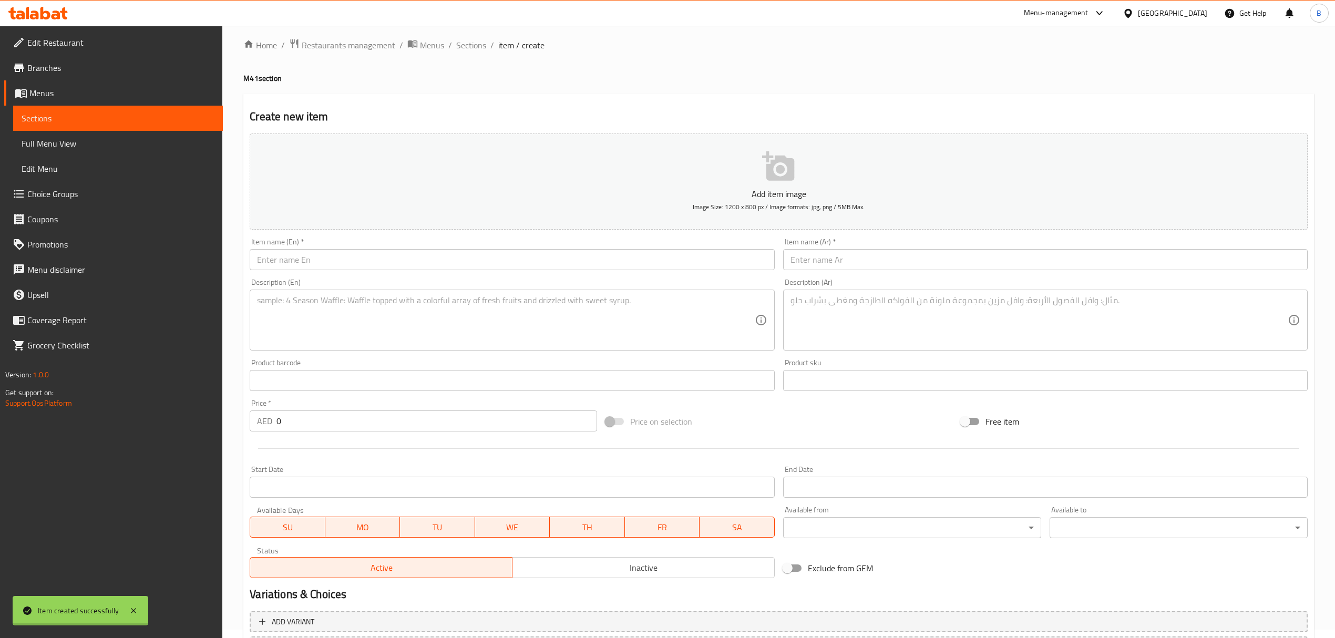
scroll to position [0, 0]
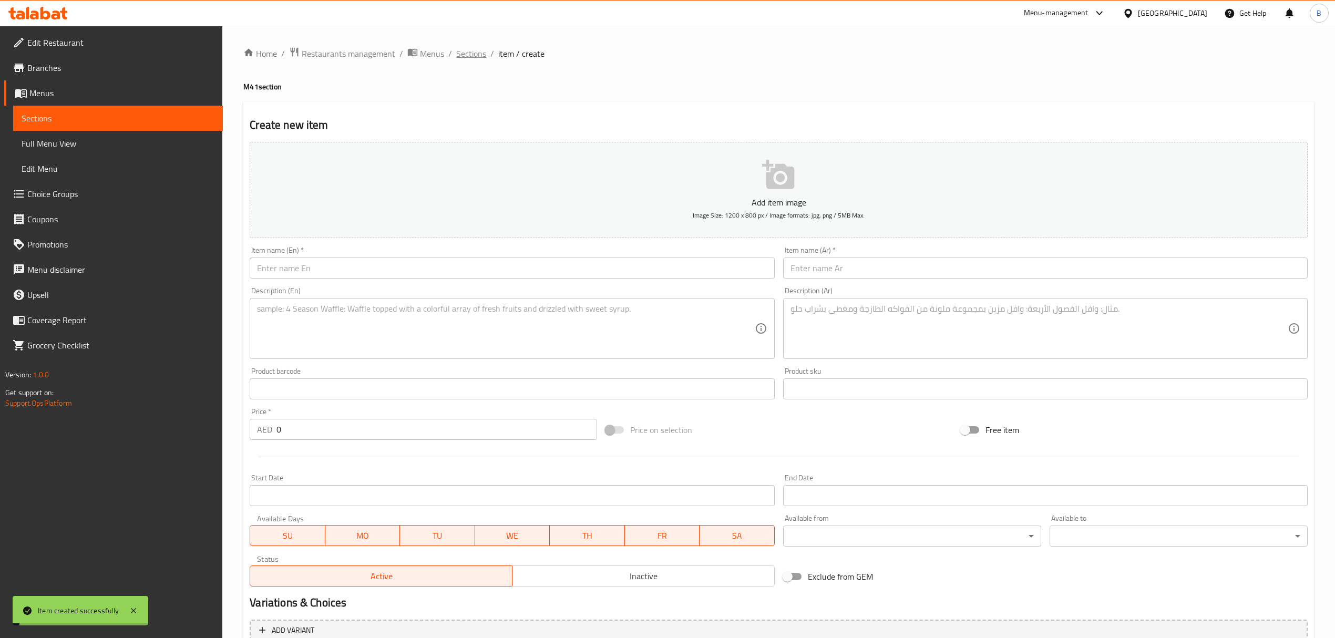
click at [468, 55] on span "Sections" at bounding box center [471, 53] width 30 height 13
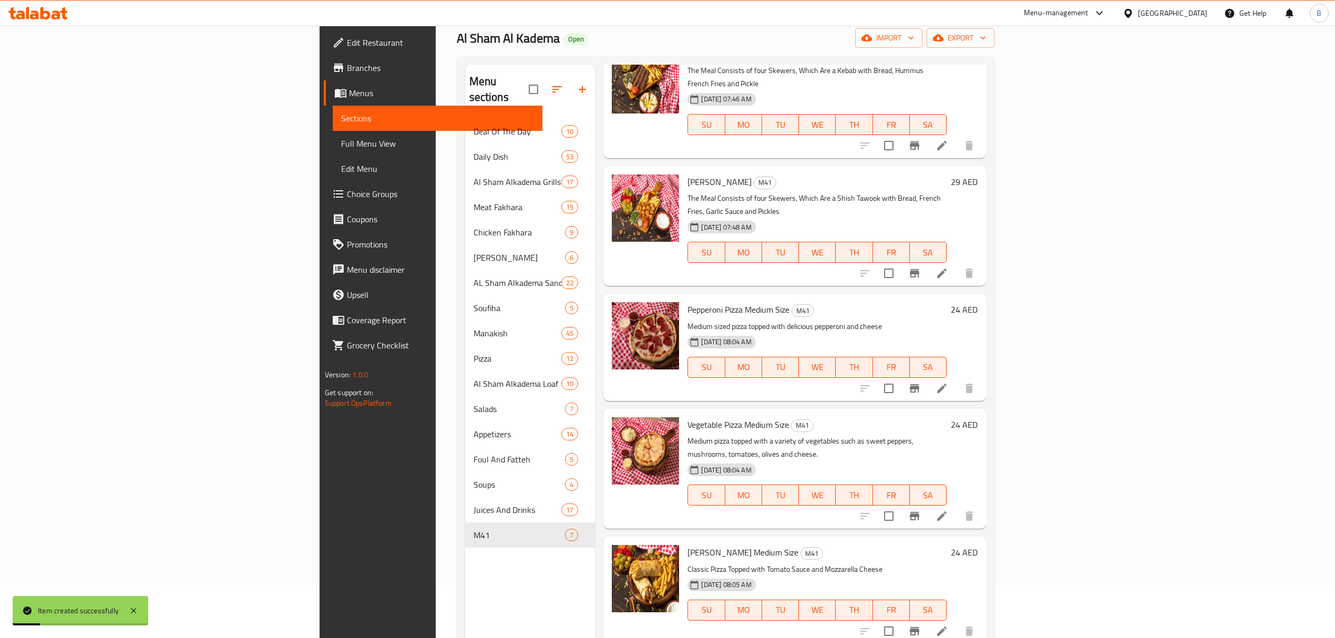
scroll to position [148, 0]
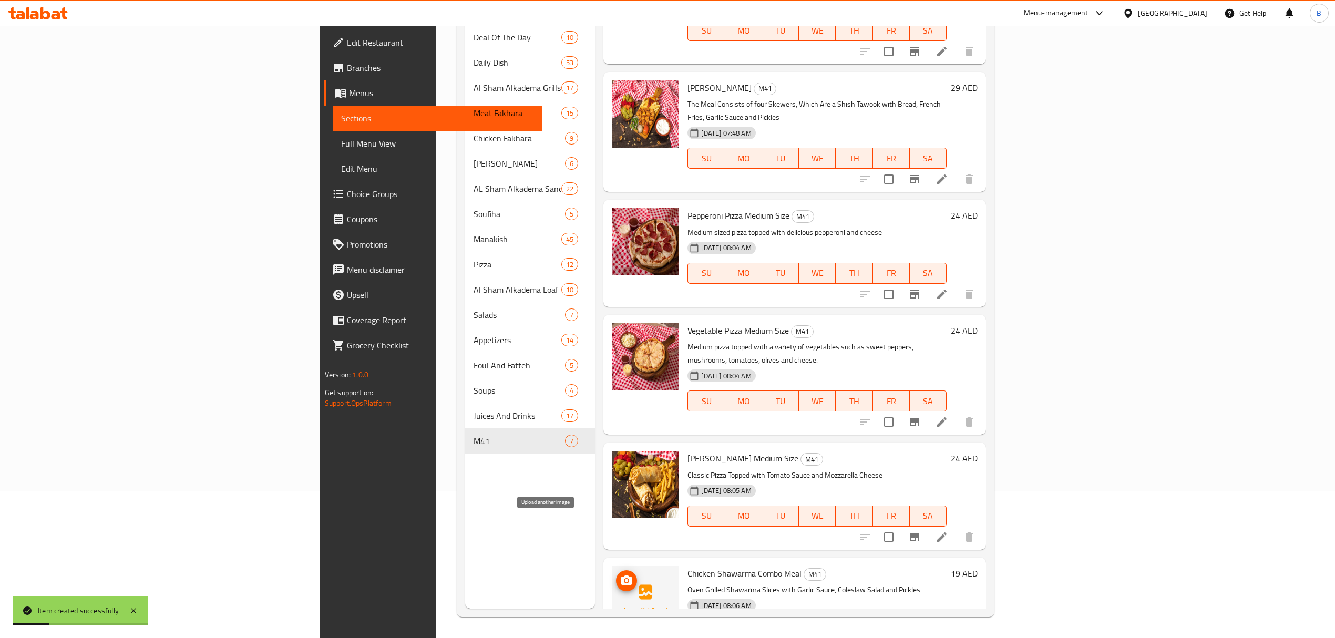
click at [616, 570] on button "upload picture" at bounding box center [626, 580] width 21 height 21
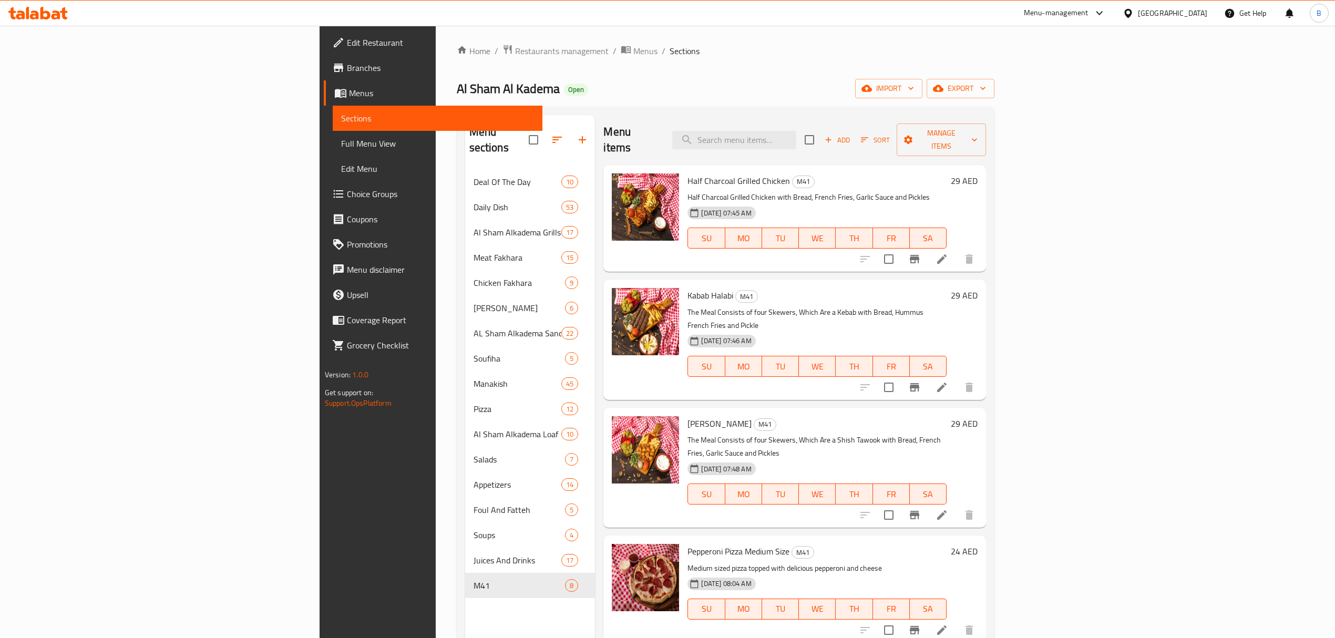
scroll to position [0, 0]
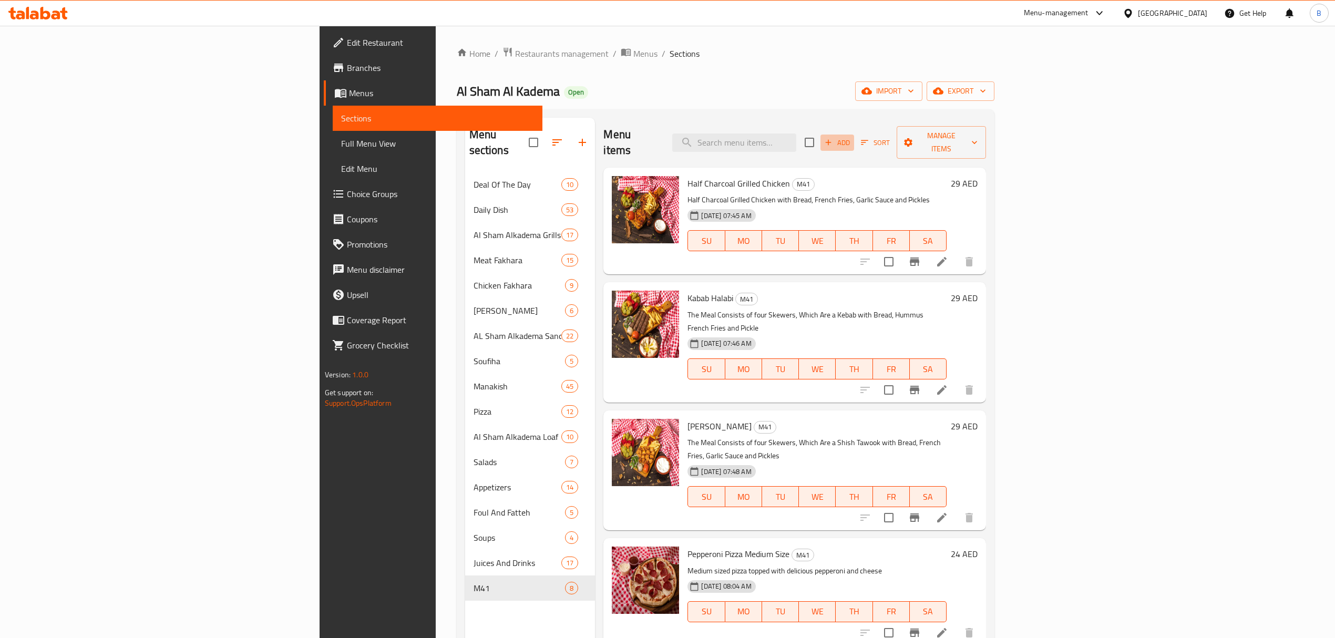
click at [851, 137] on span "Add" at bounding box center [837, 143] width 28 height 12
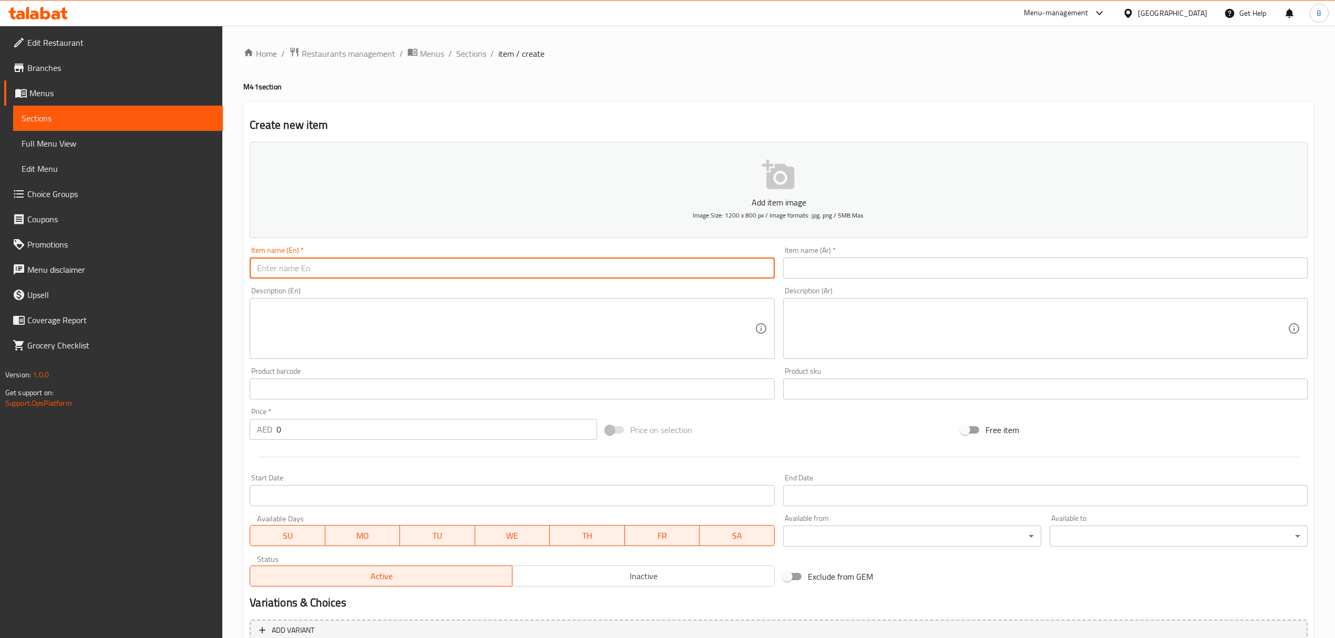
click at [334, 266] on input "text" at bounding box center [512, 268] width 525 height 21
paste input "Shish Taouk Charcoal Sandwich Combo"
type input "Shish Taouk Charcoal Sandwich Combo"
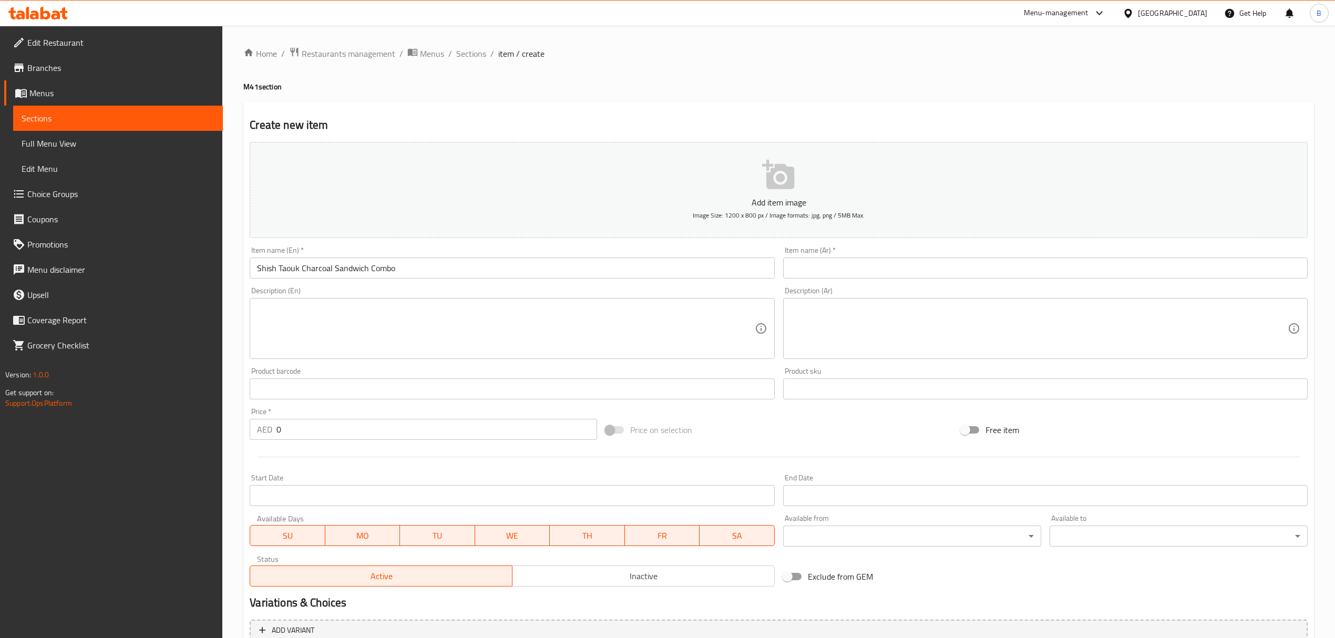
click at [815, 253] on div "Item name (Ar)   * Item name (Ar) *" at bounding box center [1045, 263] width 525 height 32
click at [825, 264] on input "text" at bounding box center [1045, 268] width 525 height 21
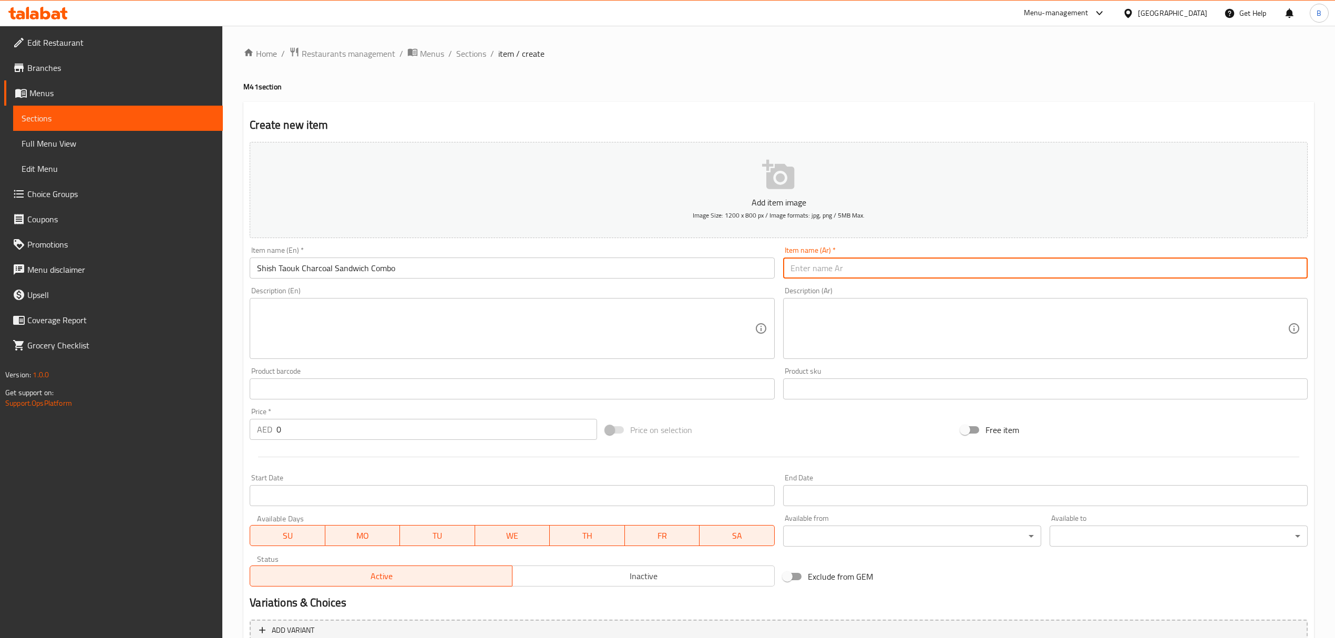
paste input "سندويتش شيش طاووق مشوي على الفحم كومبو"
type input "سندويتش شيش طاووق مشوي على الفحم كومبو"
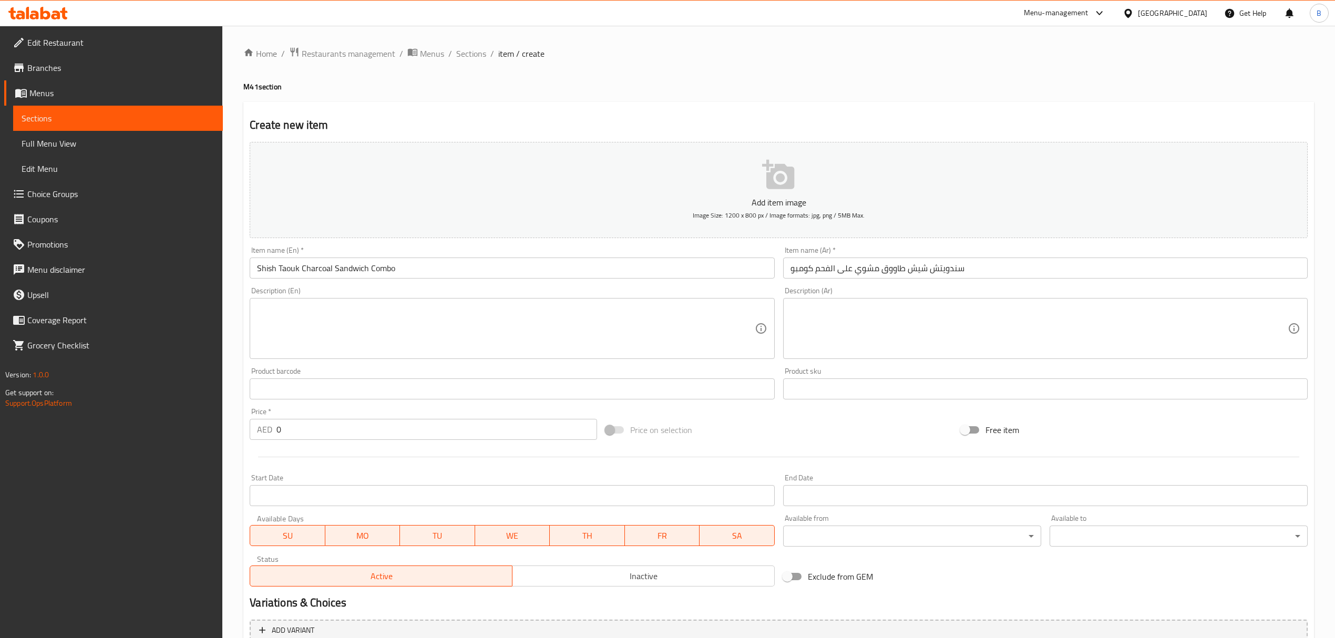
click at [499, 326] on textarea at bounding box center [505, 329] width 497 height 50
paste textarea "Charcoal Grilled Shish with Garlic Cream, Coleslaw Salad and Pickles"
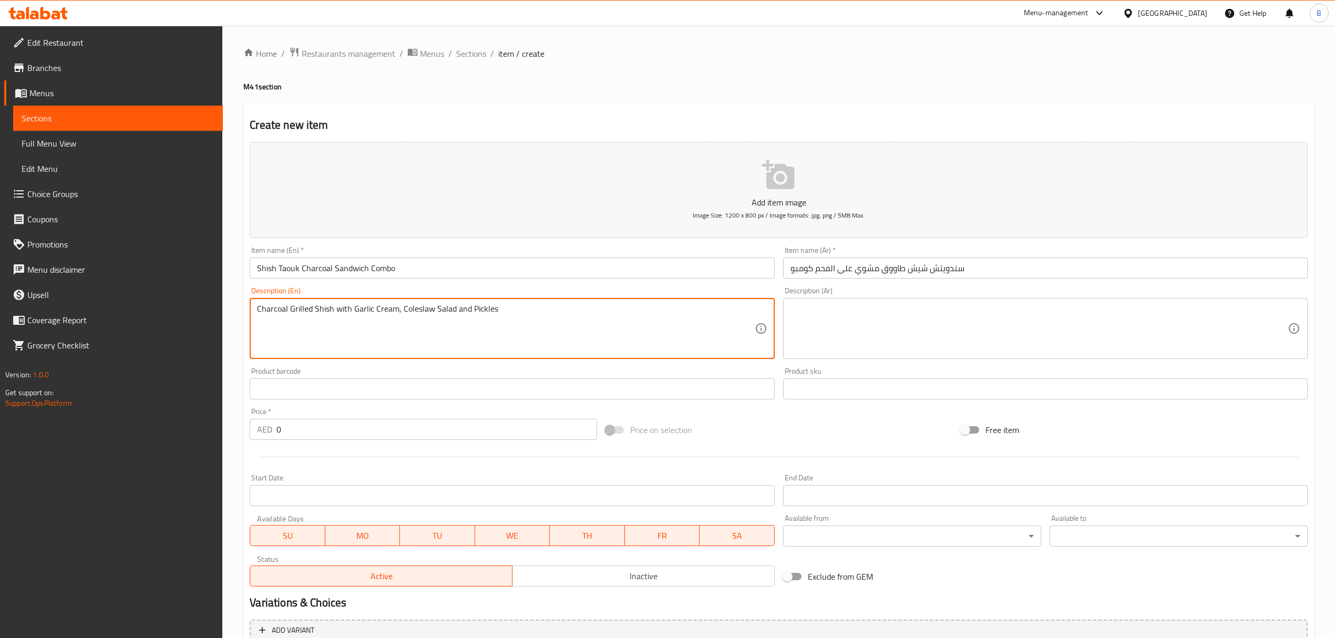
type textarea "Charcoal Grilled Shish with Garlic Cream, Coleslaw Salad and Pickles"
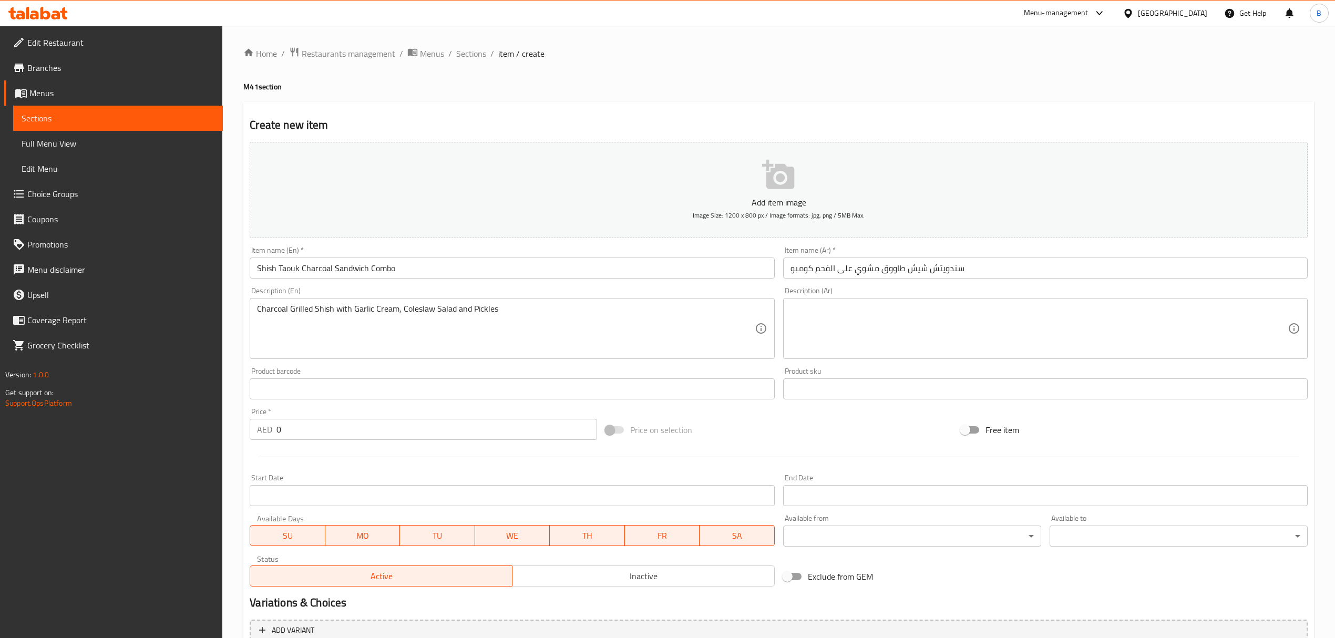
click at [867, 335] on textarea at bounding box center [1039, 329] width 497 height 50
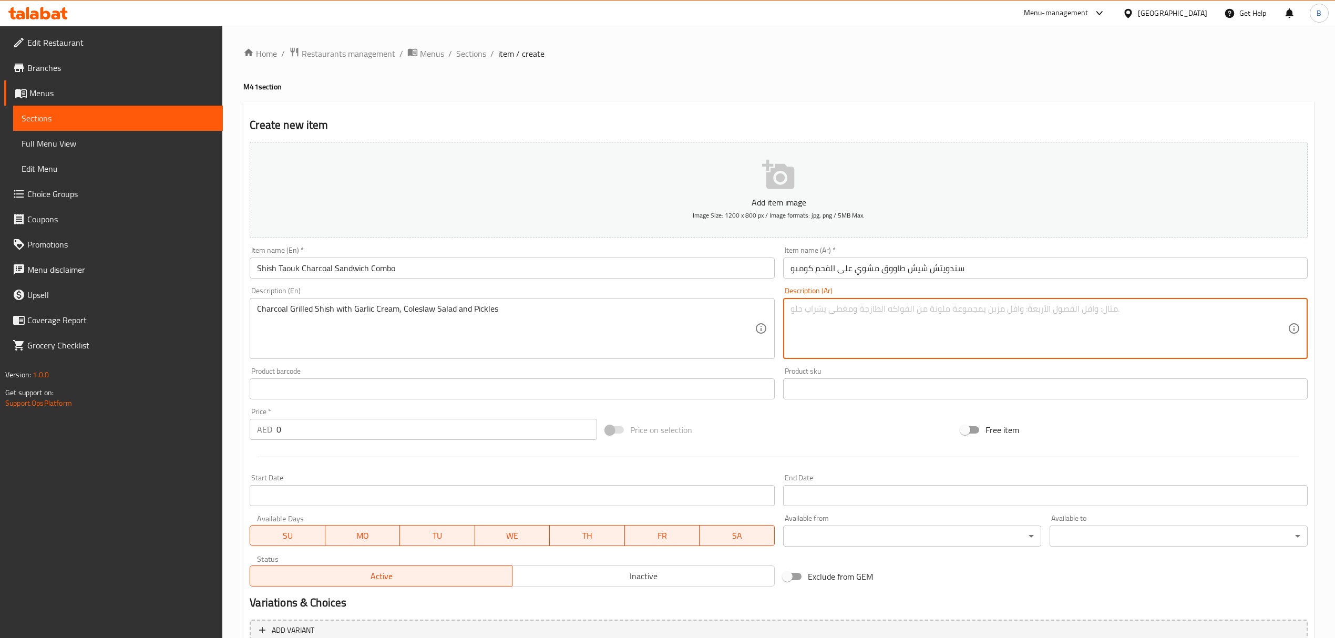
paste textarea "شيش كباب مشوي على الفحم مع كريمة الثوم وسلطة الكولسلو والمخللات"
type textarea "شيش كباب مشوي على الفحم مع كريمة الثوم وسلطة الكولسلو والمخللات"
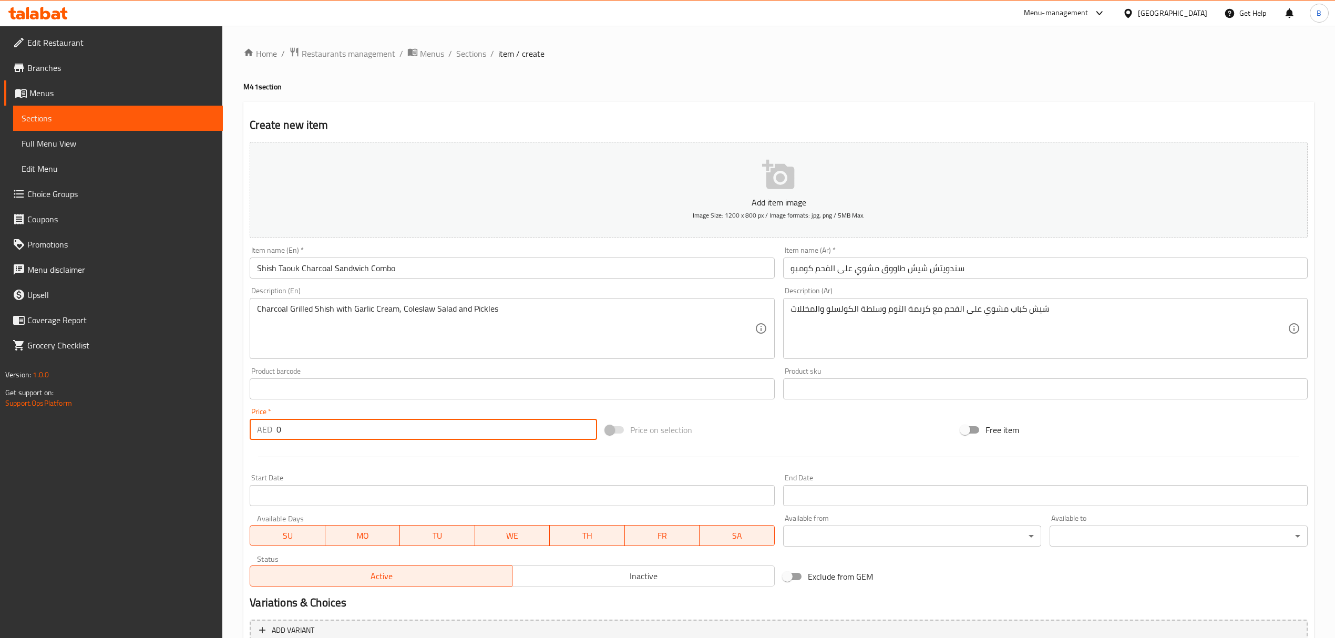
click at [328, 426] on input "0" at bounding box center [436, 429] width 320 height 21
type input "19"
click at [858, 455] on div at bounding box center [778, 457] width 1066 height 26
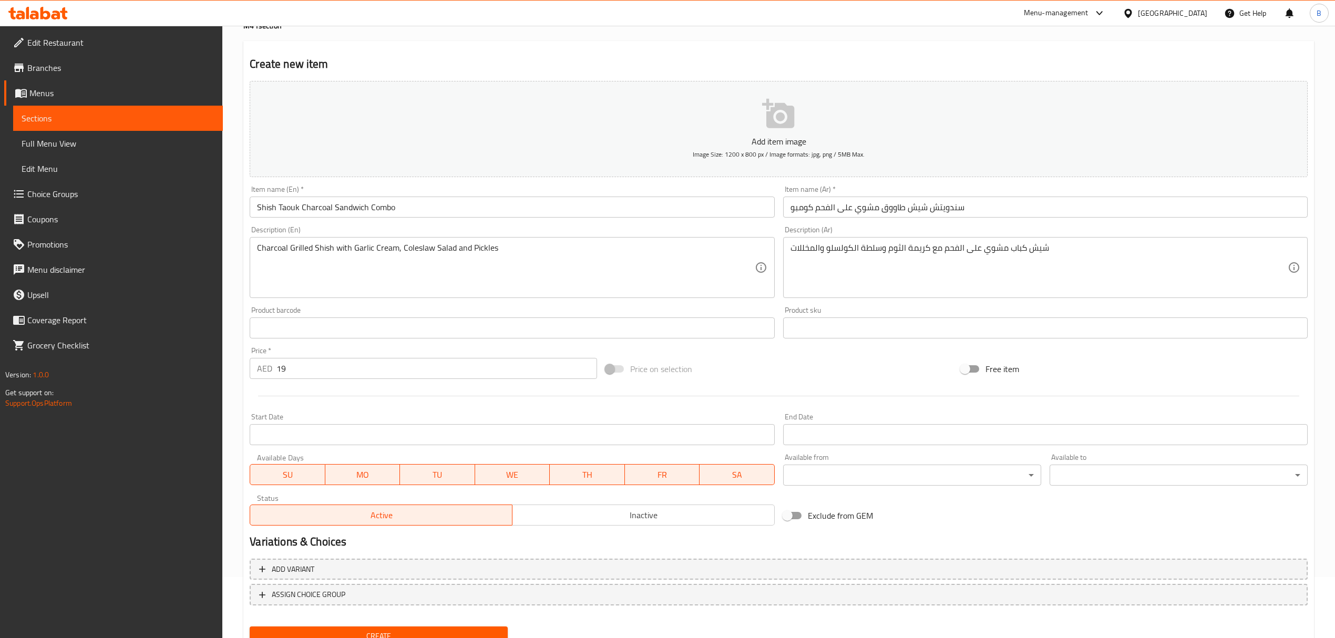
scroll to position [104, 0]
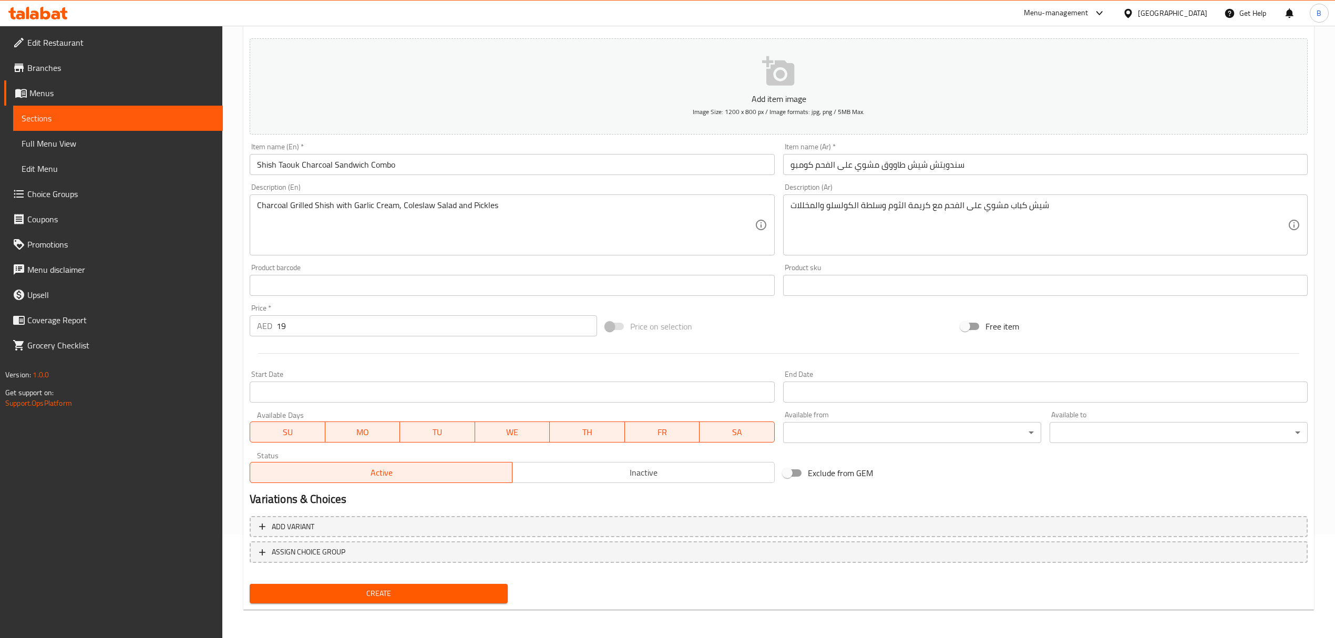
click at [495, 598] on span "Create" at bounding box center [378, 593] width 241 height 13
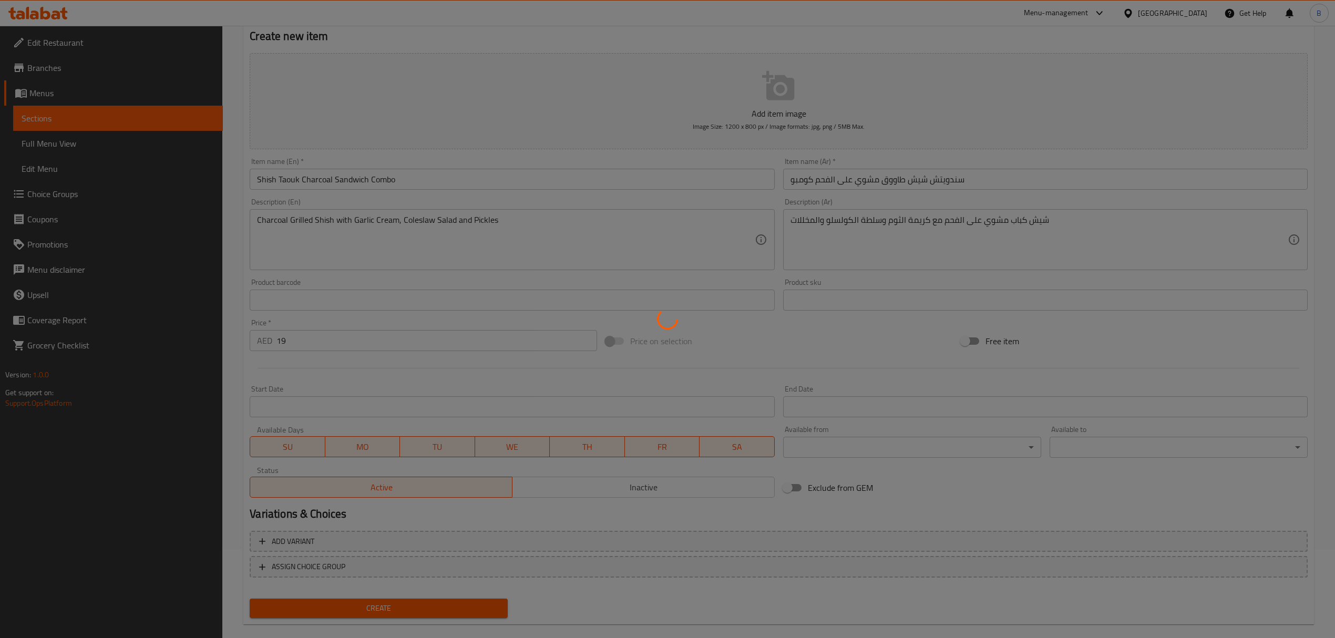
scroll to position [33, 0]
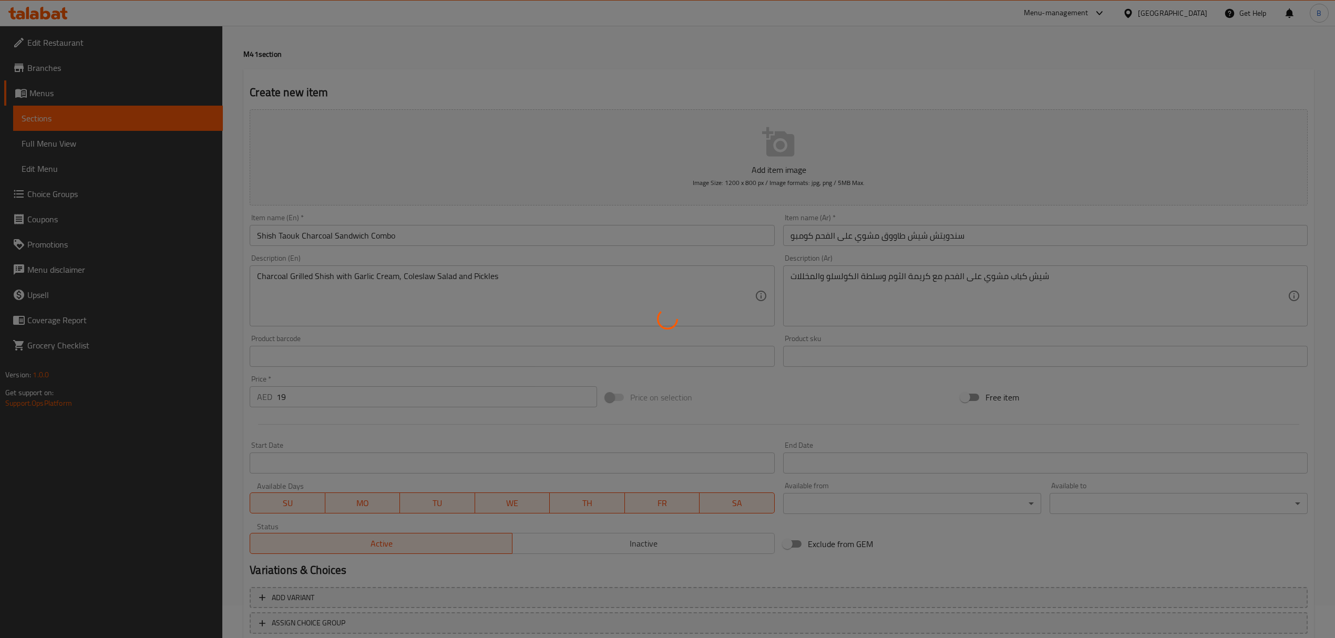
type input "0"
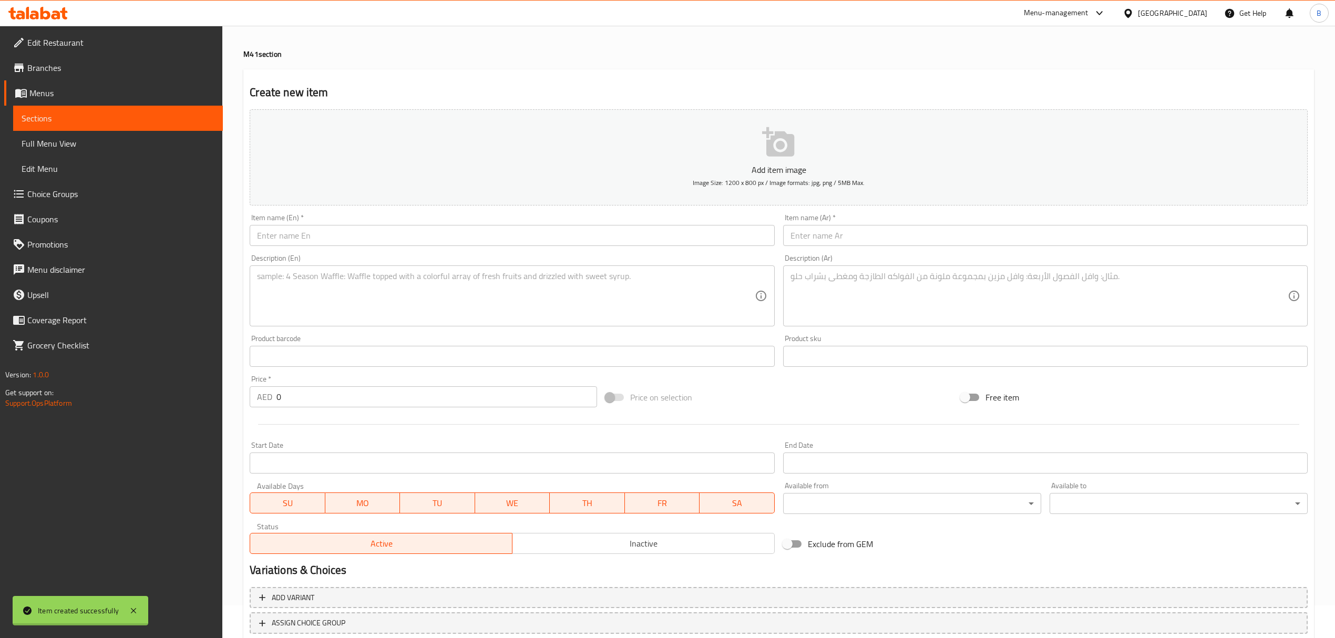
scroll to position [0, 0]
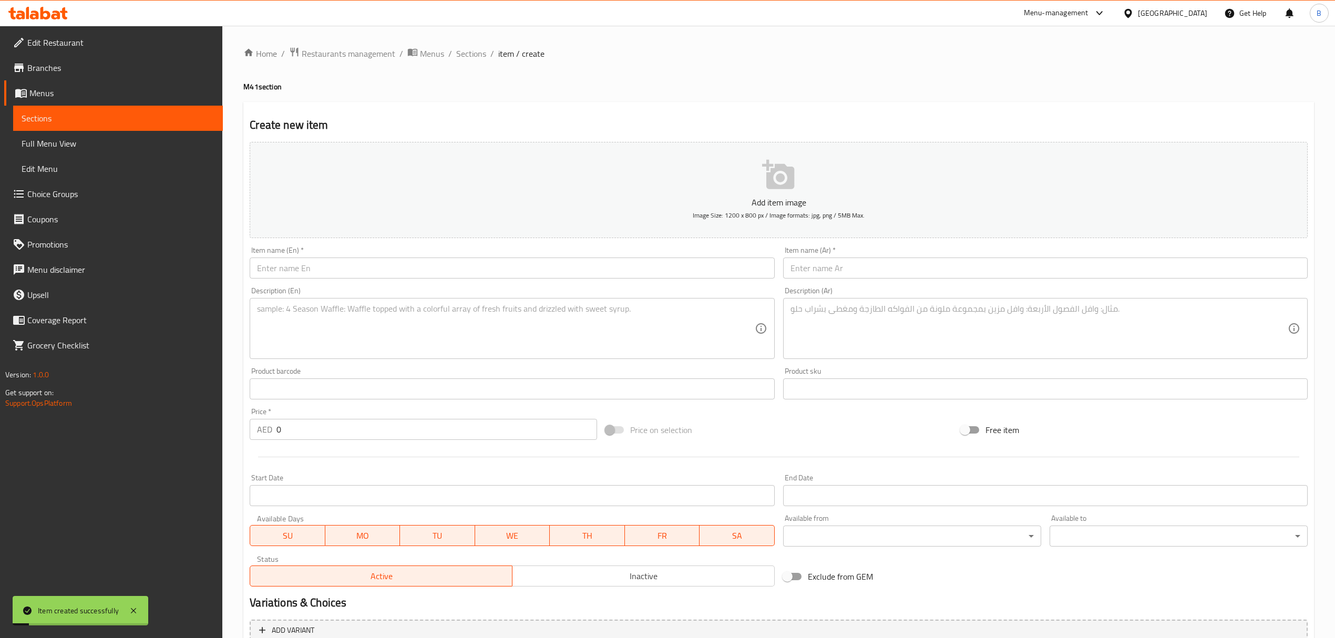
click at [486, 52] on ol "Home / Restaurants management / Menus / Sections / item / create" at bounding box center [778, 54] width 1071 height 14
click at [482, 52] on span "Sections" at bounding box center [471, 53] width 30 height 13
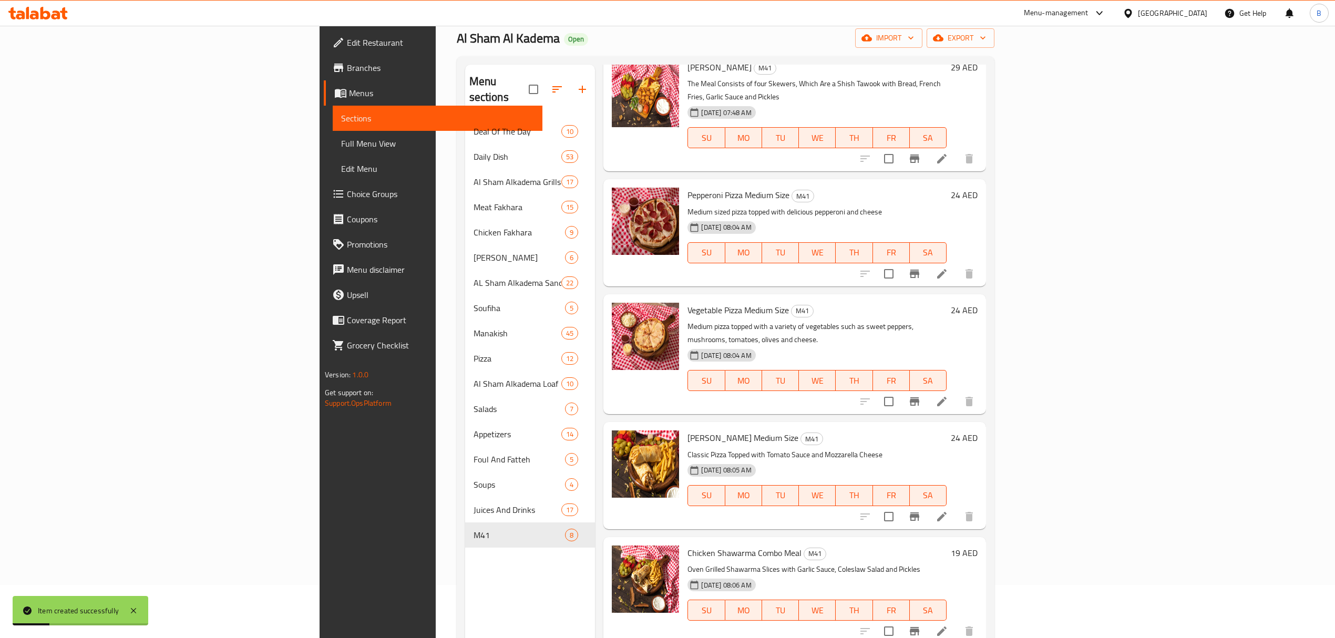
scroll to position [148, 0]
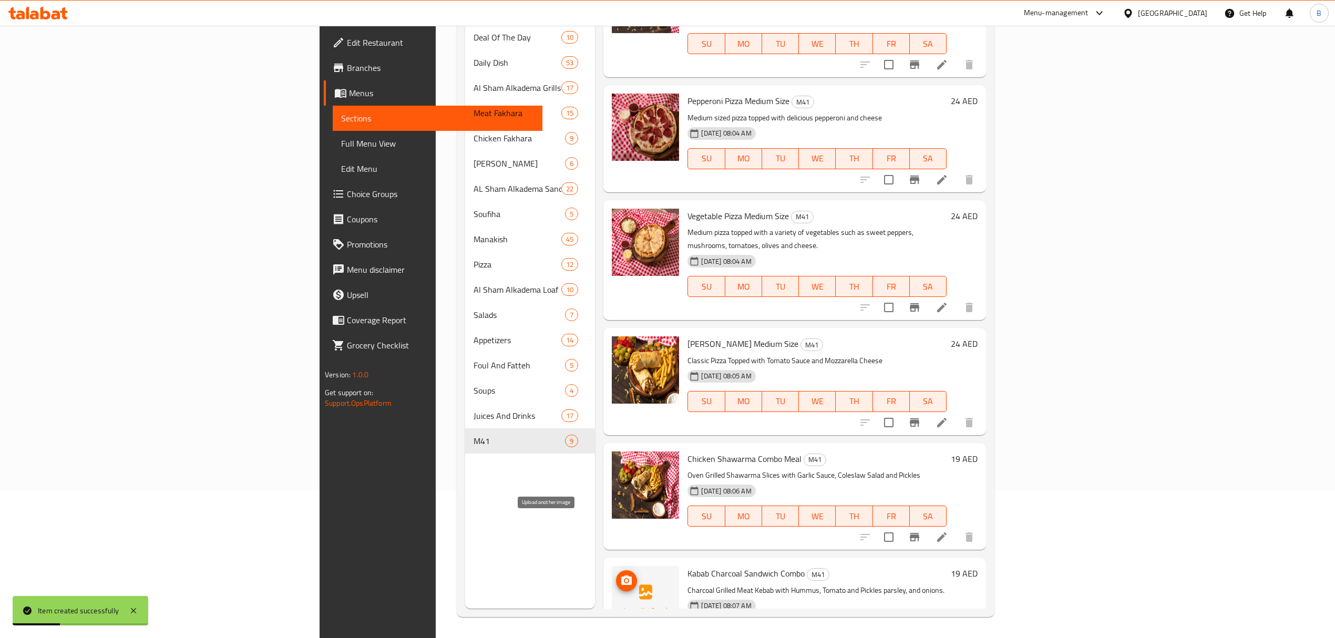
click at [620, 574] on icon "upload picture" at bounding box center [626, 580] width 13 height 13
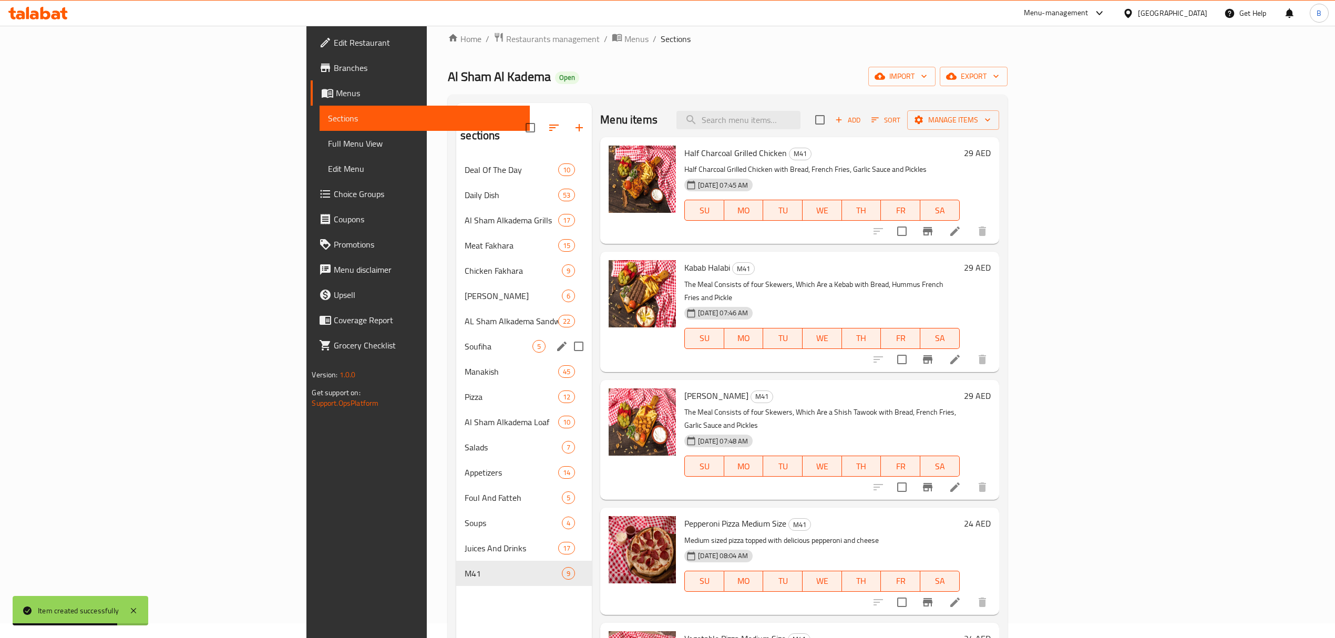
scroll to position [0, 0]
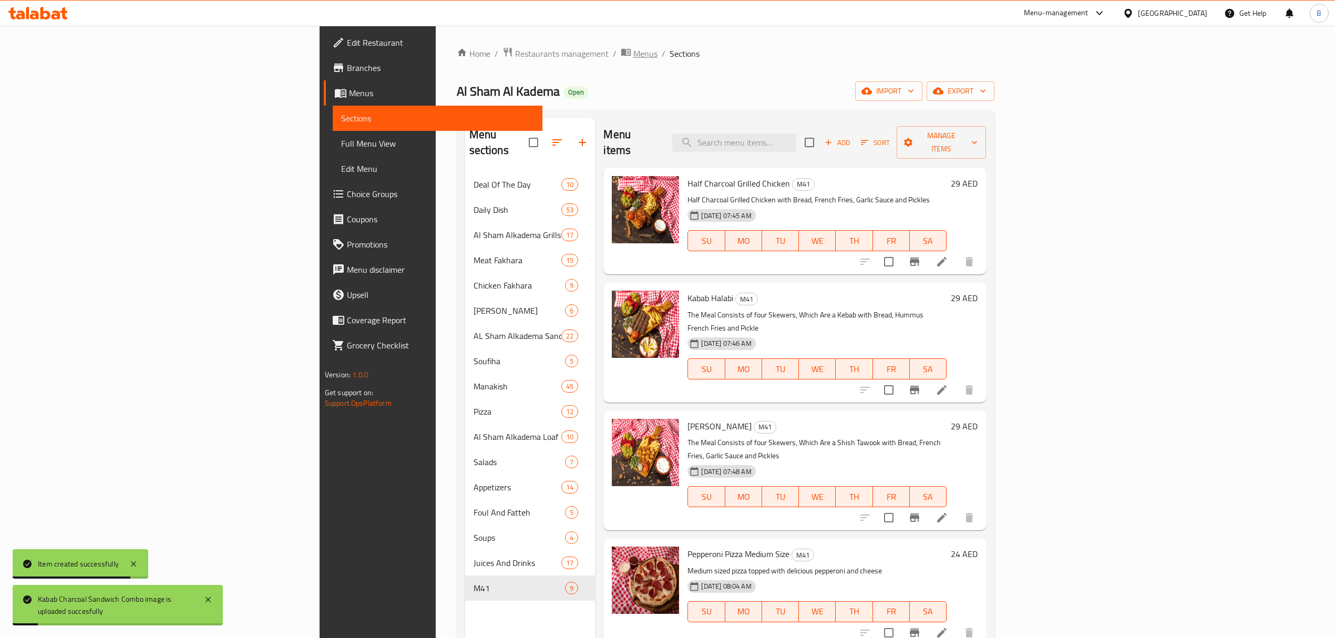
click at [633, 53] on span "Menus" at bounding box center [645, 53] width 24 height 13
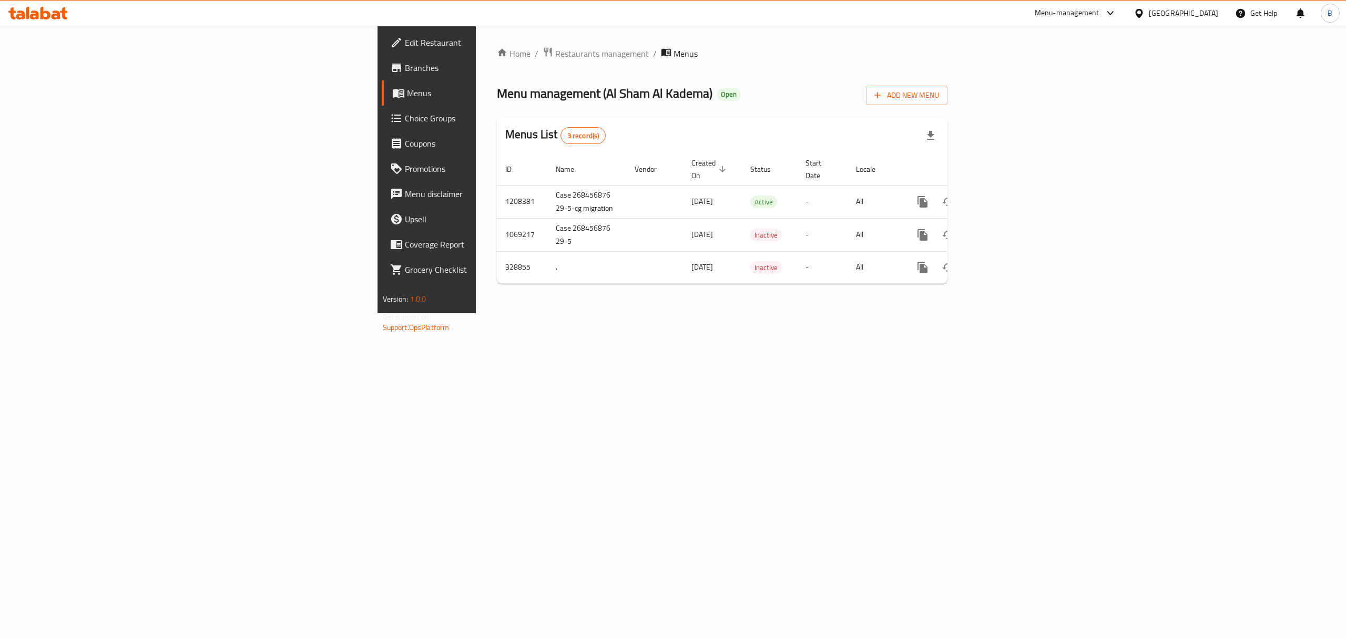
click at [921, 313] on div "Home / Restaurants management / Menus Menu management ( Al Sham Al Kadema ) Ope…" at bounding box center [722, 170] width 492 height 288
click at [1003, 197] on icon "enhanced table" at bounding box center [997, 201] width 9 height 9
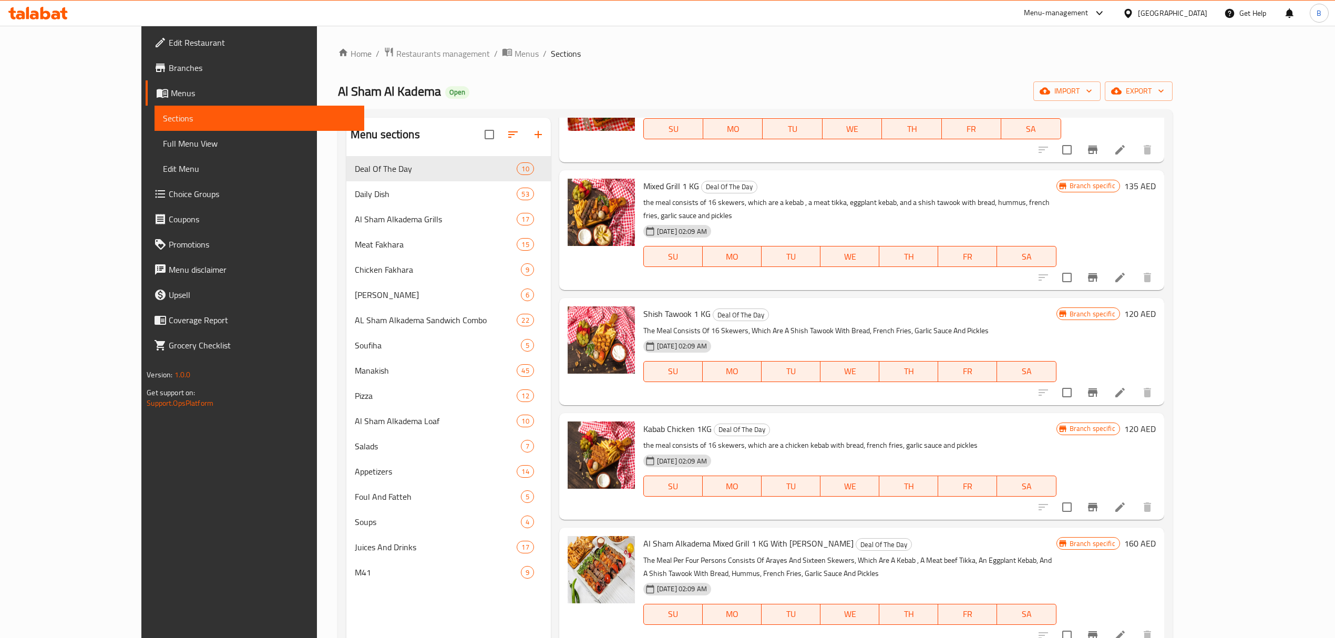
scroll to position [350, 0]
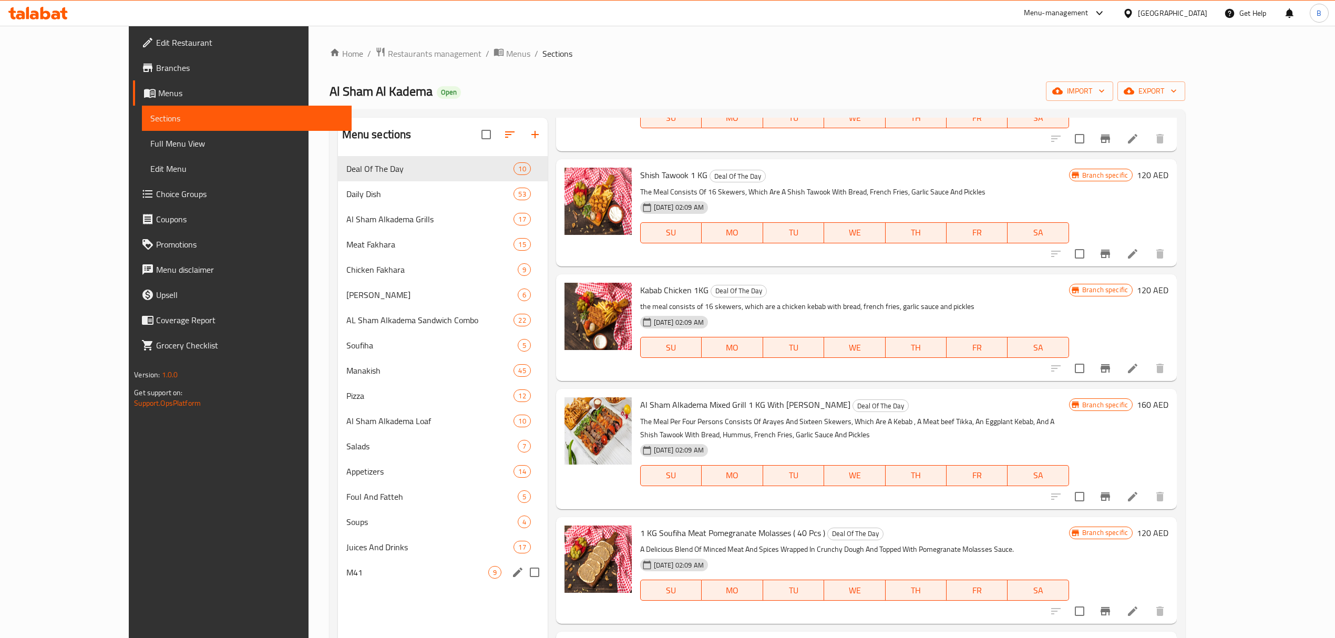
click at [346, 572] on span "M41" at bounding box center [417, 572] width 142 height 13
